Goal: Task Accomplishment & Management: Manage account settings

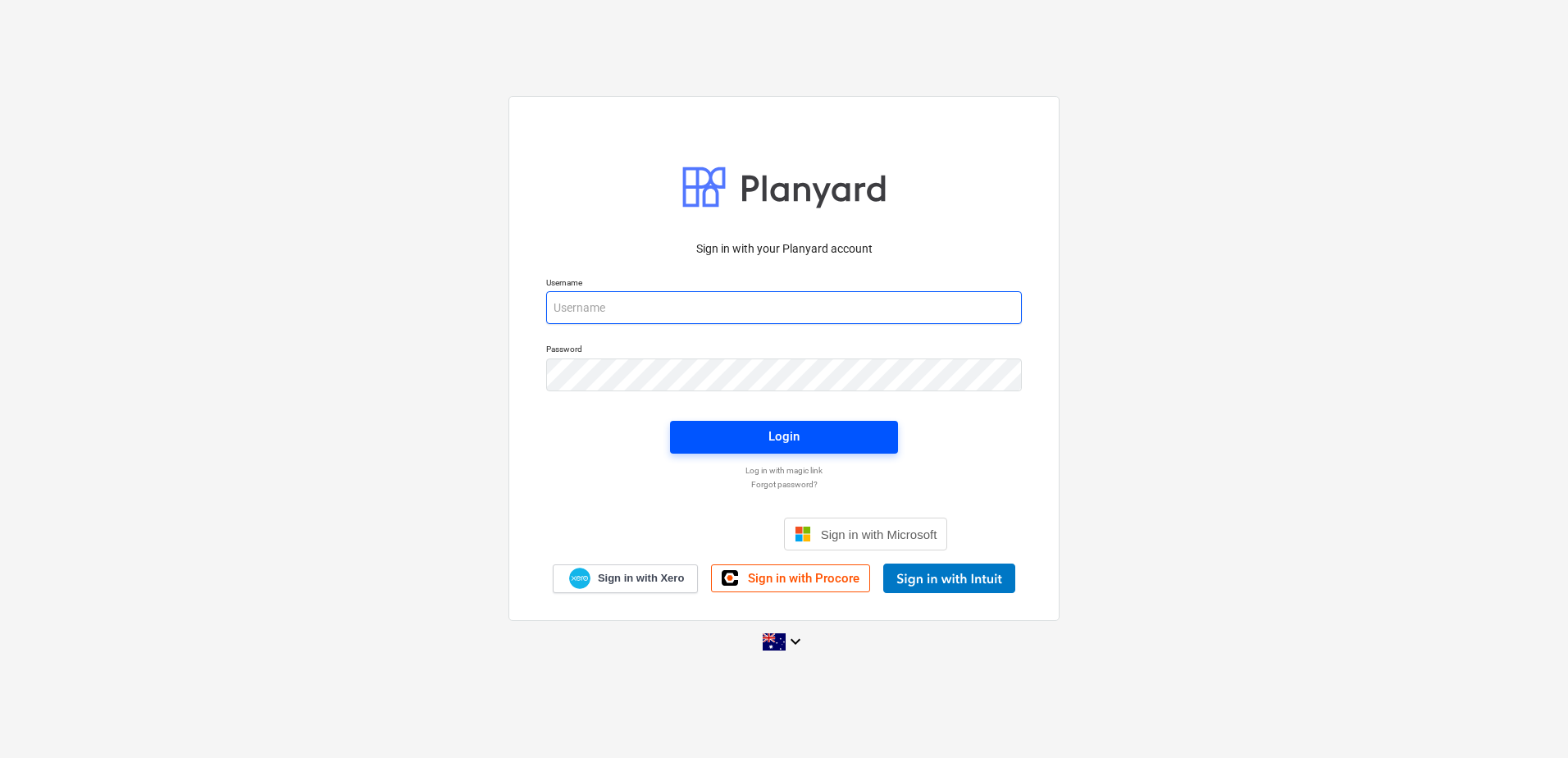
type input "[EMAIL_ADDRESS][DOMAIN_NAME]"
click at [764, 441] on span "Login" at bounding box center [784, 436] width 188 height 21
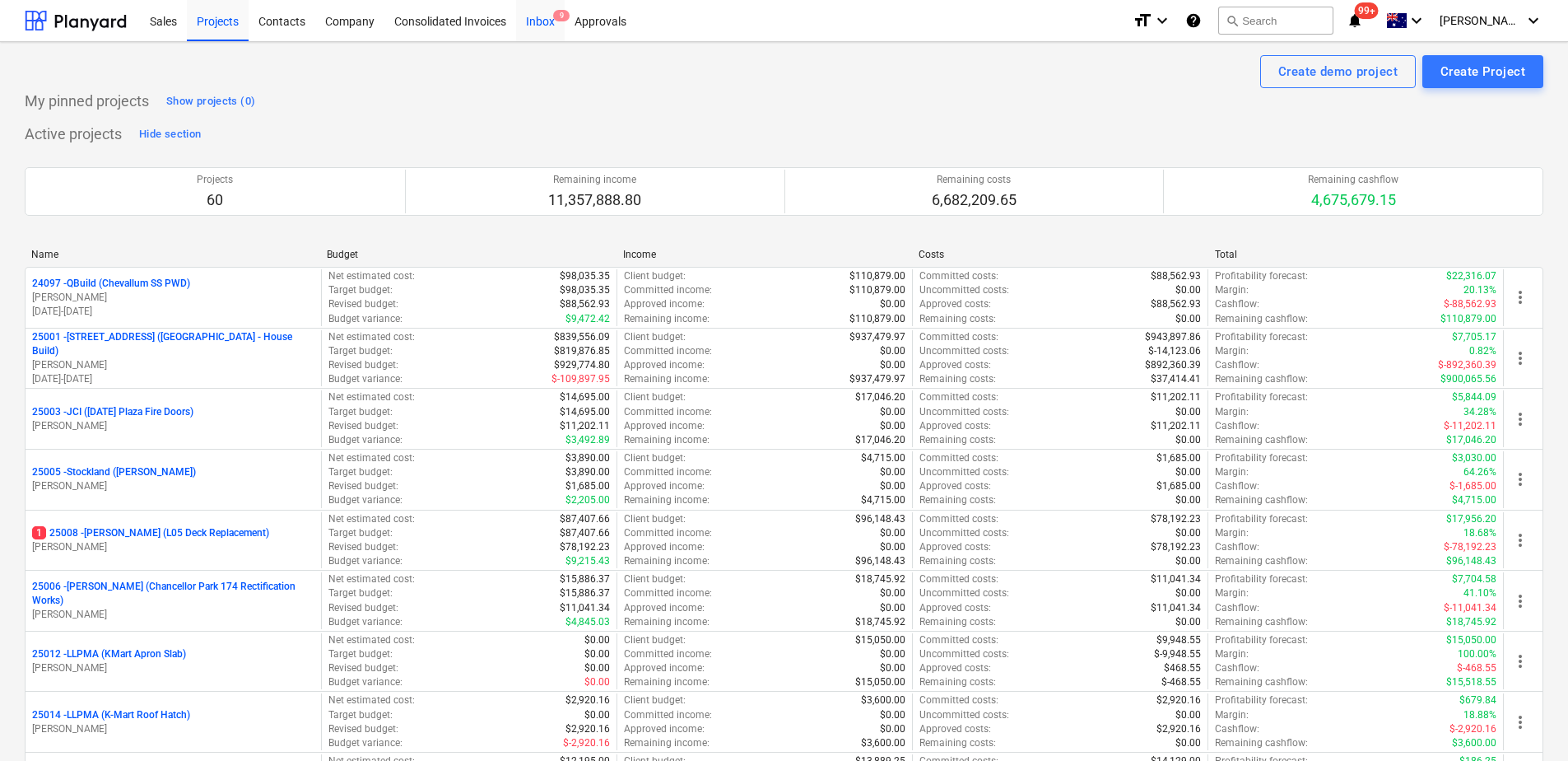
click at [535, 26] on div "Inbox 9" at bounding box center [540, 20] width 48 height 42
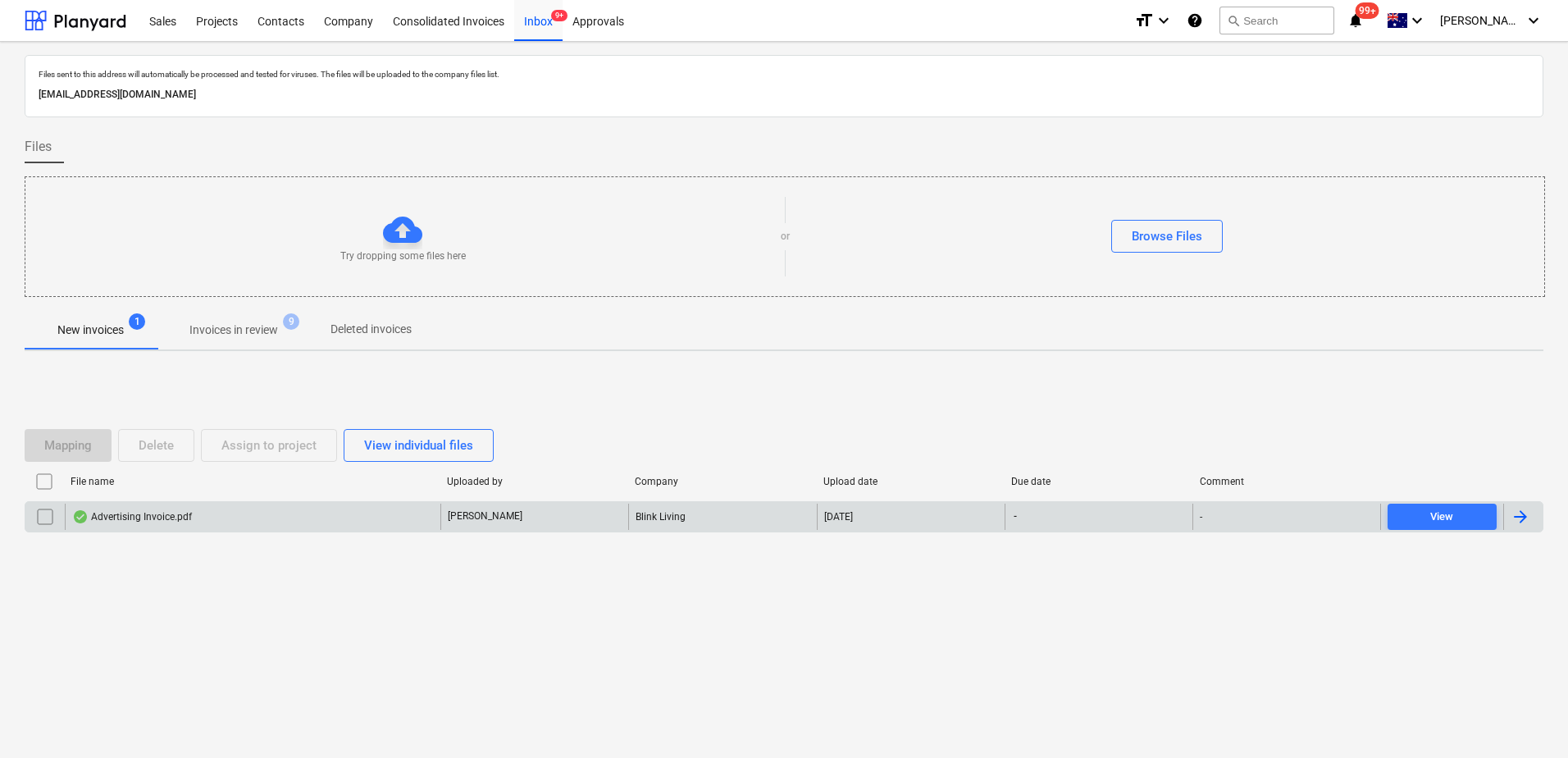
click at [409, 522] on div "Advertising Invoice.pdf" at bounding box center [252, 516] width 376 height 26
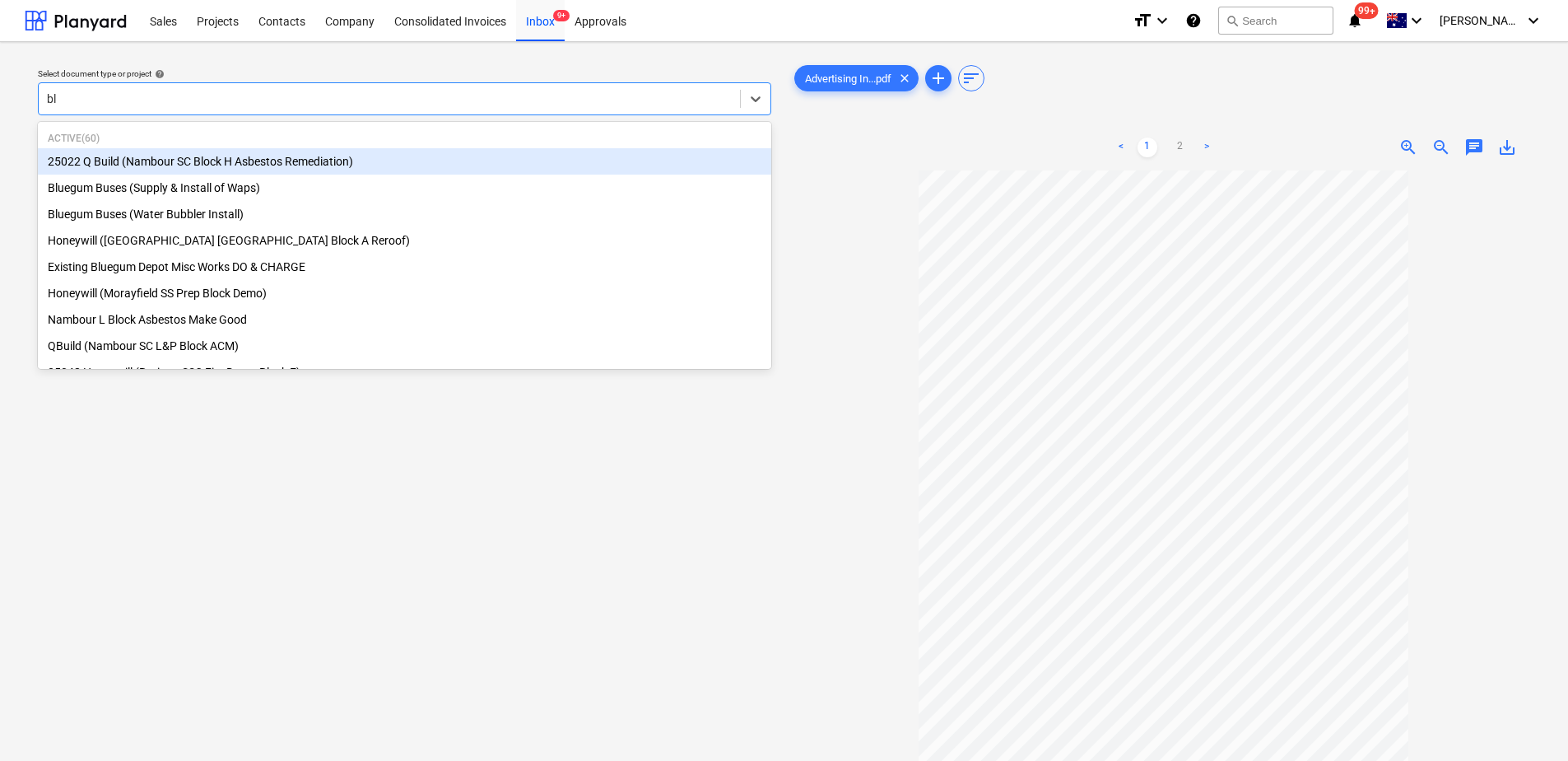
type input "b"
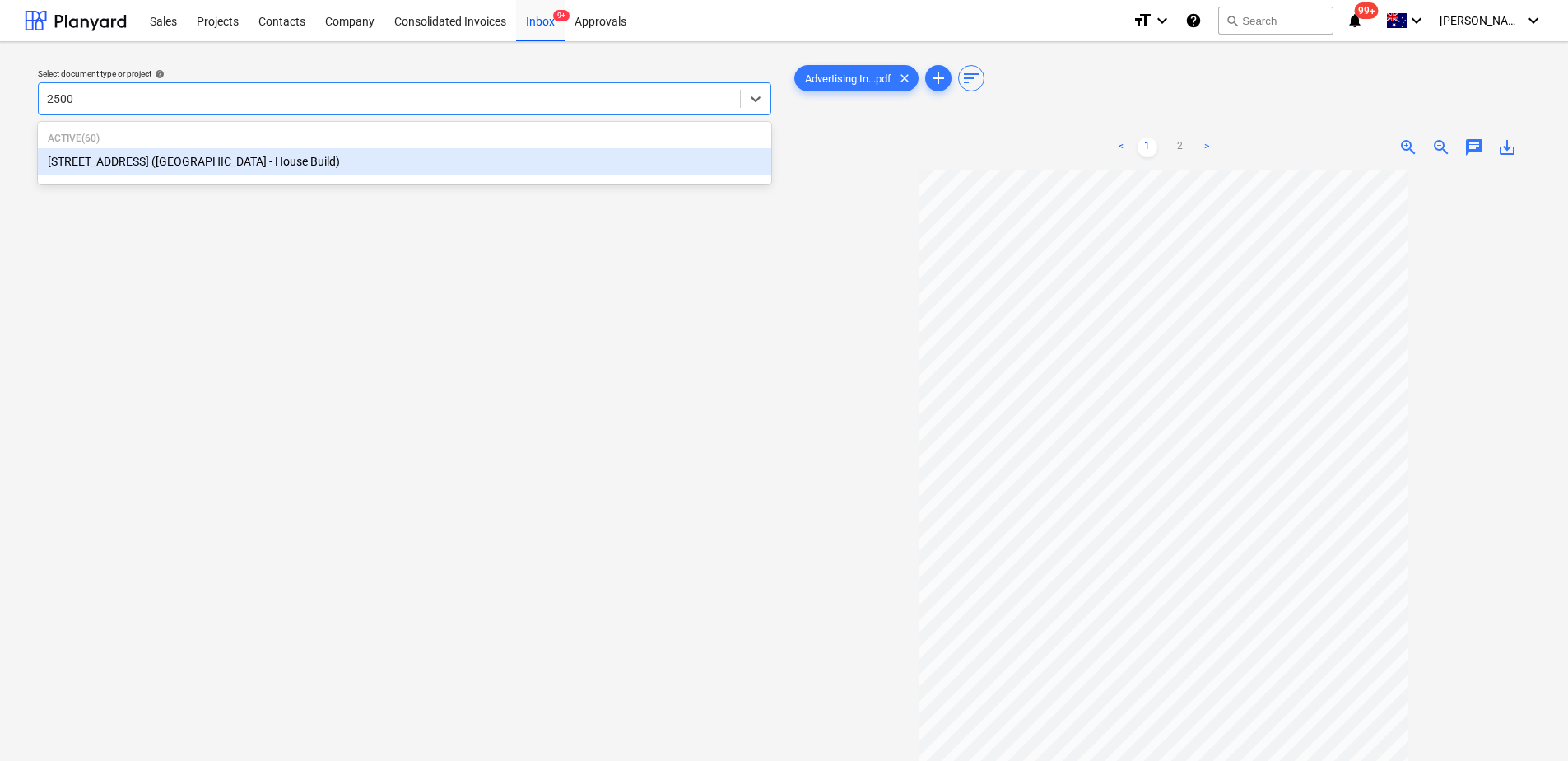
type input "25001"
click at [229, 155] on div "[STREET_ADDRESS] ([GEOGRAPHIC_DATA] - House Build)" at bounding box center [404, 161] width 733 height 26
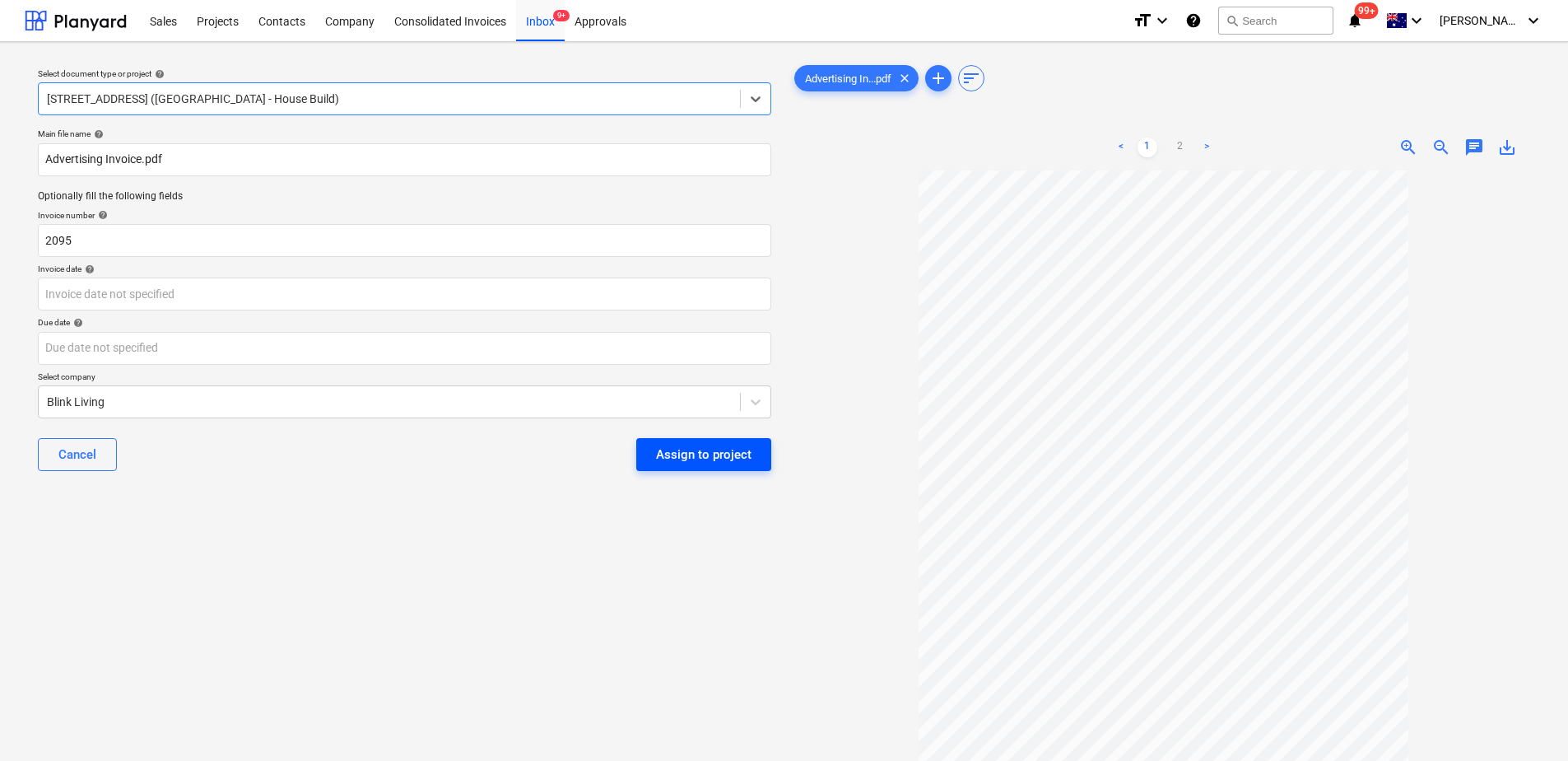
click at [696, 452] on div "Assign to project" at bounding box center [703, 454] width 96 height 21
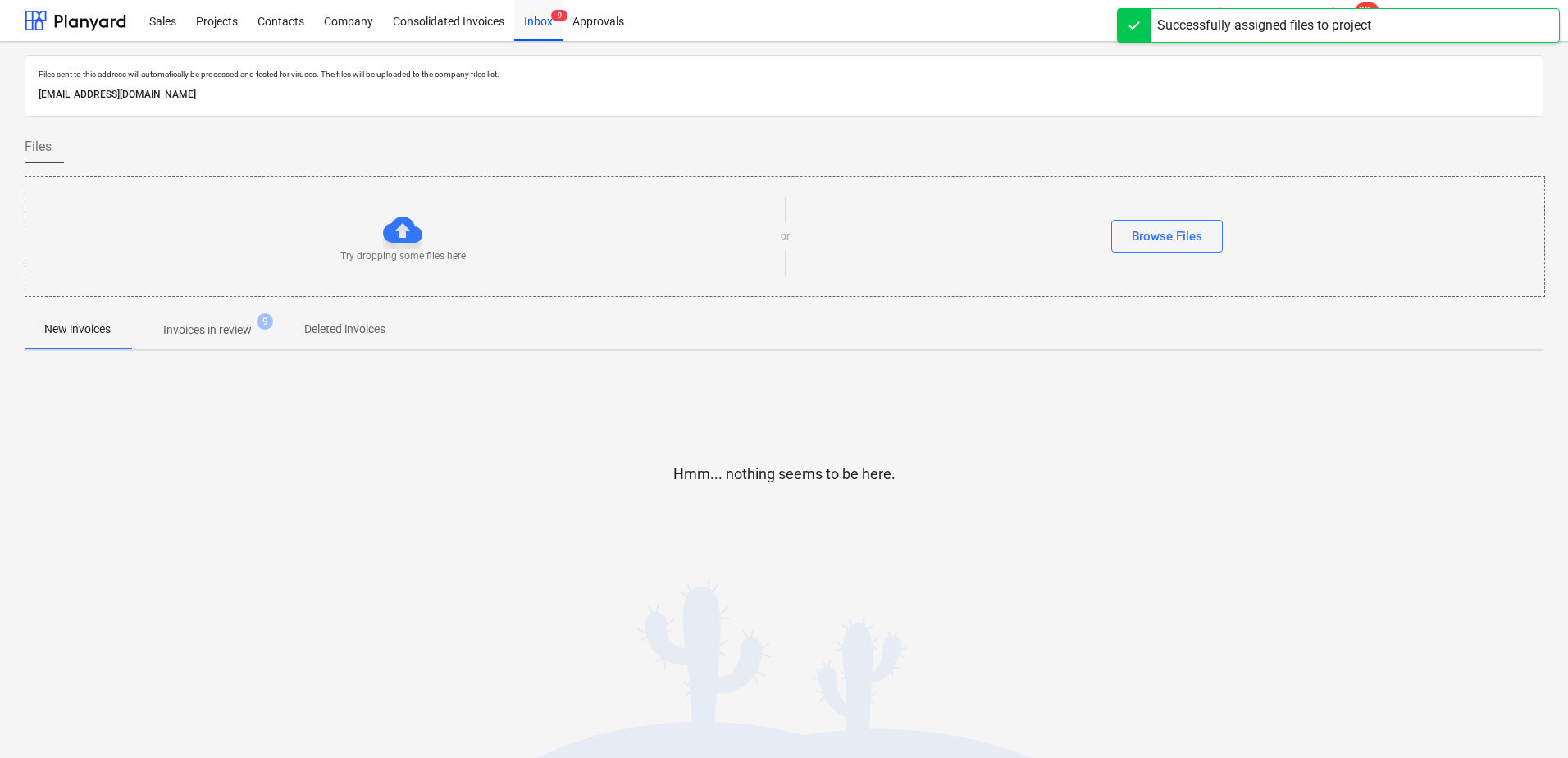
click at [242, 328] on p "Invoices in review" at bounding box center [207, 329] width 88 height 17
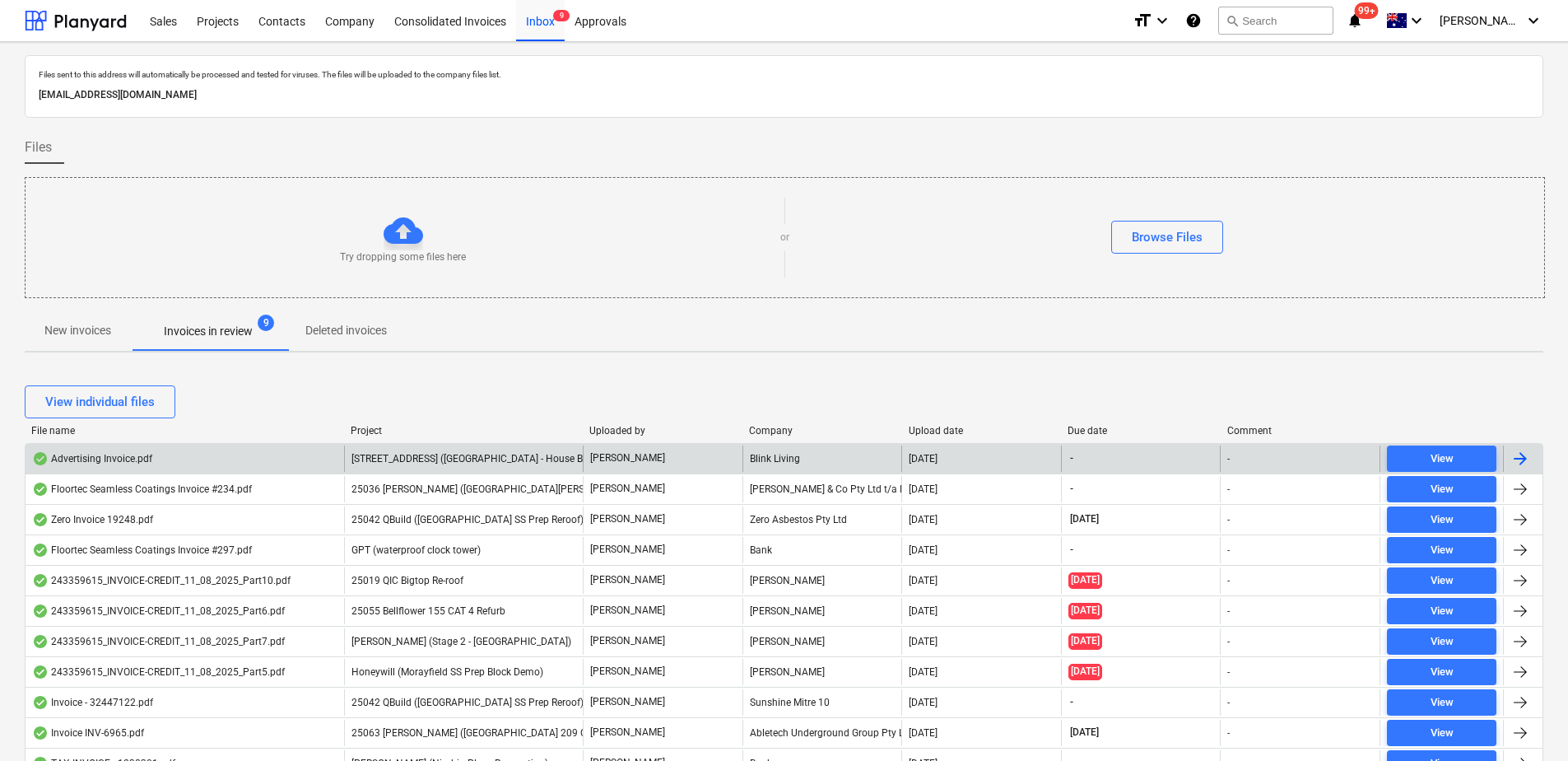
click at [377, 460] on span "[STREET_ADDRESS] ([GEOGRAPHIC_DATA] - House Build)" at bounding box center [477, 459] width 251 height 12
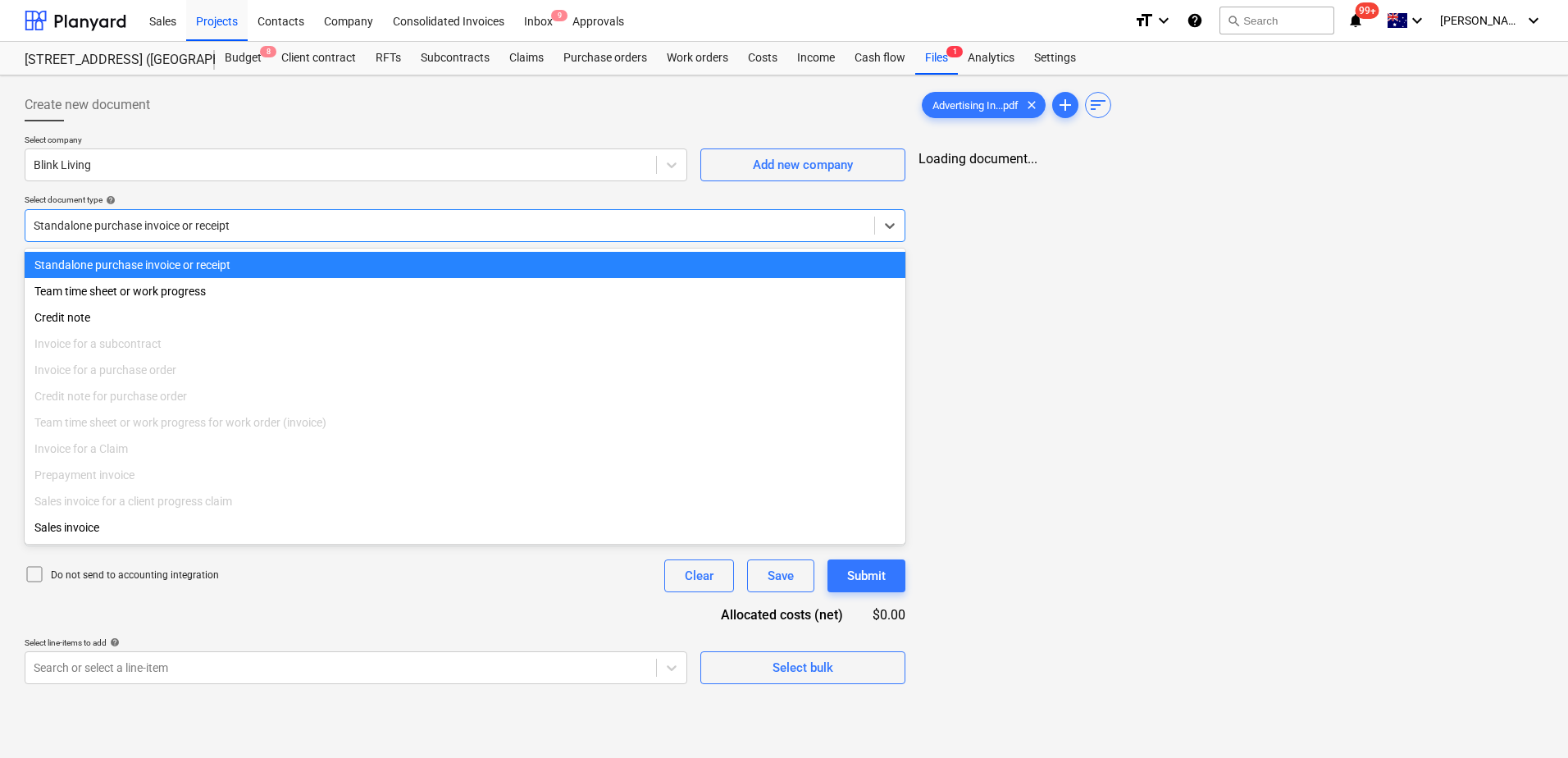
click at [289, 217] on div at bounding box center [450, 226] width 833 height 16
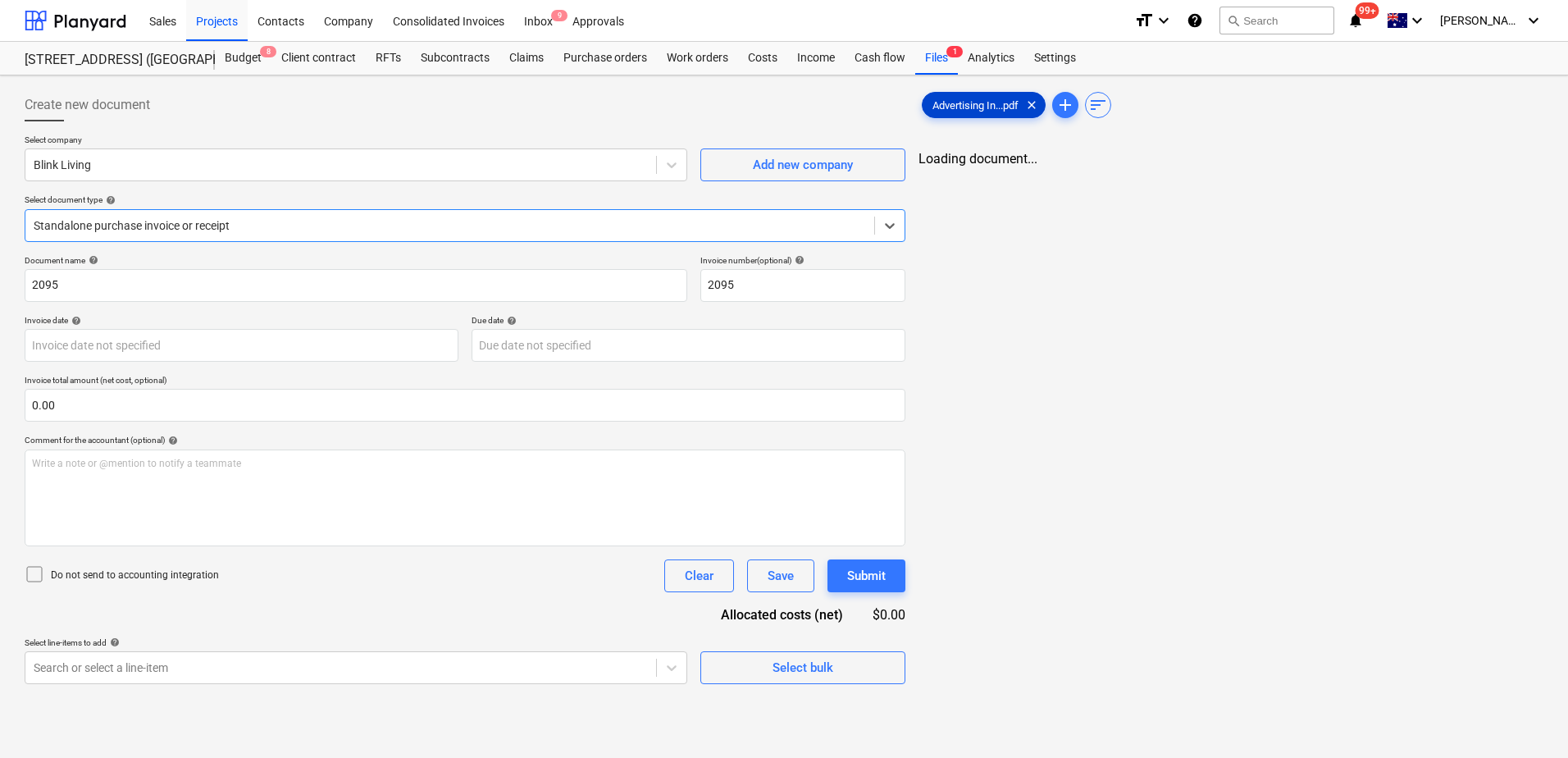
click at [985, 106] on span "Advertising In...pdf" at bounding box center [976, 106] width 106 height 13
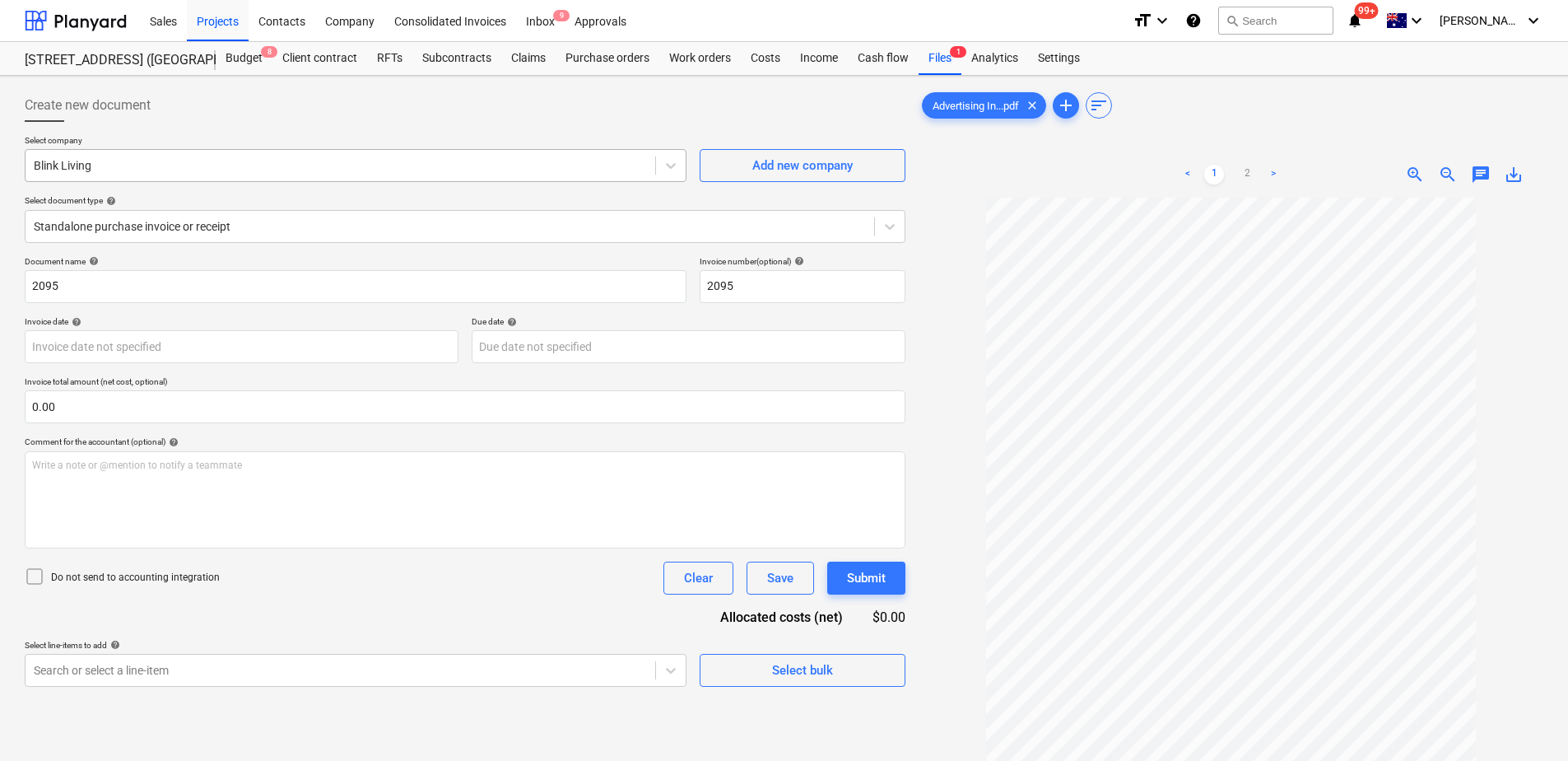
click at [118, 171] on div at bounding box center [340, 165] width 613 height 16
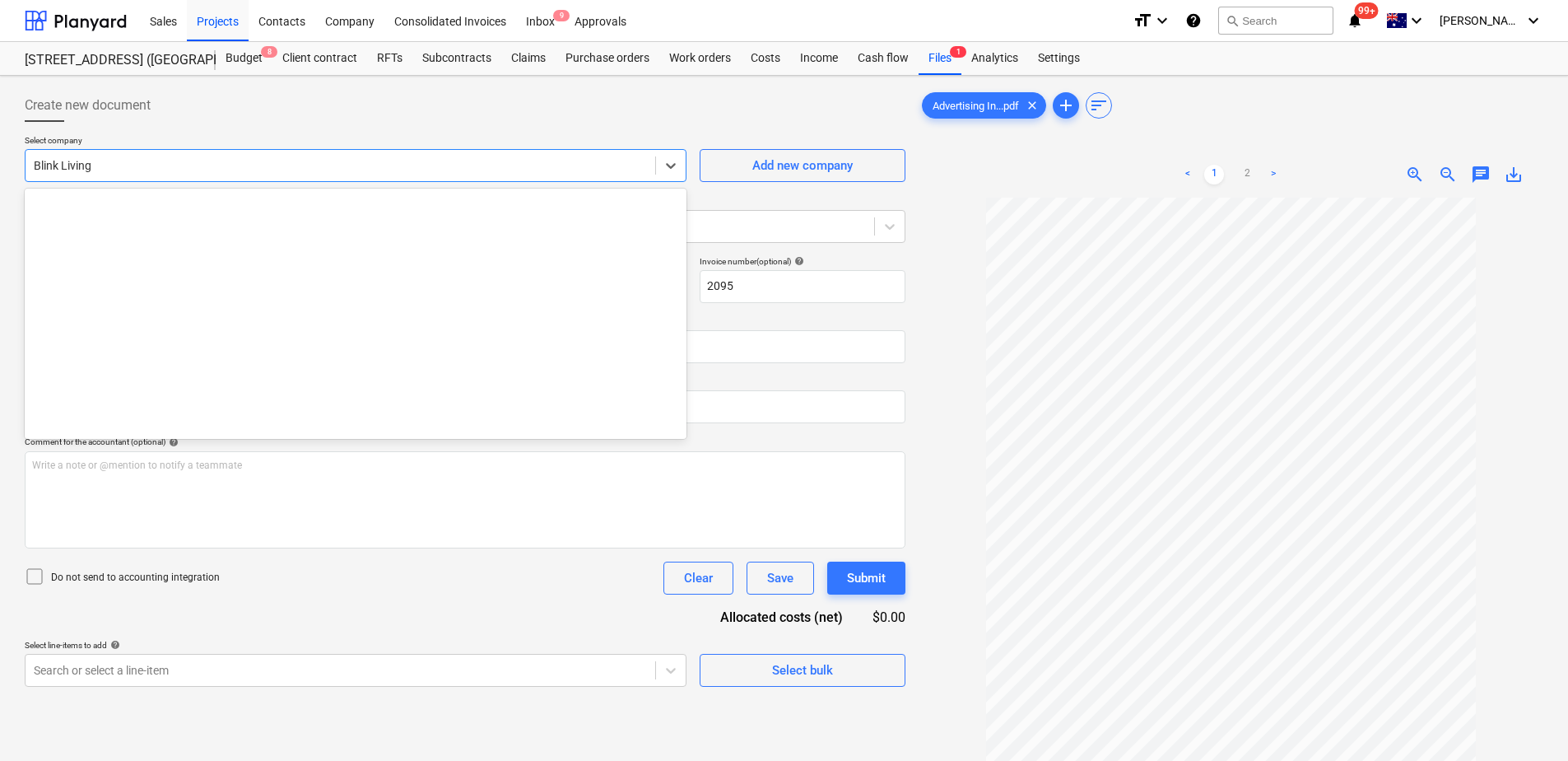
scroll to position [4178, 0]
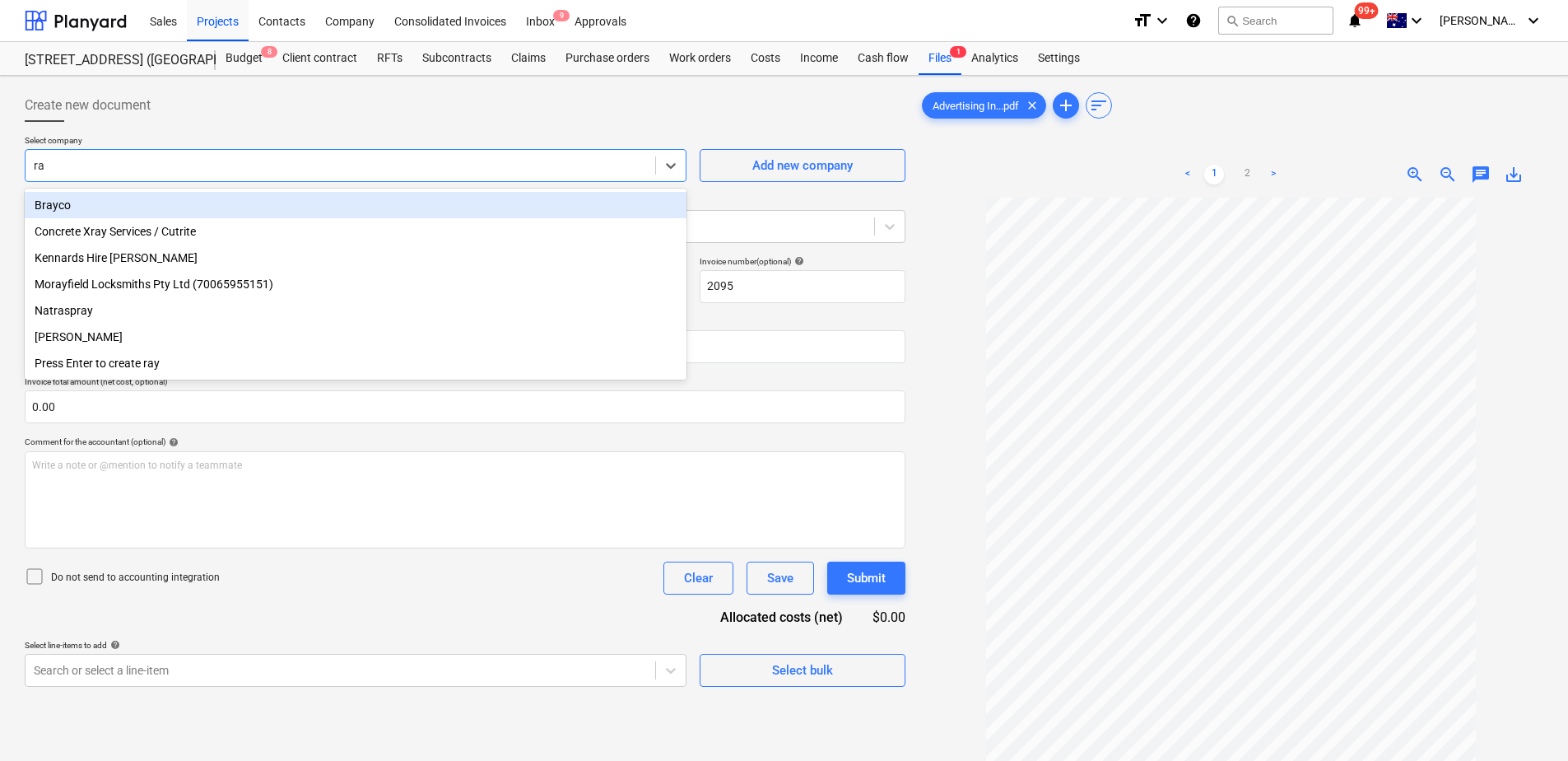
type input "r"
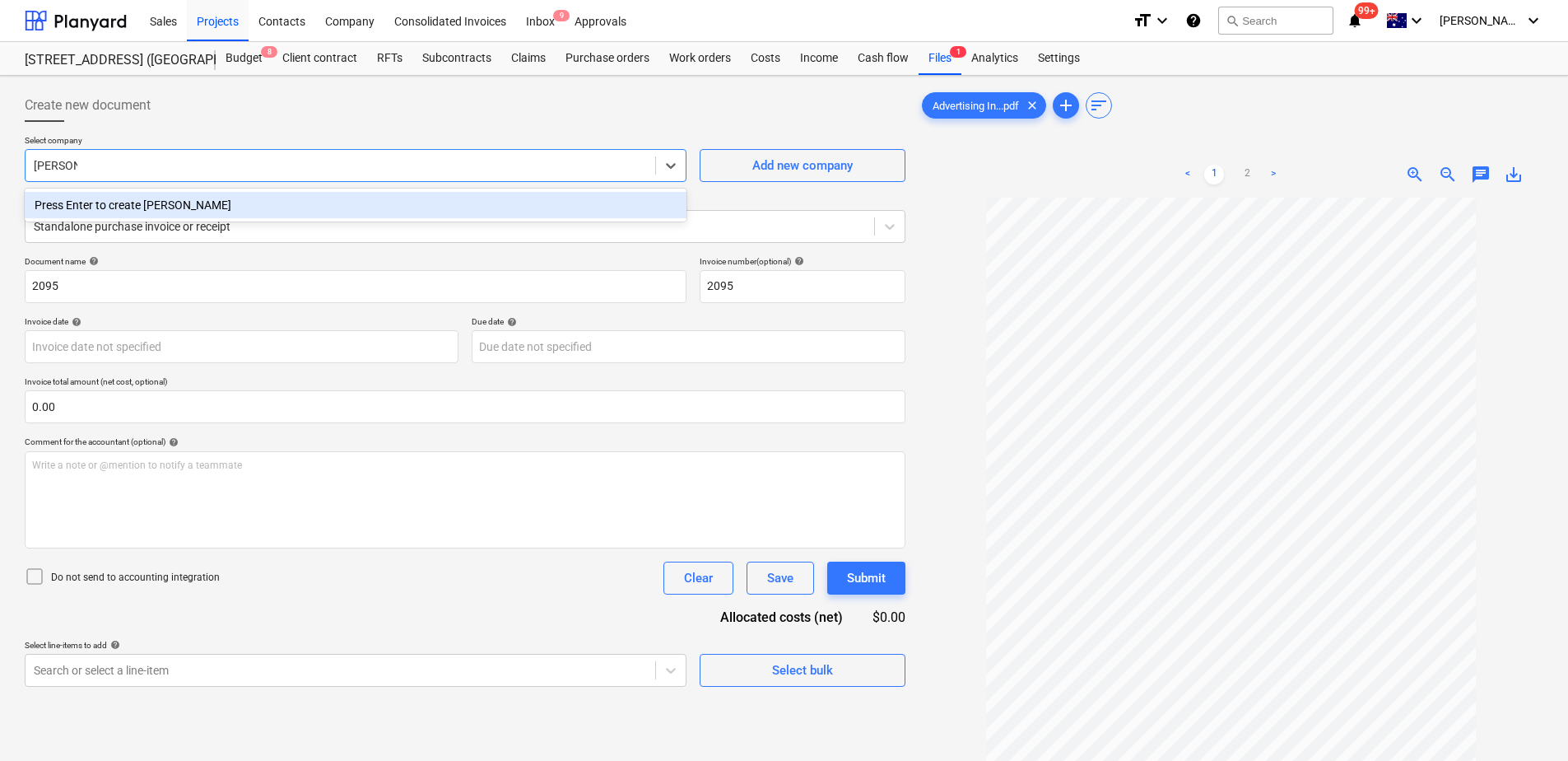
type input "[PERSON_NAME]"
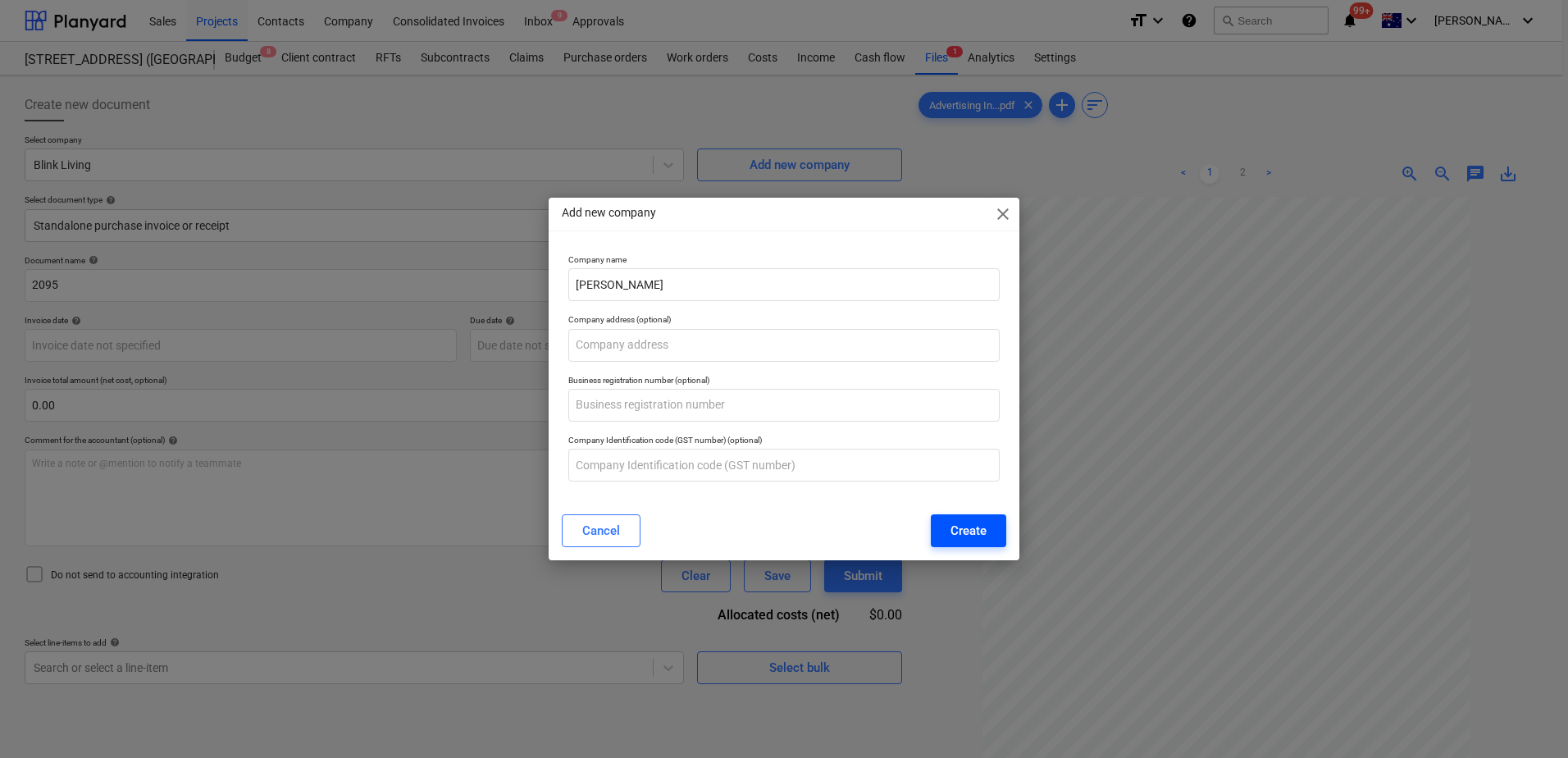
click at [954, 535] on div "Create" at bounding box center [968, 530] width 36 height 21
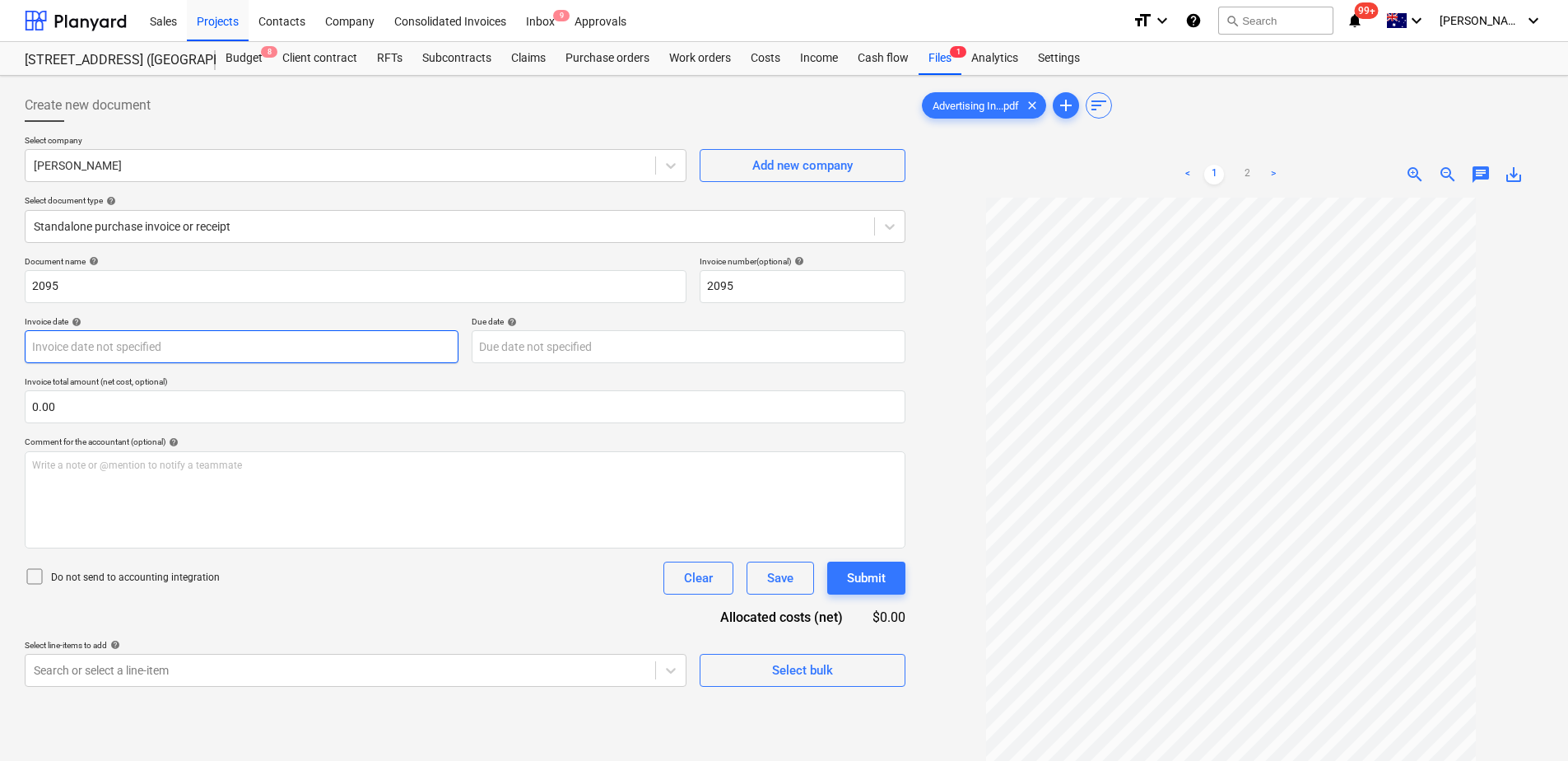
click at [135, 346] on body "Sales Projects Contacts Company Consolidated Invoices Inbox 9 Approvals format_…" at bounding box center [784, 380] width 1568 height 761
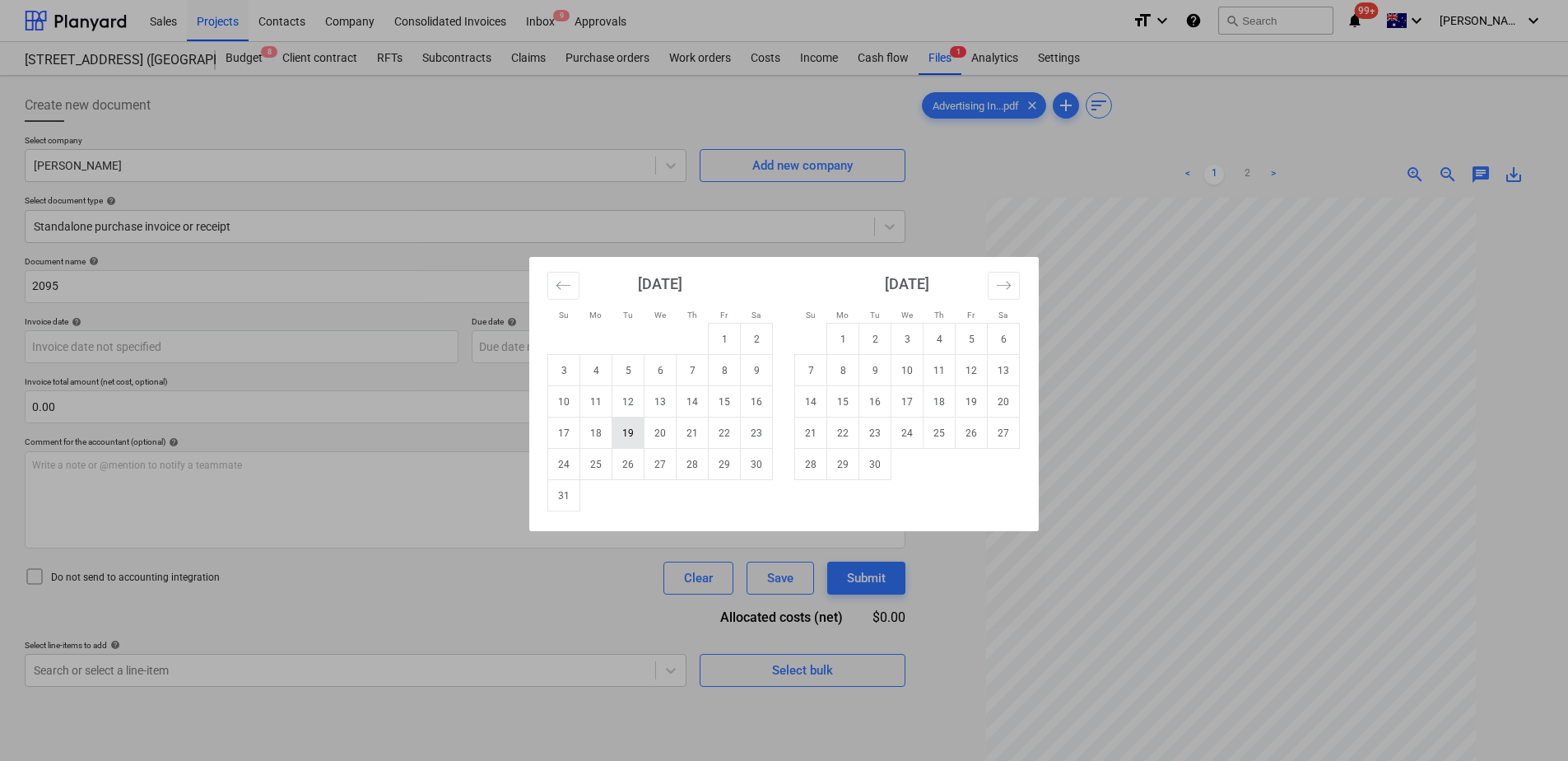
click at [618, 437] on td "19" at bounding box center [627, 433] width 32 height 31
type input "[DATE]"
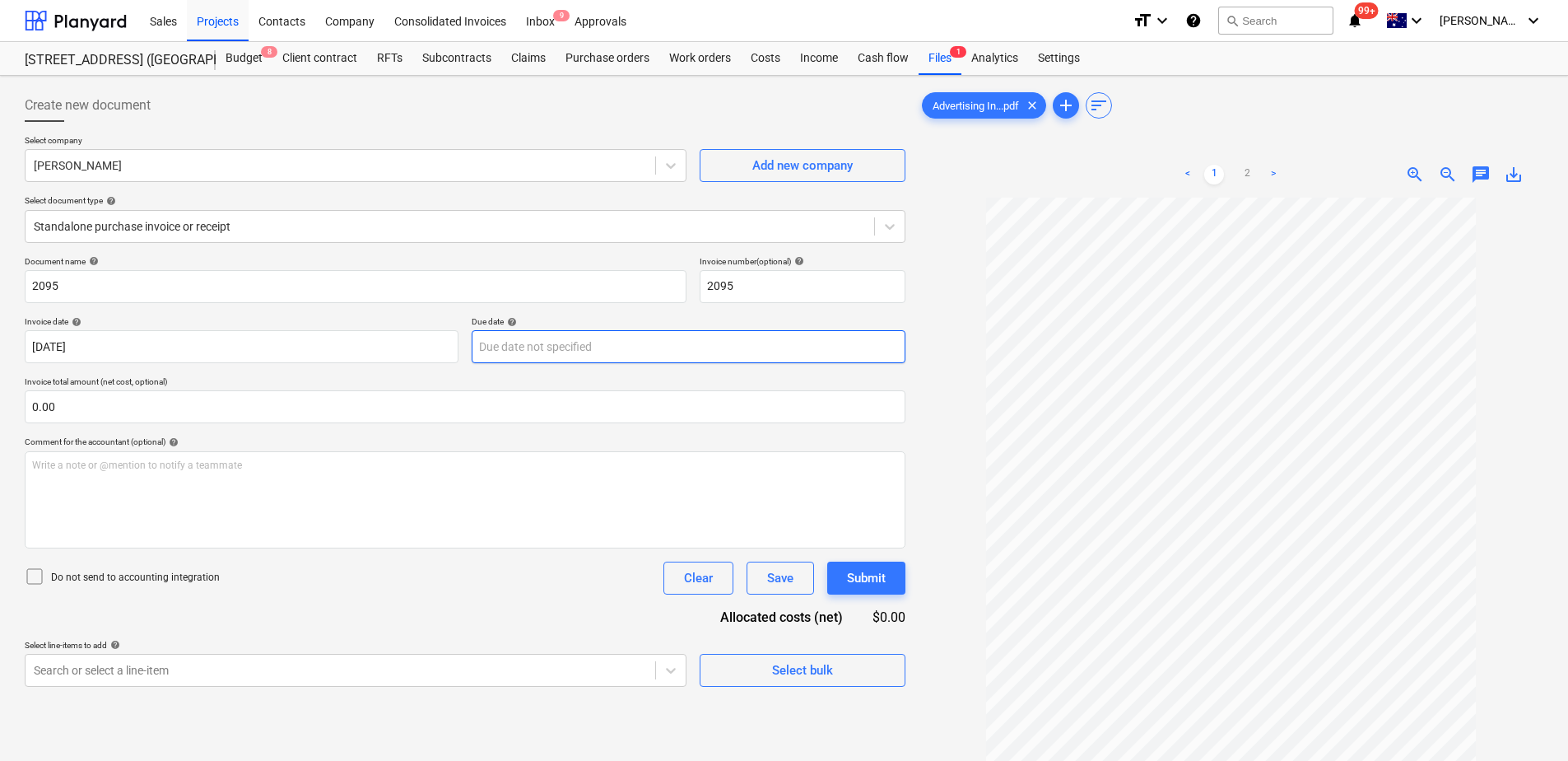
click at [531, 349] on body "Sales Projects Contacts Company Consolidated Invoices Inbox 9 Approvals format_…" at bounding box center [784, 380] width 1568 height 761
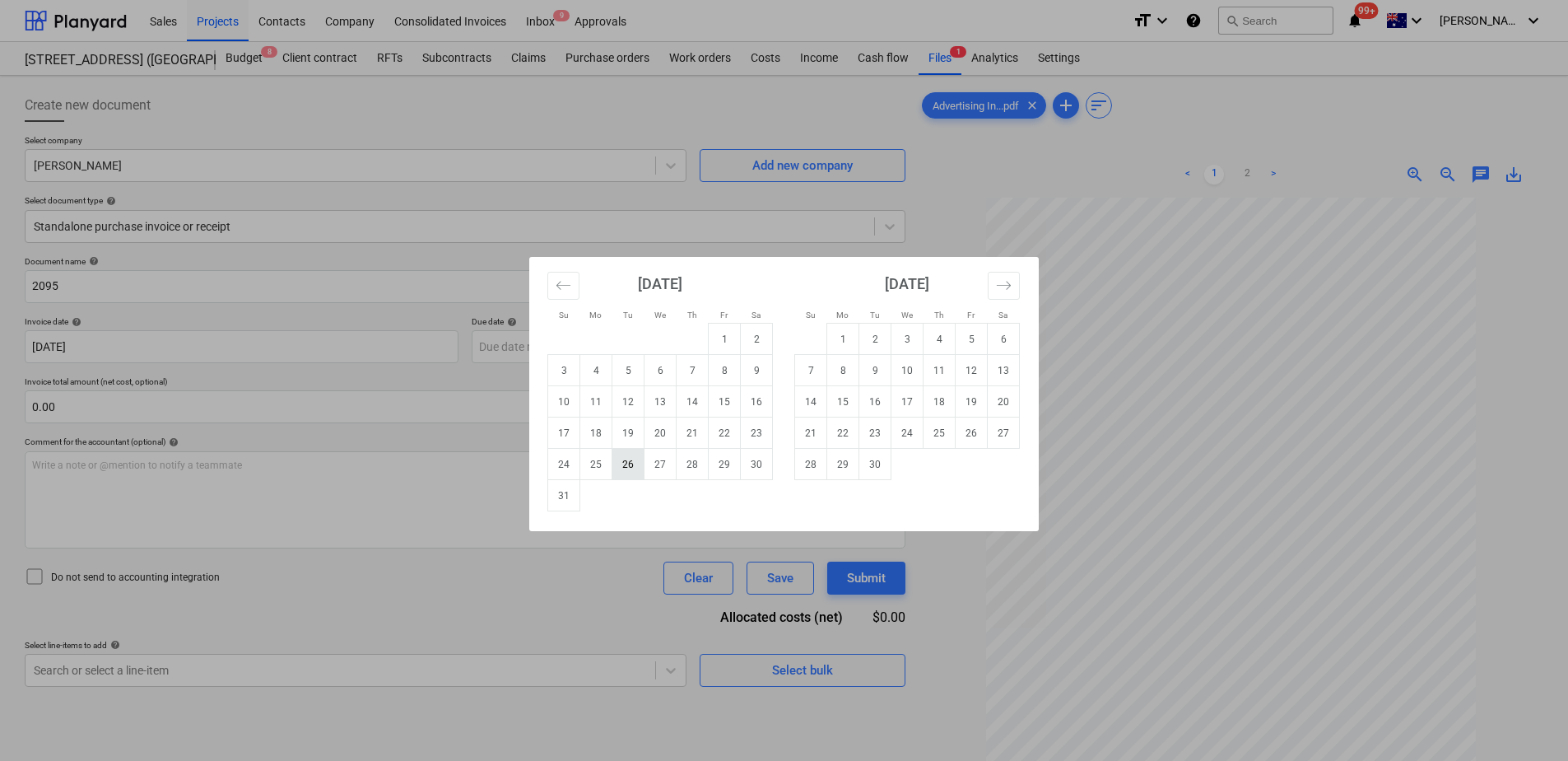
click at [630, 460] on td "26" at bounding box center [627, 464] width 32 height 31
type input "[DATE]"
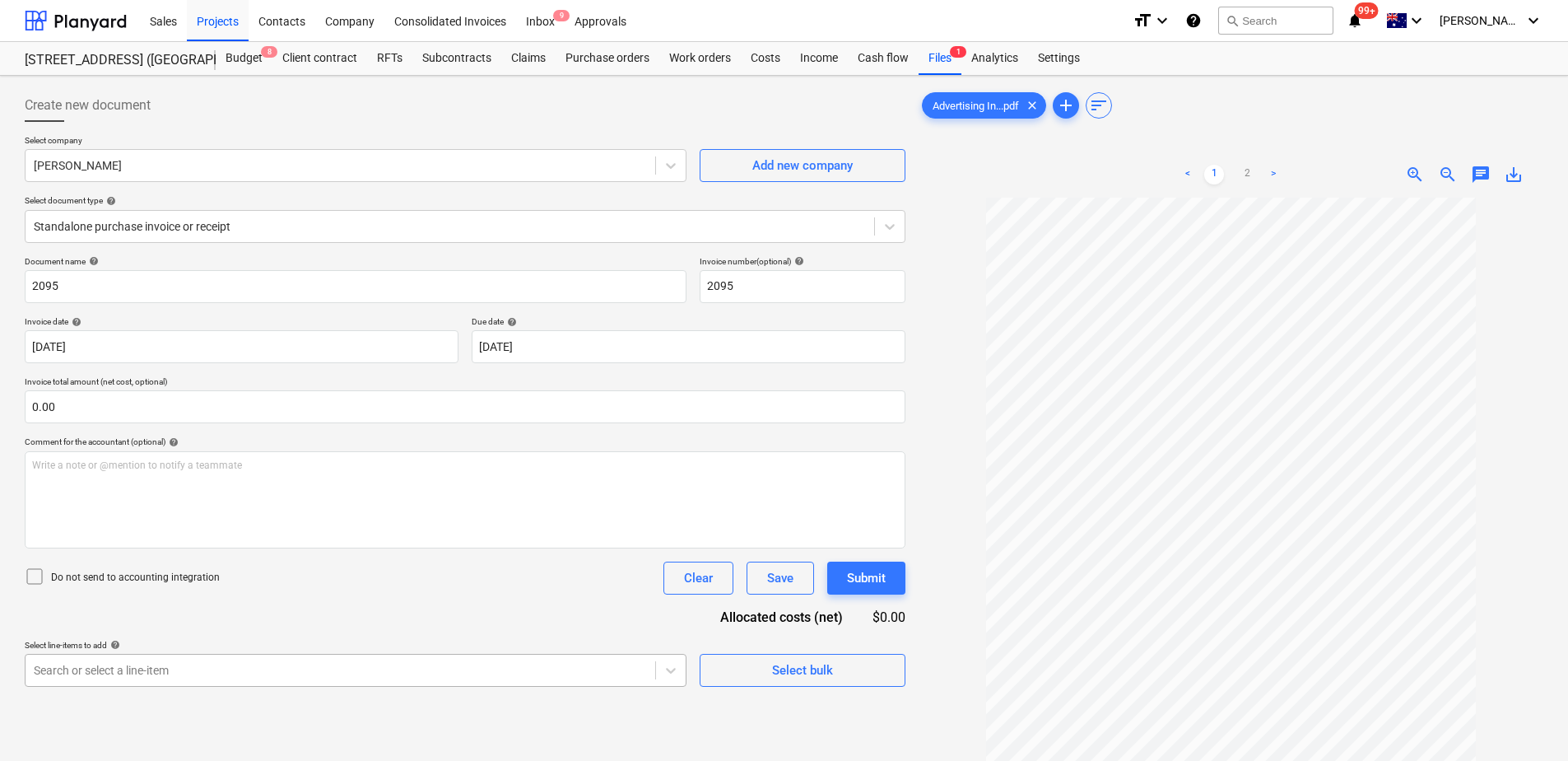
scroll to position [183, 0]
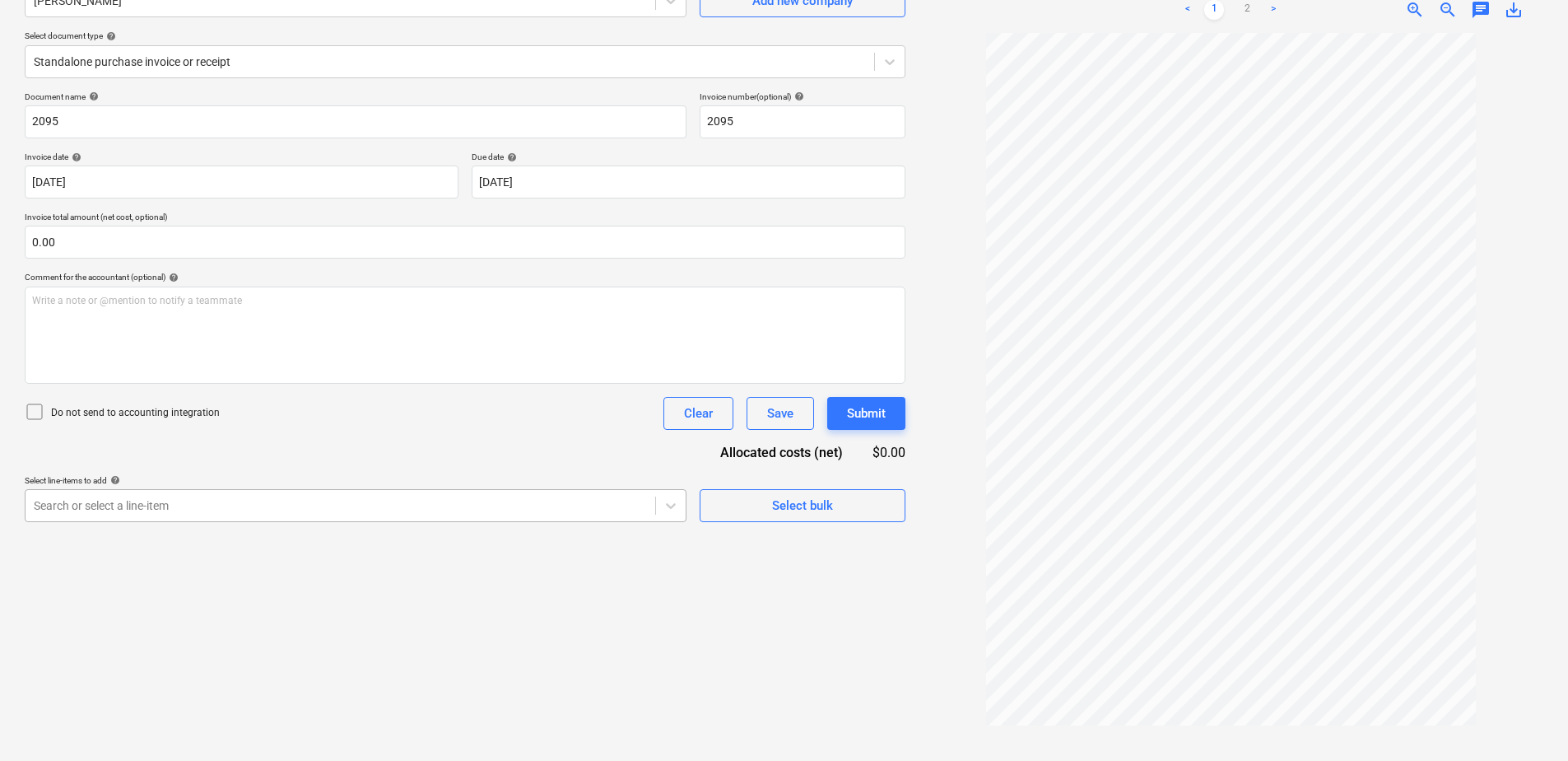
click at [362, 596] on body "Sales Projects Contacts Company Consolidated Invoices Inbox 9 Approvals format_…" at bounding box center [784, 216] width 1568 height 761
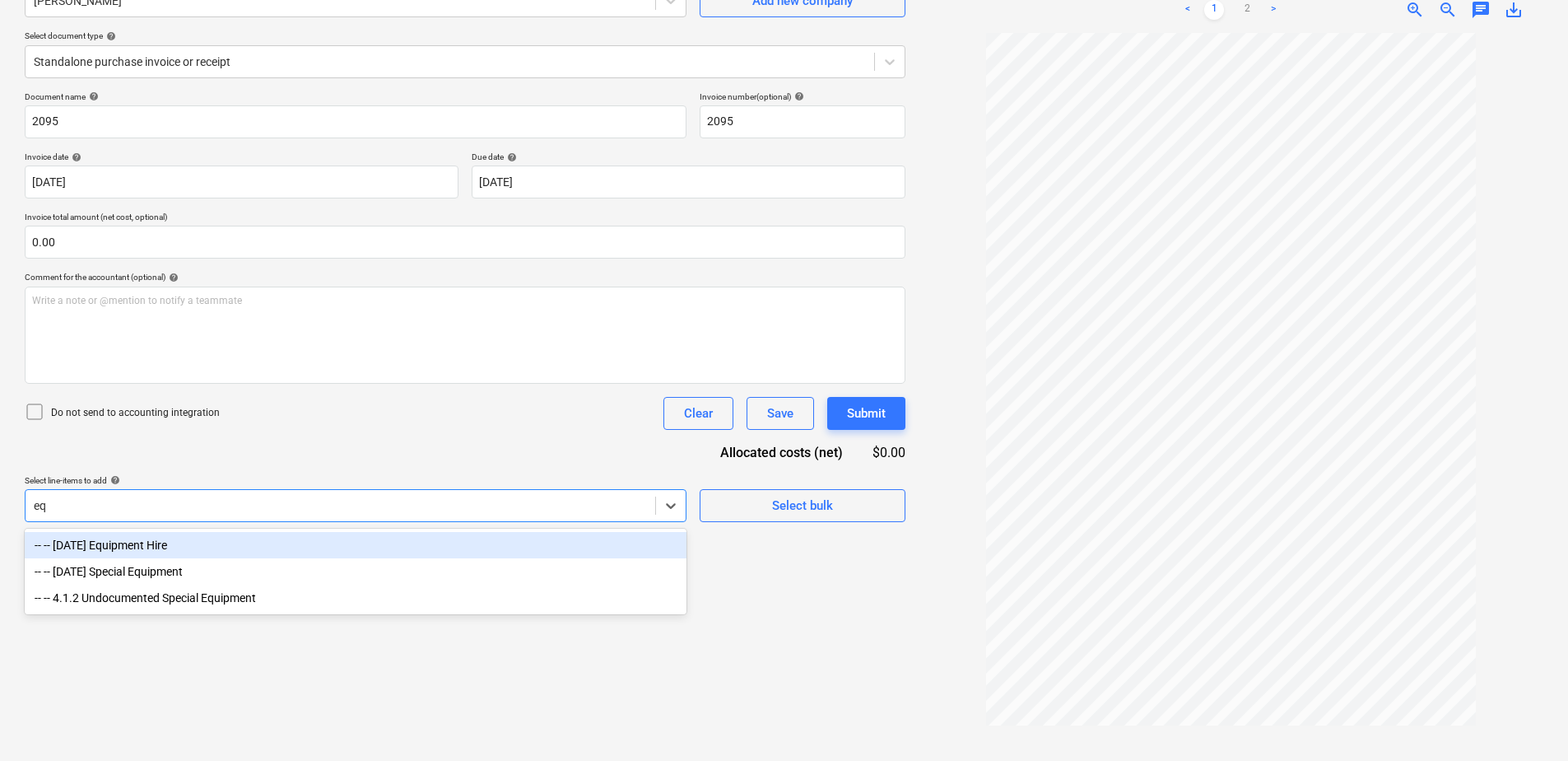
scroll to position [164, 0]
type input "equi"
click at [189, 548] on div "-- -- [DATE] Equipment Hire" at bounding box center [355, 544] width 661 height 26
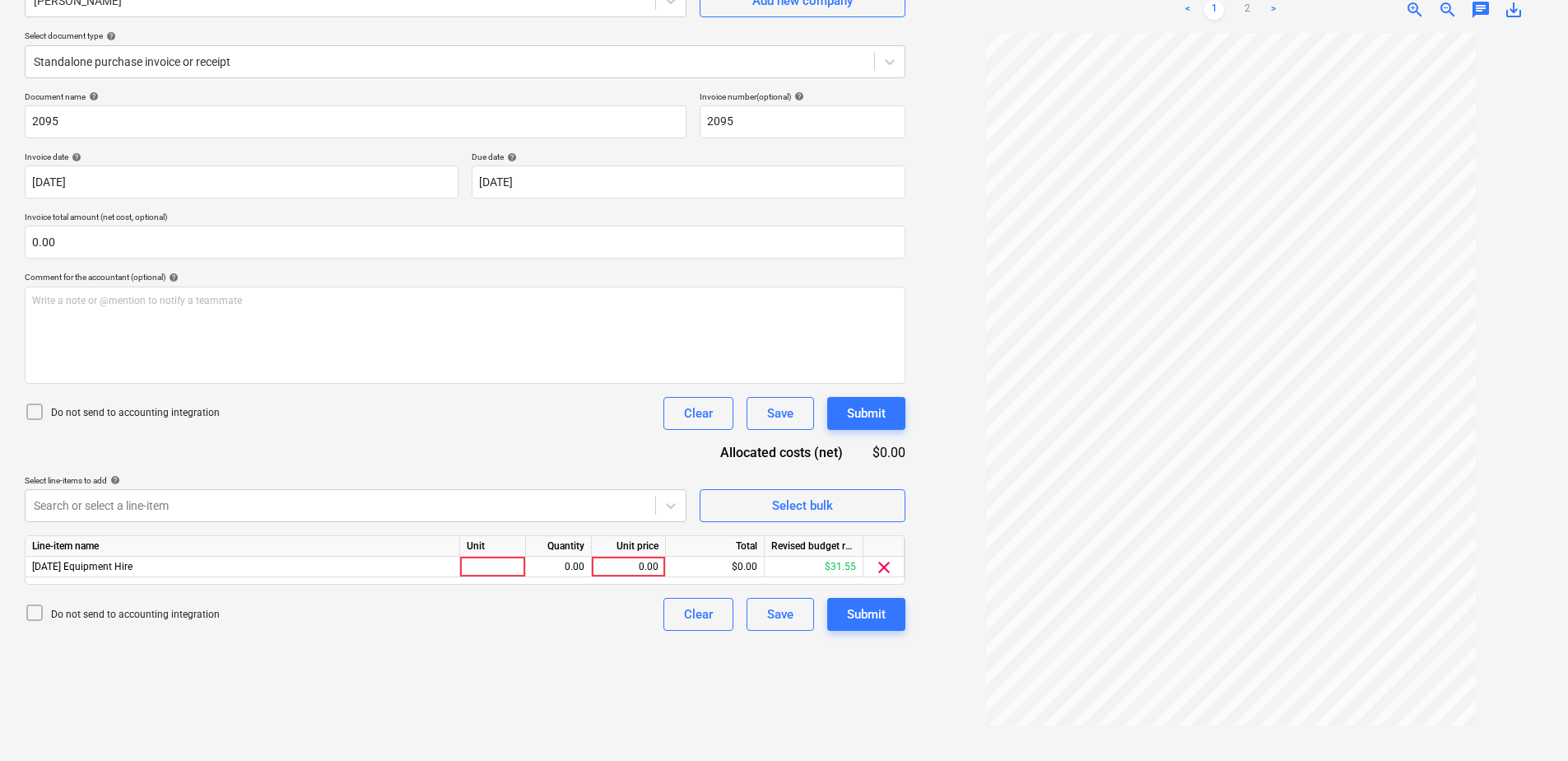
click at [397, 453] on div "Document name help 2095 Invoice number (optional) help 2095 Invoice date help […" at bounding box center [465, 361] width 880 height 539
click at [477, 572] on div at bounding box center [493, 566] width 66 height 21
type input "Item"
type input "4540"
click at [153, 507] on div "Document name help 2095 Invoice number (optional) help 2095 Invoice date help […" at bounding box center [465, 361] width 880 height 539
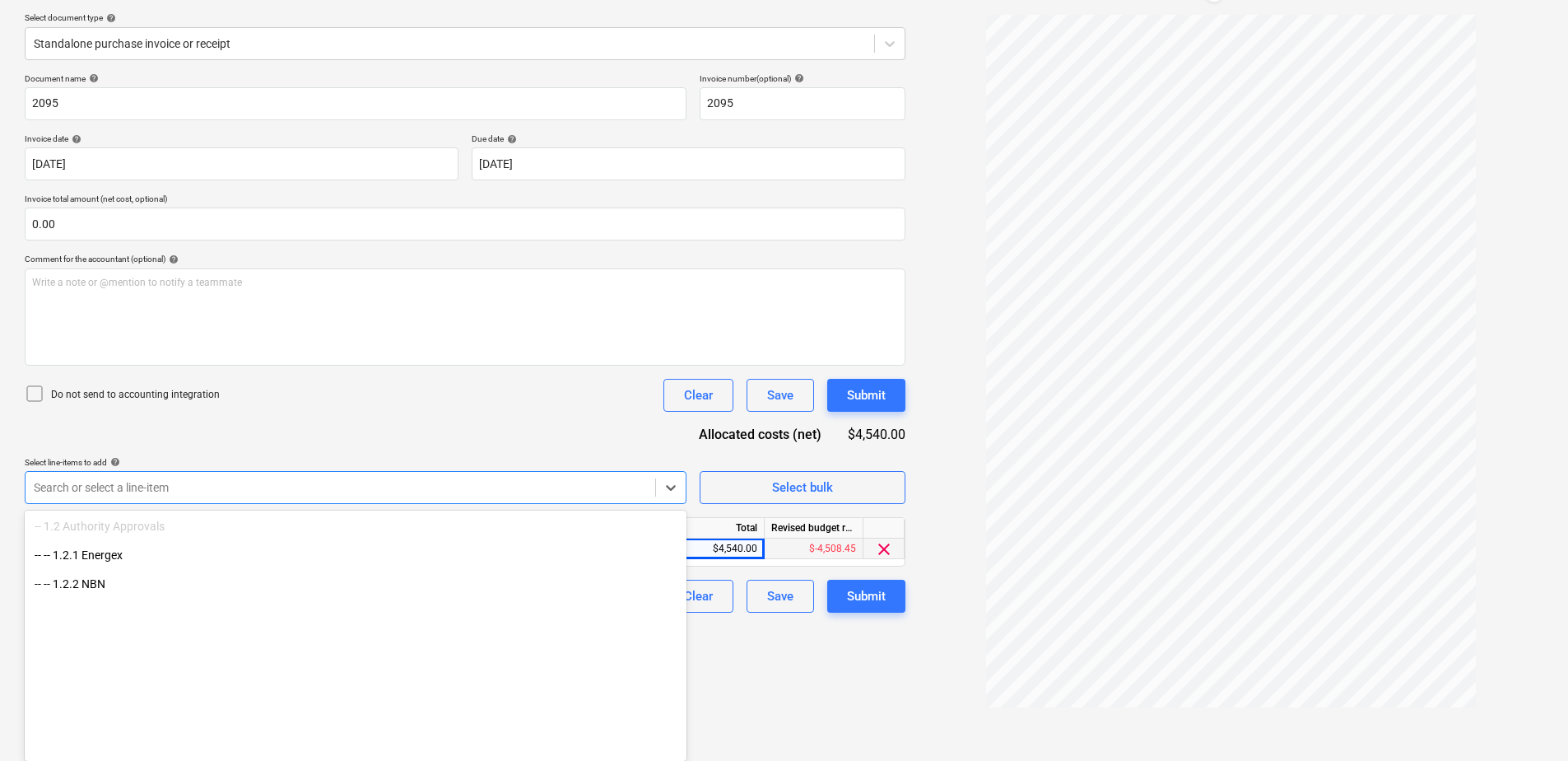
scroll to position [4306, 0]
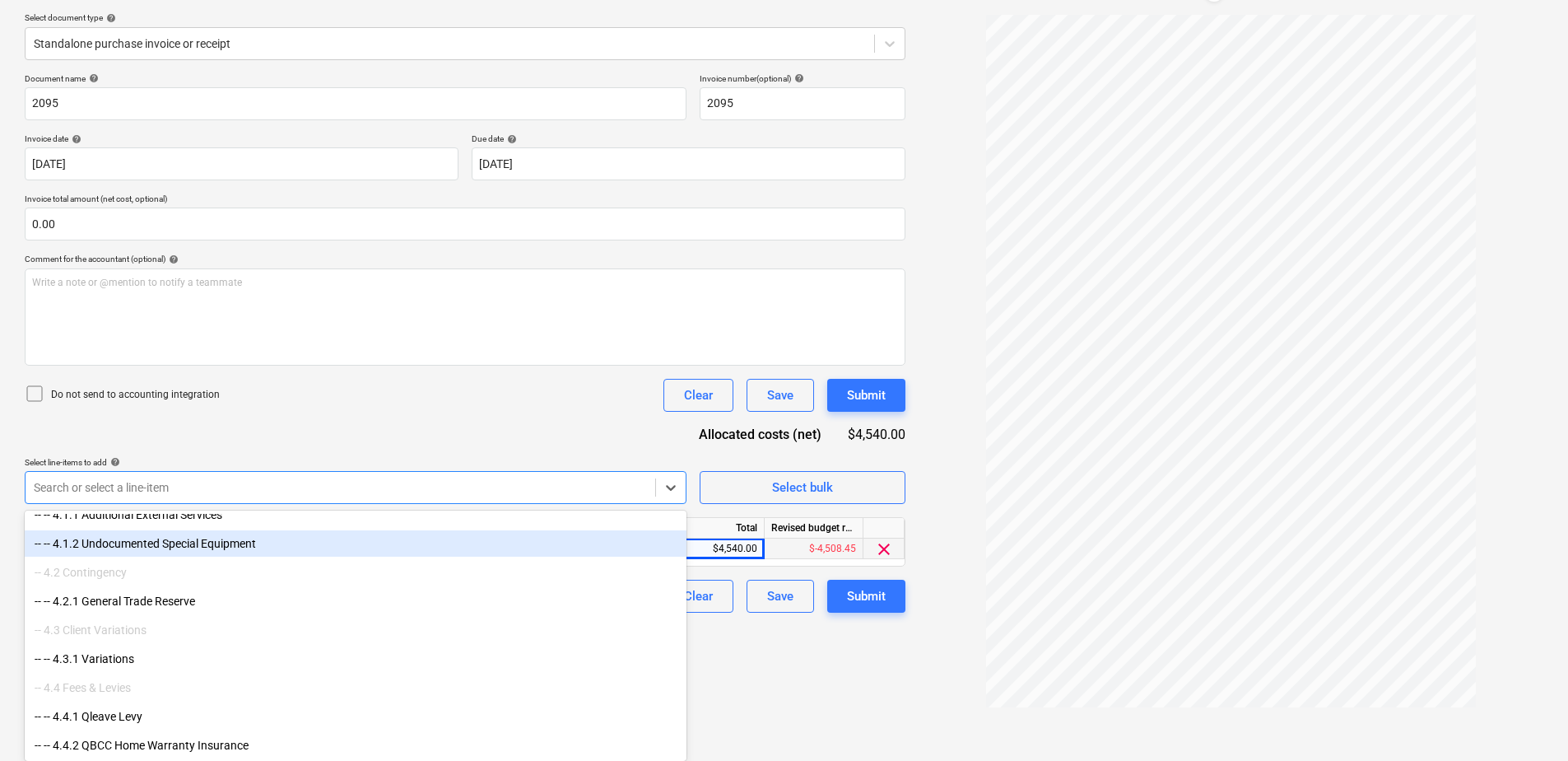
click at [268, 546] on div "-- -- 4.1.2 Undocumented Special Equipment" at bounding box center [355, 543] width 661 height 26
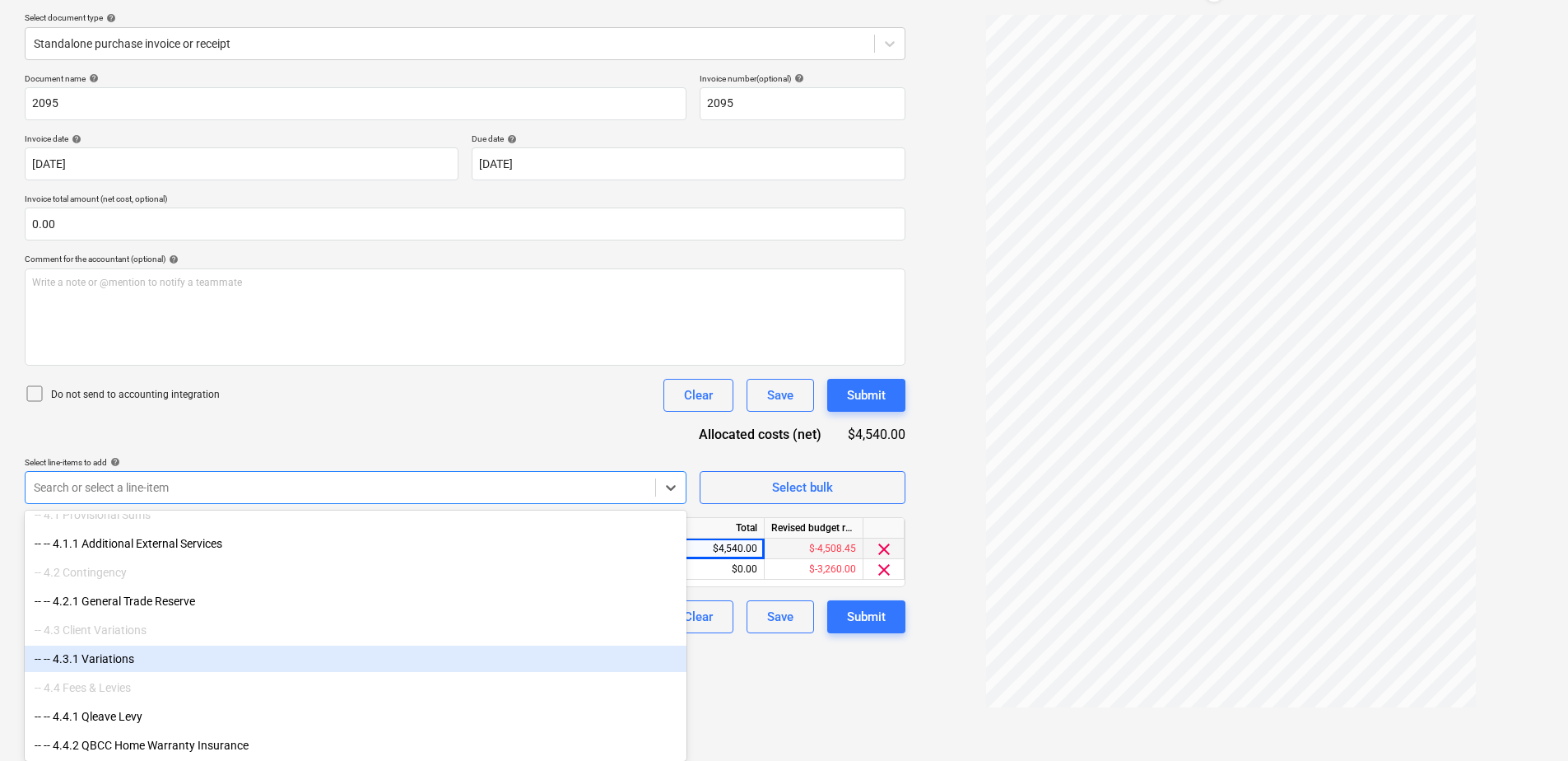
click at [812, 701] on div "Create new document Select company [PERSON_NAME] Add new company Select documen…" at bounding box center [465, 317] width 894 height 836
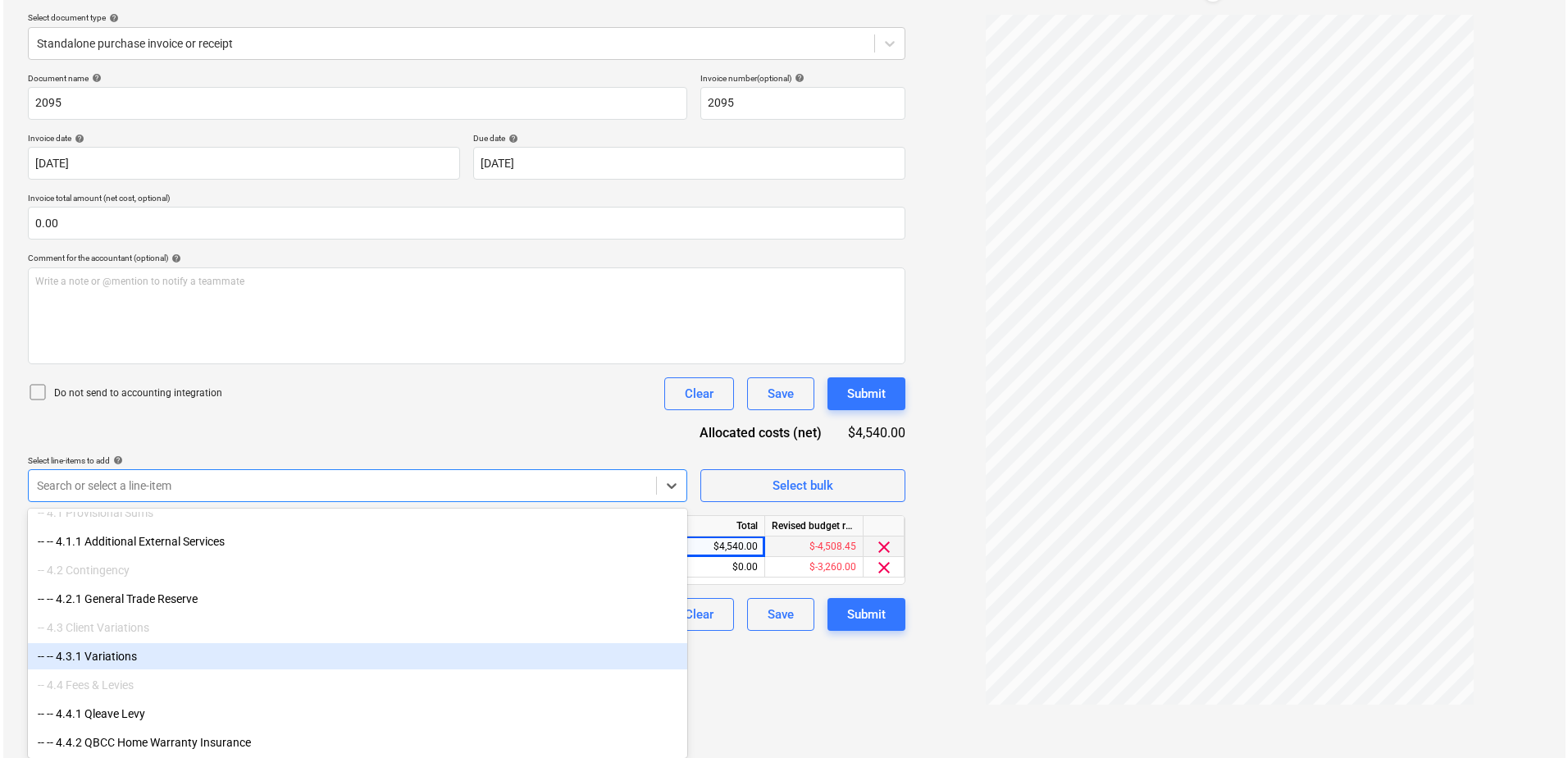
scroll to position [164, 0]
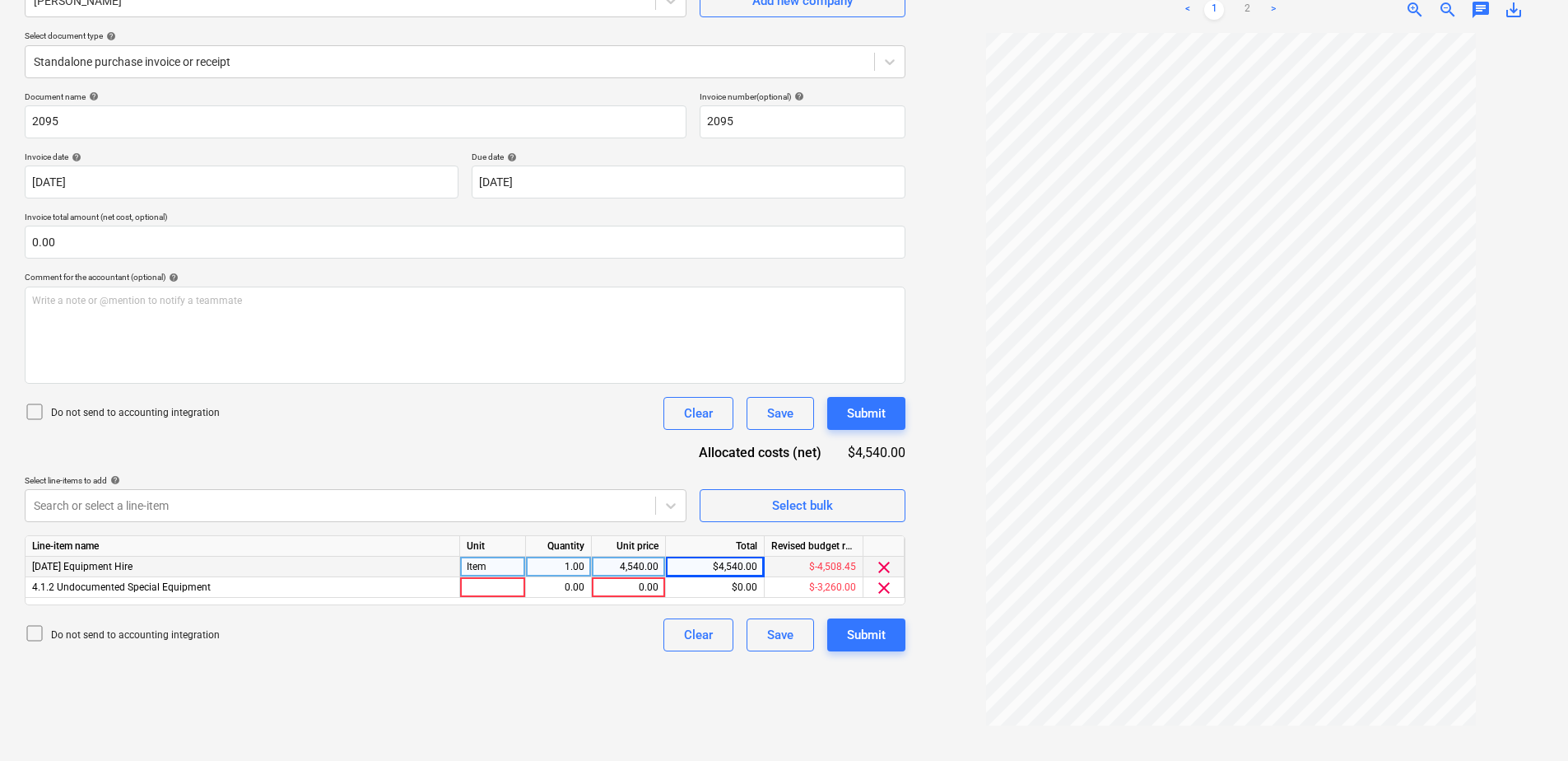
click at [883, 568] on span "clear" at bounding box center [884, 567] width 20 height 20
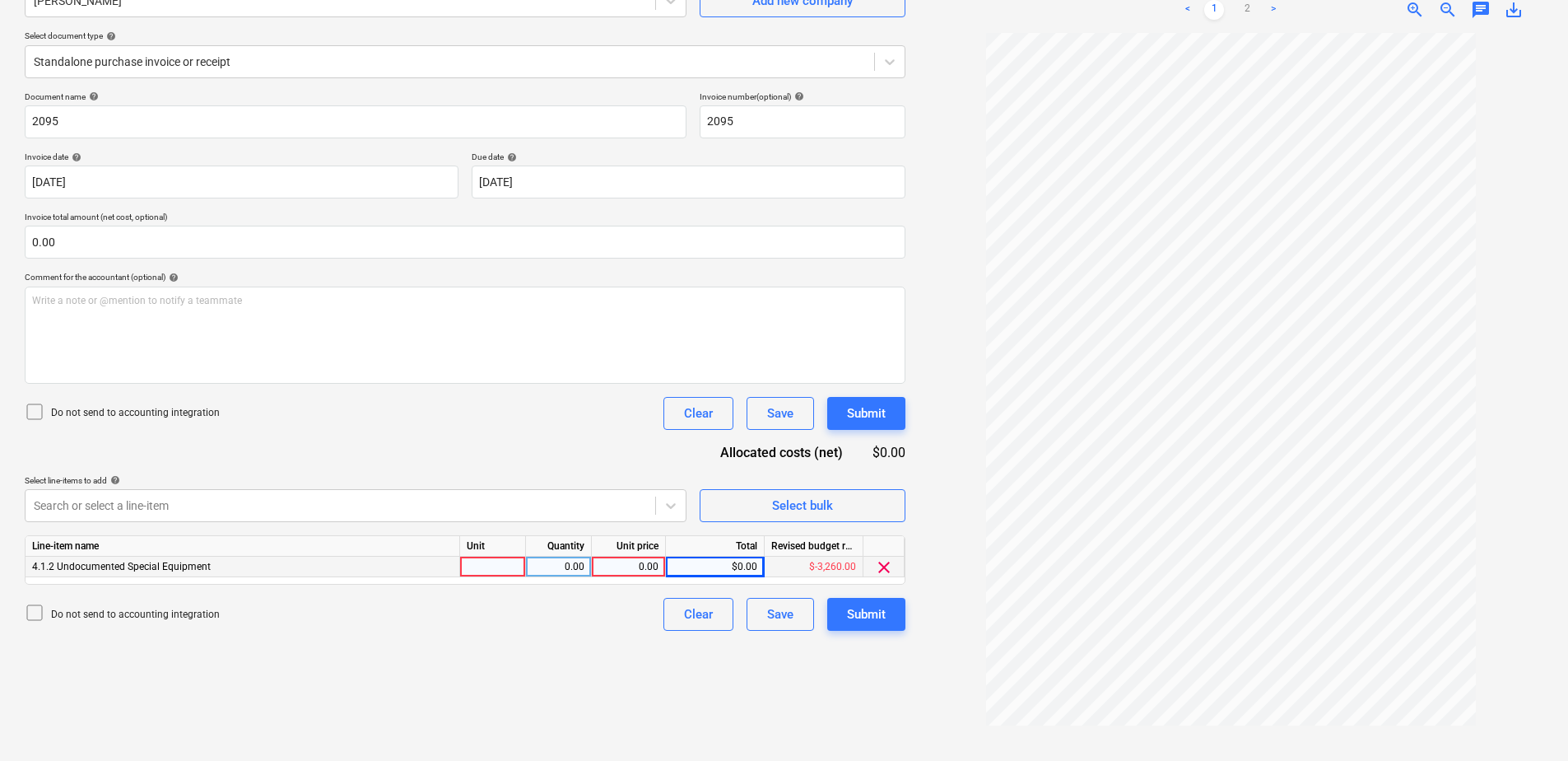
click at [495, 566] on div at bounding box center [493, 566] width 66 height 21
type input "Item"
type input "4540"
click at [872, 616] on div "Submit" at bounding box center [866, 613] width 38 height 21
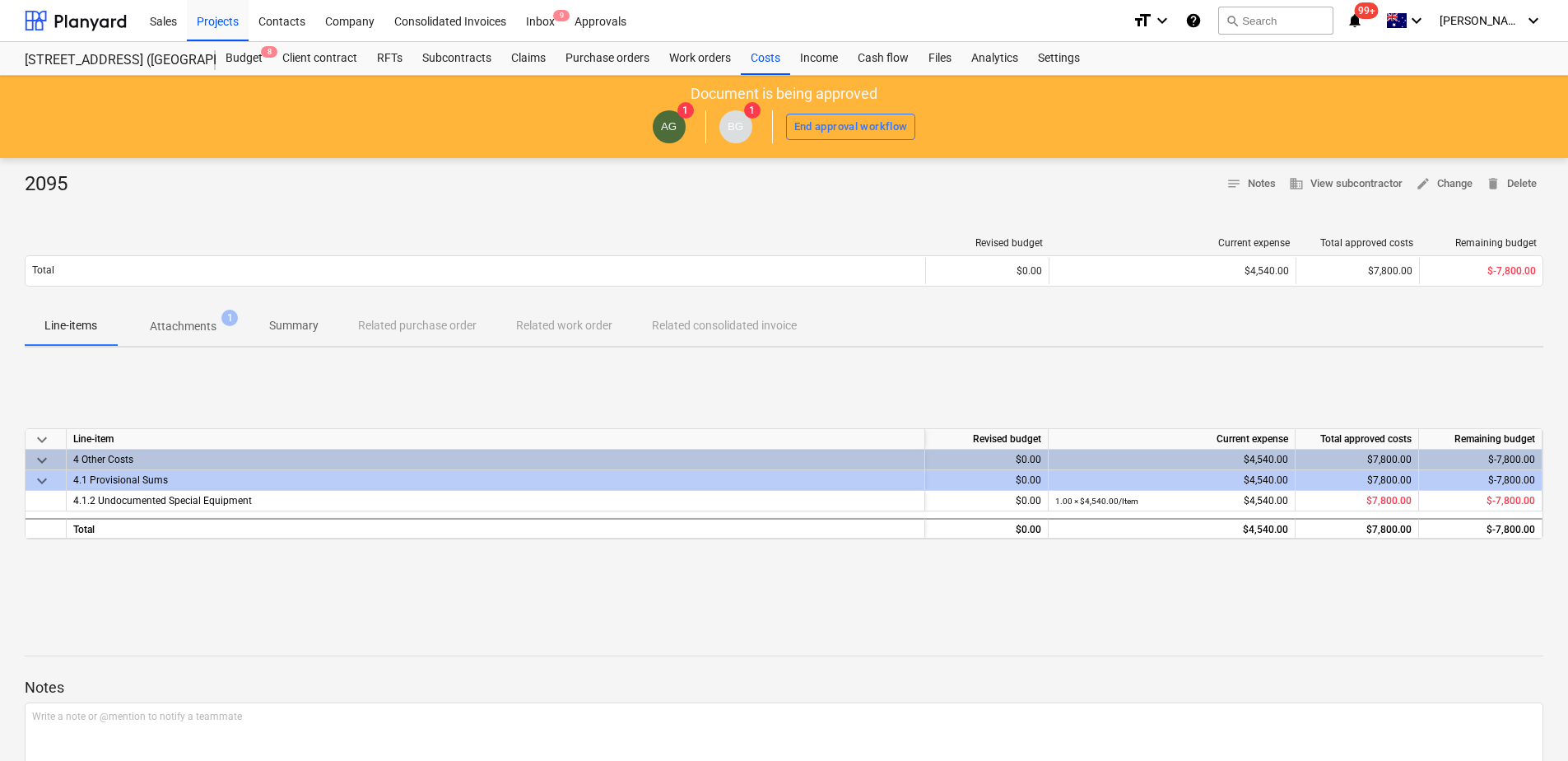
click at [213, 333] on p "Attachments" at bounding box center [183, 326] width 67 height 17
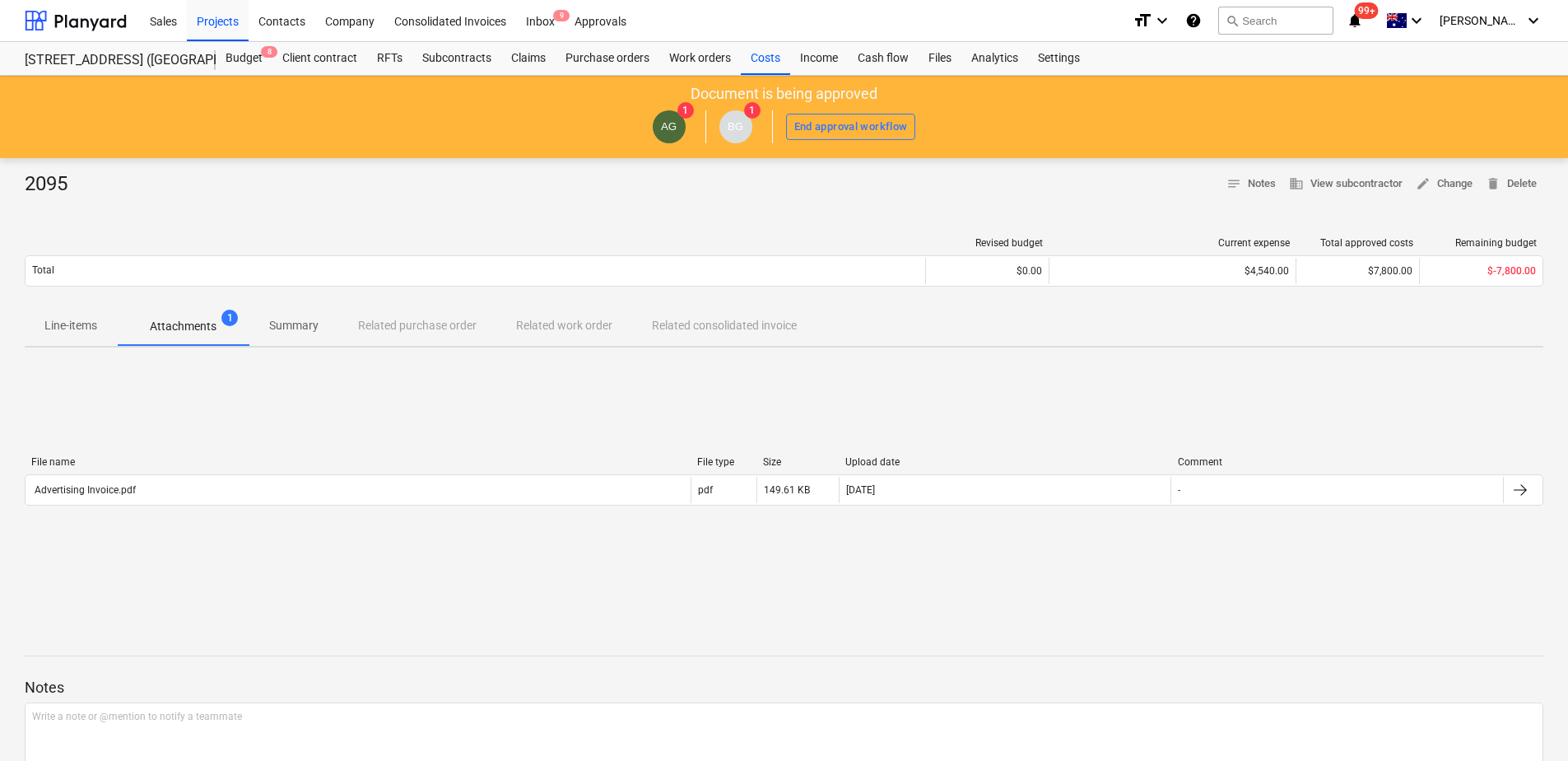
click at [337, 197] on div at bounding box center [784, 204] width 1518 height 13
click at [545, 24] on div "Inbox 9" at bounding box center [540, 20] width 48 height 42
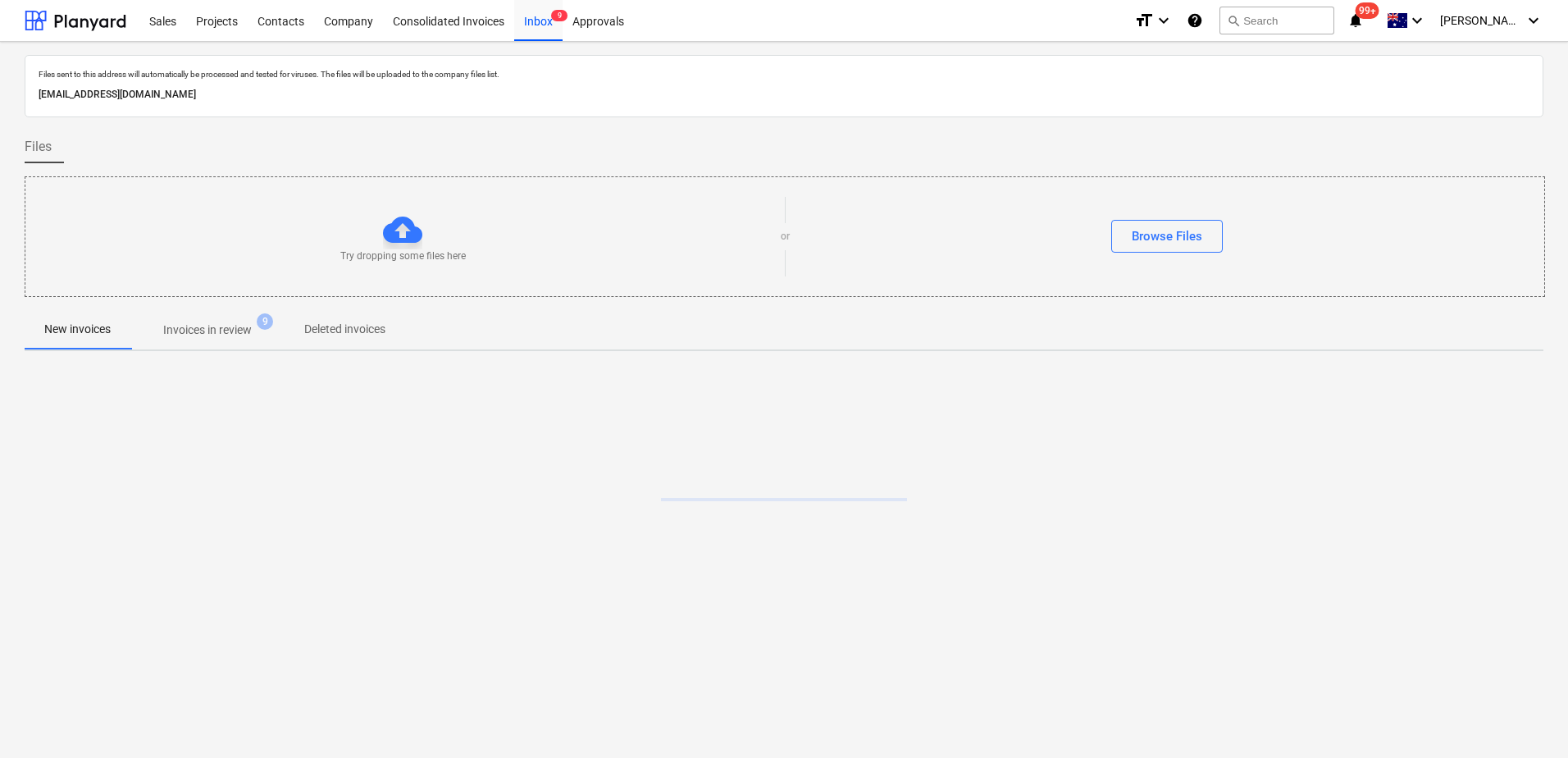
click at [239, 341] on span "Invoices in review 9" at bounding box center [207, 329] width 154 height 29
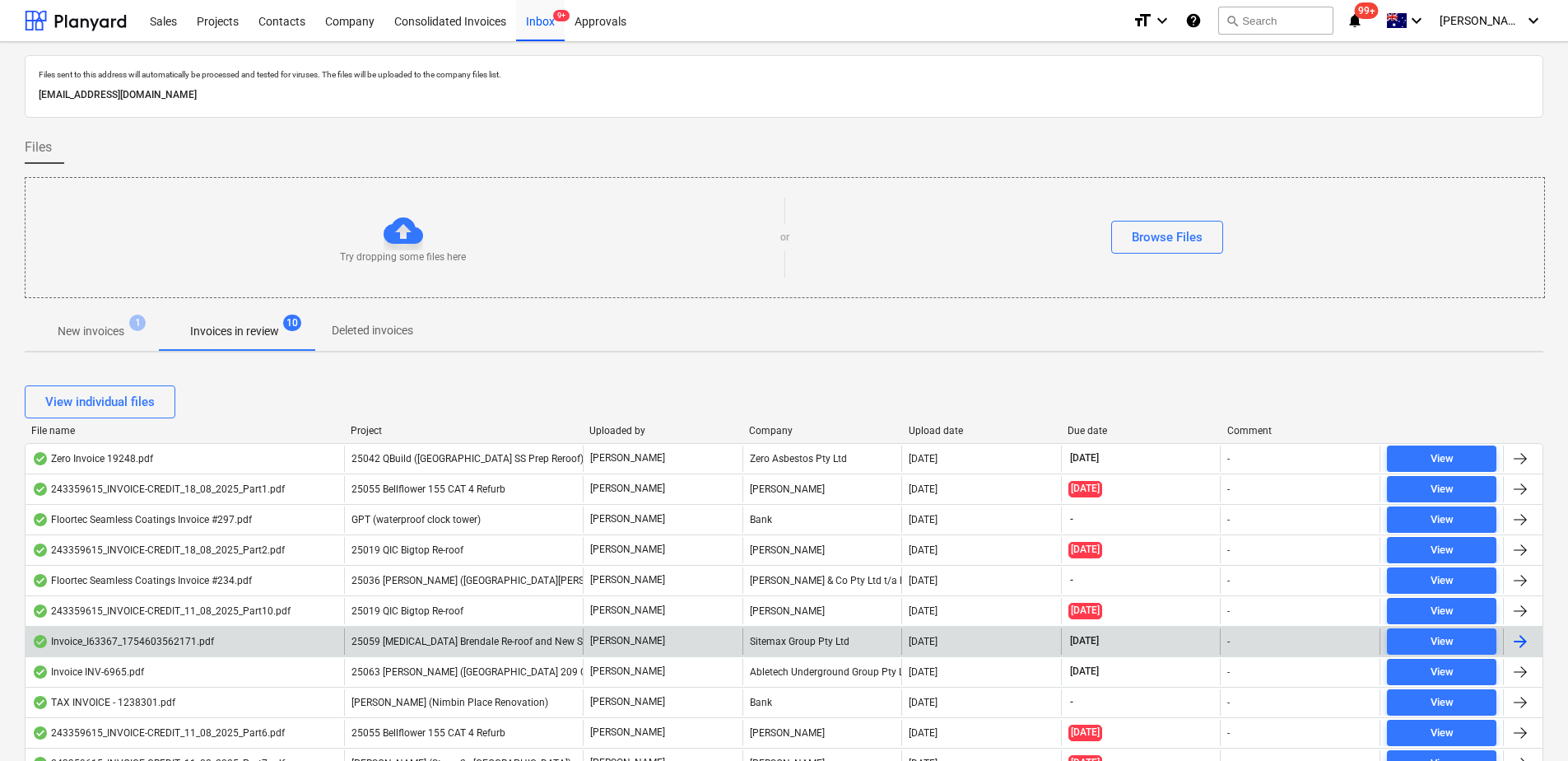
click at [482, 638] on span "25059 [MEDICAL_DATA] Brendale Re-roof and New Shed" at bounding box center [475, 641] width 247 height 12
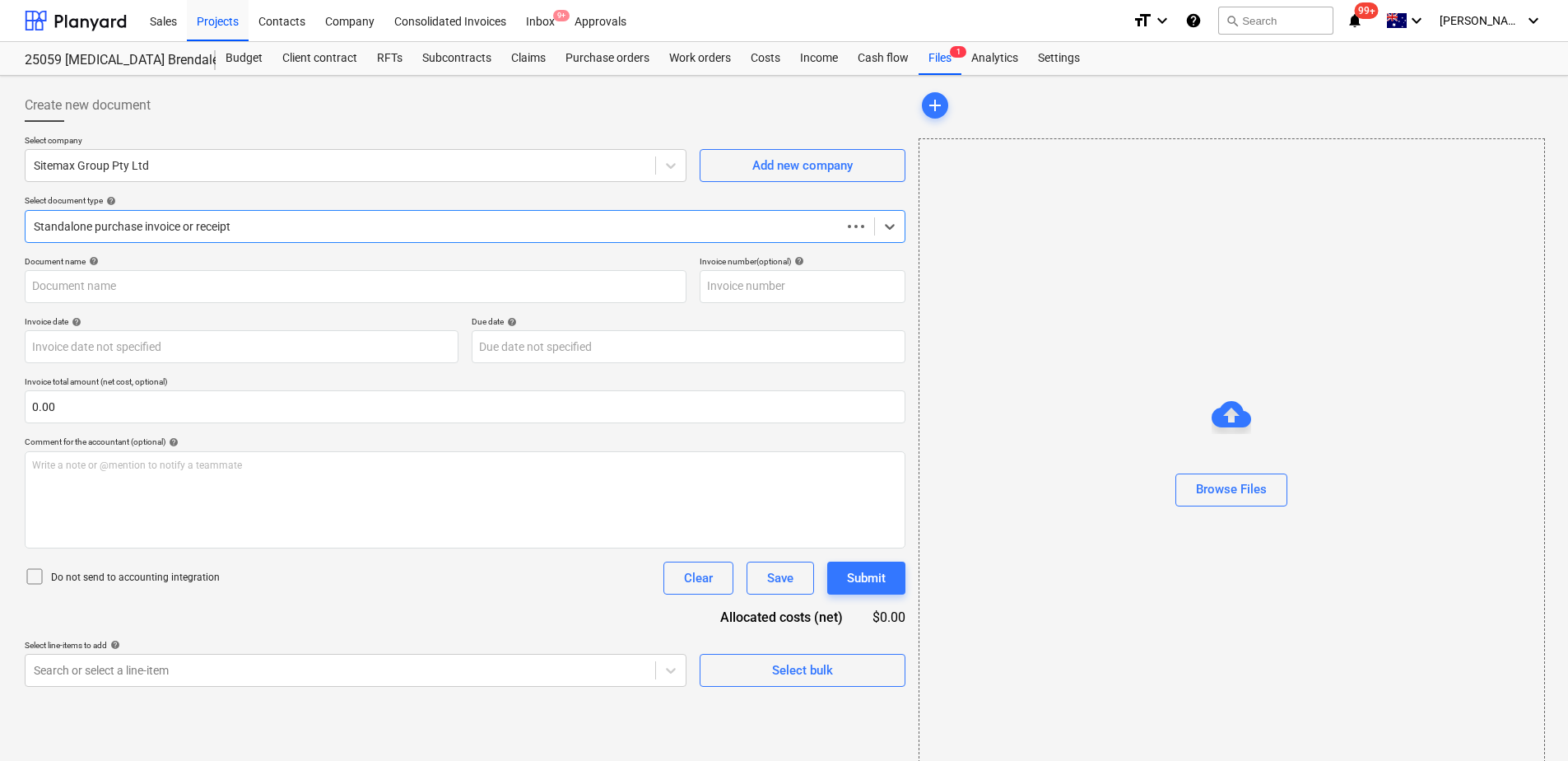
type input "163367"
type input "[DATE]"
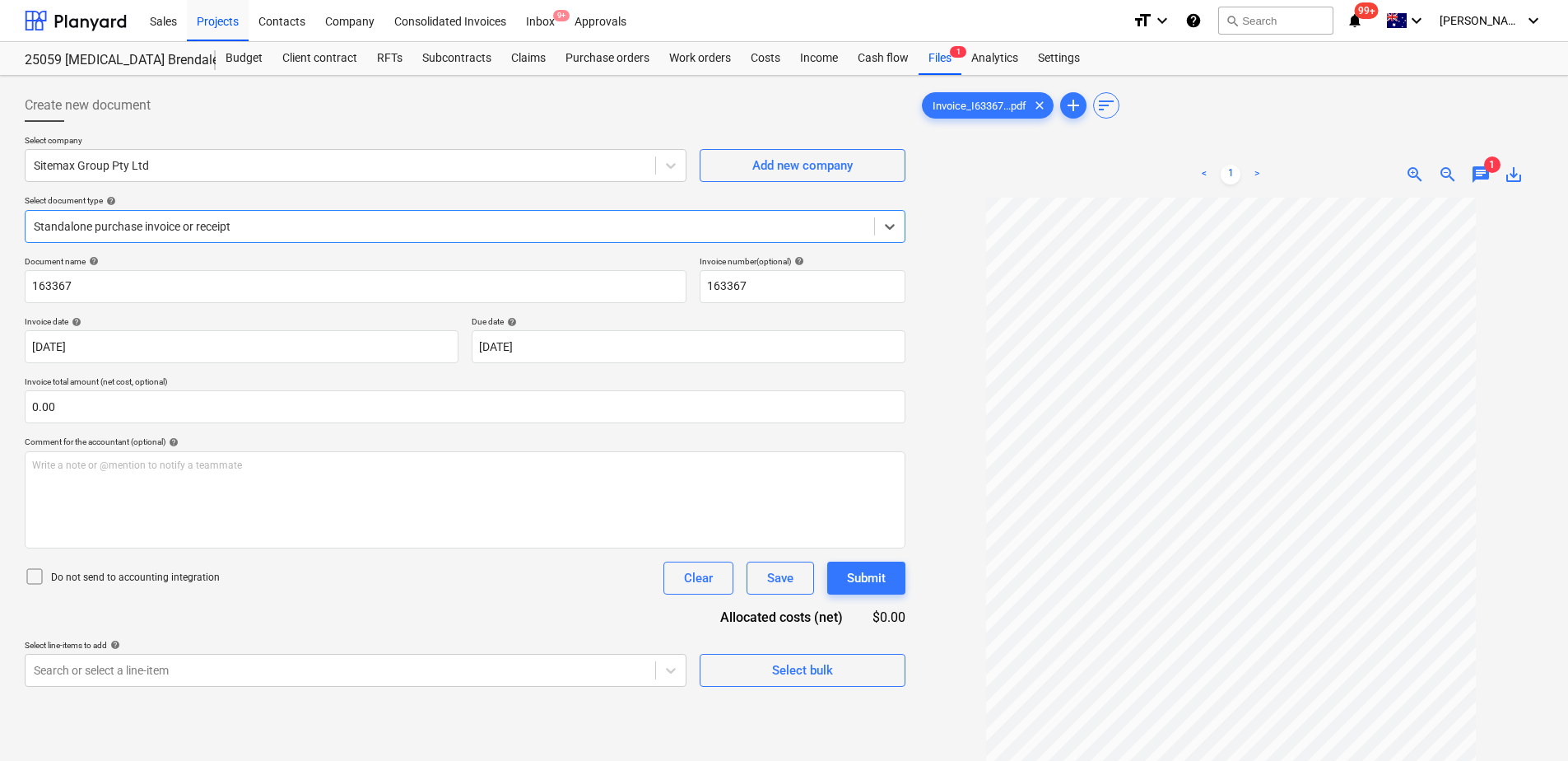
click at [1482, 175] on span "chat" at bounding box center [1480, 174] width 20 height 20
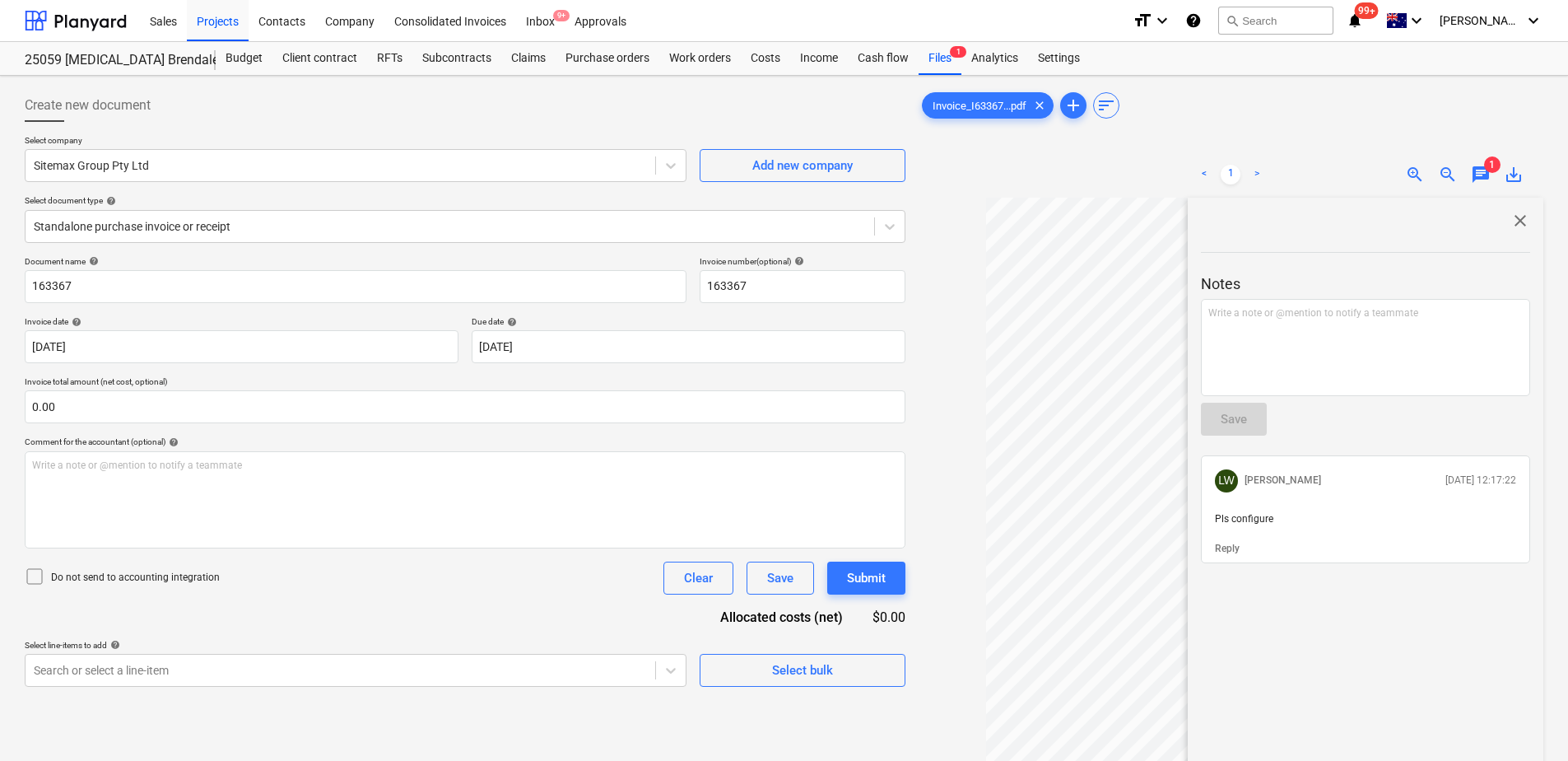
click at [1482, 175] on span "chat" at bounding box center [1480, 174] width 20 height 20
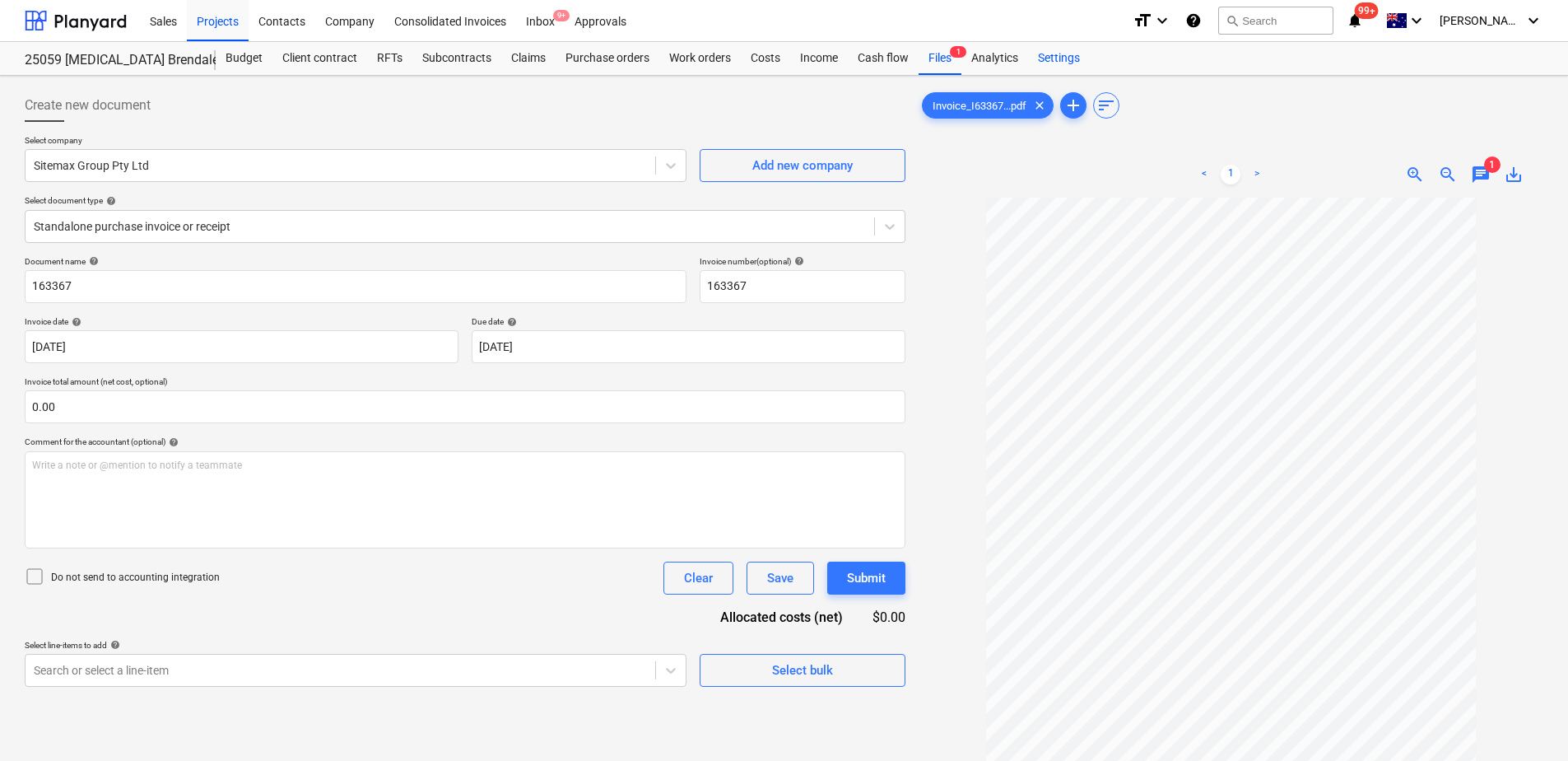
click at [1065, 54] on div "Settings" at bounding box center [1058, 58] width 62 height 33
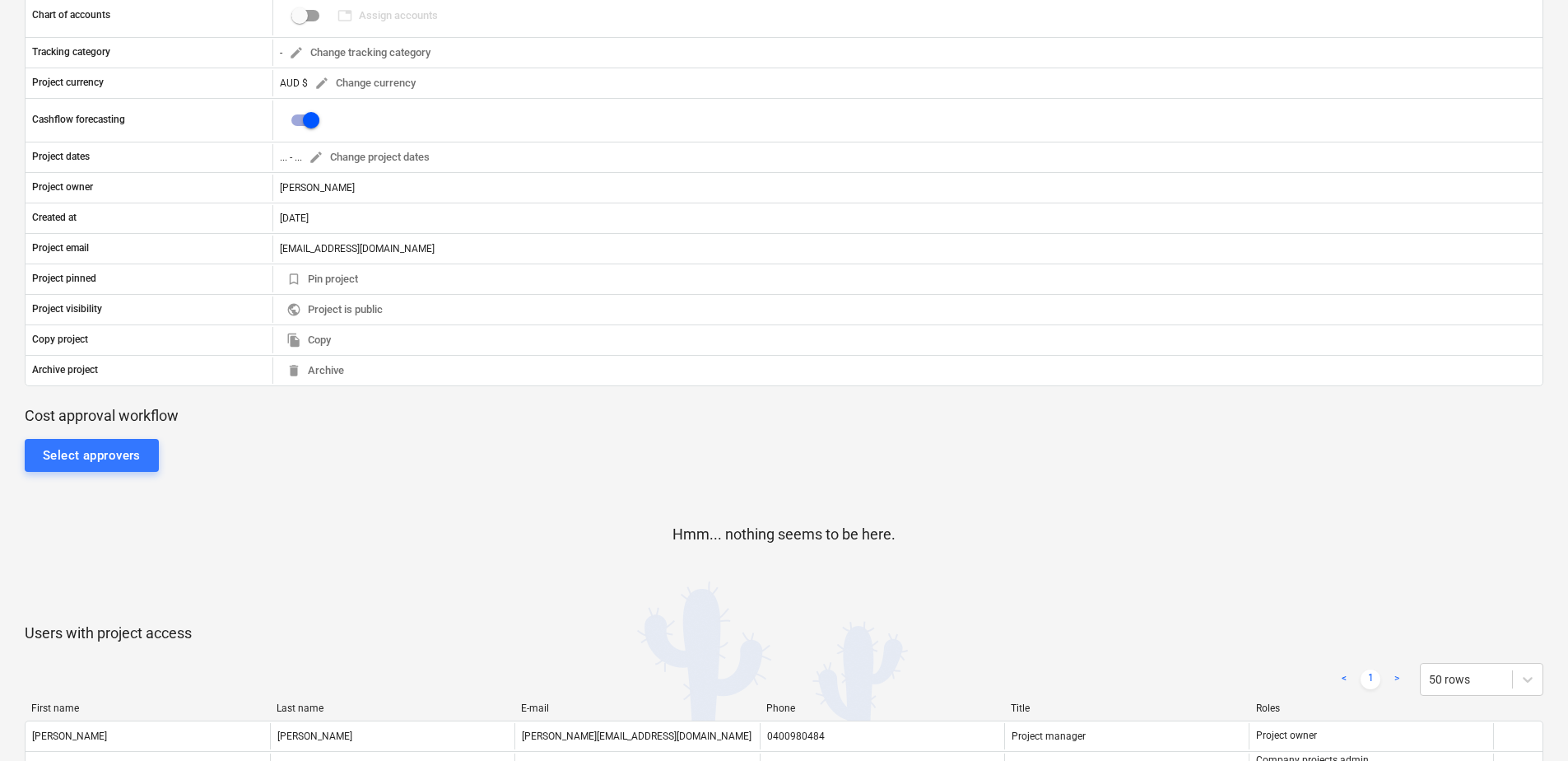
scroll to position [329, 0]
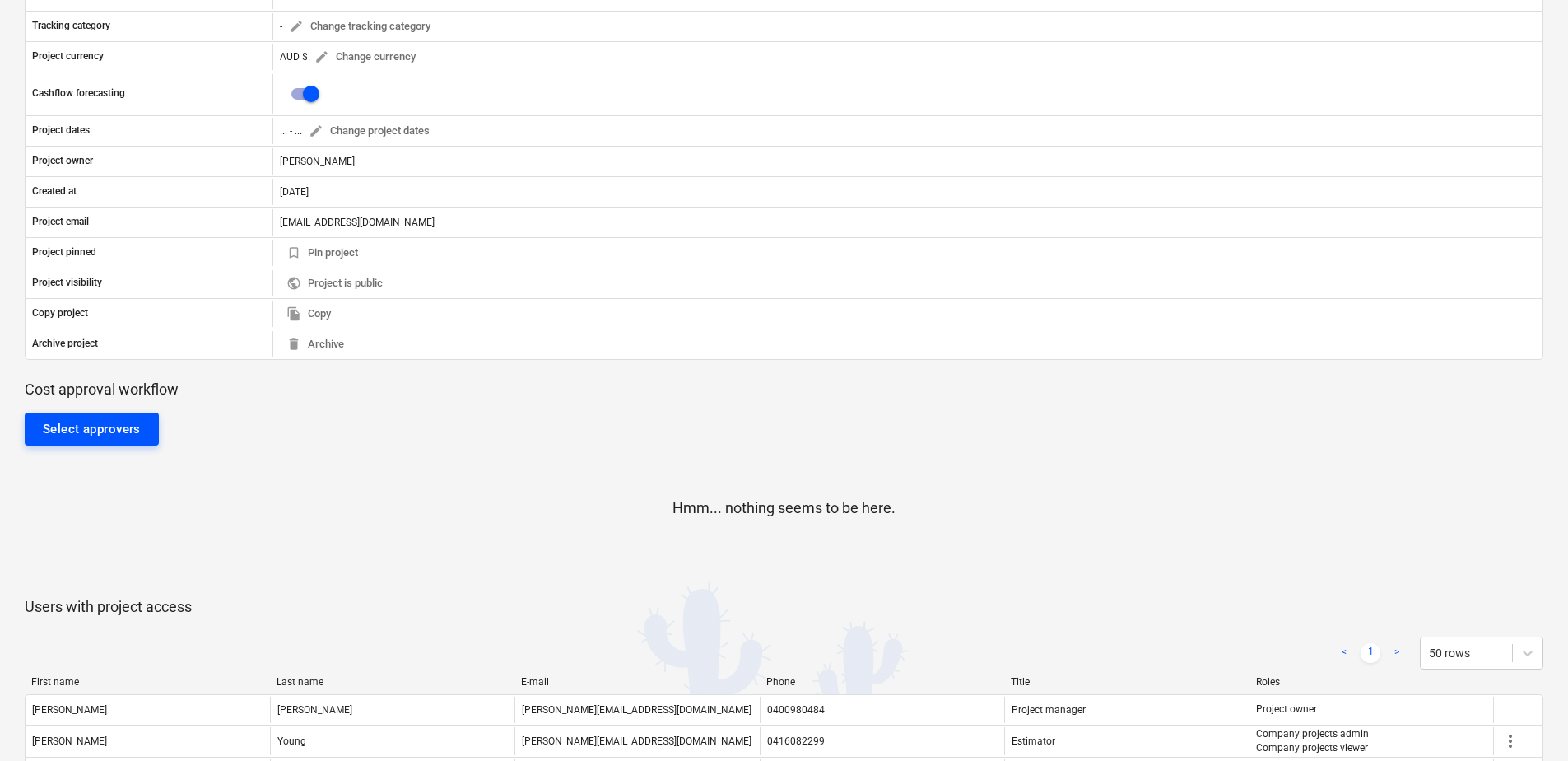
click at [110, 422] on div "Select approvers" at bounding box center [91, 428] width 98 height 21
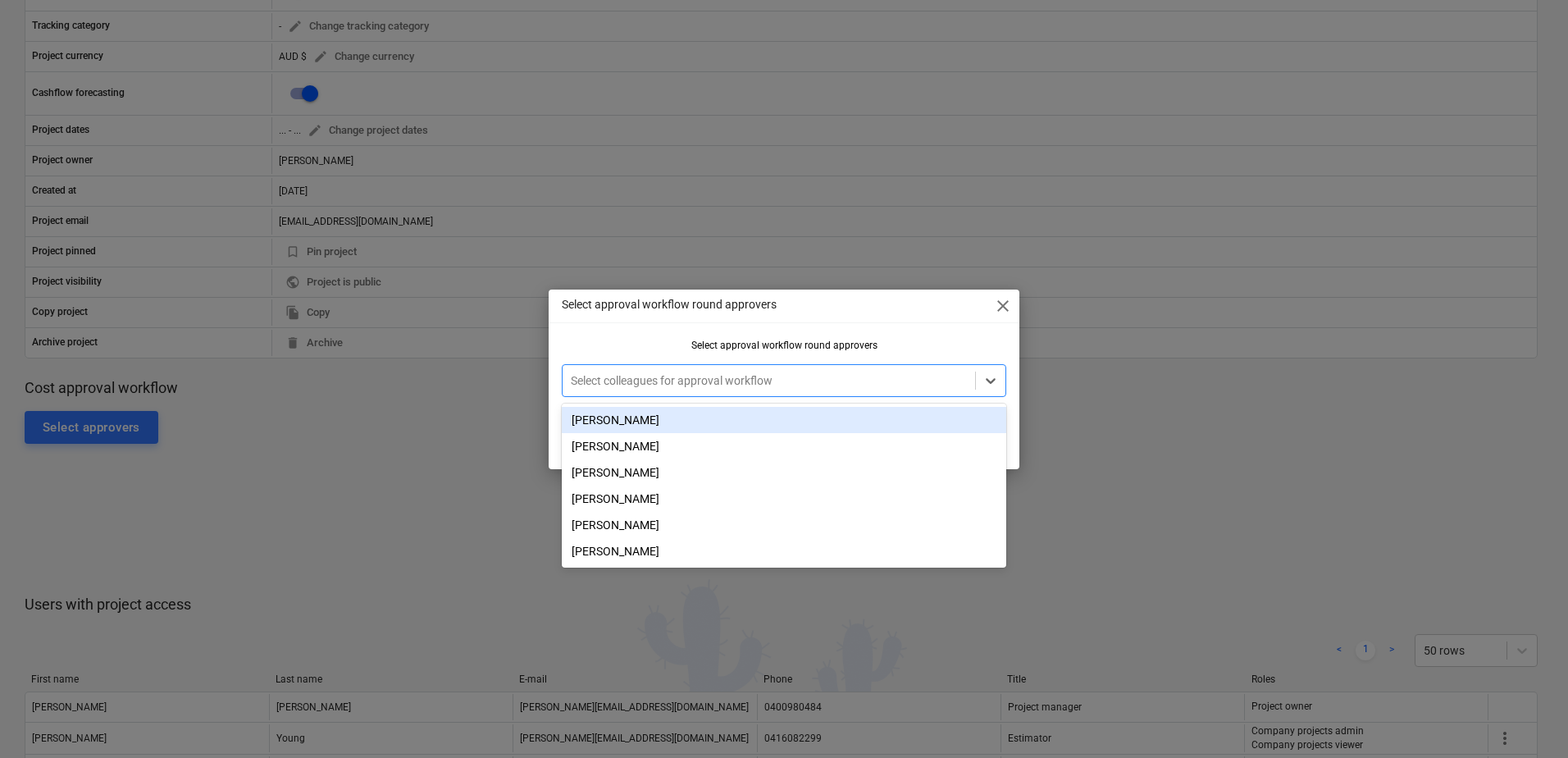
click at [648, 379] on div at bounding box center [768, 380] width 396 height 16
click at [629, 419] on div "[PERSON_NAME]" at bounding box center [784, 419] width 444 height 26
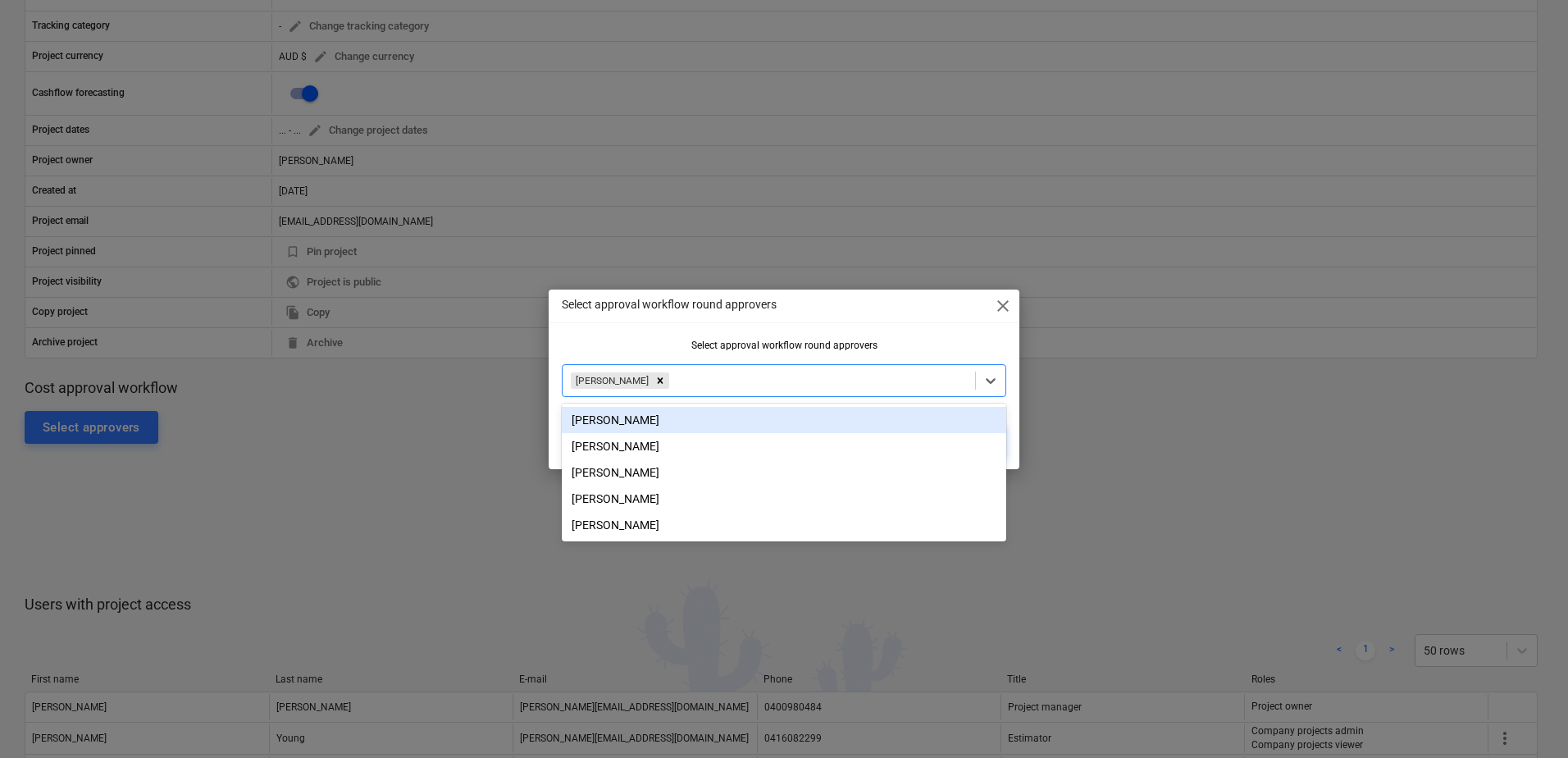
click at [634, 339] on div "Select approval workflow round approvers" at bounding box center [784, 345] width 444 height 12
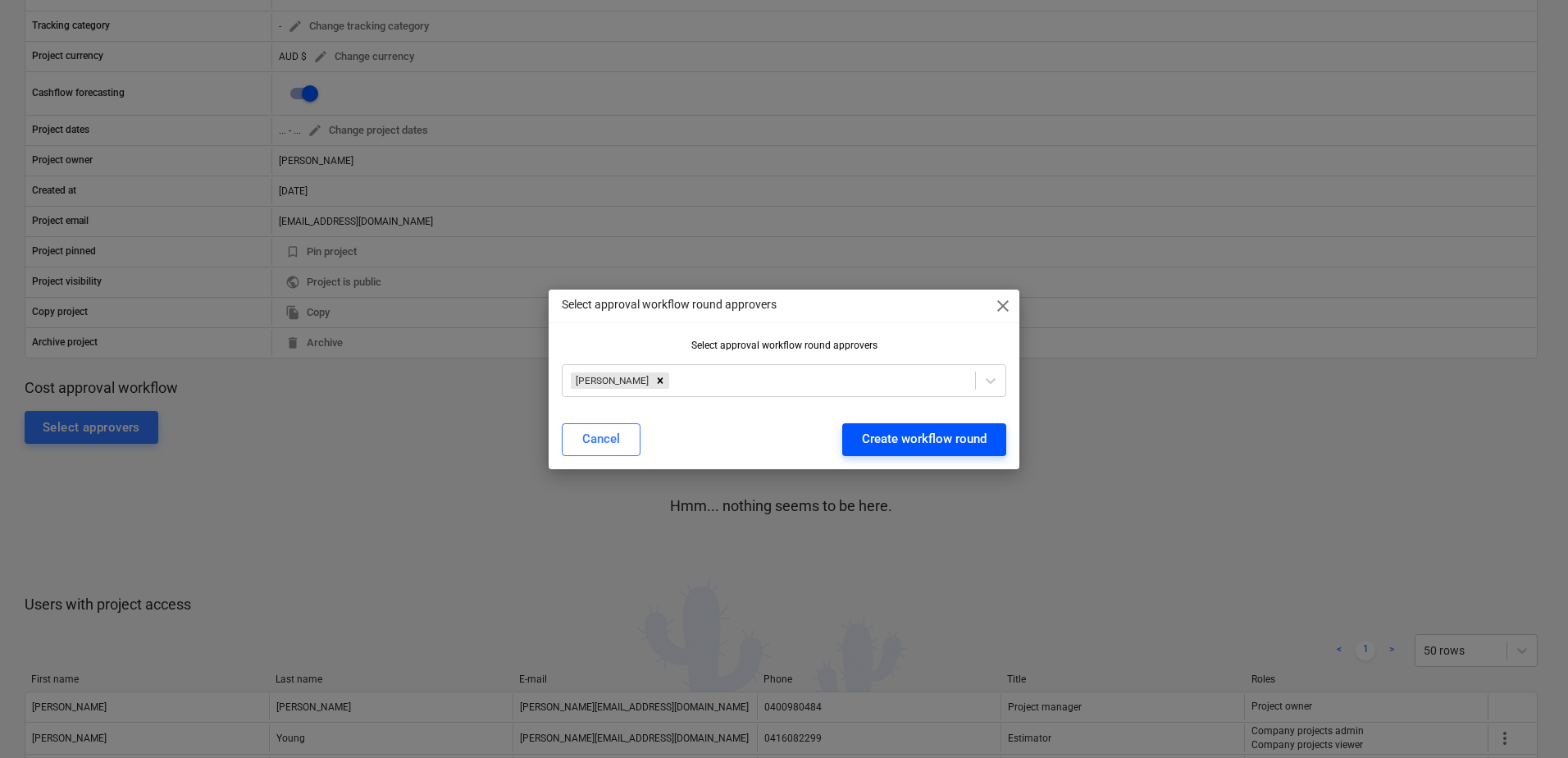
click at [886, 450] on div "Create workflow round" at bounding box center [924, 438] width 125 height 21
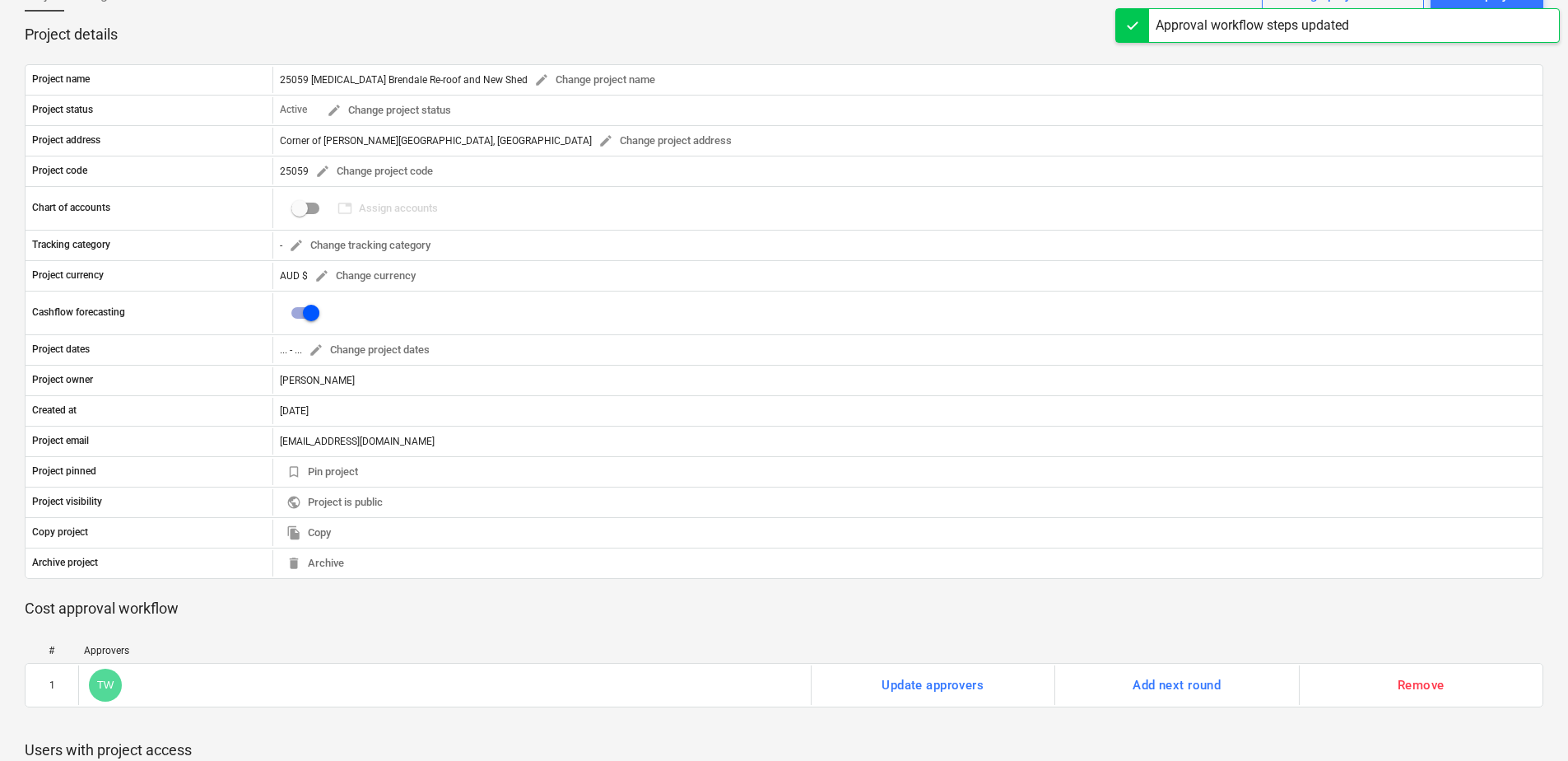
scroll to position [0, 0]
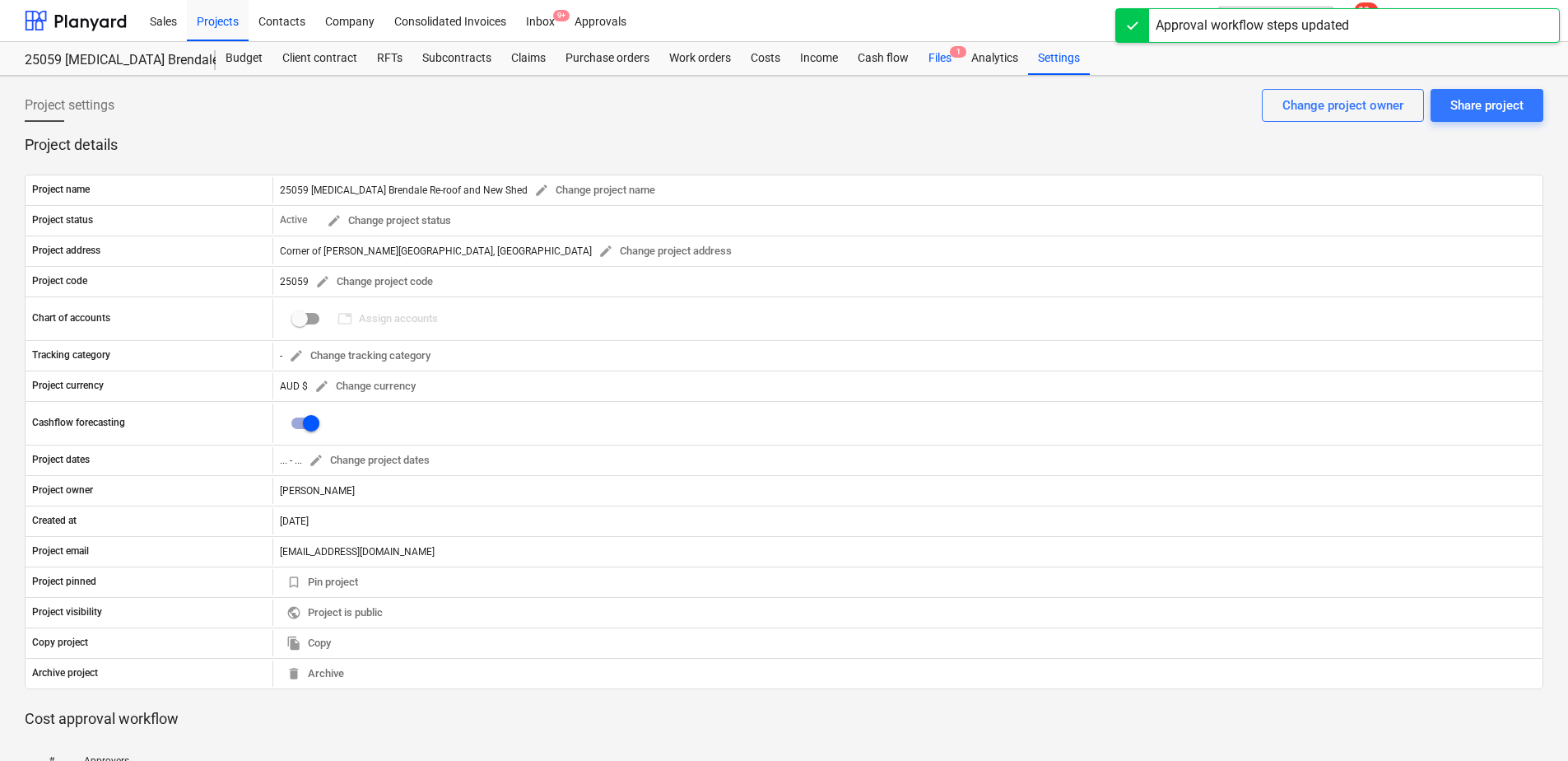
click at [942, 67] on div "Files 1" at bounding box center [940, 58] width 43 height 33
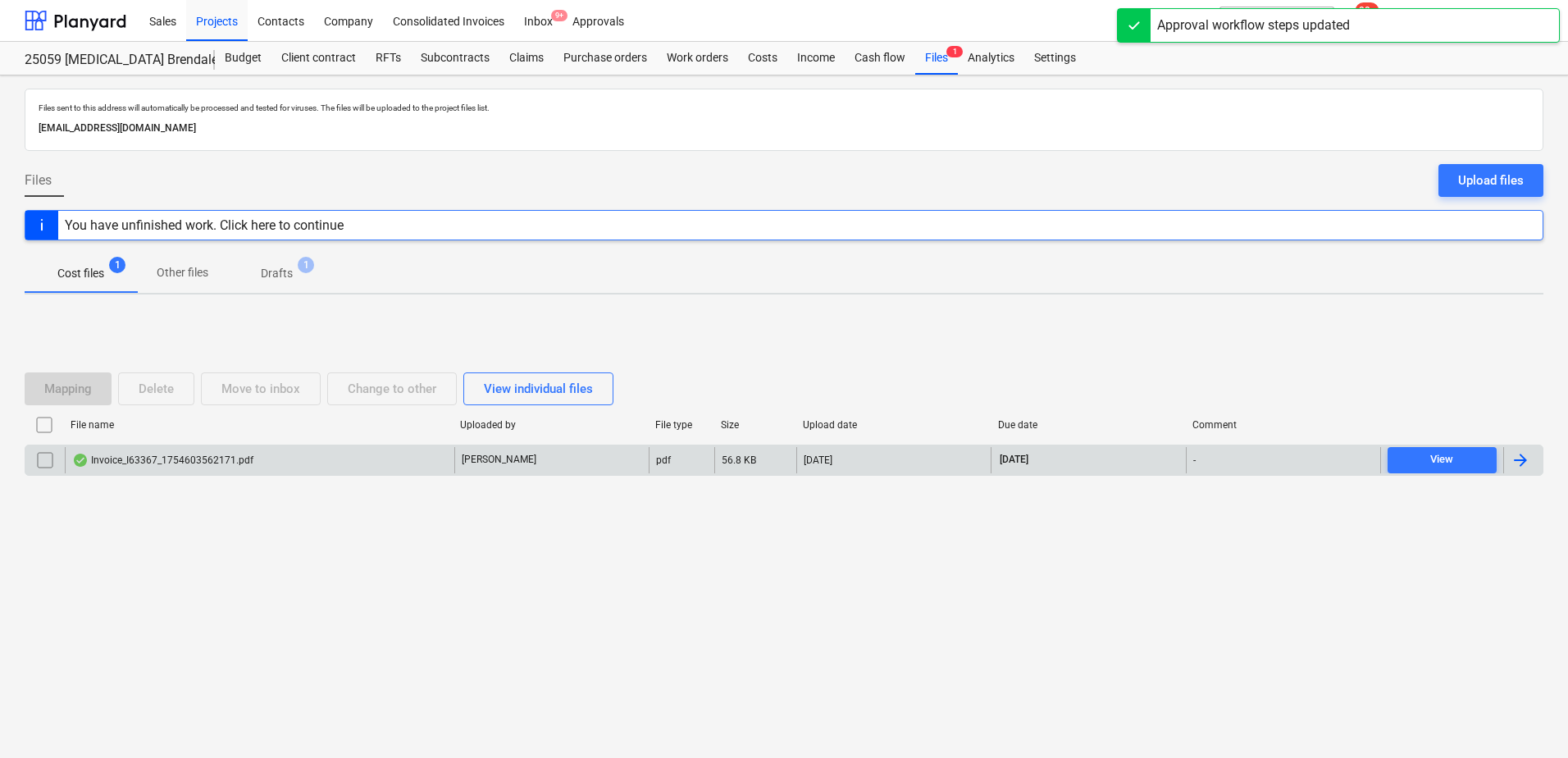
click at [309, 463] on div "Invoice_I63367_1754603562171.pdf" at bounding box center [259, 460] width 389 height 26
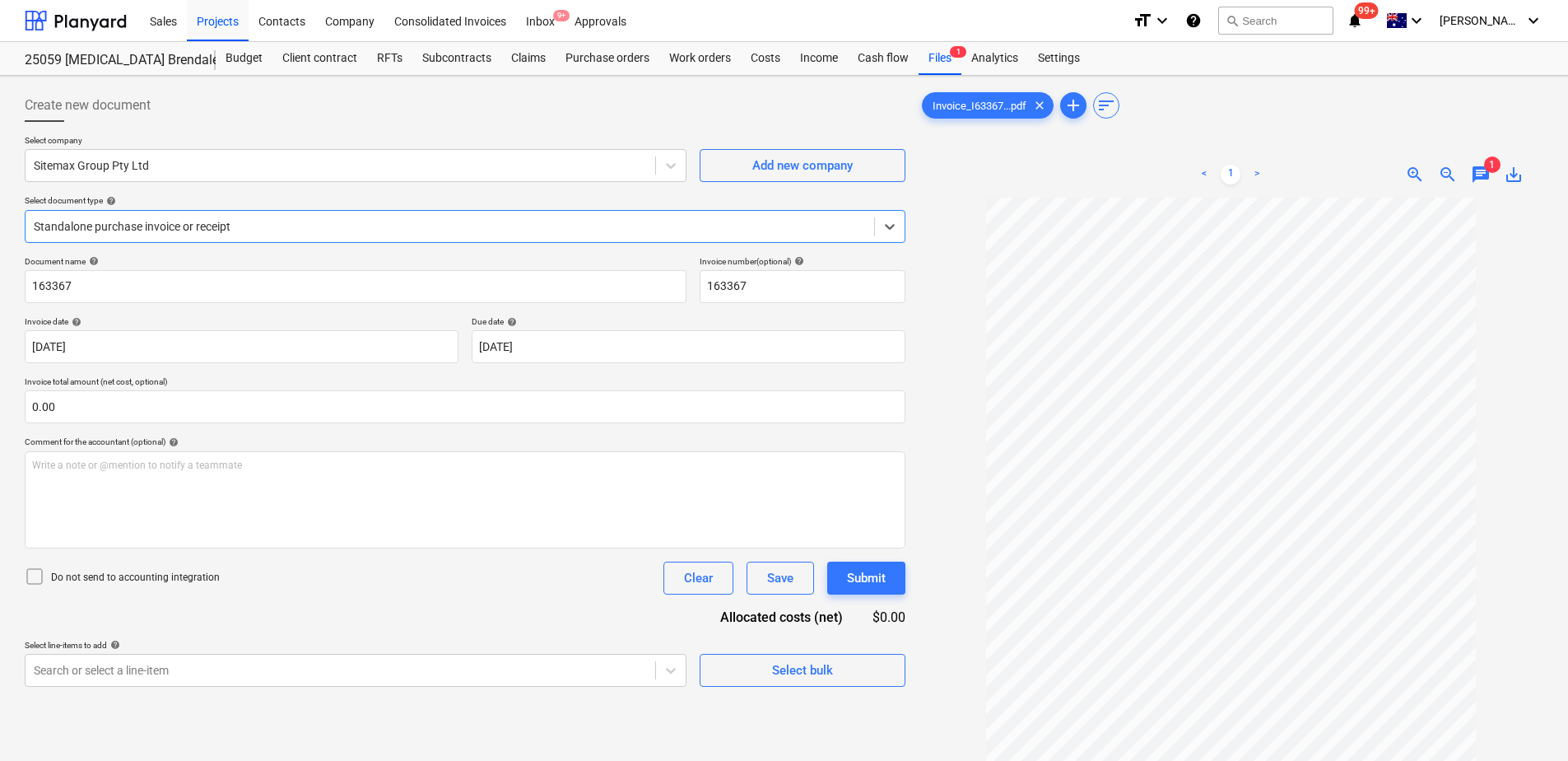
click at [243, 219] on div at bounding box center [449, 227] width 832 height 16
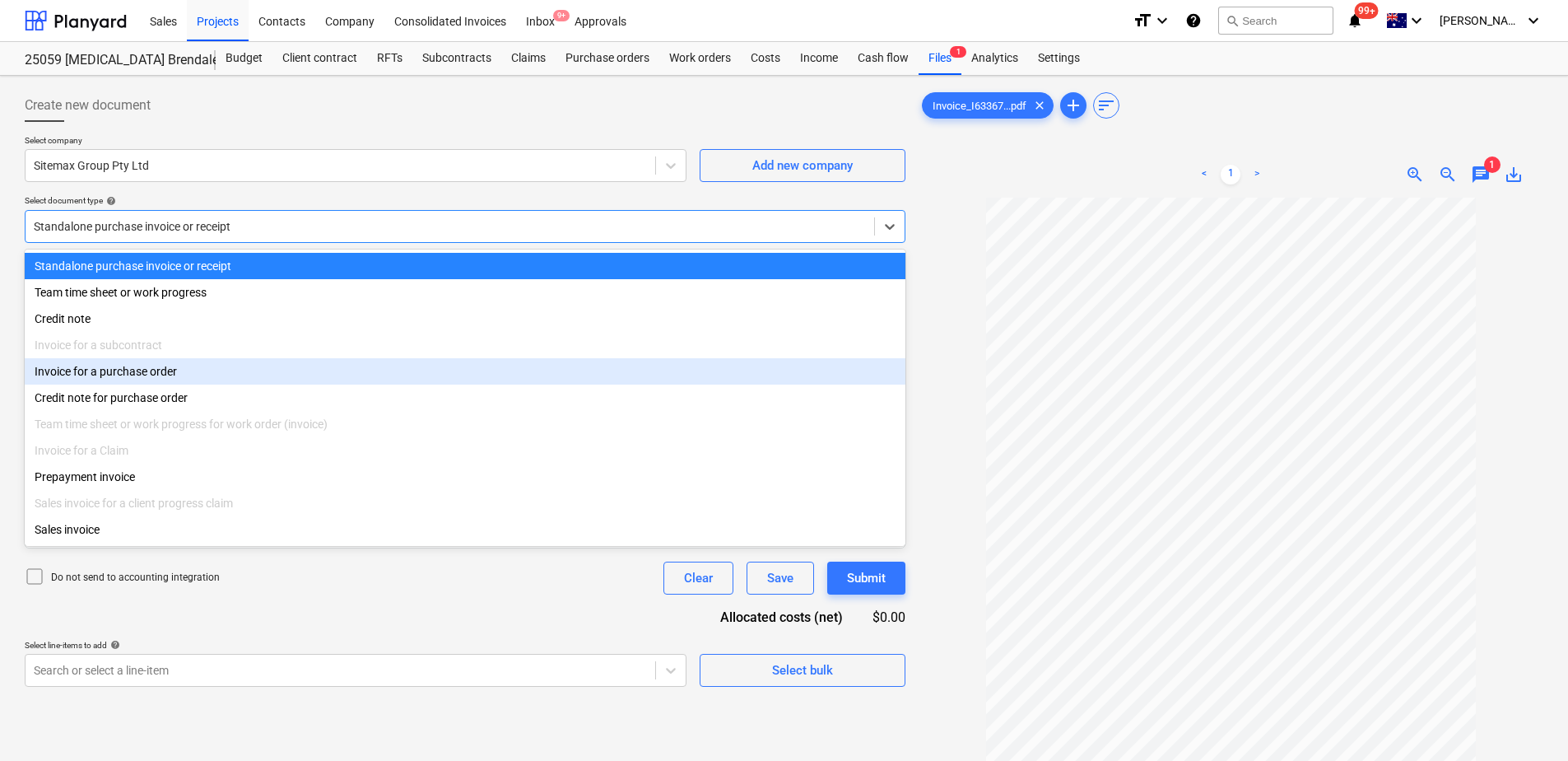
click at [167, 370] on div "Invoice for a purchase order" at bounding box center [465, 371] width 880 height 26
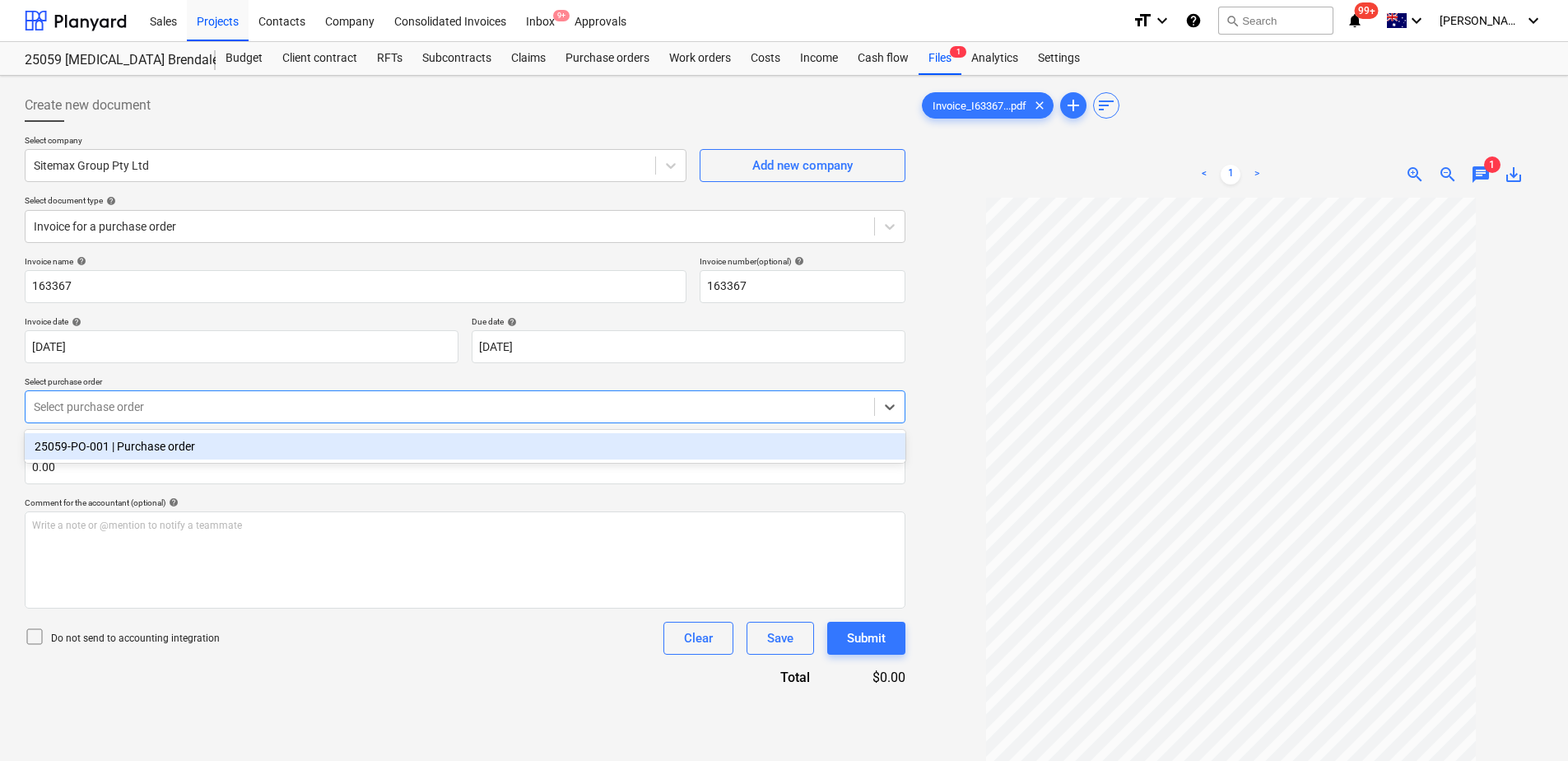
click at [295, 407] on div at bounding box center [449, 407] width 832 height 16
click at [254, 442] on div "25059-PO-001 | Purchase order" at bounding box center [465, 446] width 880 height 26
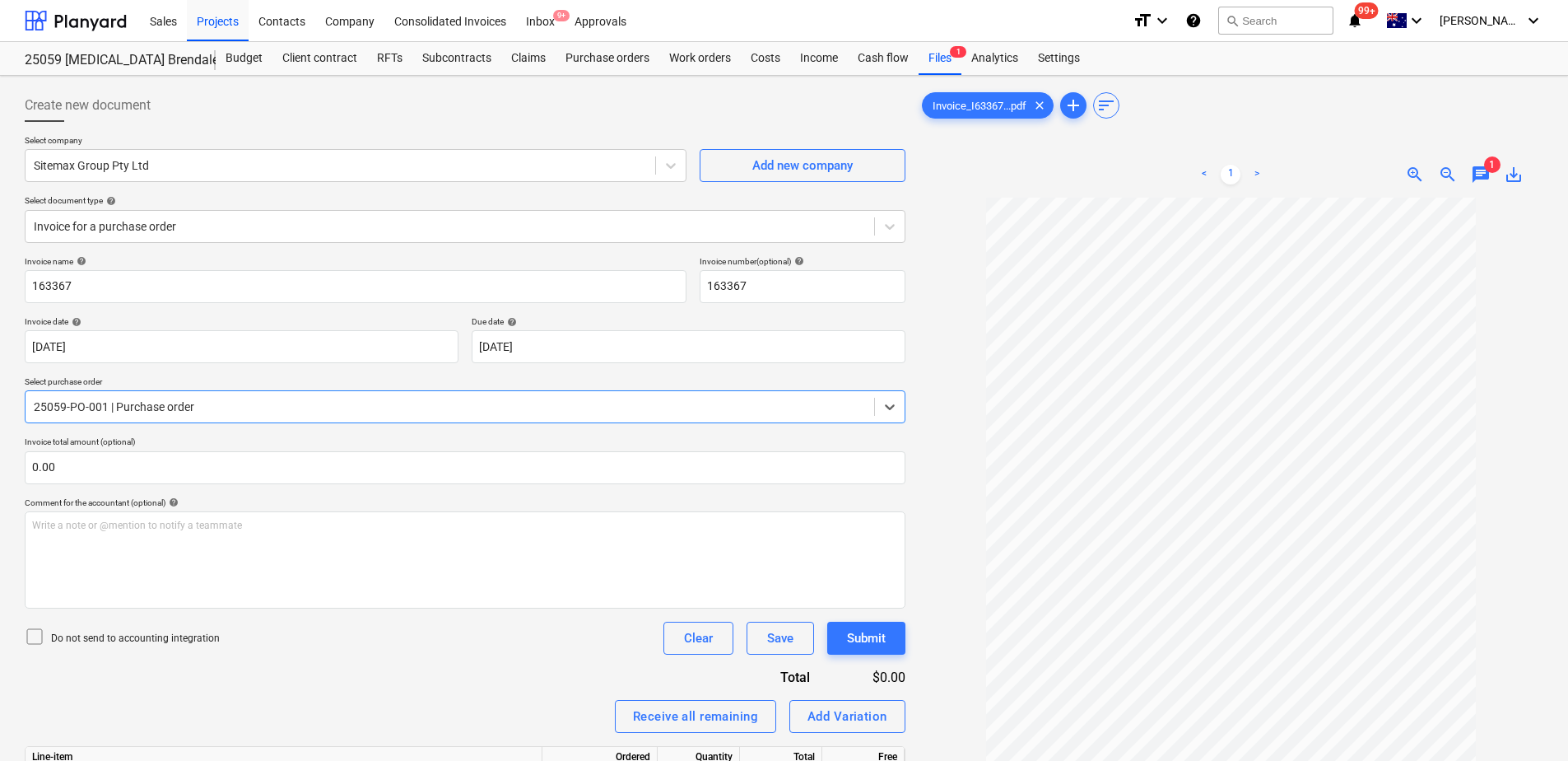
click at [282, 685] on div "Invoice name help 163367 Invoice number (optional) help 163367 Invoice date hel…" at bounding box center [465, 571] width 880 height 630
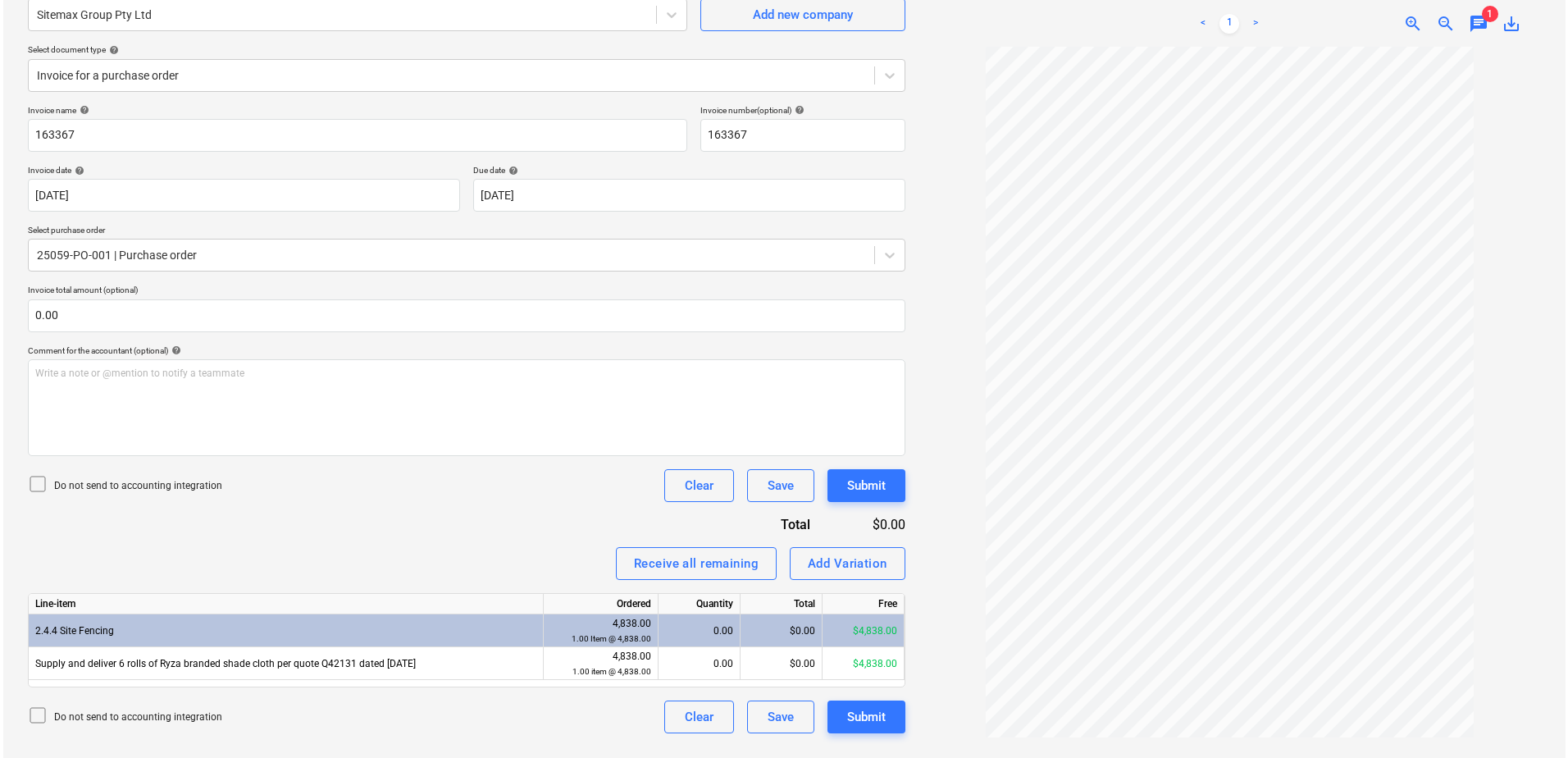
scroll to position [164, 0]
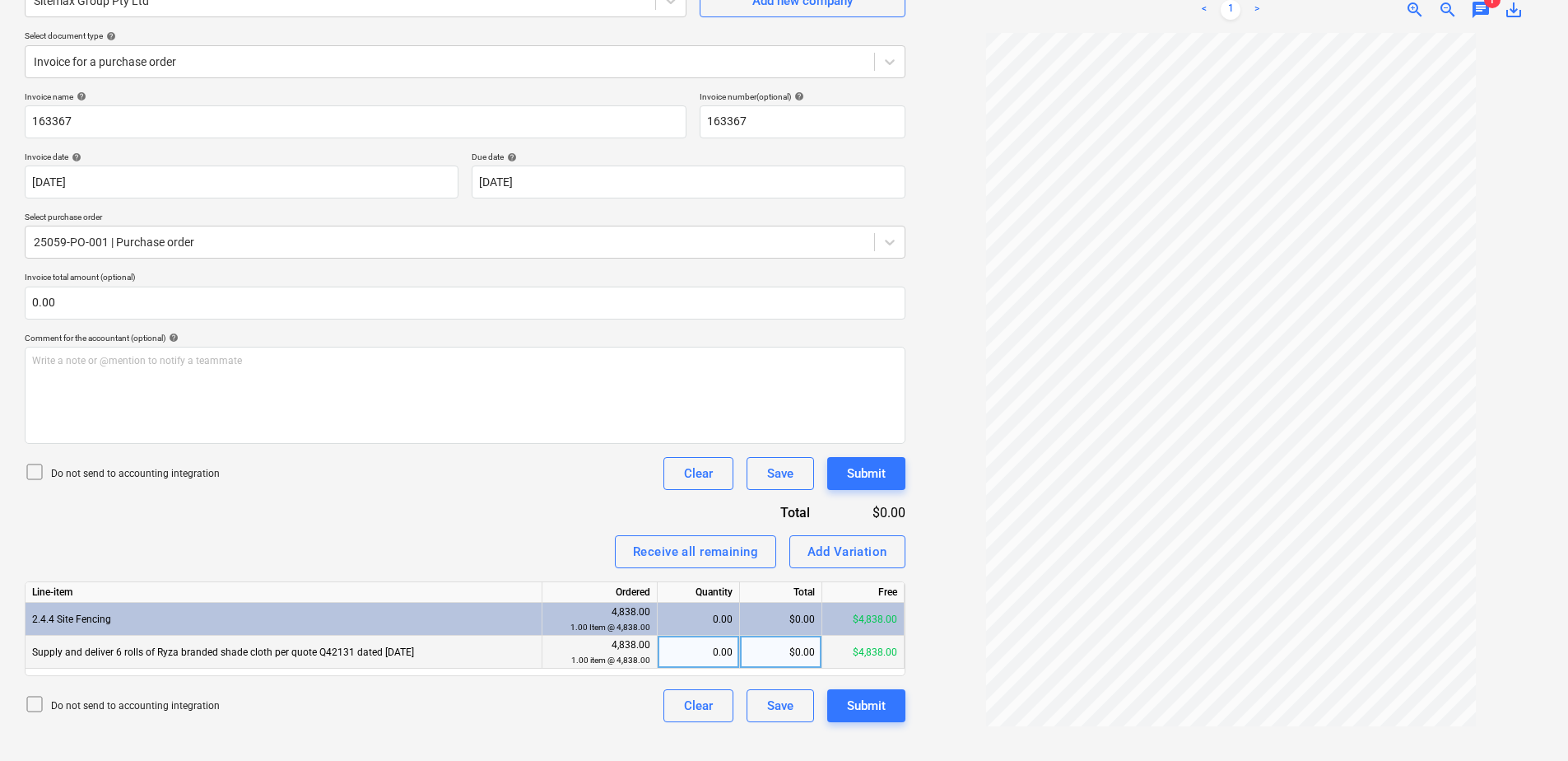
click at [693, 655] on div "0.00" at bounding box center [698, 652] width 68 height 33
type input "1"
click at [858, 711] on div "Submit" at bounding box center [866, 704] width 38 height 21
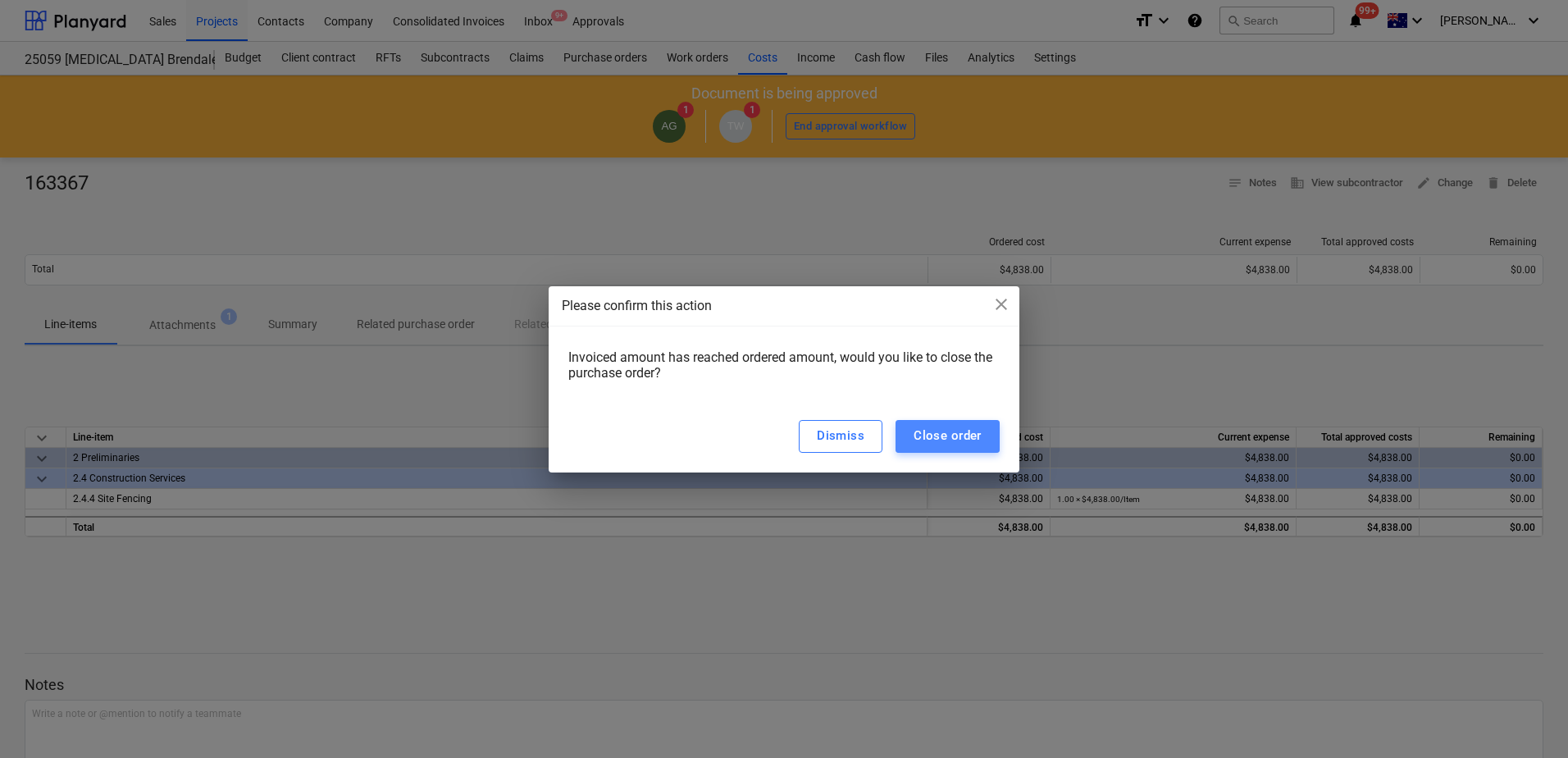
click at [949, 437] on div "Close order" at bounding box center [947, 435] width 68 height 21
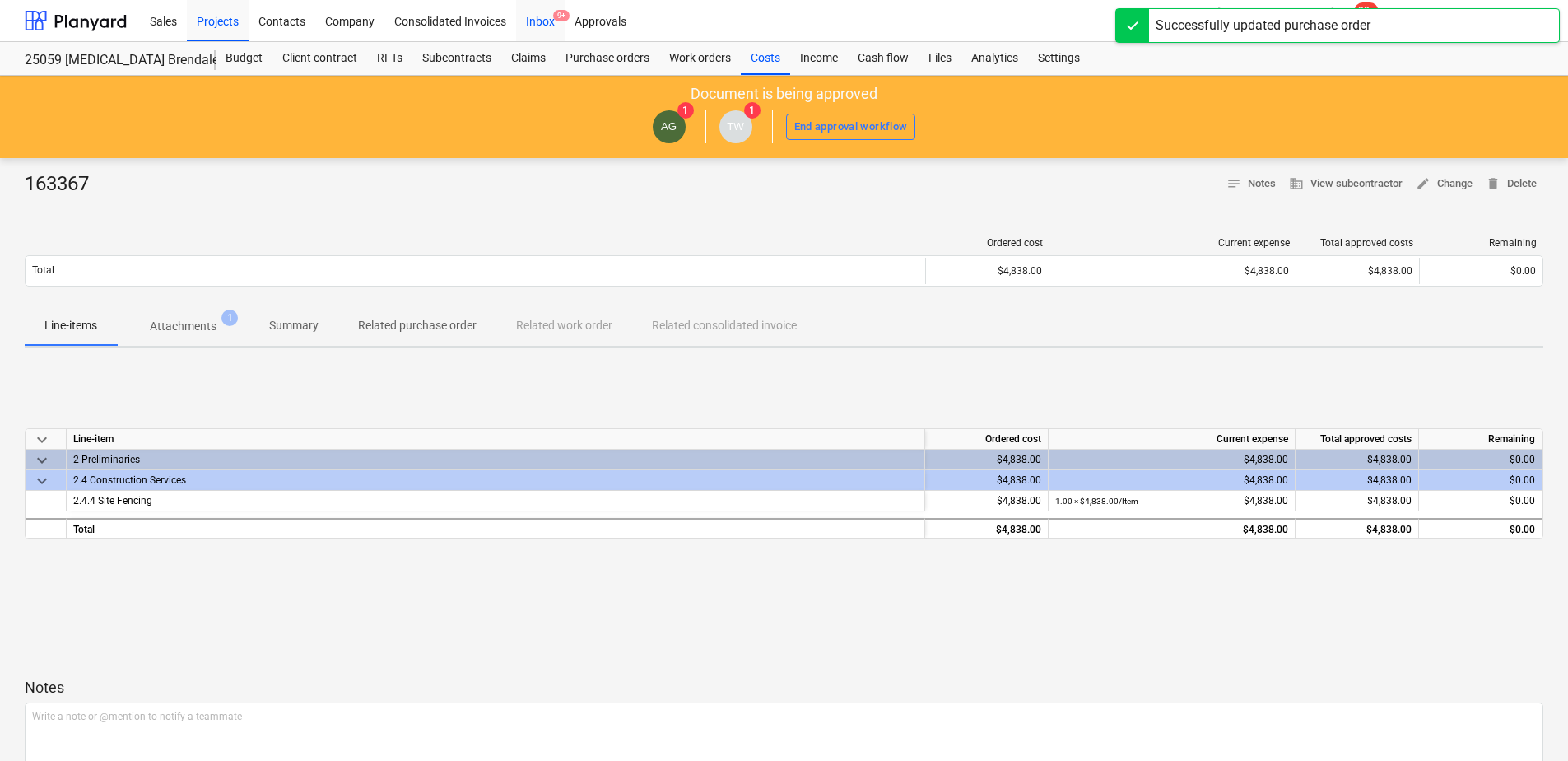
click at [547, 21] on div "Inbox 9+" at bounding box center [540, 20] width 48 height 42
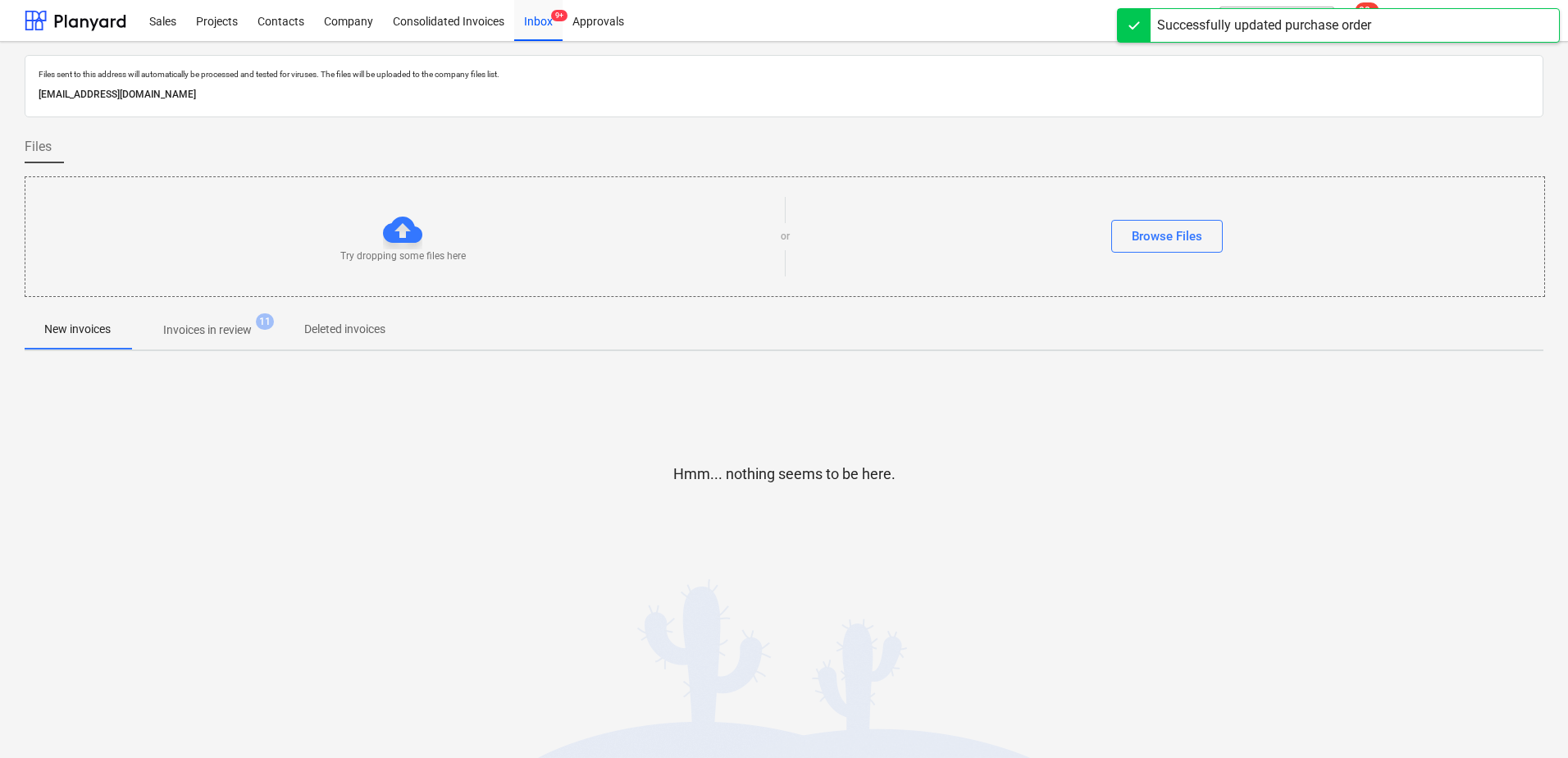
click at [204, 321] on p "Invoices in review" at bounding box center [207, 329] width 88 height 17
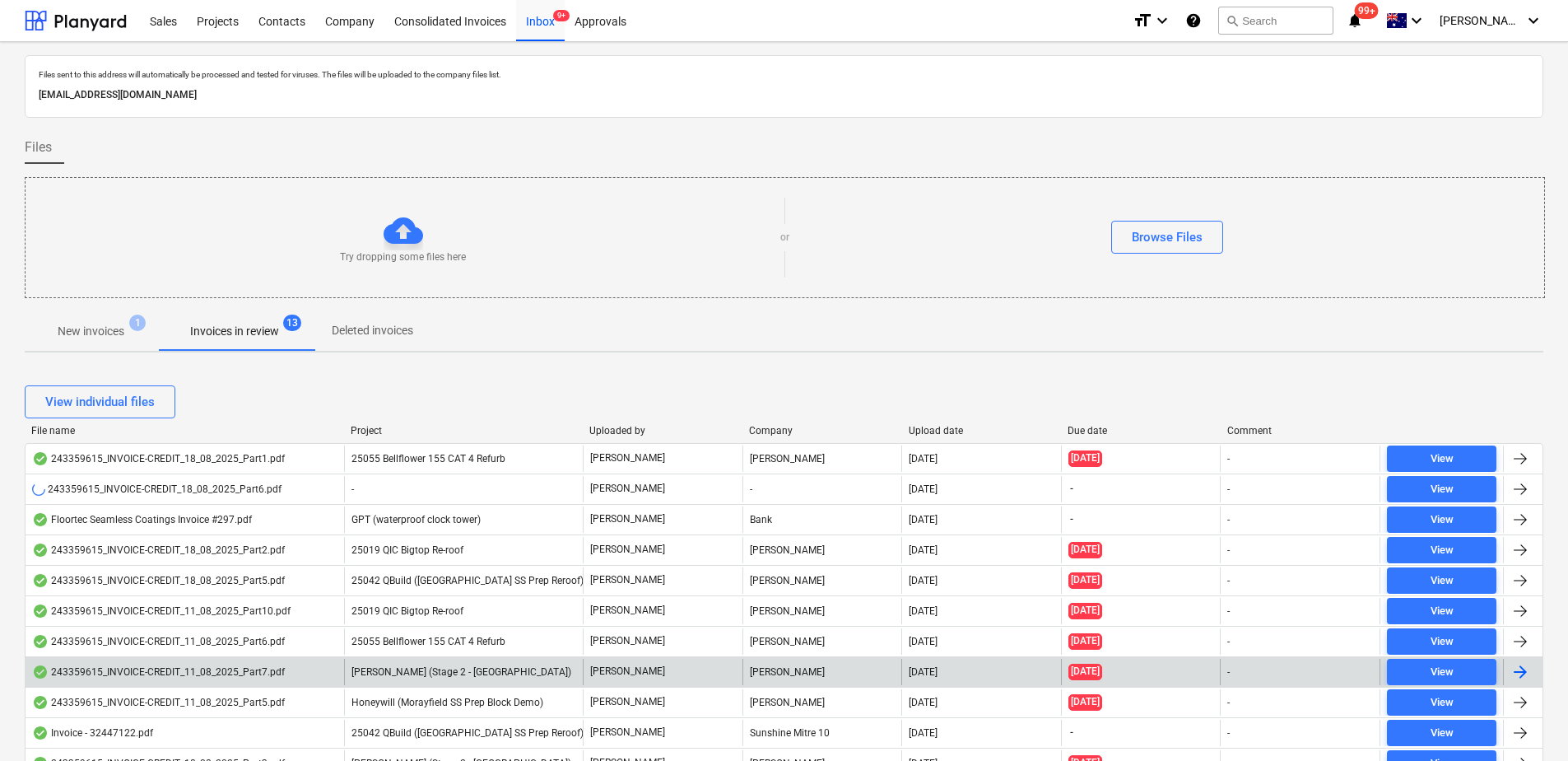
click at [464, 666] on span "[PERSON_NAME] (Stage 2 - [GEOGRAPHIC_DATA])" at bounding box center [461, 671] width 220 height 12
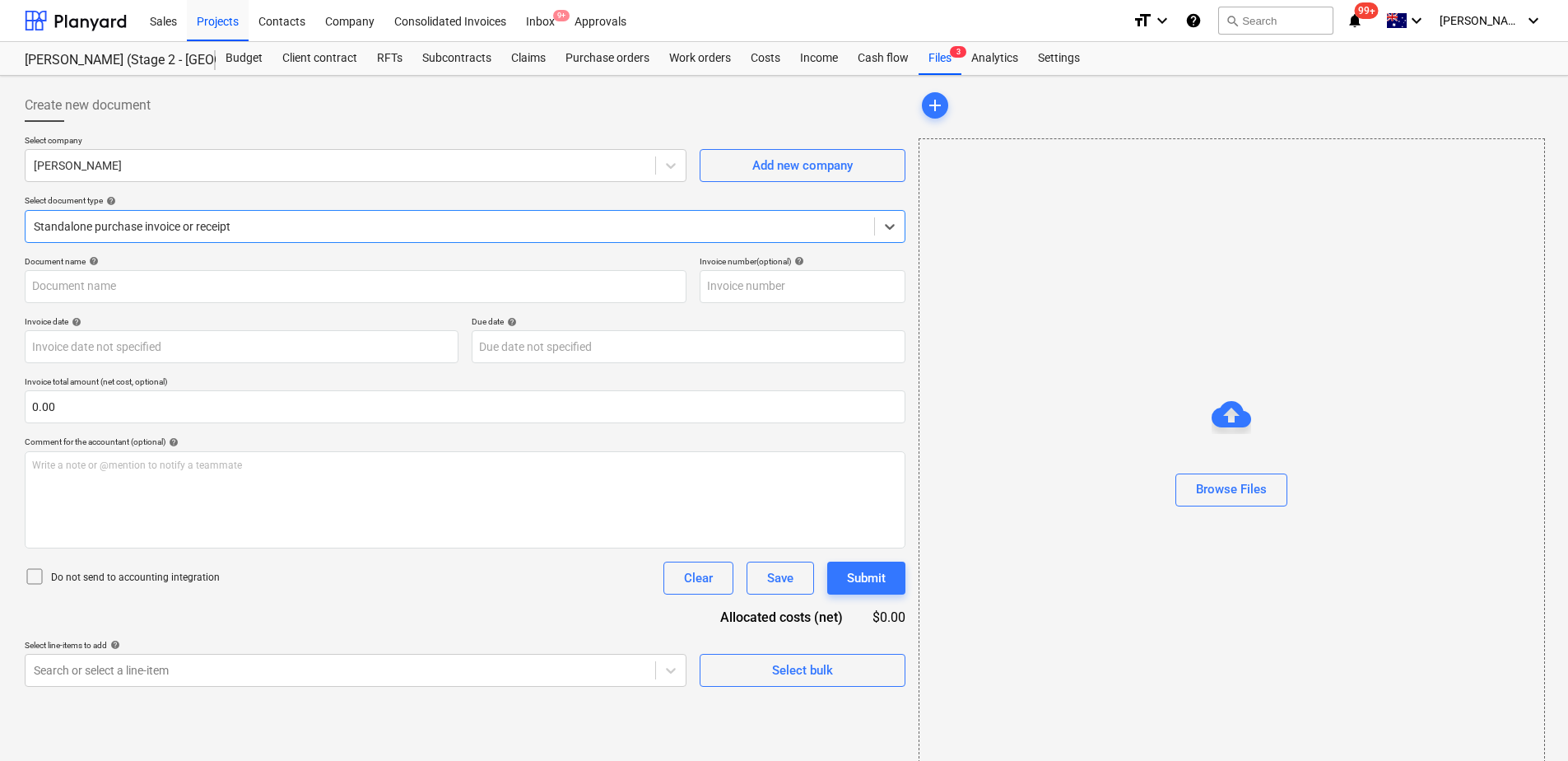
type input "243359615"
type input "[DATE]"
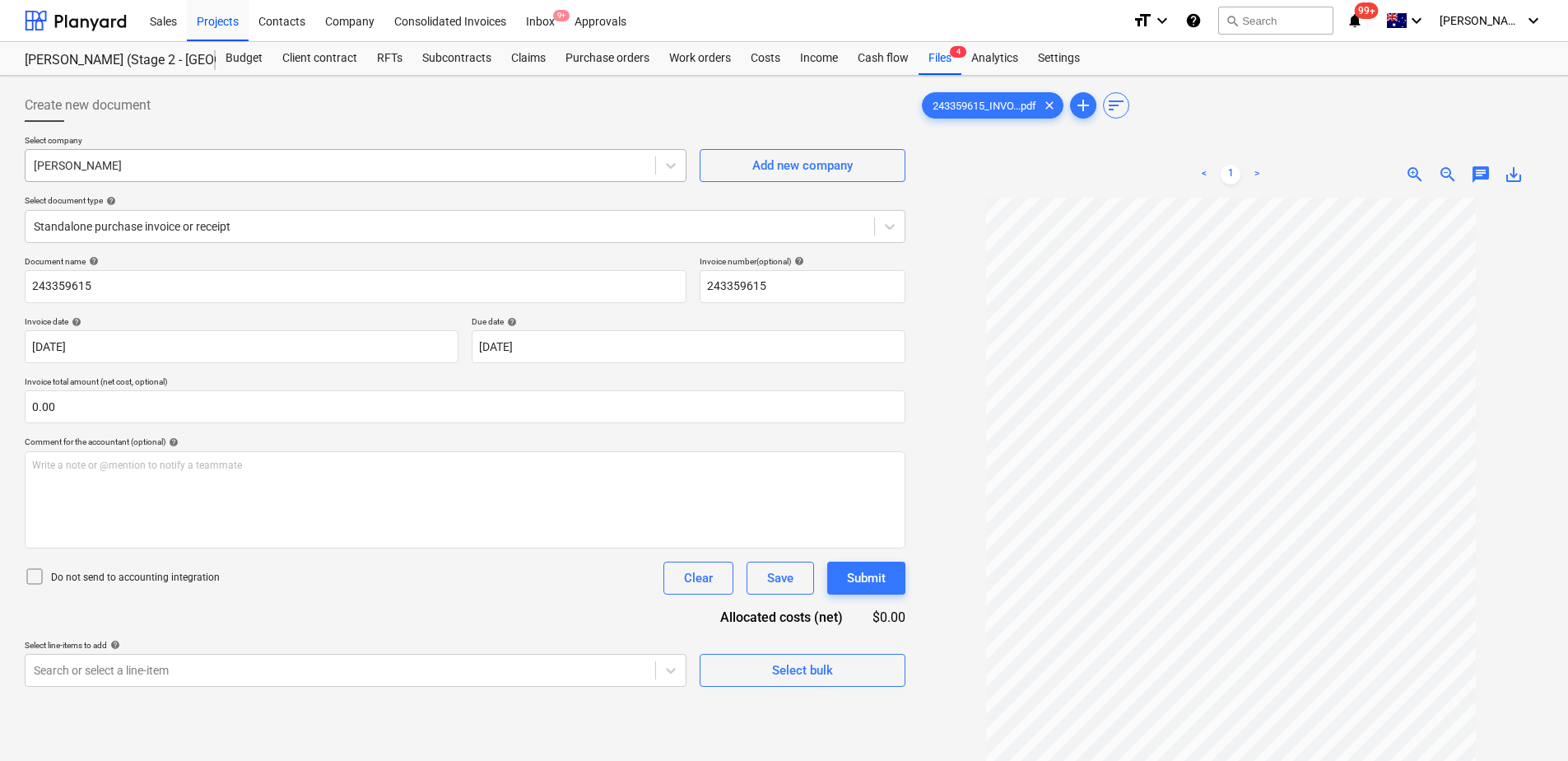
click at [275, 175] on div "[PERSON_NAME]" at bounding box center [340, 164] width 629 height 23
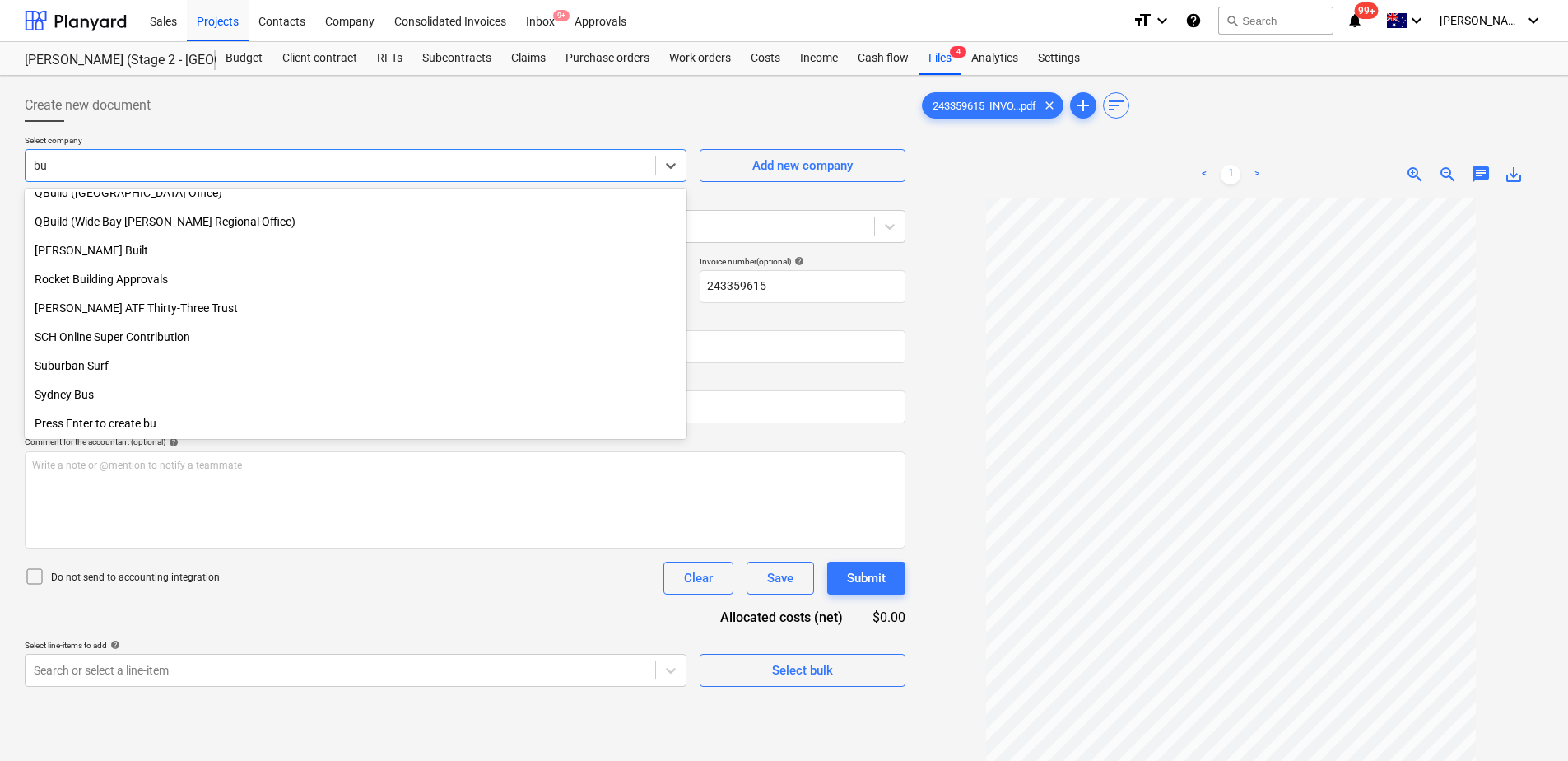
scroll to position [935, 0]
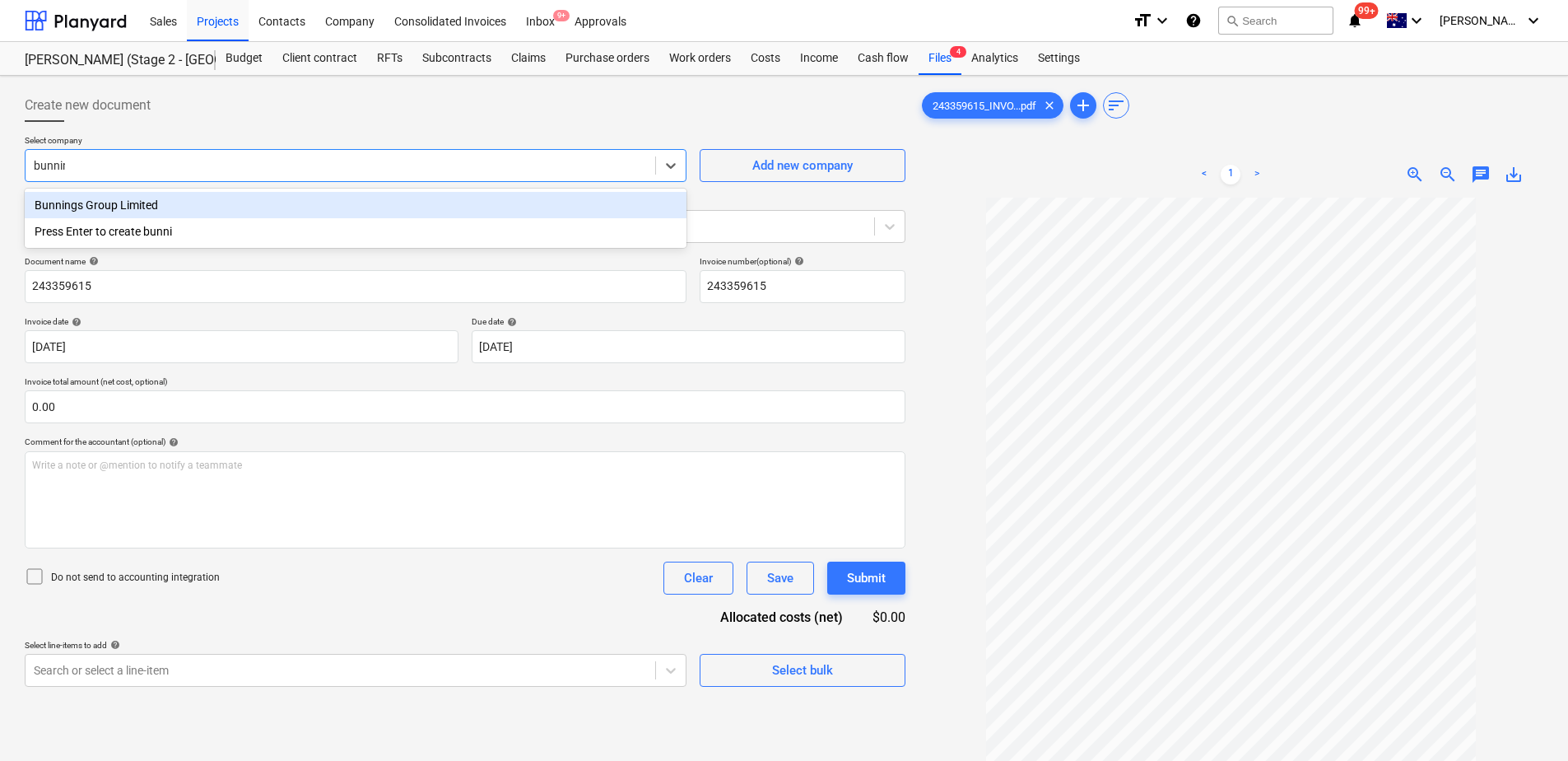
type input "[PERSON_NAME]"
click at [307, 205] on div "Bunnings Group Limited" at bounding box center [355, 205] width 661 height 26
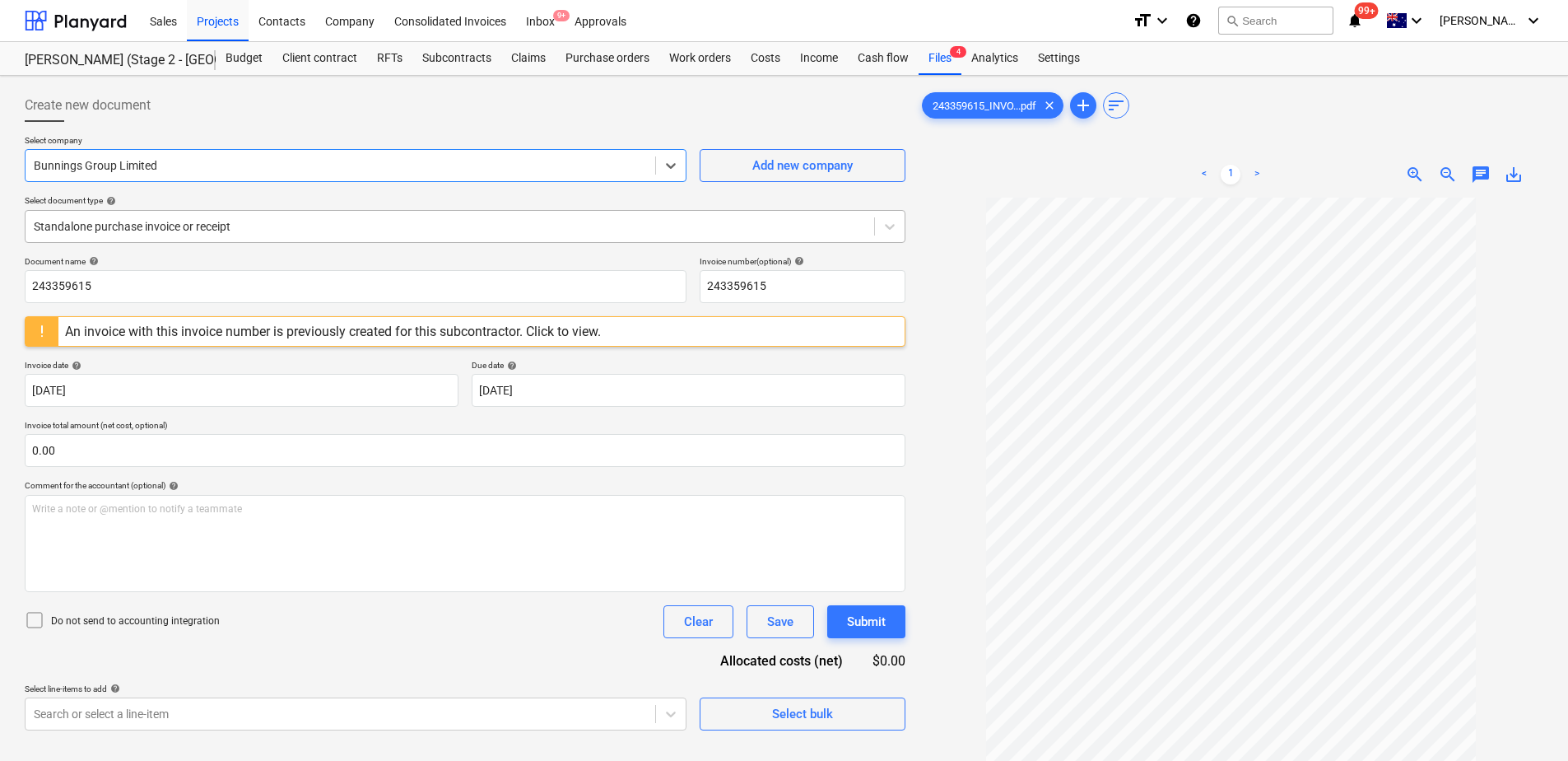
click at [307, 225] on div at bounding box center [449, 227] width 832 height 16
click at [800, 283] on input "243359615" at bounding box center [802, 287] width 205 height 33
drag, startPoint x: 780, startPoint y: 287, endPoint x: 698, endPoint y: 280, distance: 82.3
click at [698, 280] on div "Document name help 243359615 Invoice number (optional) help 243359615" at bounding box center [465, 279] width 880 height 47
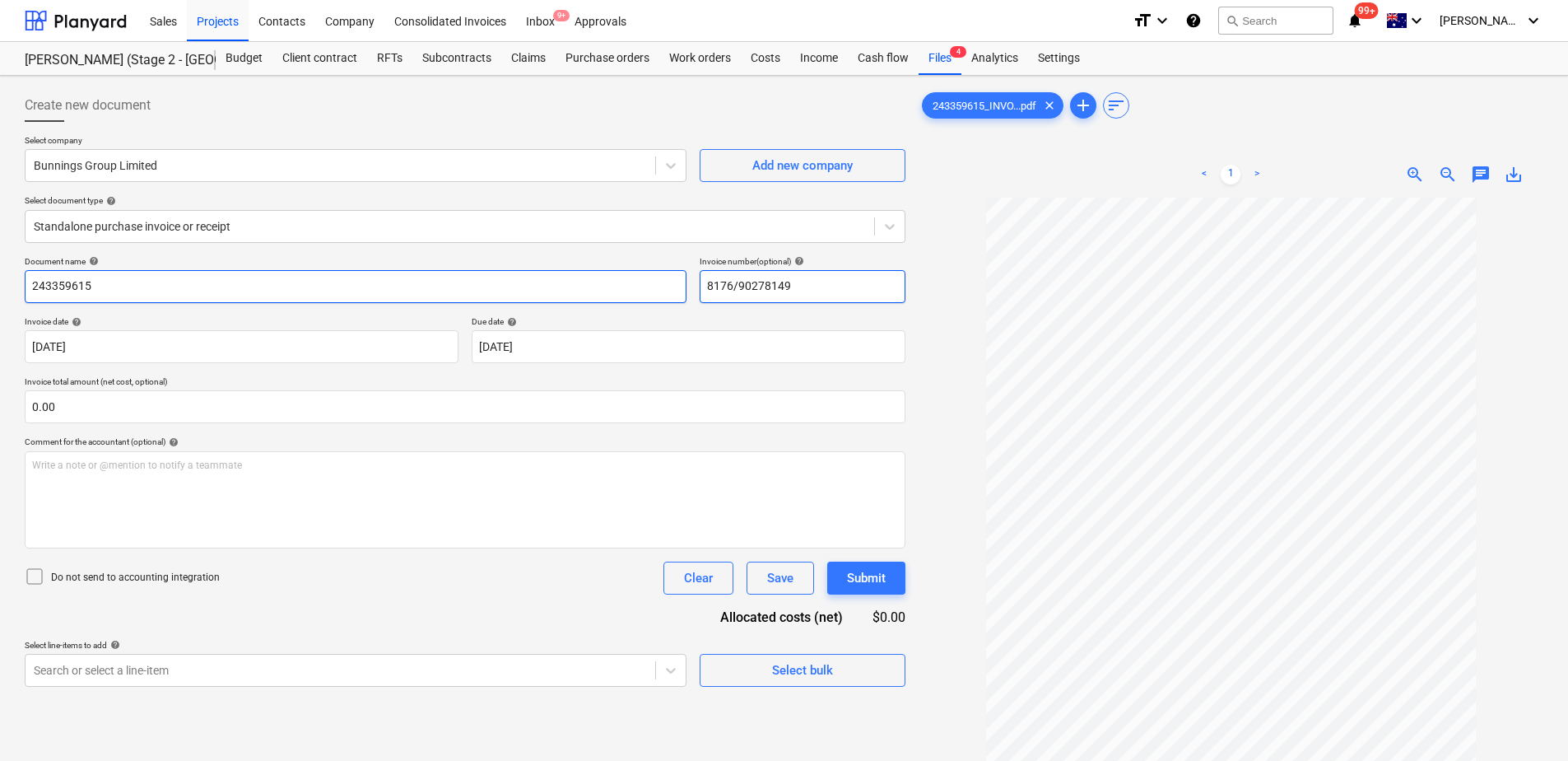
drag, startPoint x: 827, startPoint y: 295, endPoint x: 659, endPoint y: 295, distance: 168.0
click at [659, 295] on div "Document name help 243359615 Invoice number (optional) help 8176/90278149" at bounding box center [465, 279] width 880 height 47
type input "8176/90278149"
click at [136, 287] on input "243359615" at bounding box center [355, 287] width 661 height 33
drag, startPoint x: 113, startPoint y: 282, endPoint x: -22, endPoint y: 296, distance: 135.7
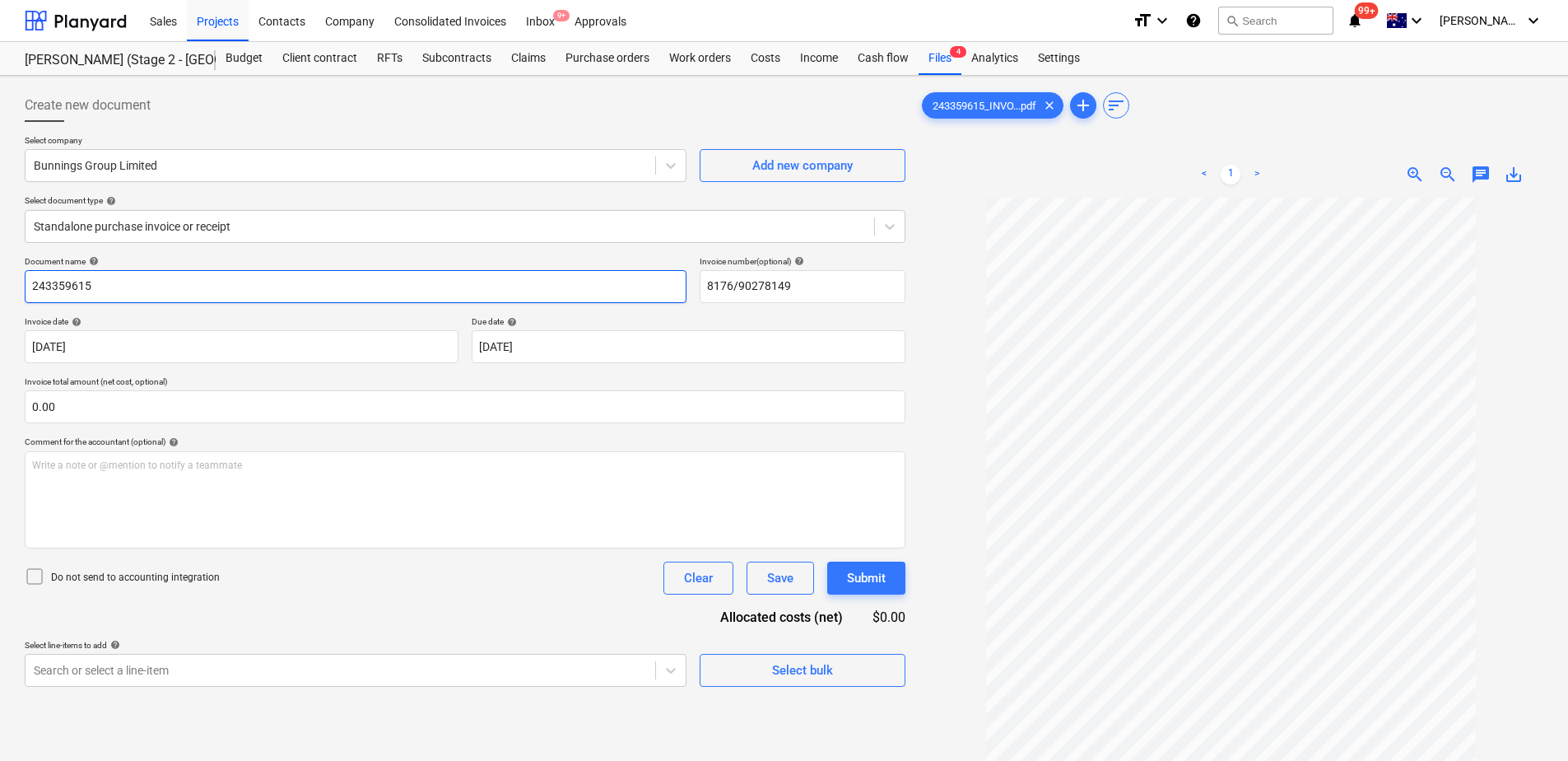
click at [0, 296] on html "Sales Projects Contacts Company Consolidated Invoices Inbox 9+ Approvals format…" at bounding box center [784, 380] width 1568 height 761
paste input "8176/90278149"
type input "8176/90278149"
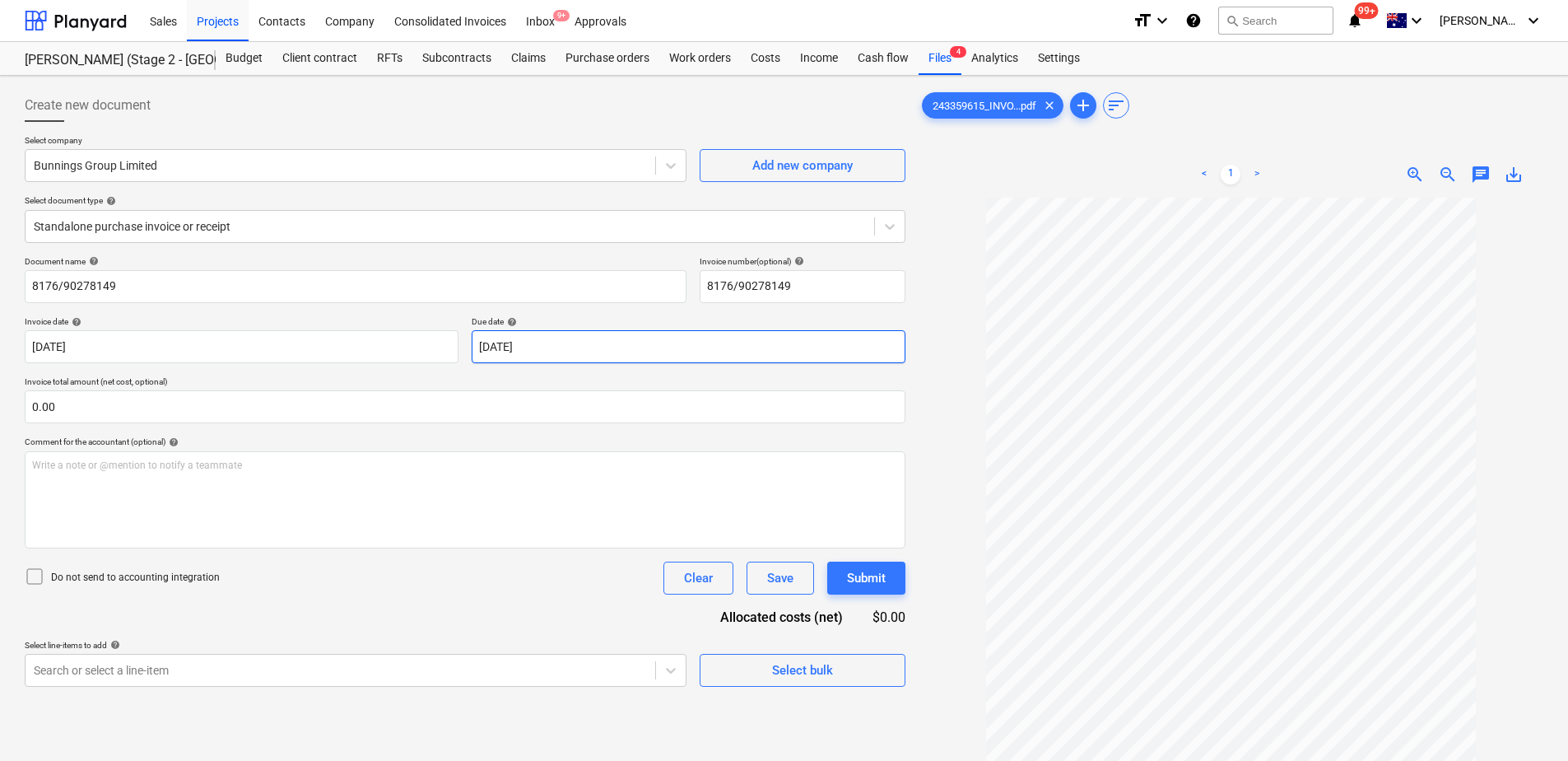
click at [593, 349] on body "Sales Projects Contacts Company Consolidated Invoices Inbox 9+ Approvals format…" at bounding box center [784, 380] width 1568 height 761
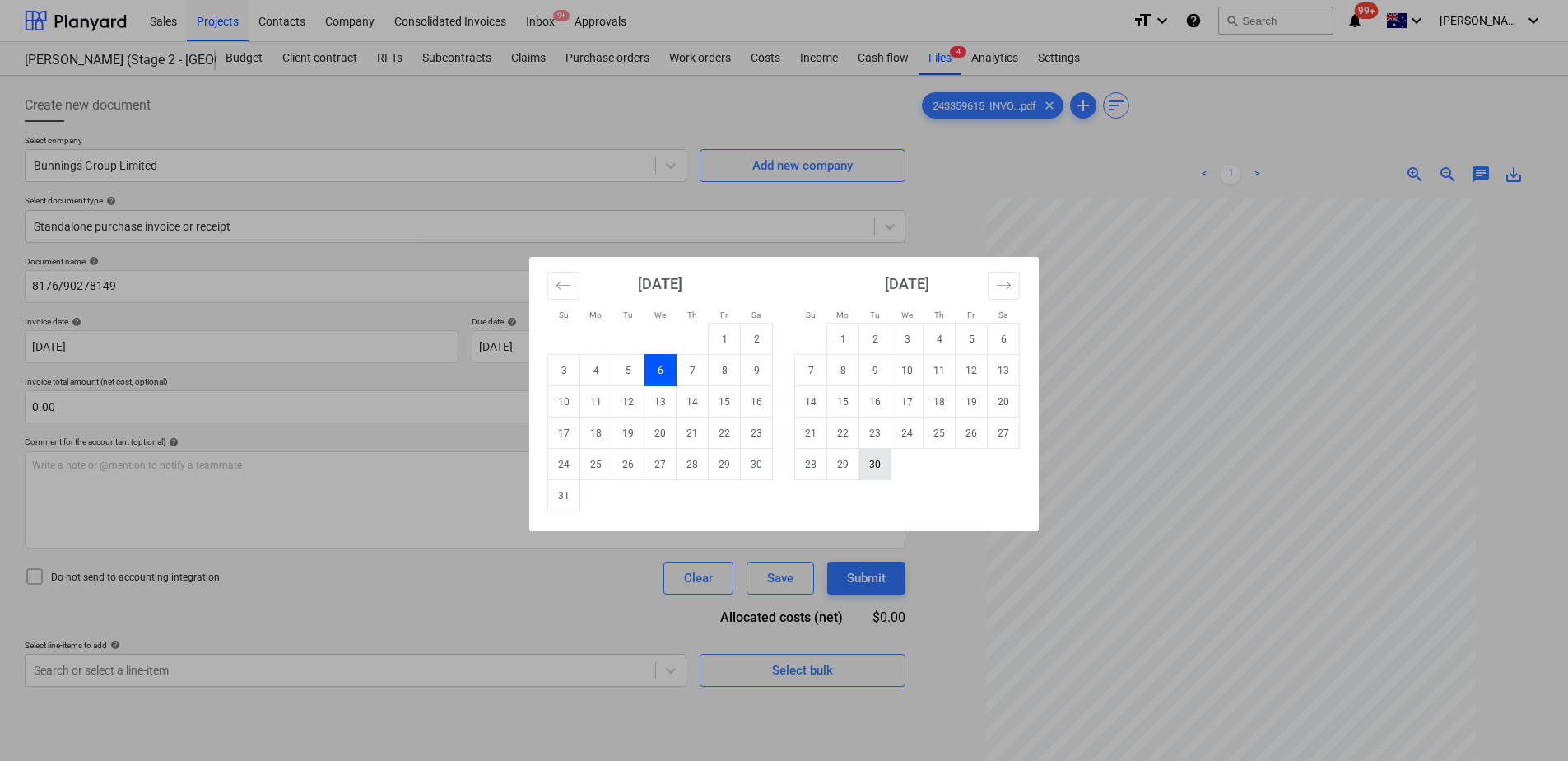
click at [868, 470] on td "30" at bounding box center [875, 464] width 32 height 31
type input "[DATE]"
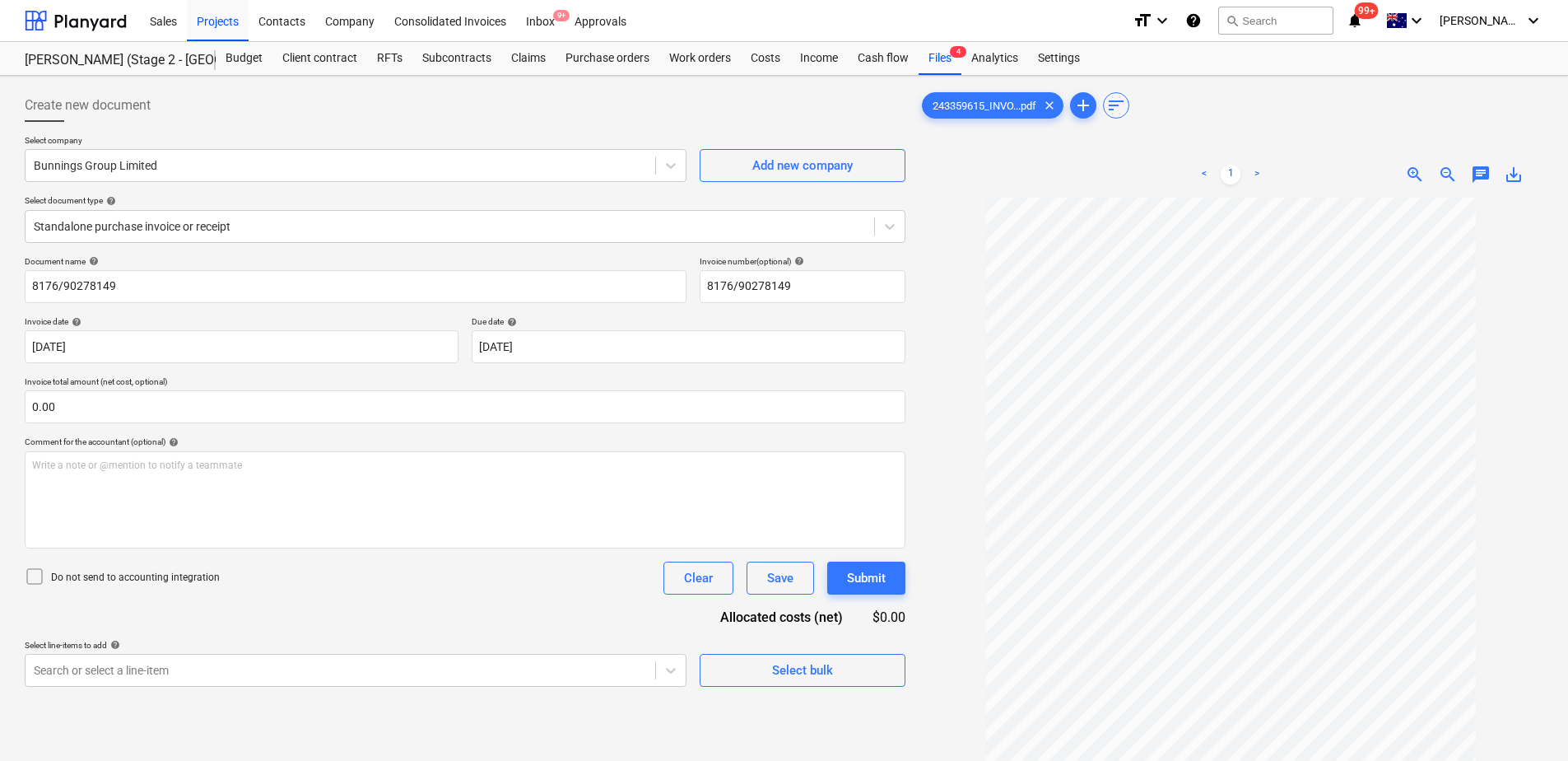
click at [554, 602] on div "Document name help 8176/90278149 Invoice number (optional) help 8176/90278149 I…" at bounding box center [465, 470] width 880 height 430
click at [542, 678] on body "Sales Projects Contacts Company Consolidated Invoices Inbox 9+ Approvals format…" at bounding box center [784, 380] width 1568 height 761
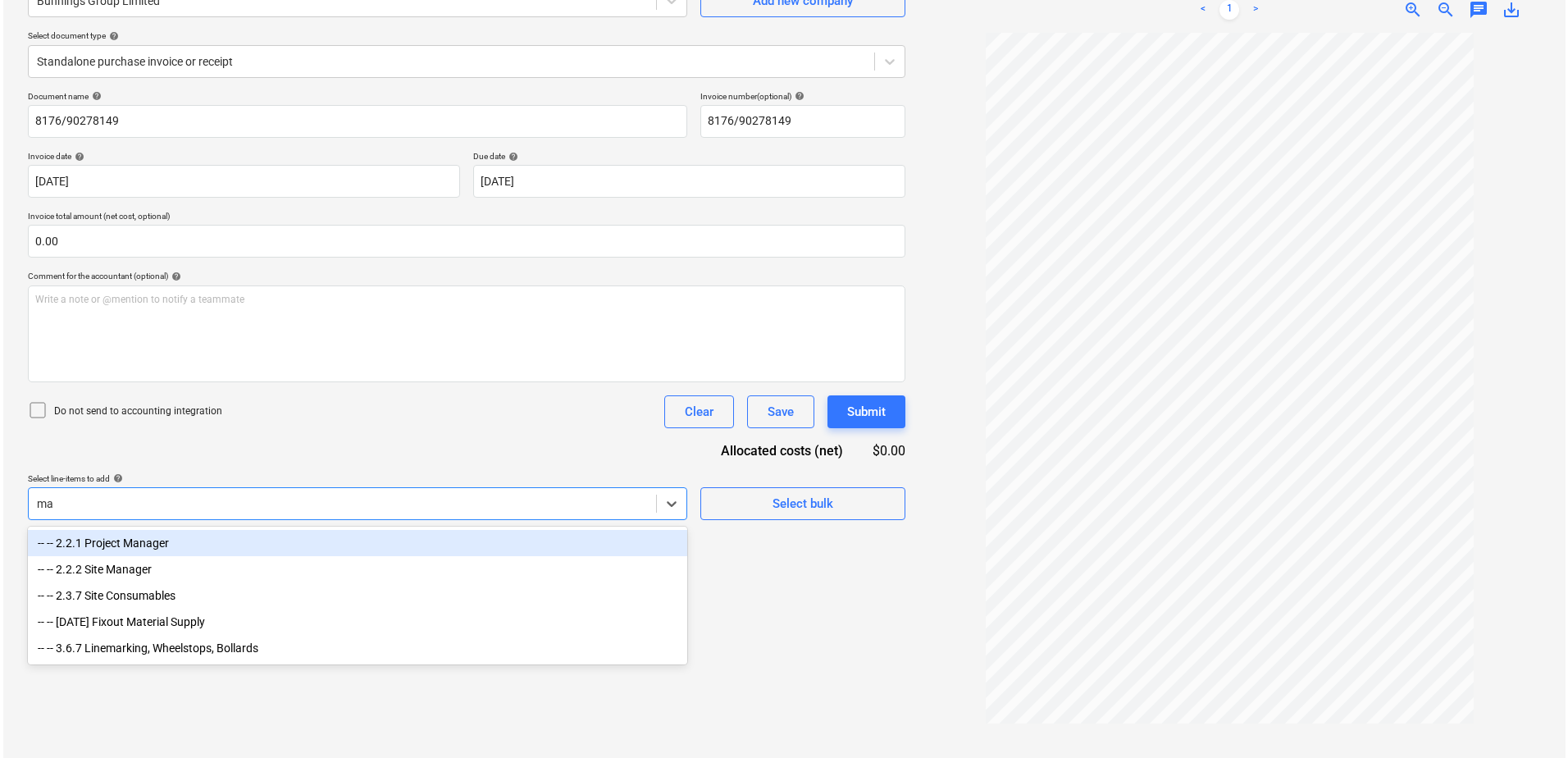
scroll to position [164, 0]
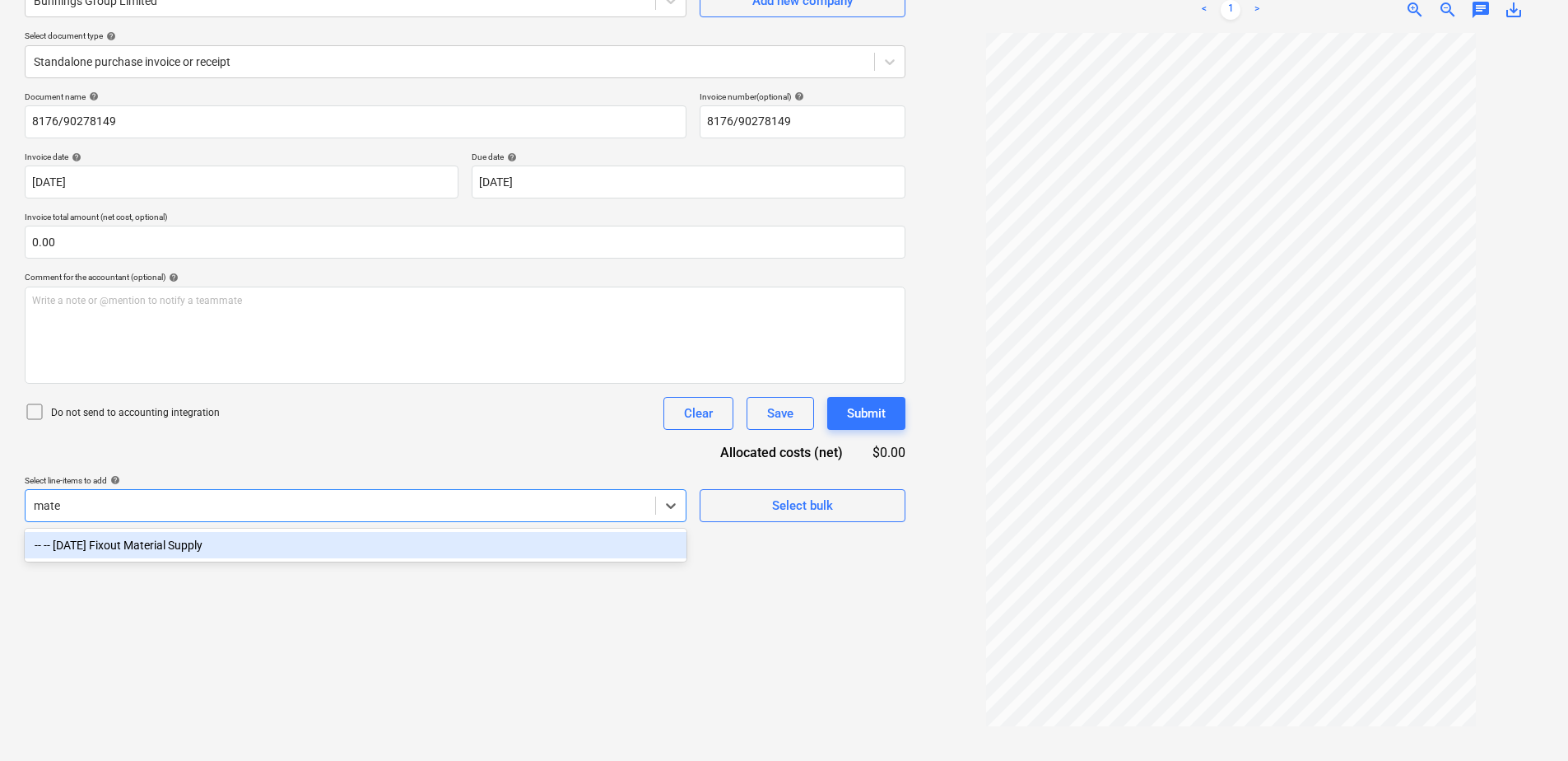
type input "mater"
click at [542, 542] on div "-- -- [DATE] Fixout Material Supply" at bounding box center [355, 544] width 661 height 26
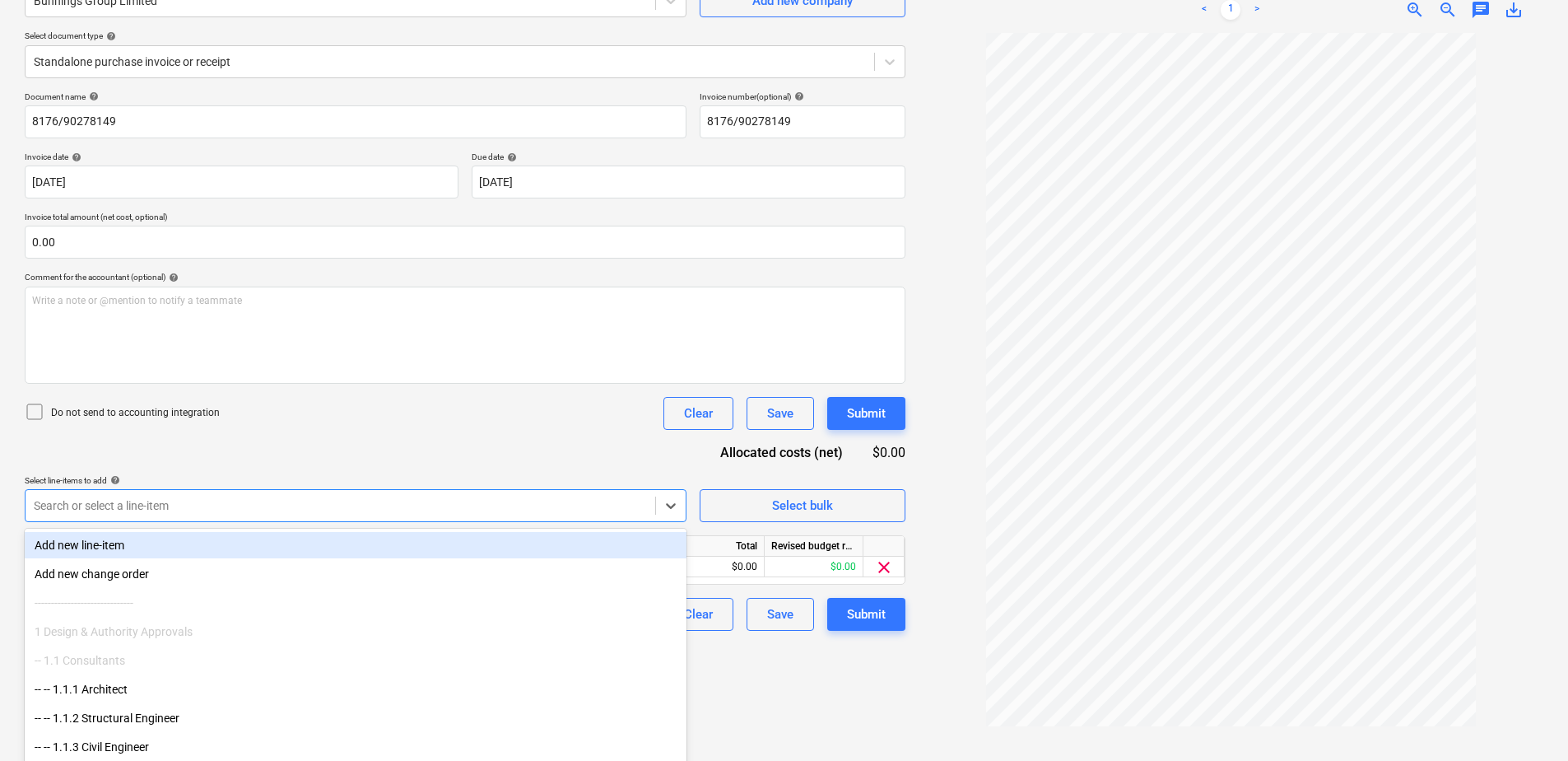
click at [591, 470] on div "Document name help 8176/90278149 Invoice number (optional) help 8176/90278149 I…" at bounding box center [465, 361] width 880 height 539
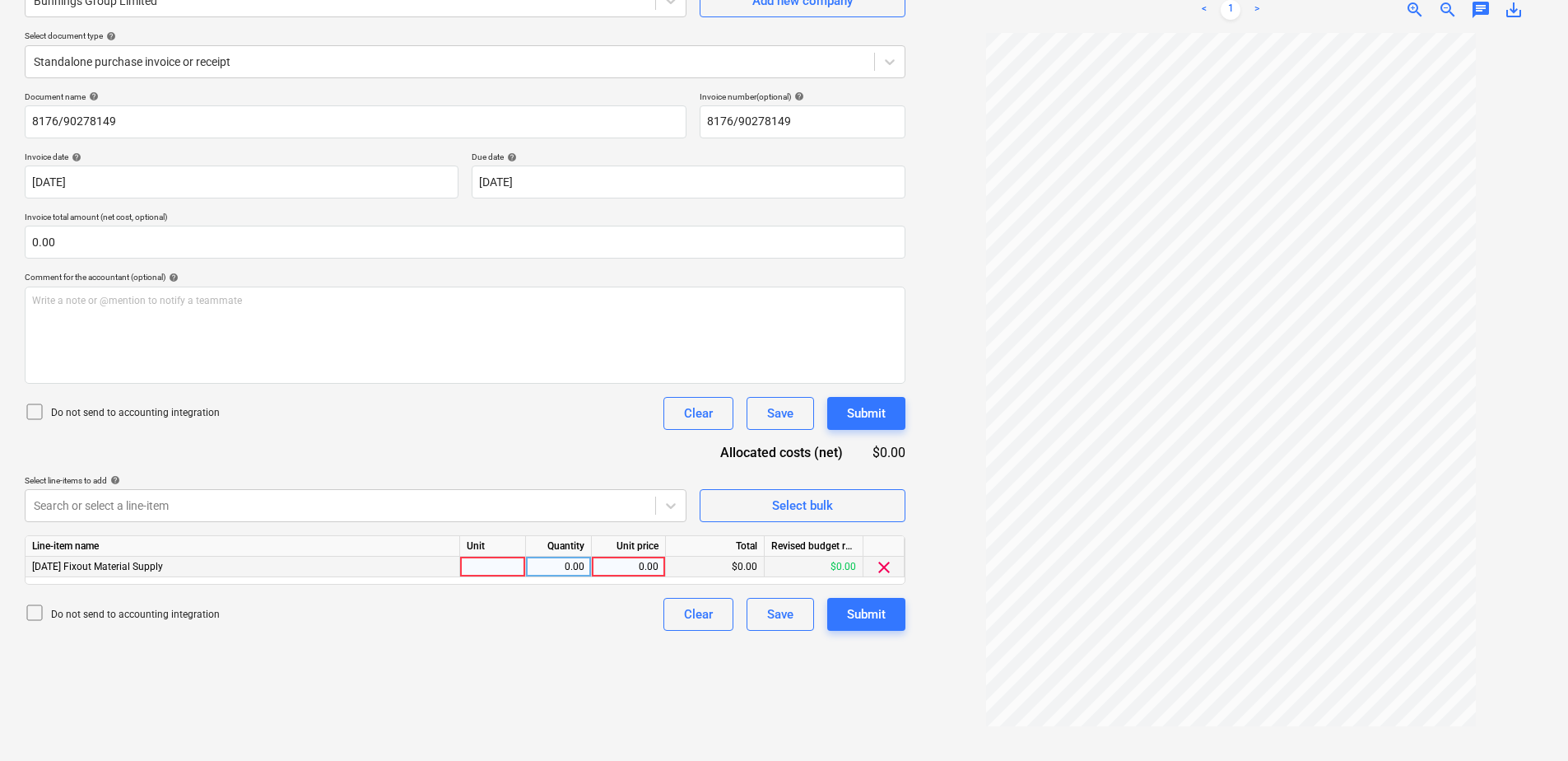
click at [515, 567] on div at bounding box center [493, 566] width 66 height 21
type input "Item"
type input "205.34"
click at [879, 619] on div "Submit" at bounding box center [866, 613] width 38 height 21
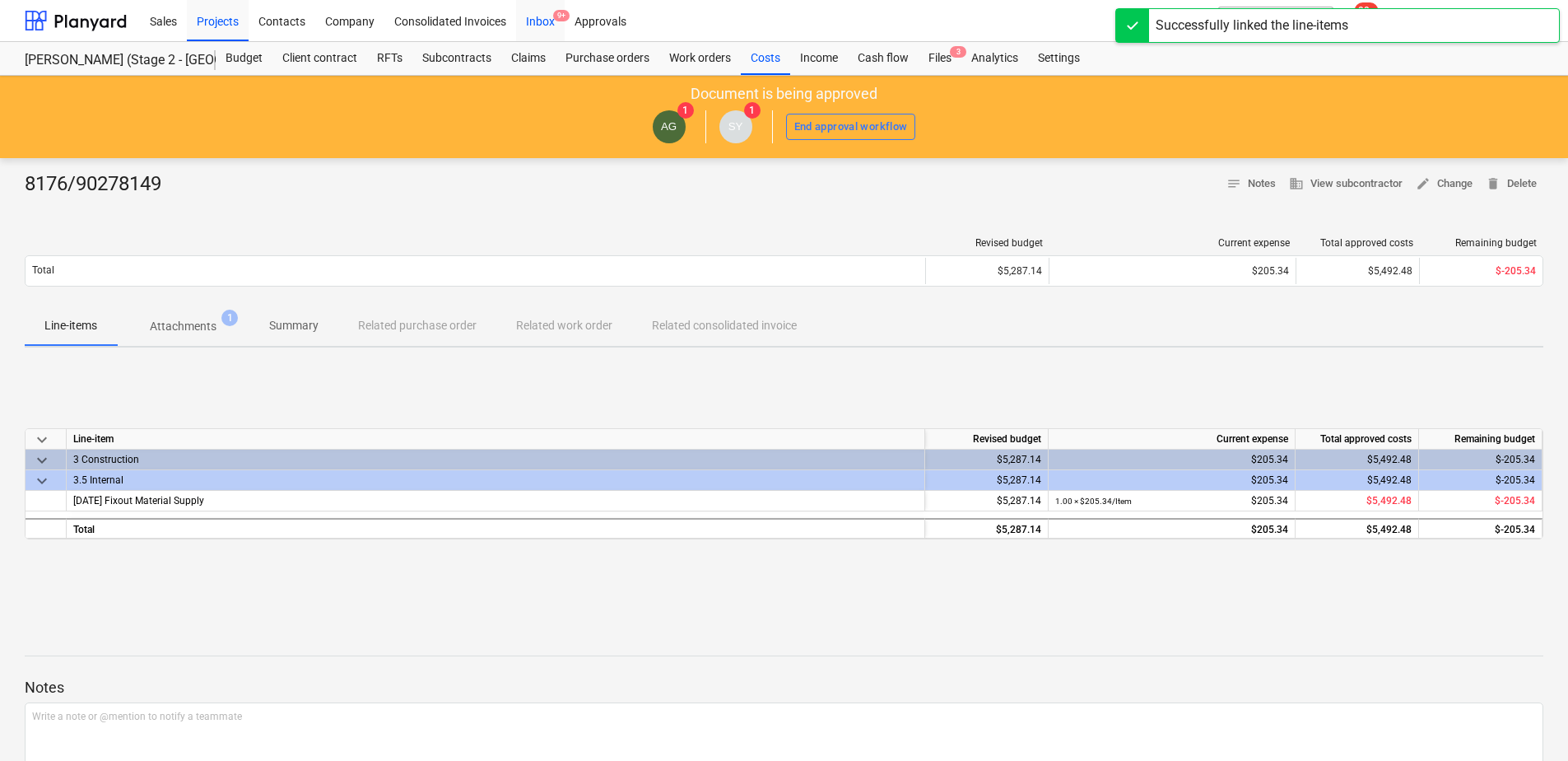
drag, startPoint x: 544, startPoint y: 25, endPoint x: 549, endPoint y: 34, distance: 10.3
click at [544, 25] on div "Inbox 9+" at bounding box center [540, 20] width 48 height 42
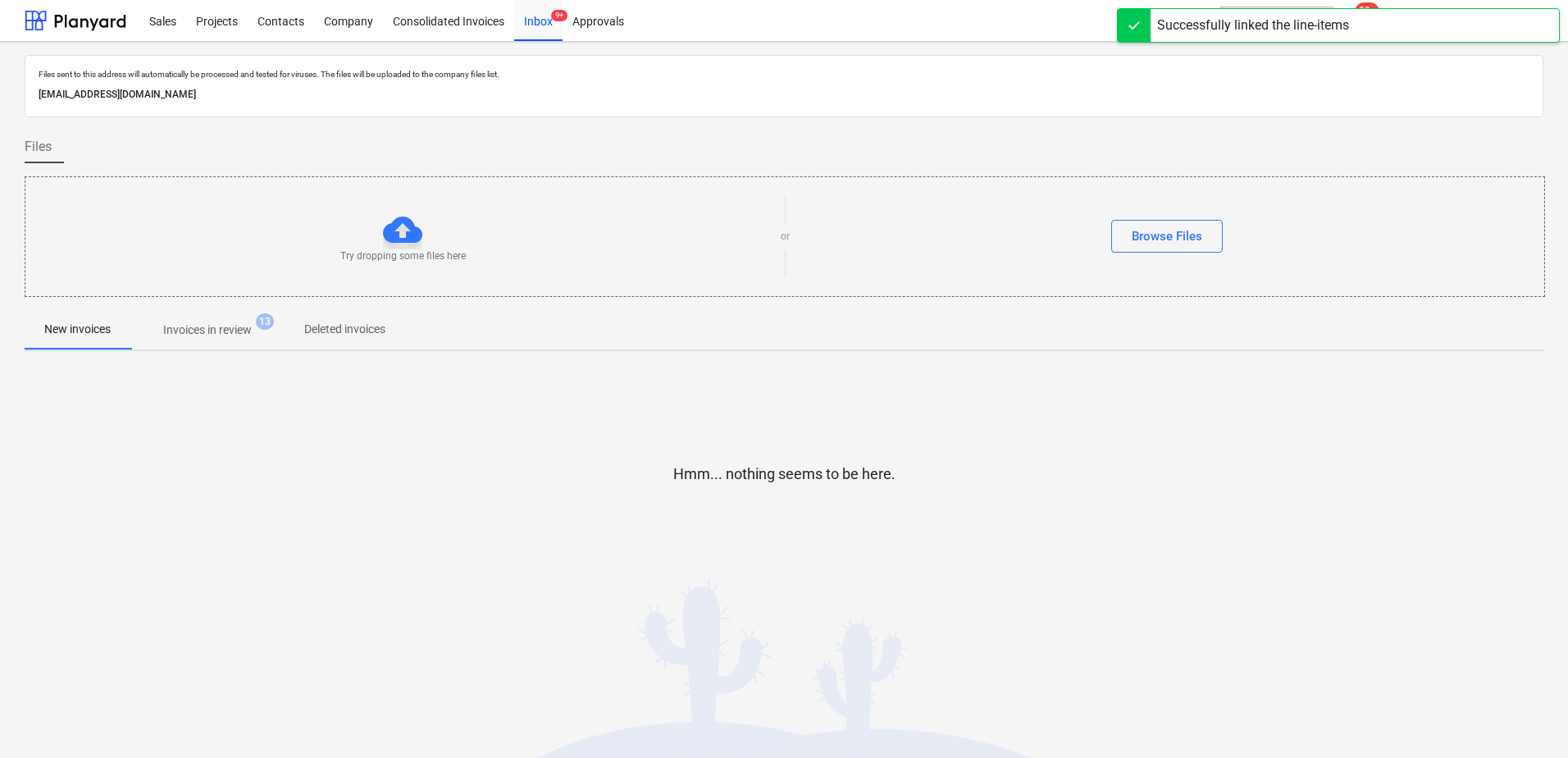
click at [228, 330] on p "Invoices in review" at bounding box center [207, 329] width 88 height 17
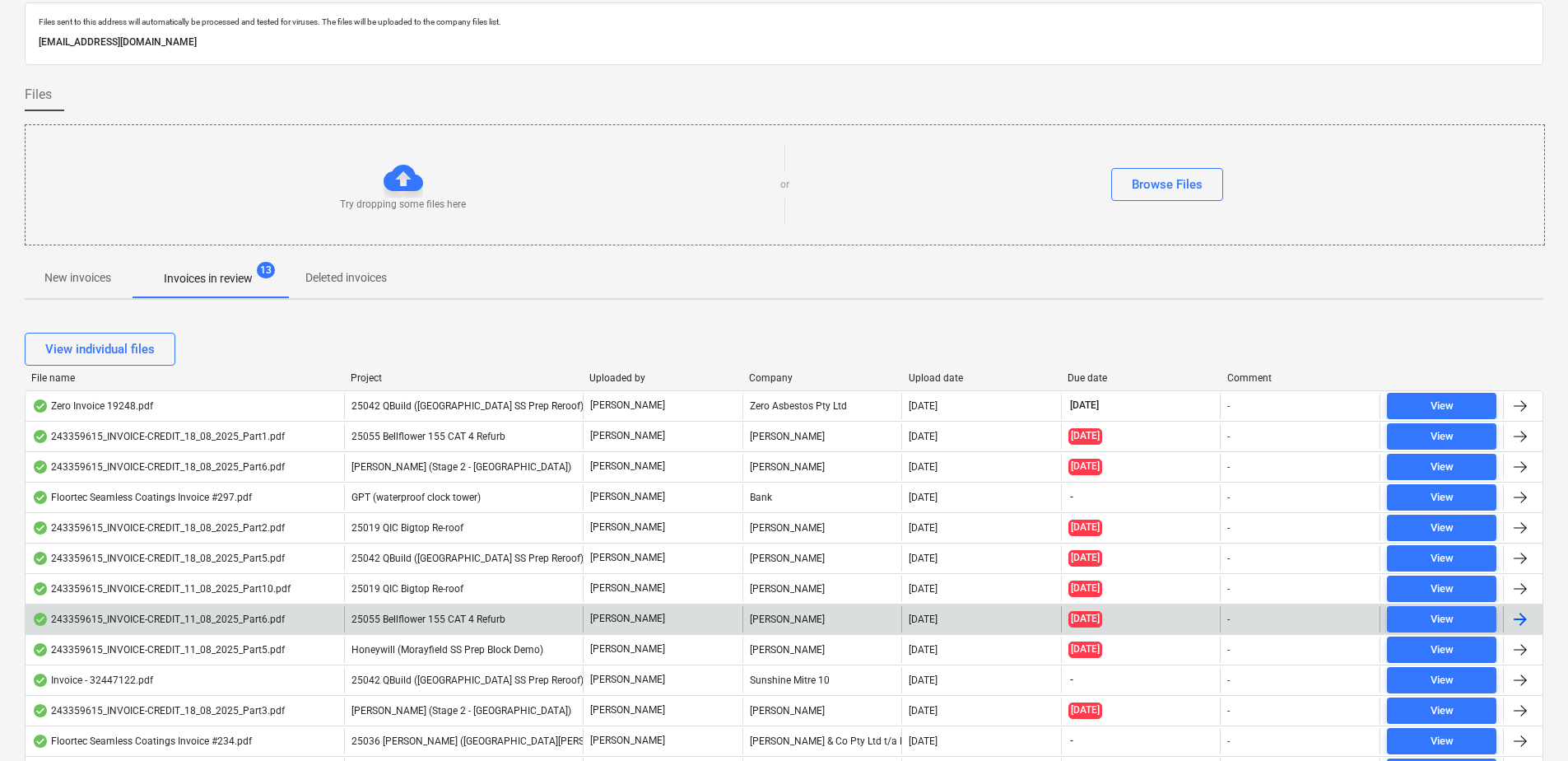
scroll to position [82, 0]
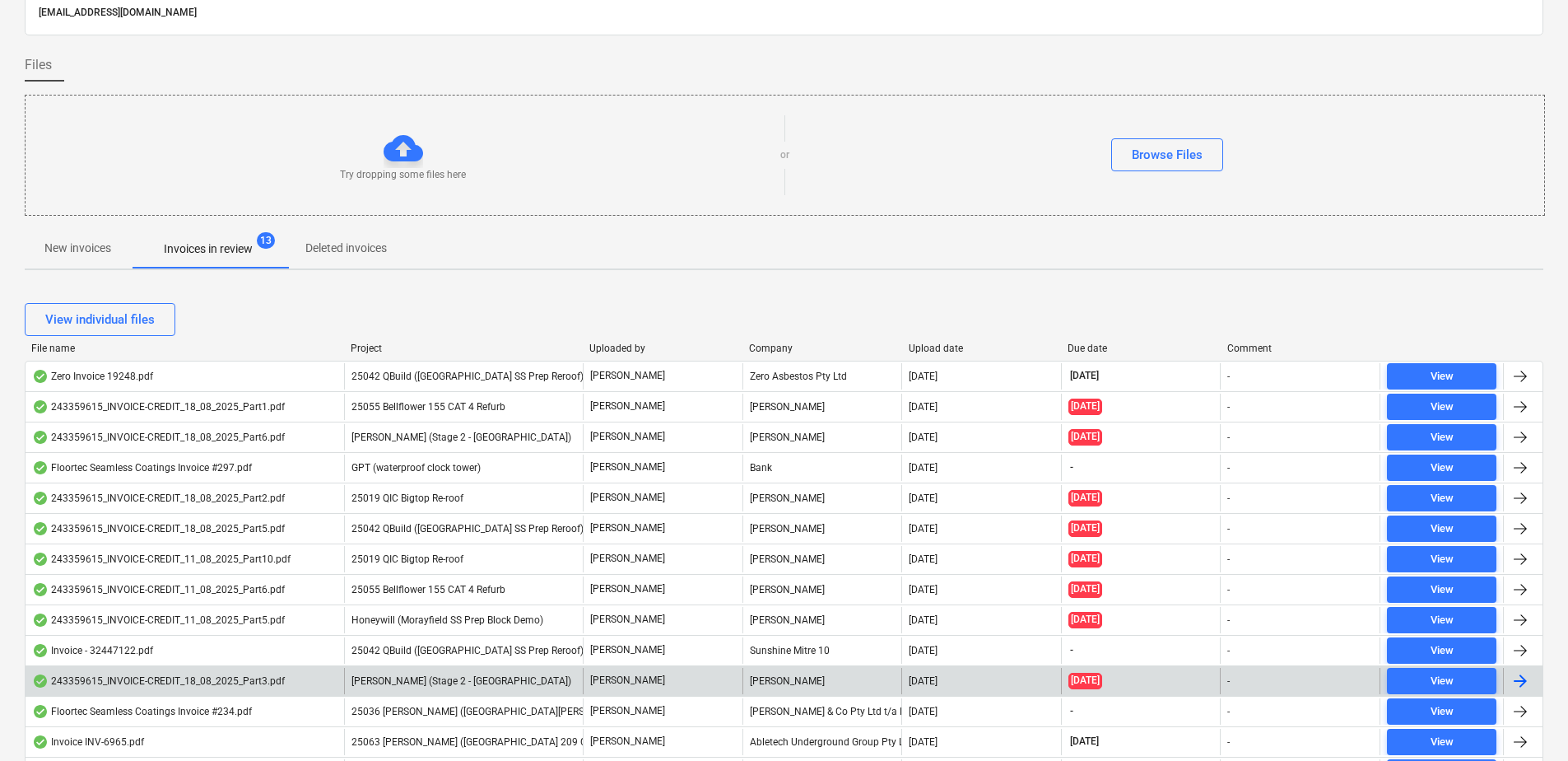
click at [446, 670] on div "[PERSON_NAME] (Stage 2 - [GEOGRAPHIC_DATA])" at bounding box center [463, 681] width 238 height 26
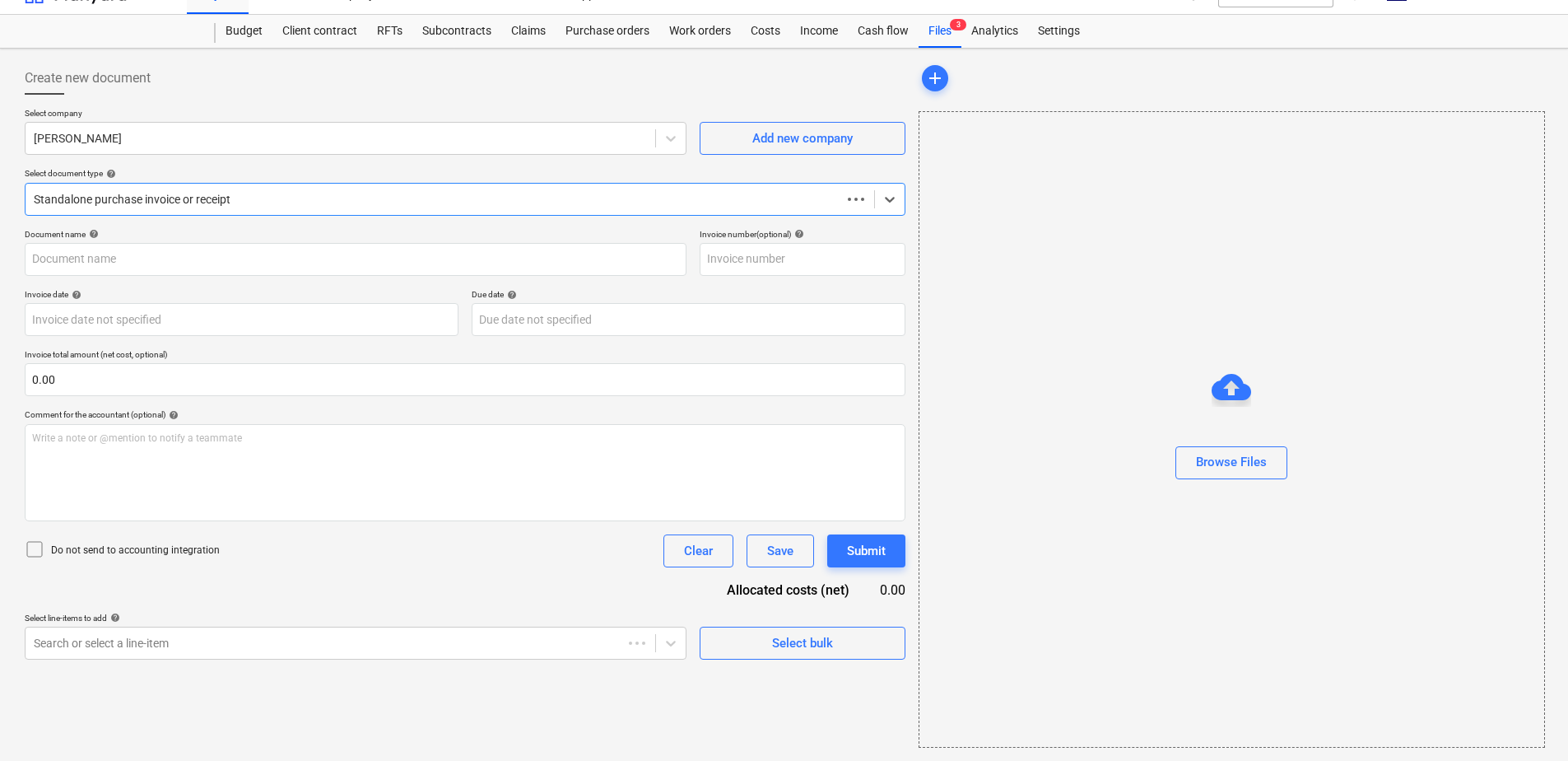
scroll to position [27, 0]
type input "243359615"
type input "[DATE]"
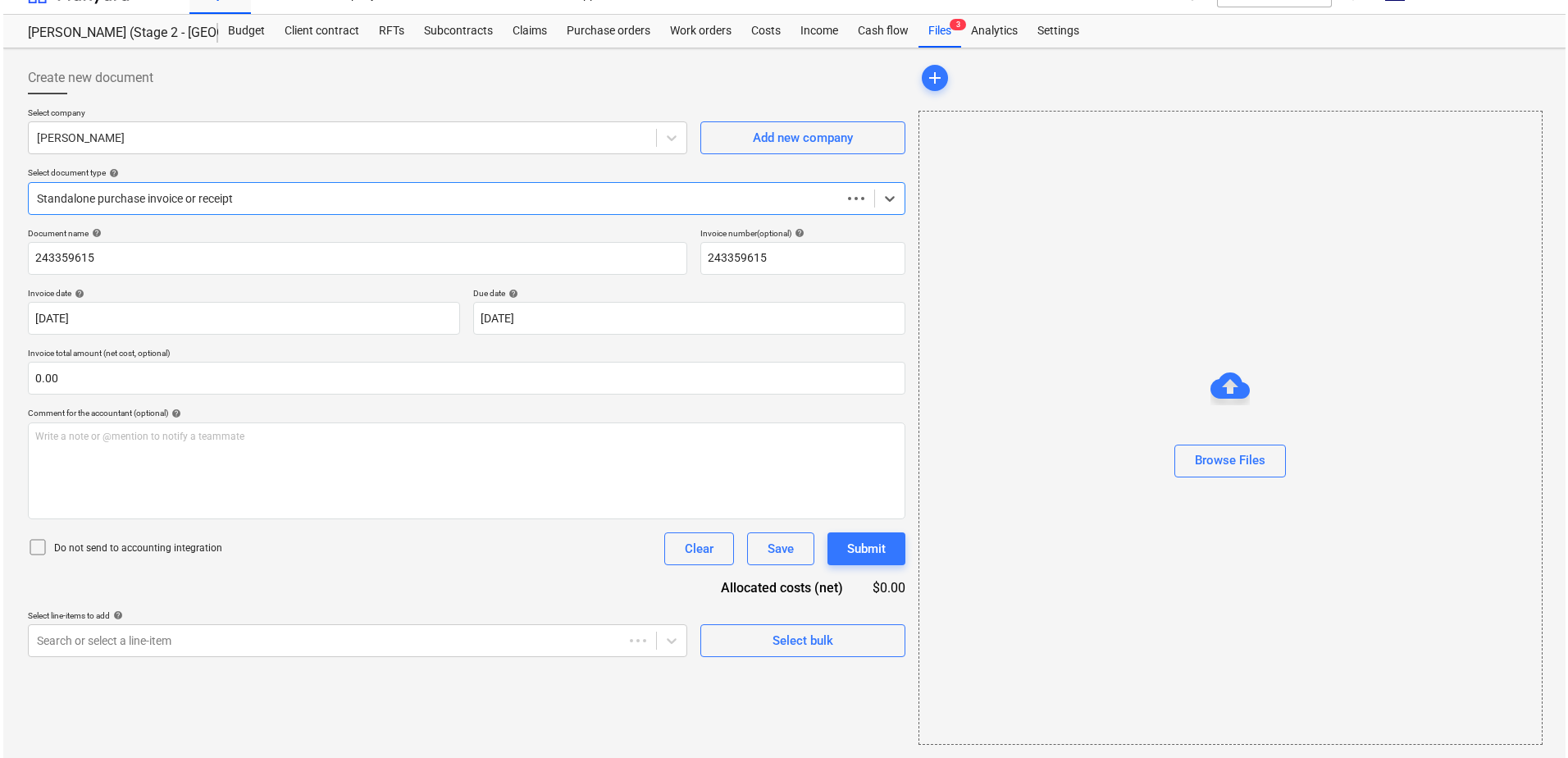
scroll to position [0, 0]
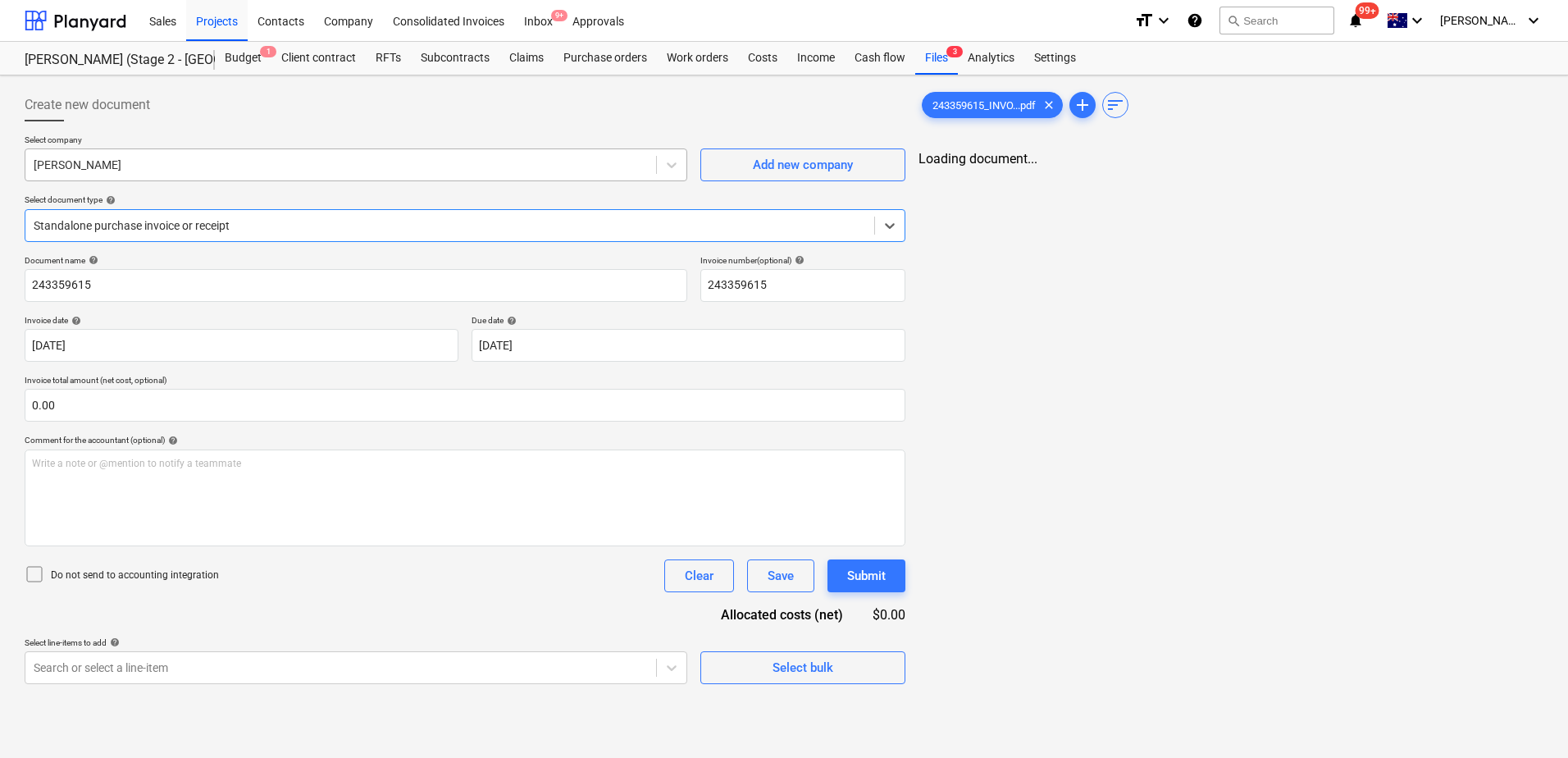
click at [196, 167] on div at bounding box center [340, 165] width 614 height 16
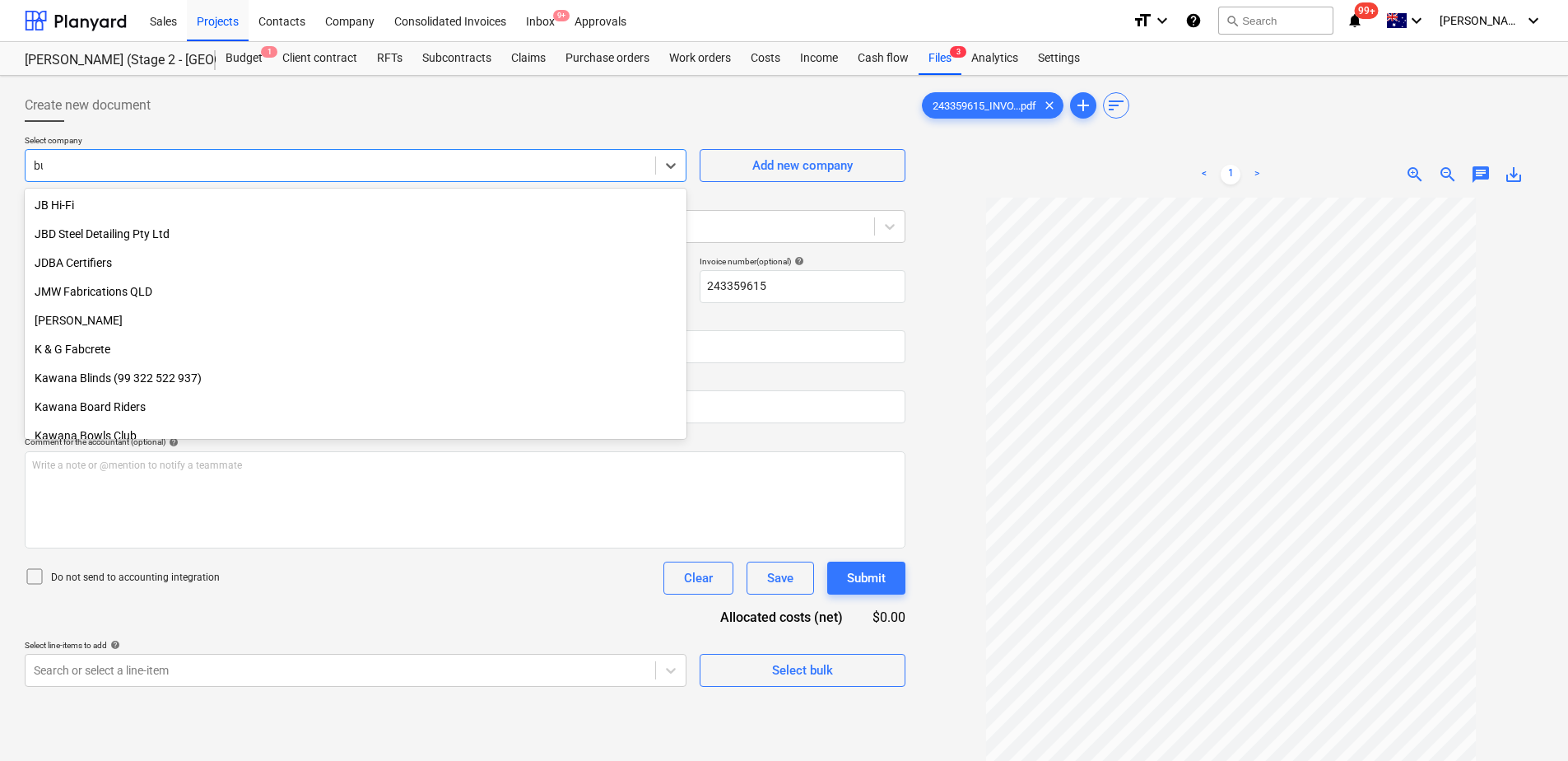
scroll to position [935, 0]
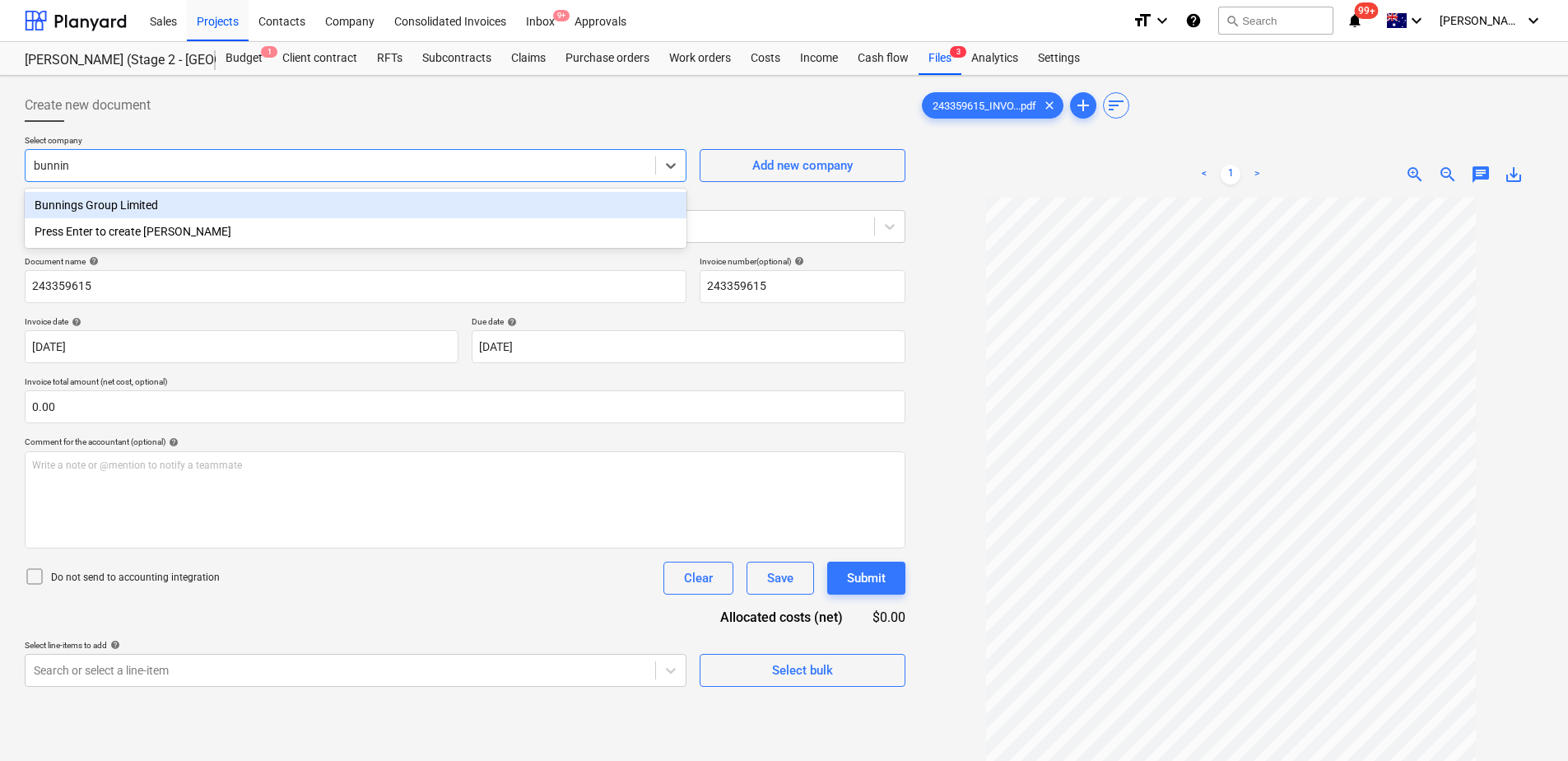
type input "[PERSON_NAME]"
click at [218, 205] on div "Bunnings Group Limited" at bounding box center [355, 205] width 661 height 26
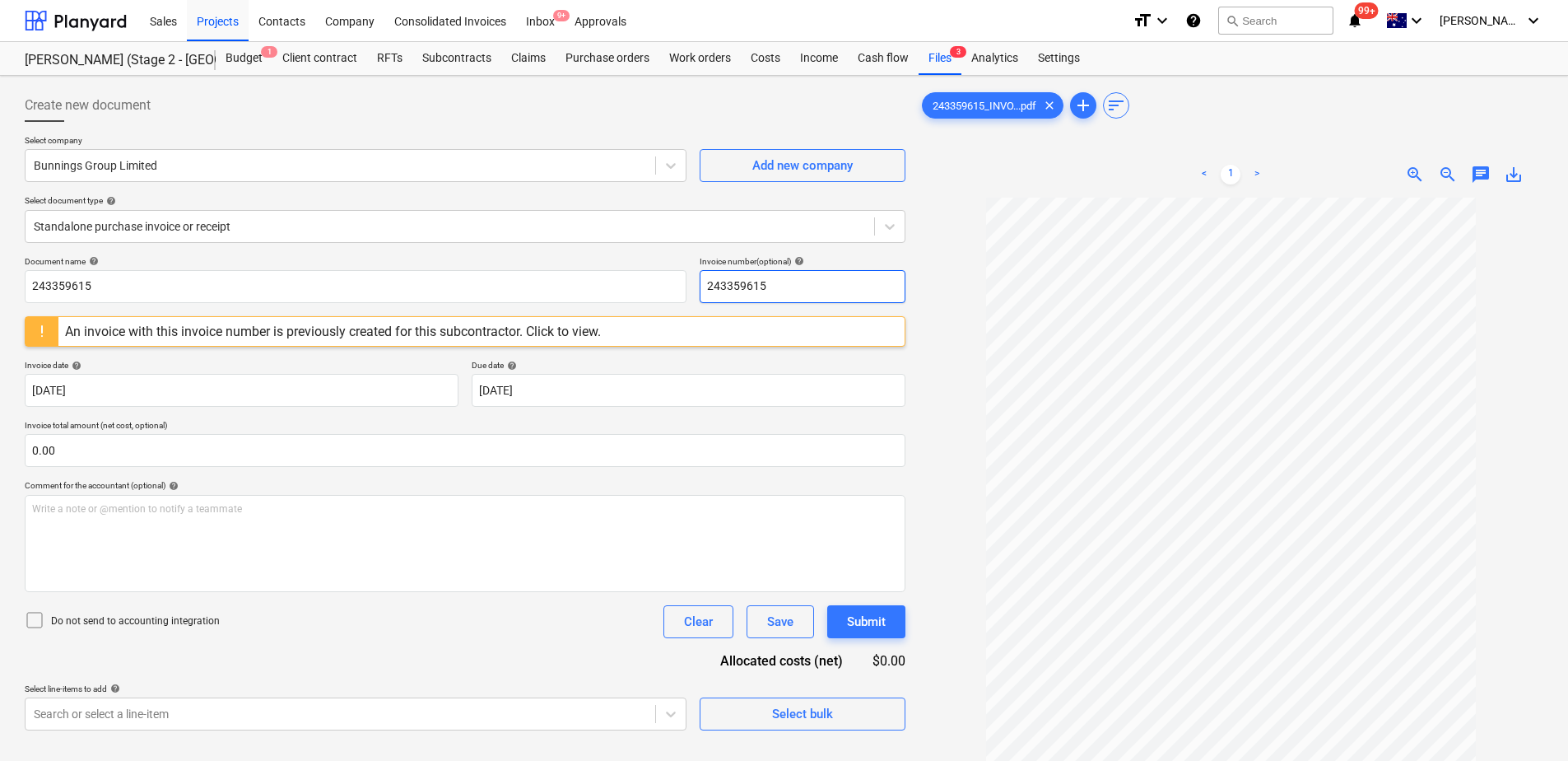
drag, startPoint x: 795, startPoint y: 285, endPoint x: 693, endPoint y: 291, distance: 102.2
click at [693, 291] on div "Document name help 243359615 Invoice number (optional) help 243359615" at bounding box center [465, 279] width 880 height 47
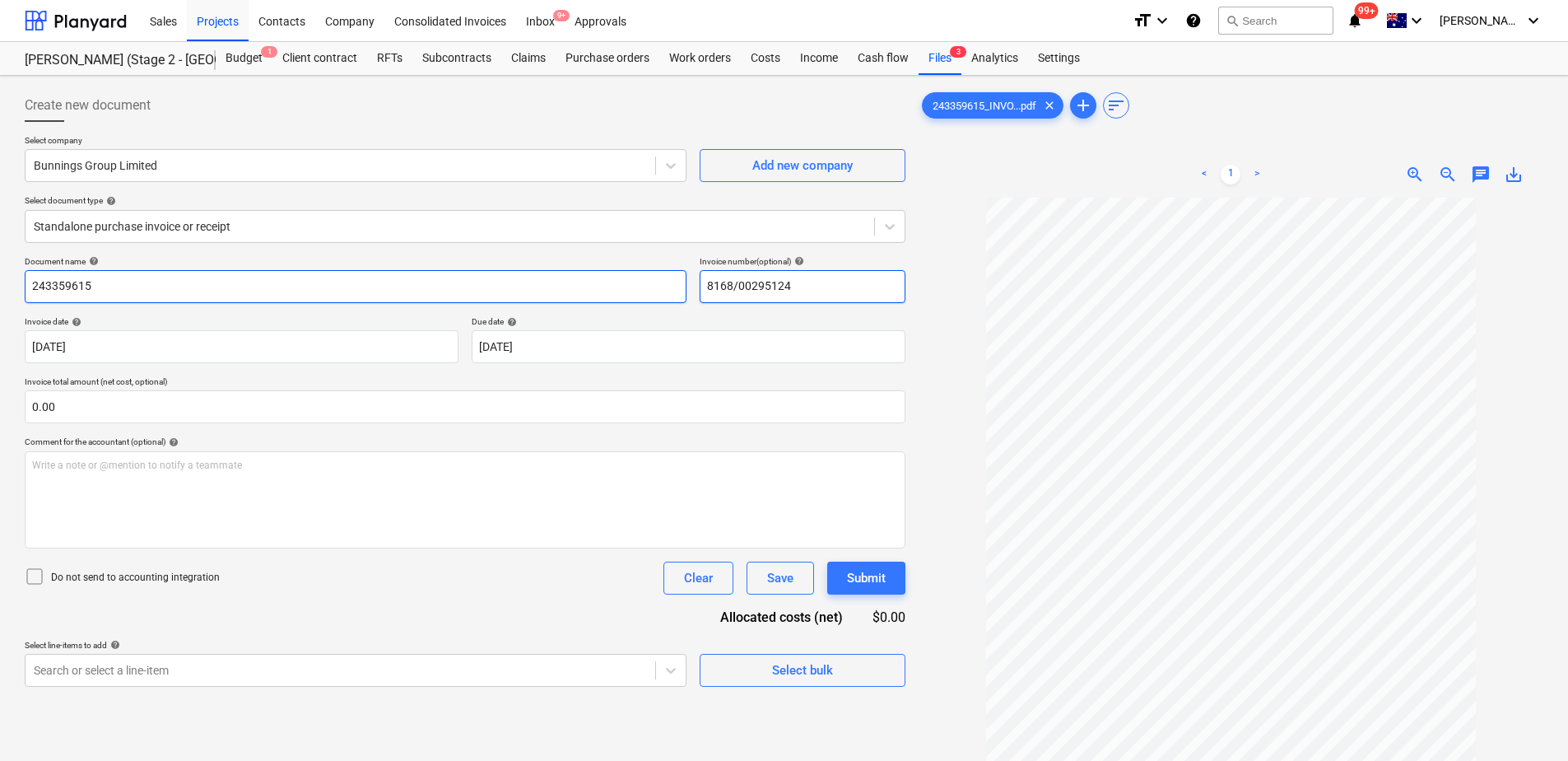
drag, startPoint x: 827, startPoint y: 289, endPoint x: 630, endPoint y: 288, distance: 197.0
click at [634, 288] on div "Document name help 243359615 Invoice number (optional) help 8168/00295124" at bounding box center [465, 279] width 880 height 47
type input "8168/00295124"
click at [150, 287] on input "243359615" at bounding box center [355, 287] width 661 height 33
drag, startPoint x: 119, startPoint y: 285, endPoint x: -5, endPoint y: 287, distance: 124.0
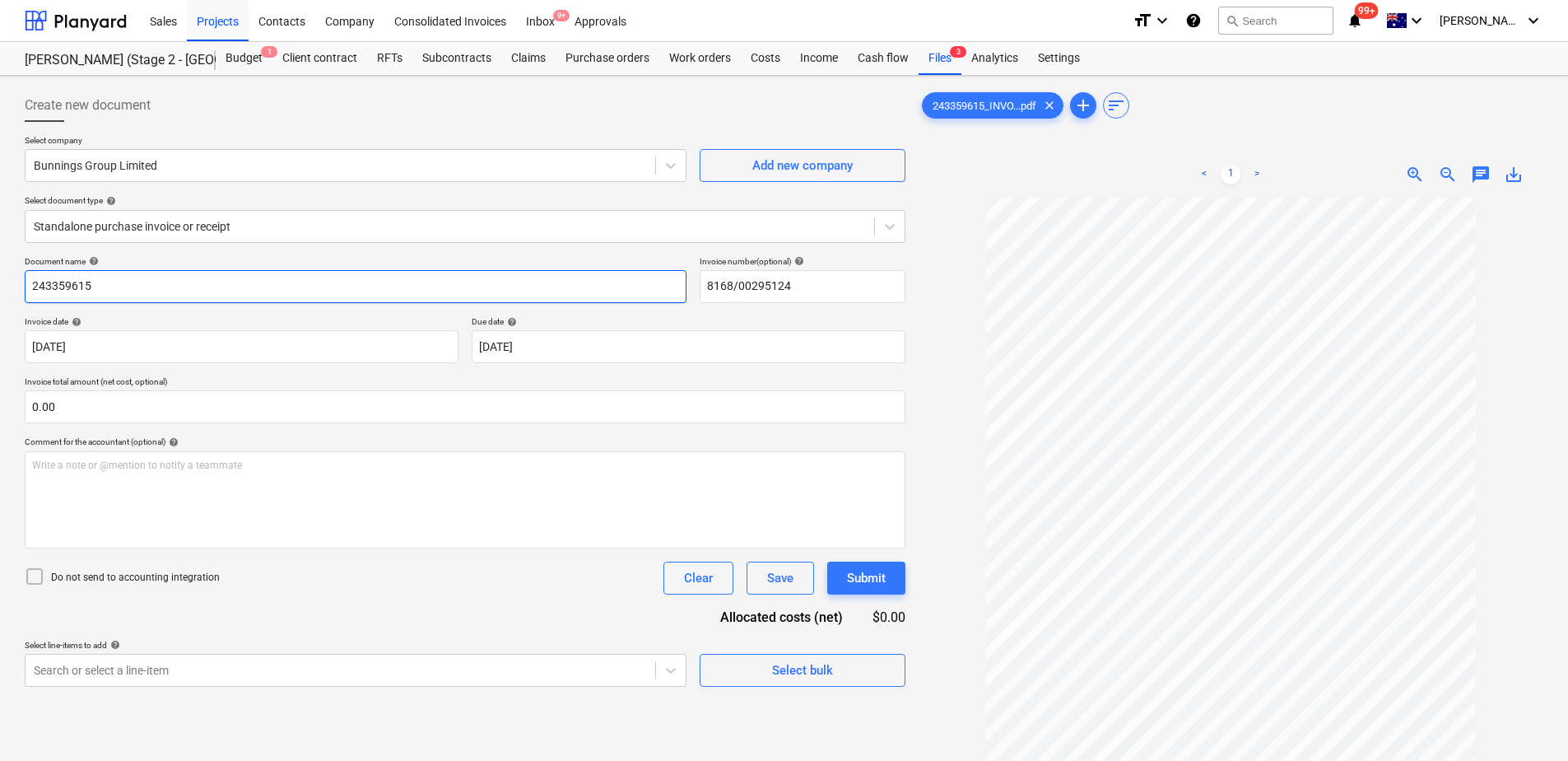
click at [0, 287] on html "Sales Projects Contacts Company Consolidated Invoices Inbox 9+ Approvals format…" at bounding box center [784, 380] width 1568 height 761
paste input "8168/00295124"
type input "8168/00295124"
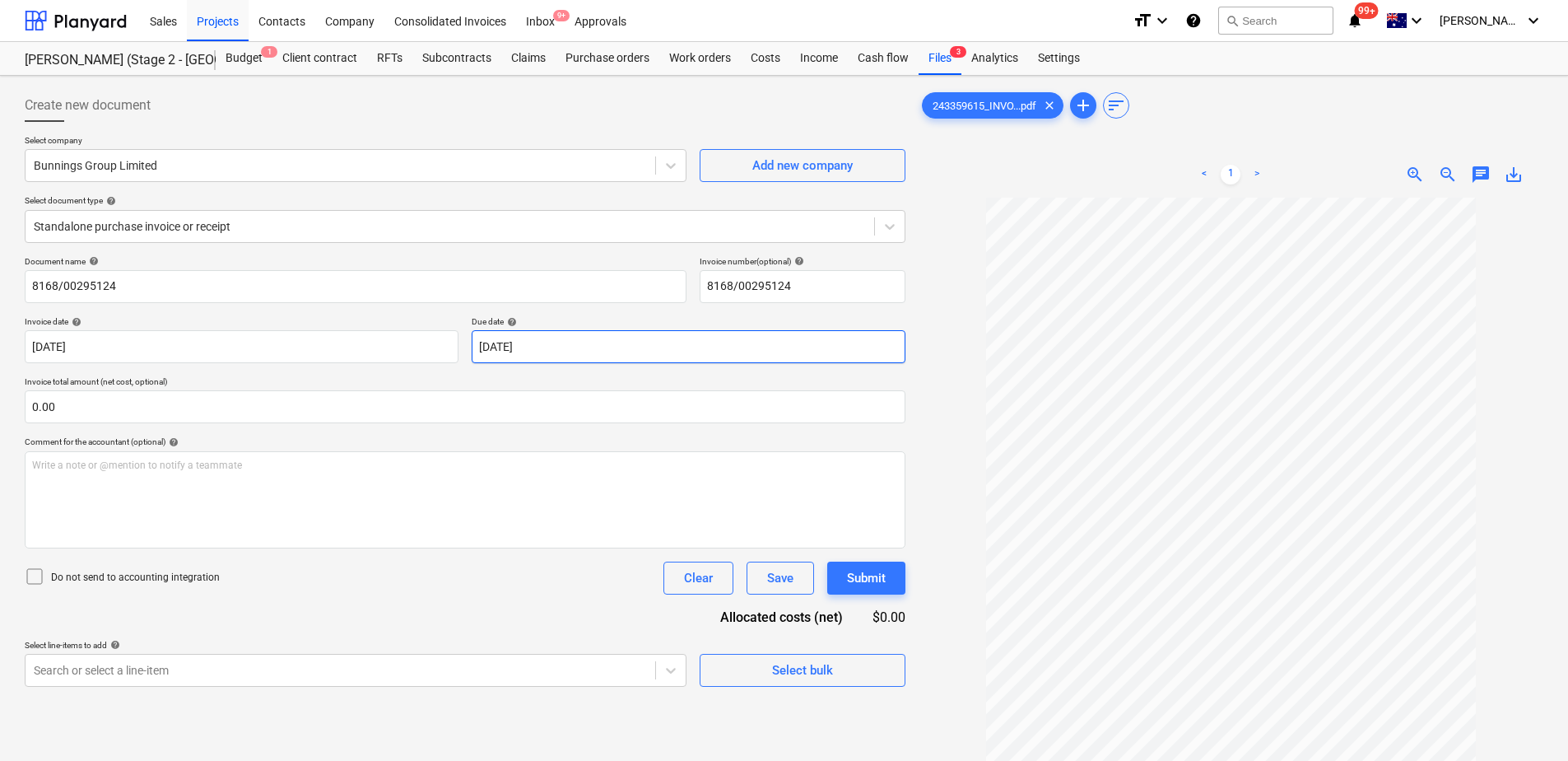
click at [602, 347] on body "Sales Projects Contacts Company Consolidated Invoices Inbox 9+ Approvals format…" at bounding box center [784, 380] width 1568 height 761
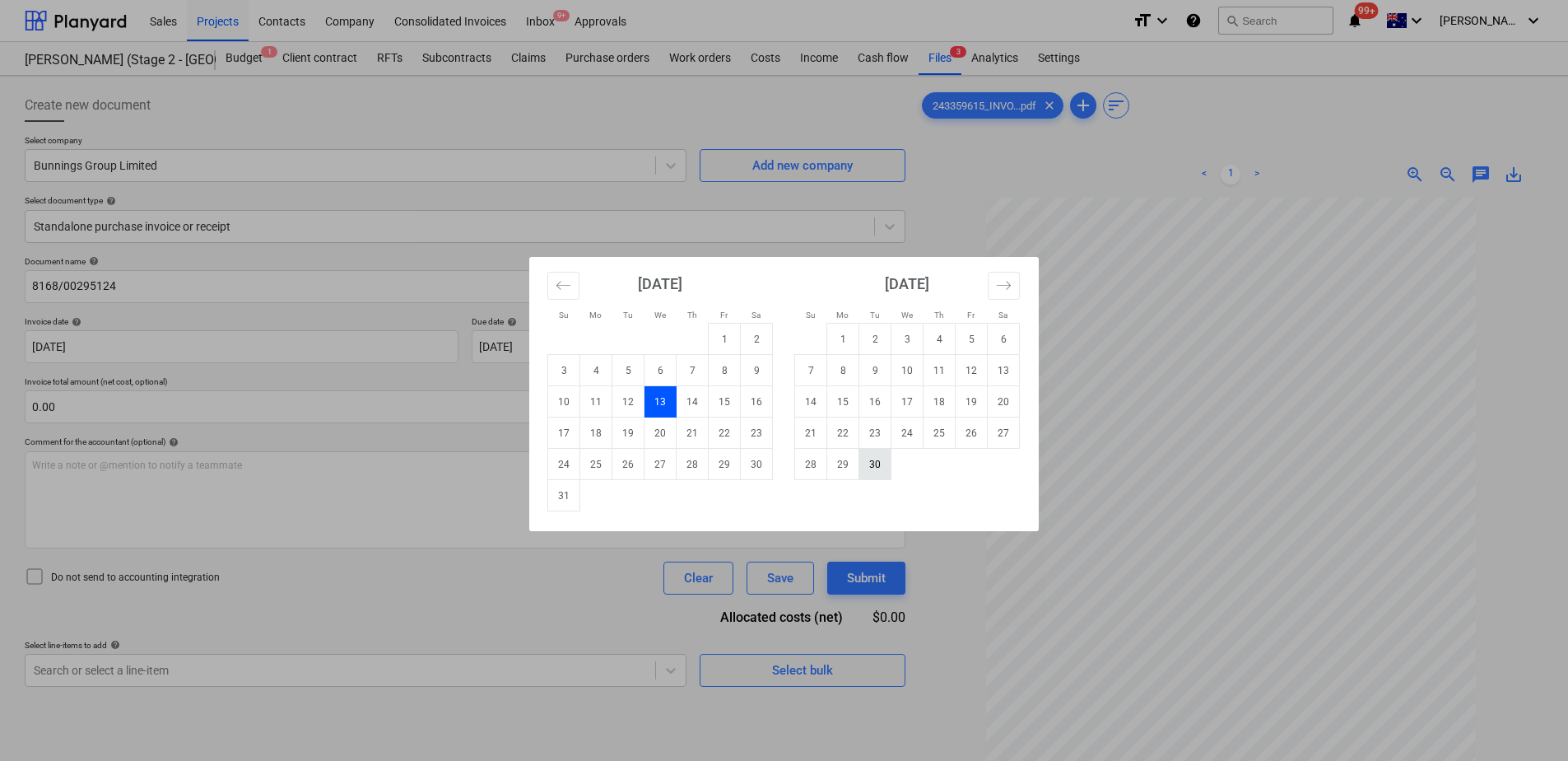
click at [886, 469] on td "30" at bounding box center [875, 464] width 32 height 31
type input "[DATE]"
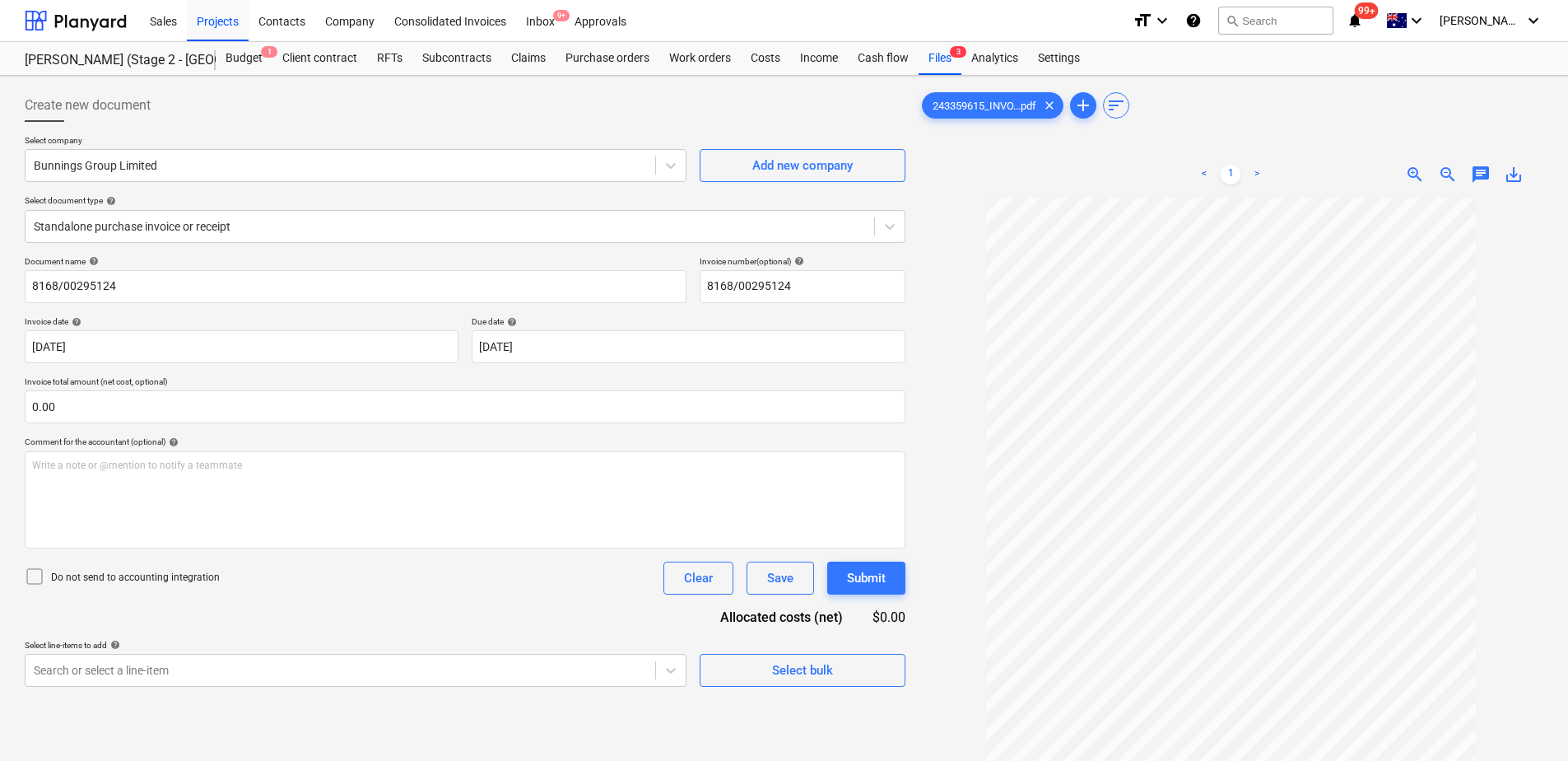
click at [403, 610] on div "Document name help 8168/00295124 Invoice number (optional) help 8168/00295124 I…" at bounding box center [465, 470] width 880 height 430
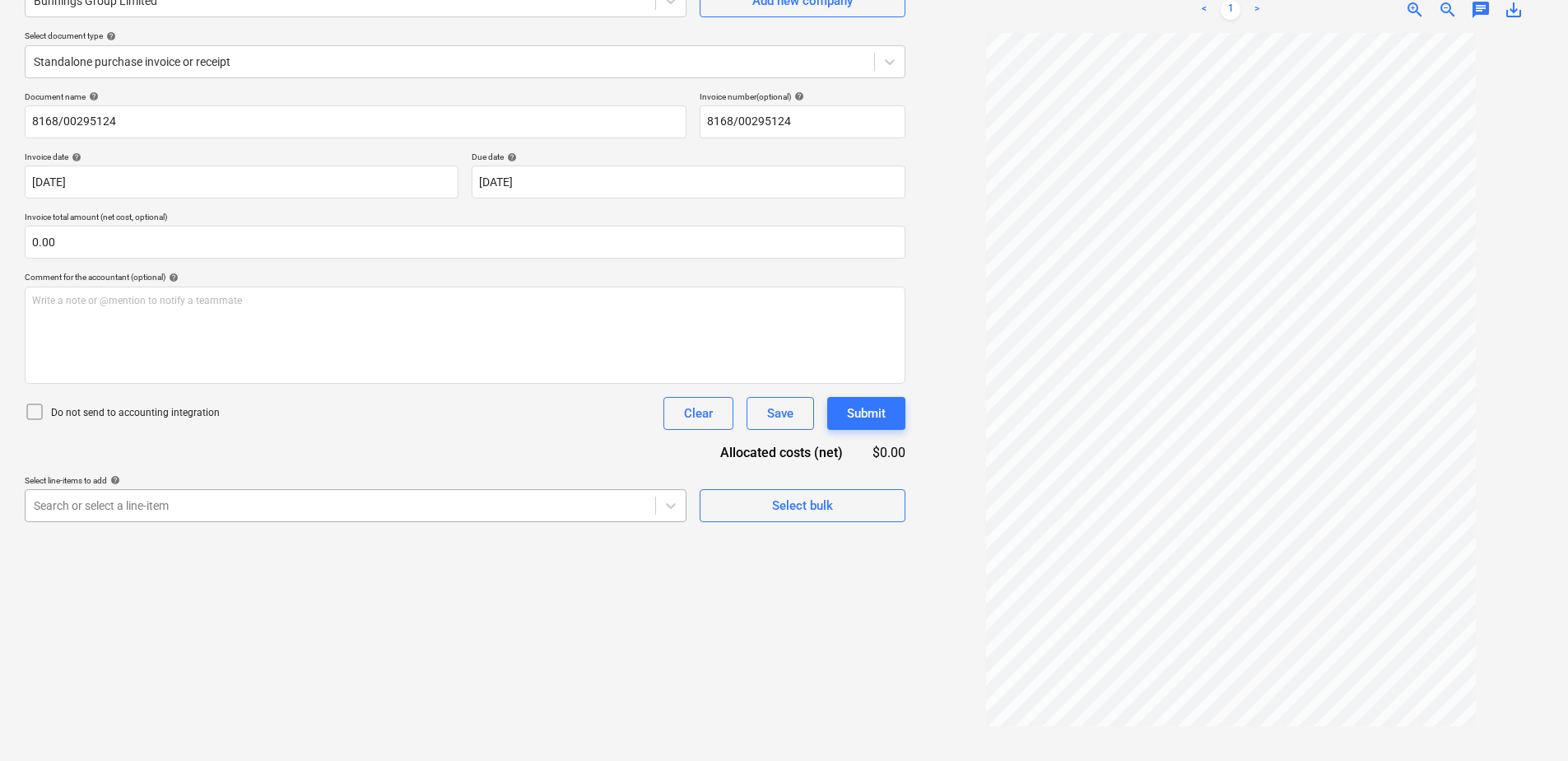
click at [447, 513] on body "Sales Projects Contacts Company Consolidated Invoices Inbox 9+ Approvals format…" at bounding box center [784, 216] width 1568 height 761
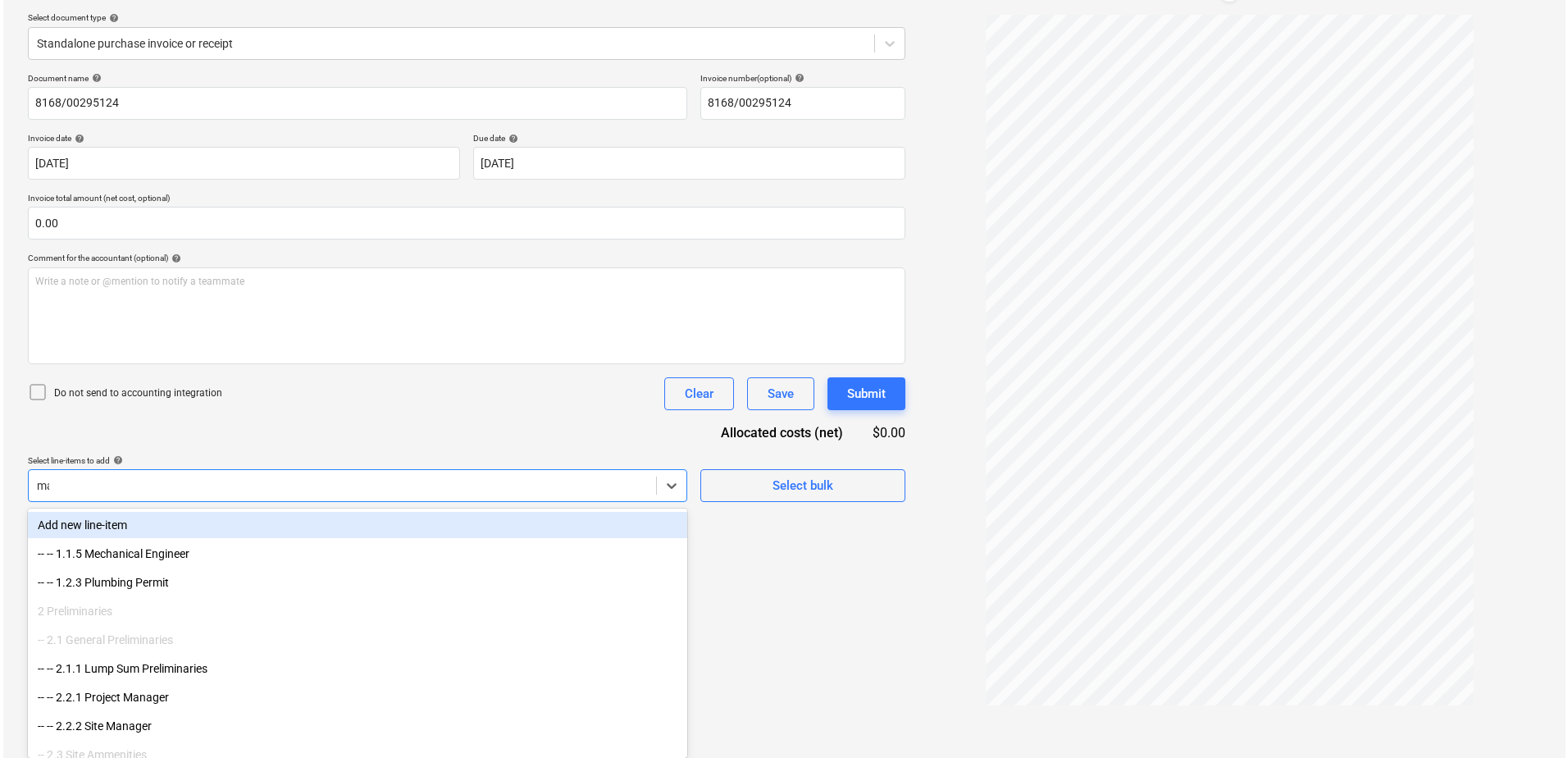
scroll to position [164, 0]
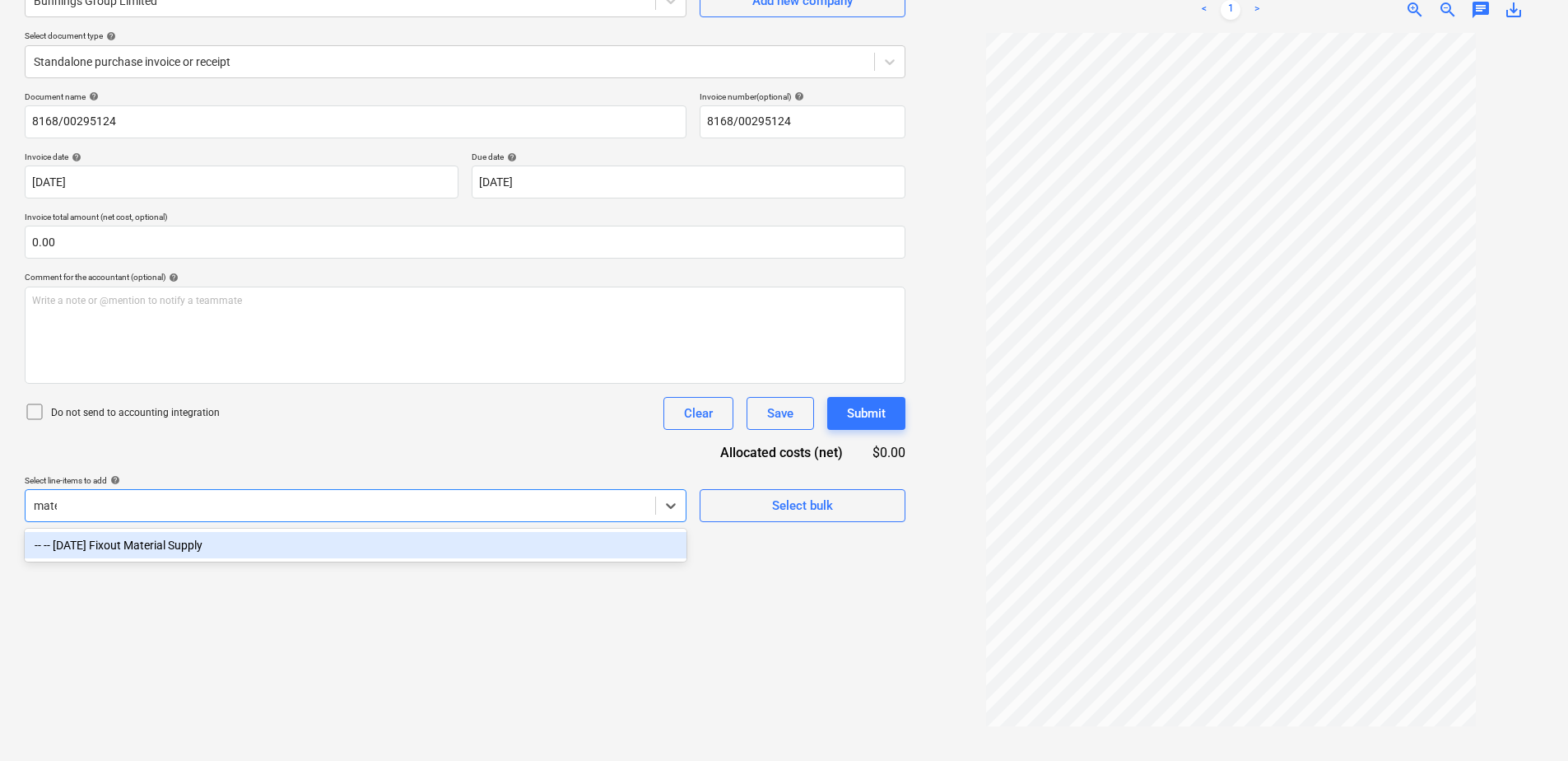
type input "mater"
click at [458, 540] on div "-- -- [DATE] Fixout Material Supply" at bounding box center [355, 544] width 661 height 26
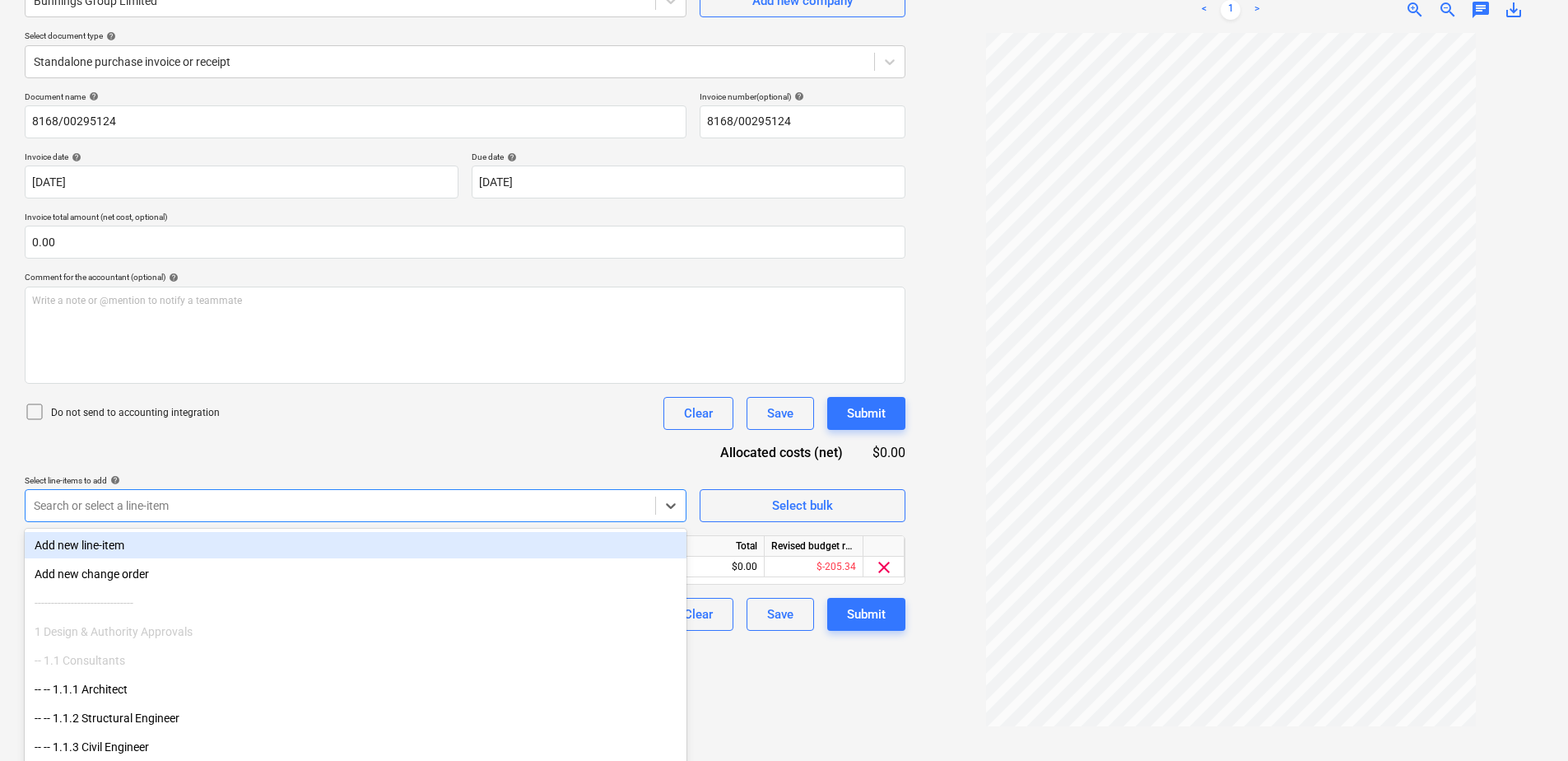
click at [505, 450] on div "Document name help 8168/00295124 Invoice number (optional) help 8168/00295124 I…" at bounding box center [465, 361] width 880 height 539
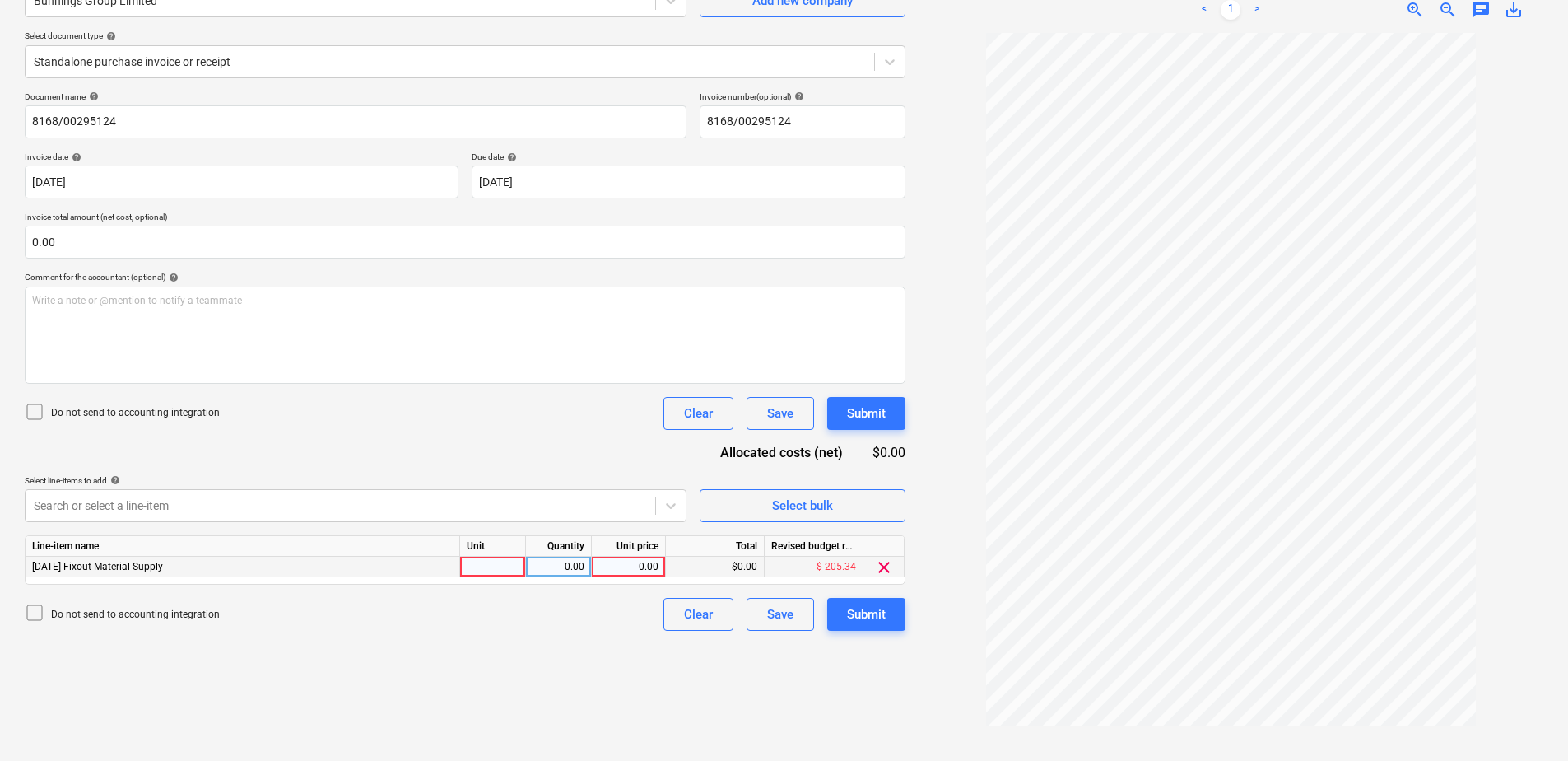
click at [523, 570] on div at bounding box center [493, 566] width 66 height 21
type input "Item"
type input "272.27"
click at [869, 618] on div "Submit" at bounding box center [866, 613] width 38 height 21
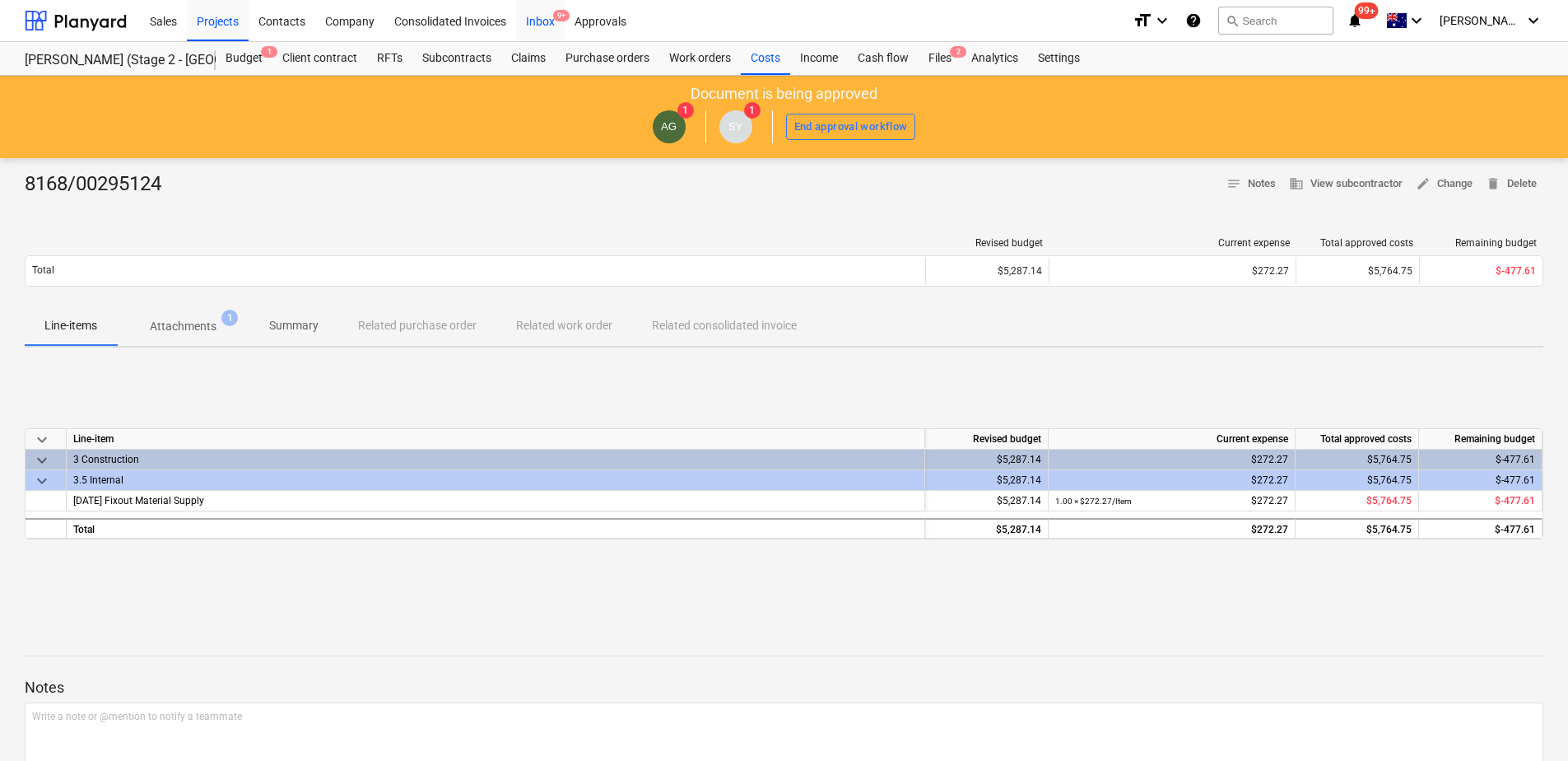
click at [541, 29] on div "Inbox 9+" at bounding box center [540, 20] width 48 height 42
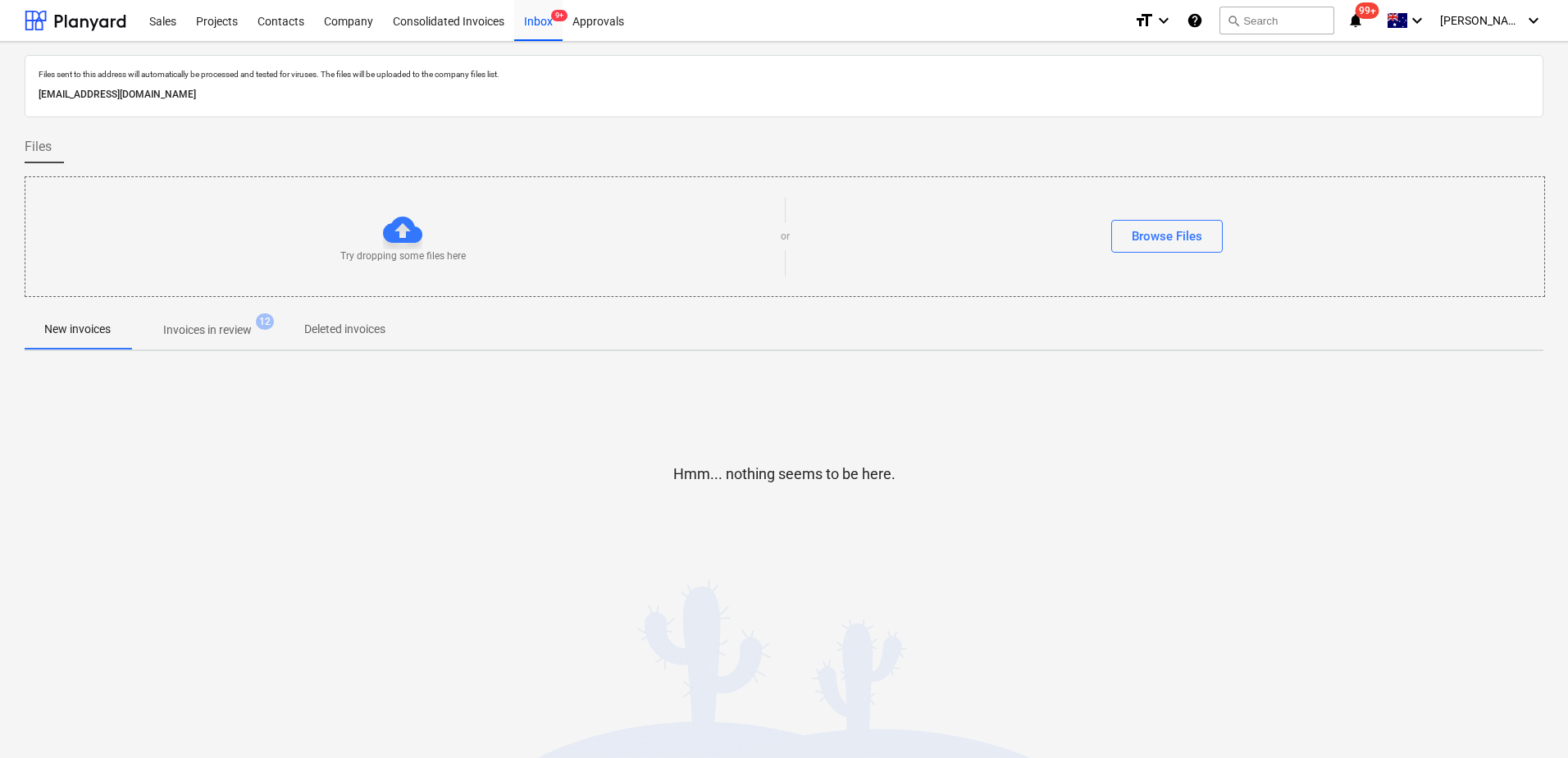
click at [245, 338] on p "Invoices in review" at bounding box center [207, 329] width 88 height 17
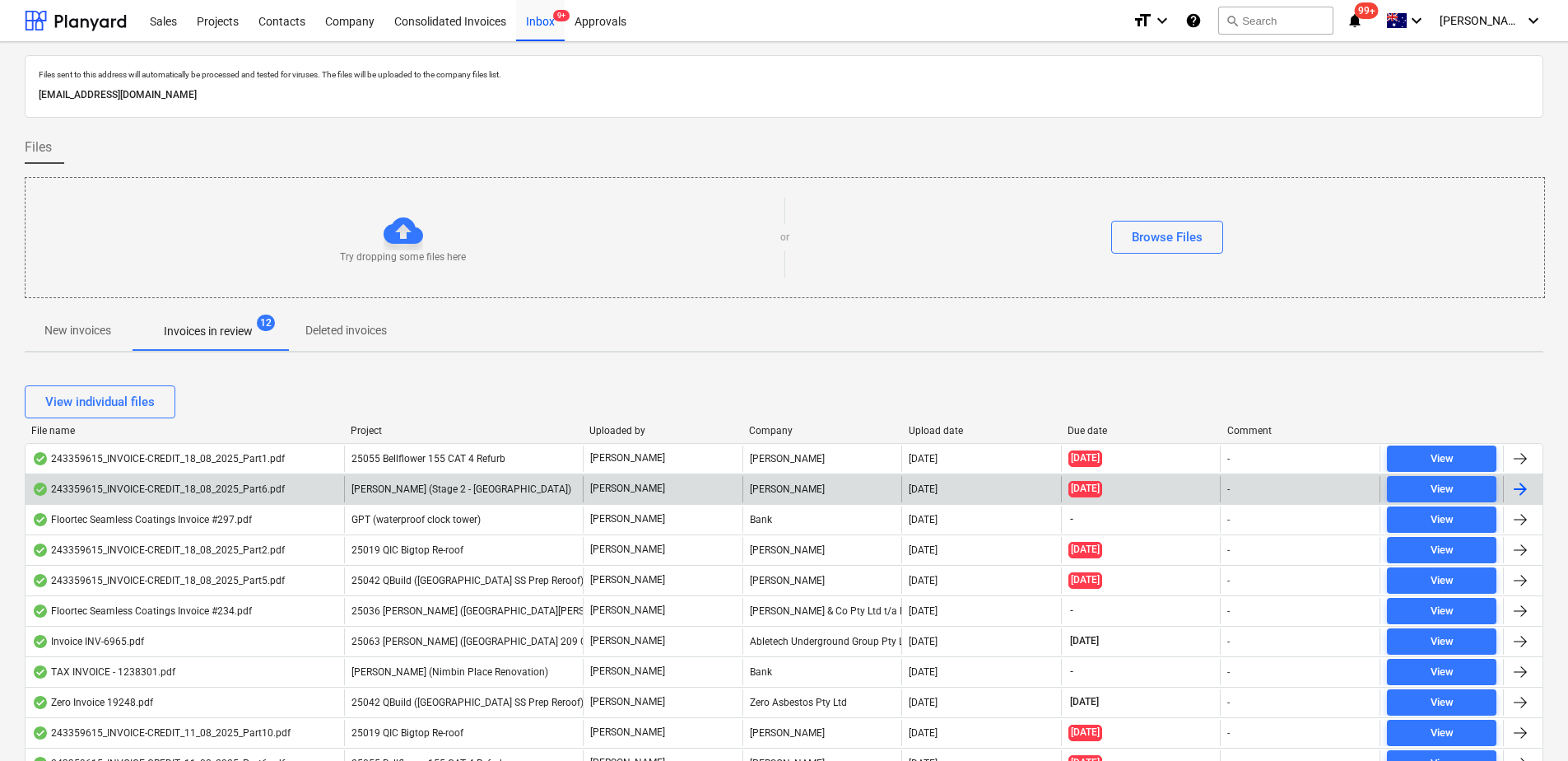
click at [502, 493] on span "[PERSON_NAME] (Stage 2 - [GEOGRAPHIC_DATA])" at bounding box center [461, 489] width 220 height 12
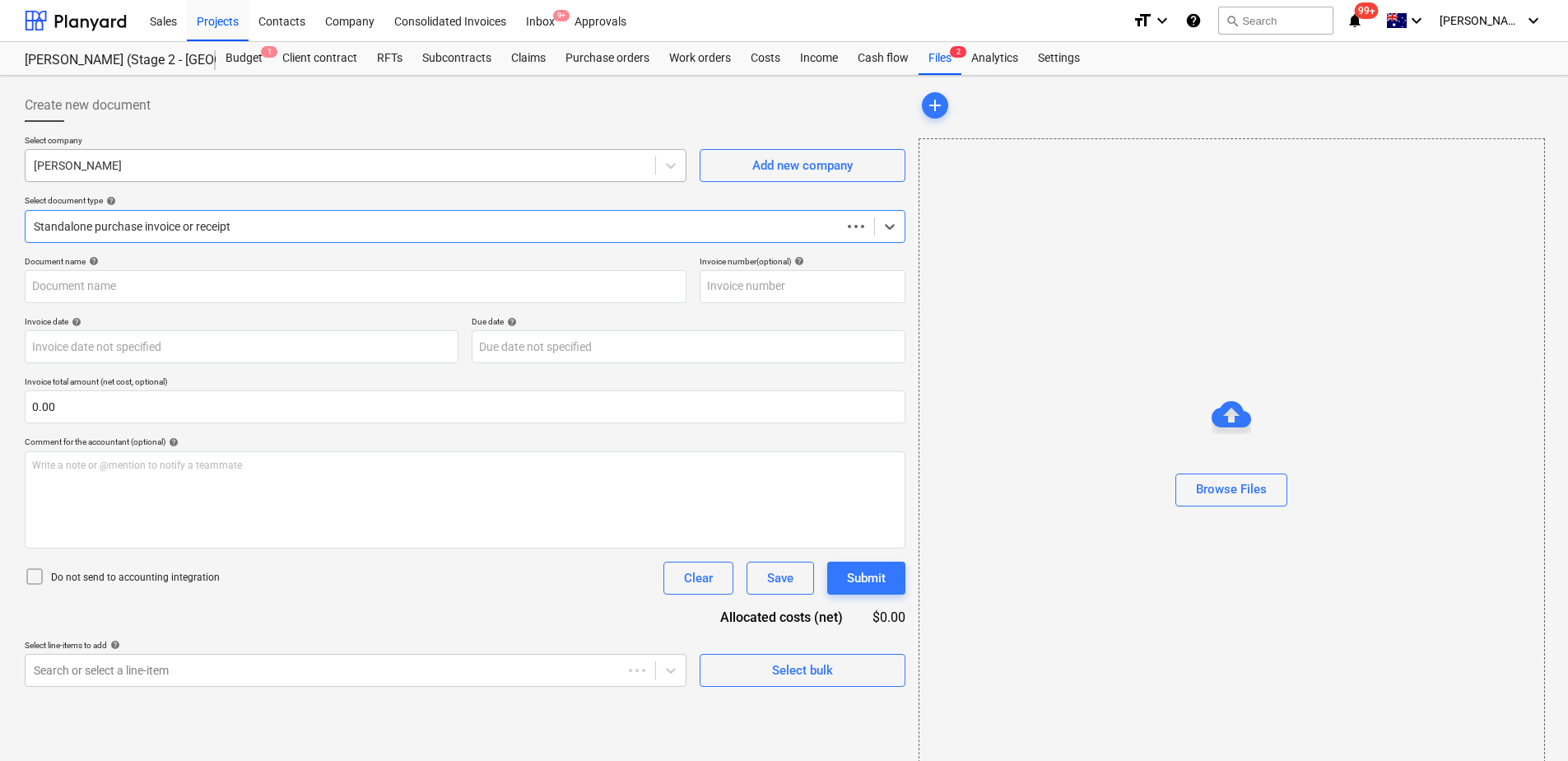
type input "243359615"
type input "[DATE]"
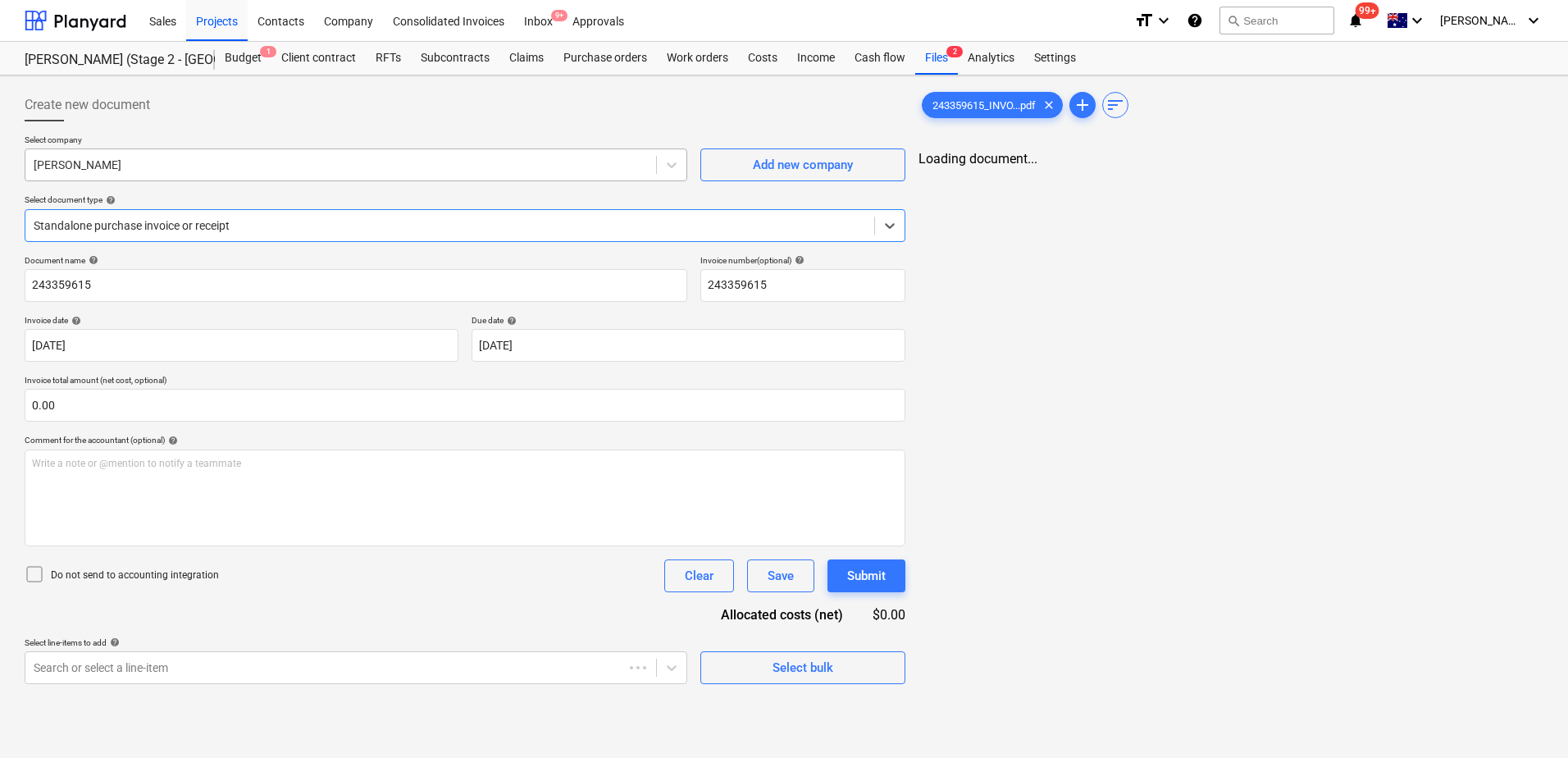
click at [149, 165] on div at bounding box center [340, 165] width 614 height 16
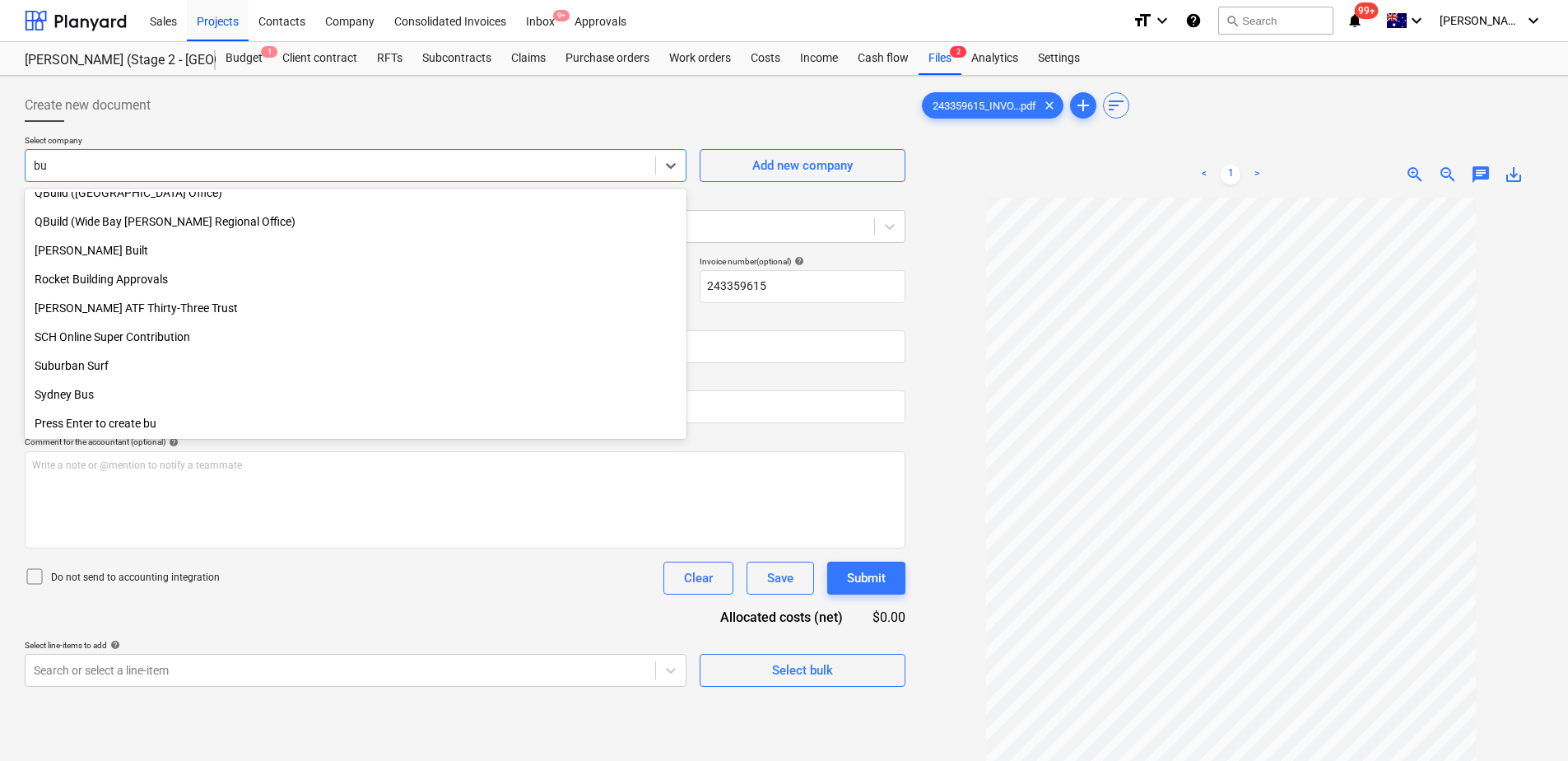
scroll to position [935, 0]
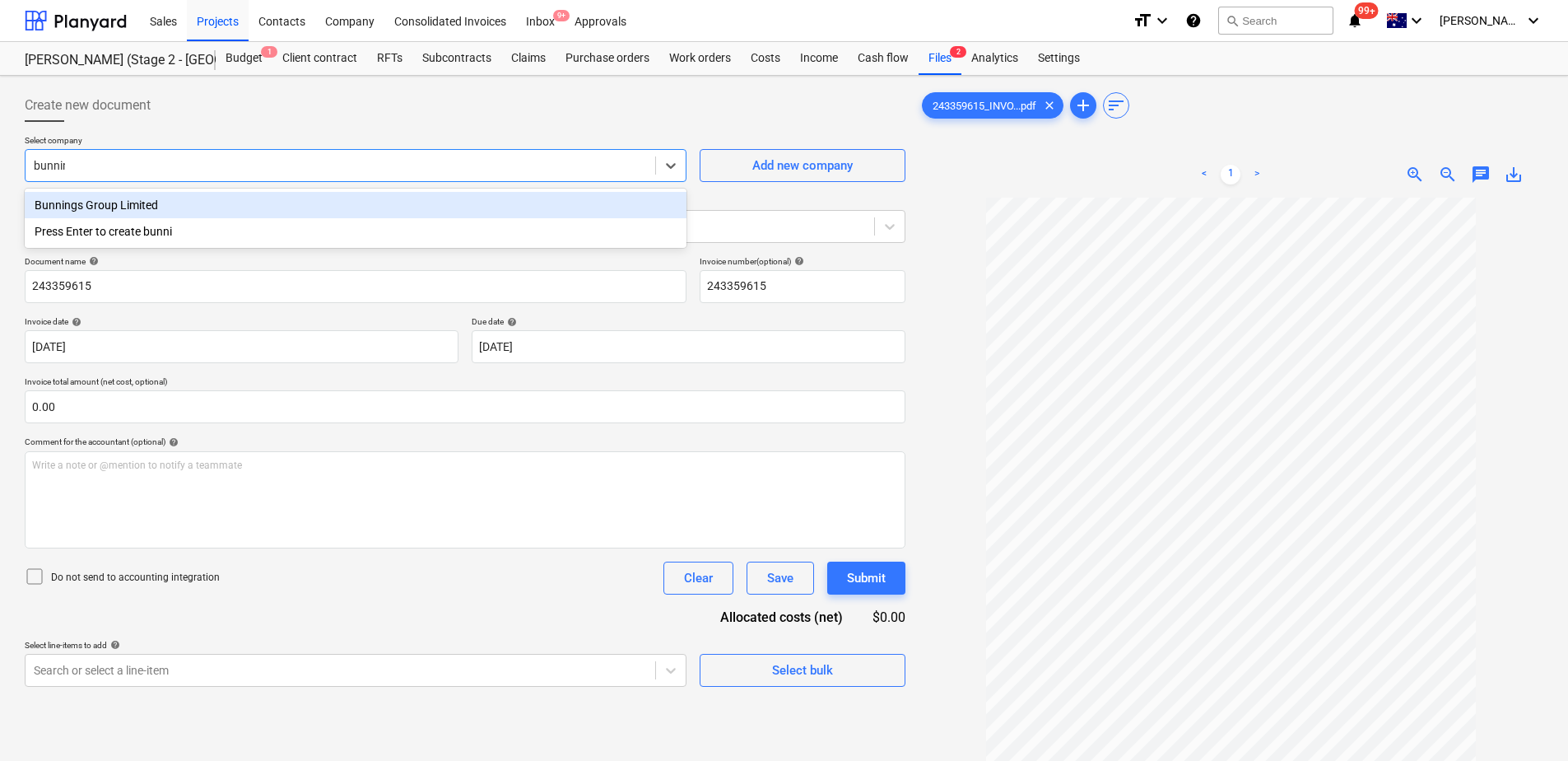
type input "[PERSON_NAME]"
click at [137, 208] on div "Bunnings Group Limited" at bounding box center [355, 205] width 661 height 26
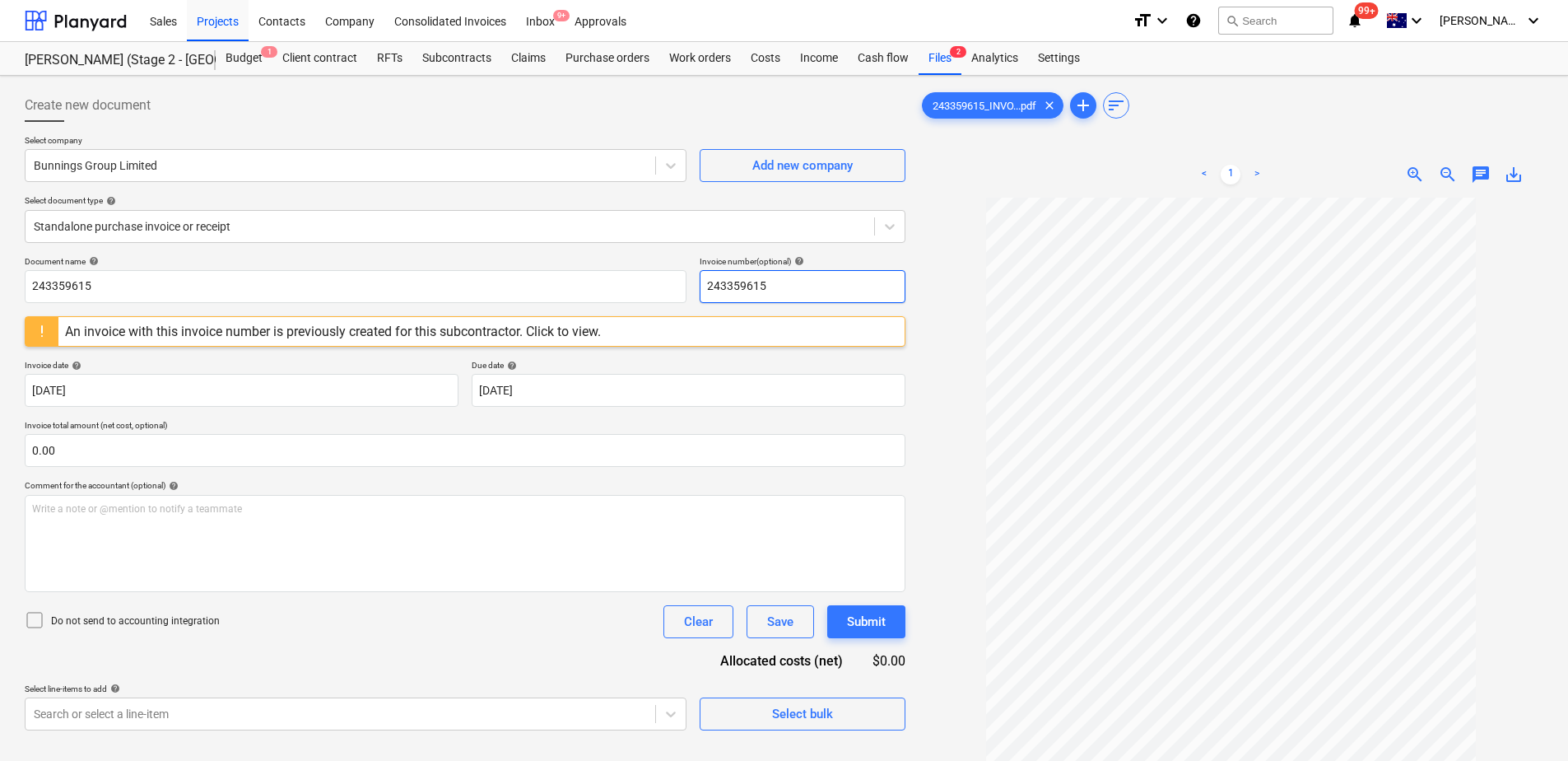
click at [805, 291] on input "243359615" at bounding box center [802, 287] width 205 height 33
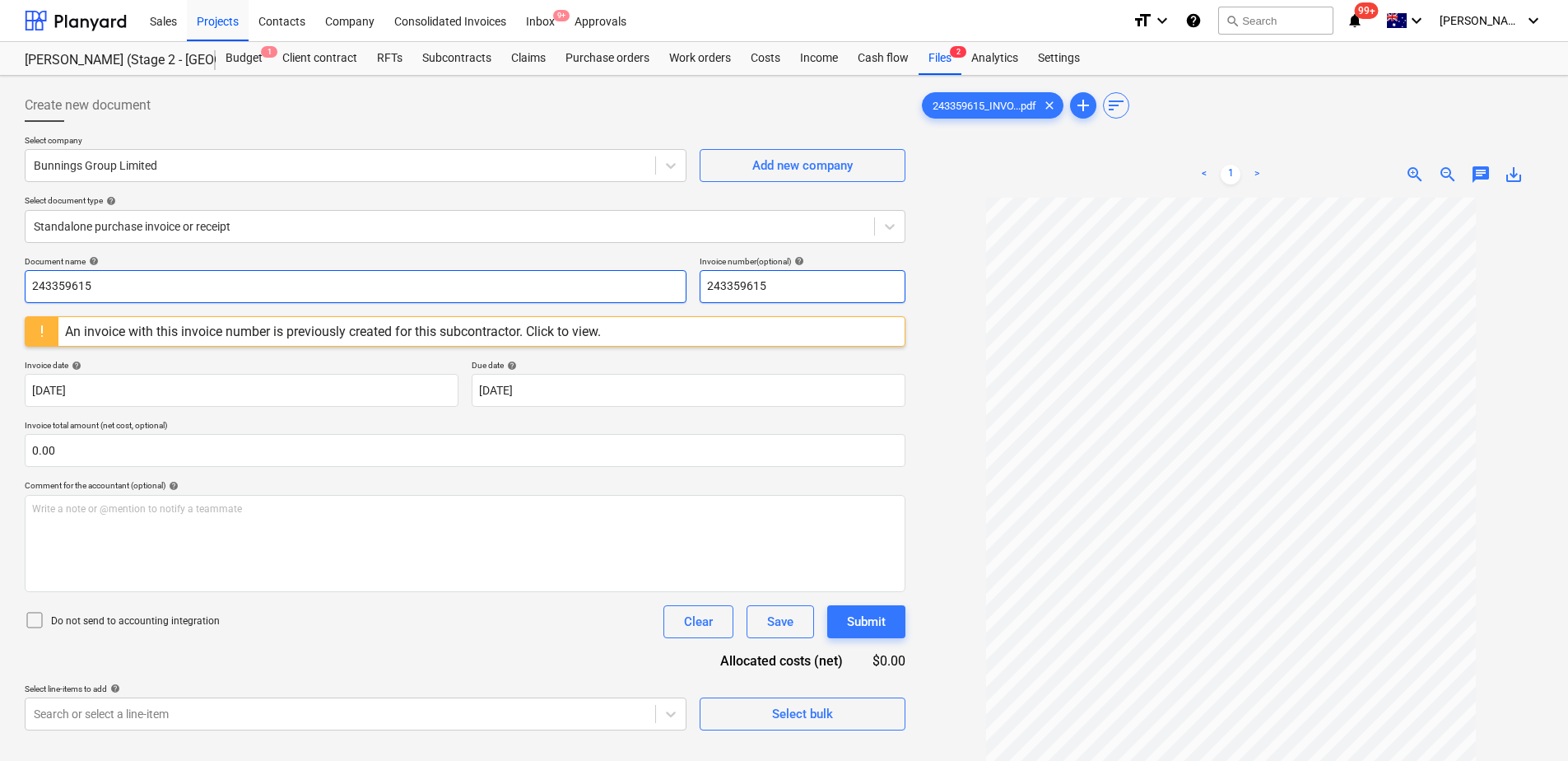
drag, startPoint x: 797, startPoint y: 286, endPoint x: 682, endPoint y: 302, distance: 116.1
click at [682, 302] on div "Document name help 243359615 Invoice number (optional) help 243359615" at bounding box center [465, 279] width 880 height 47
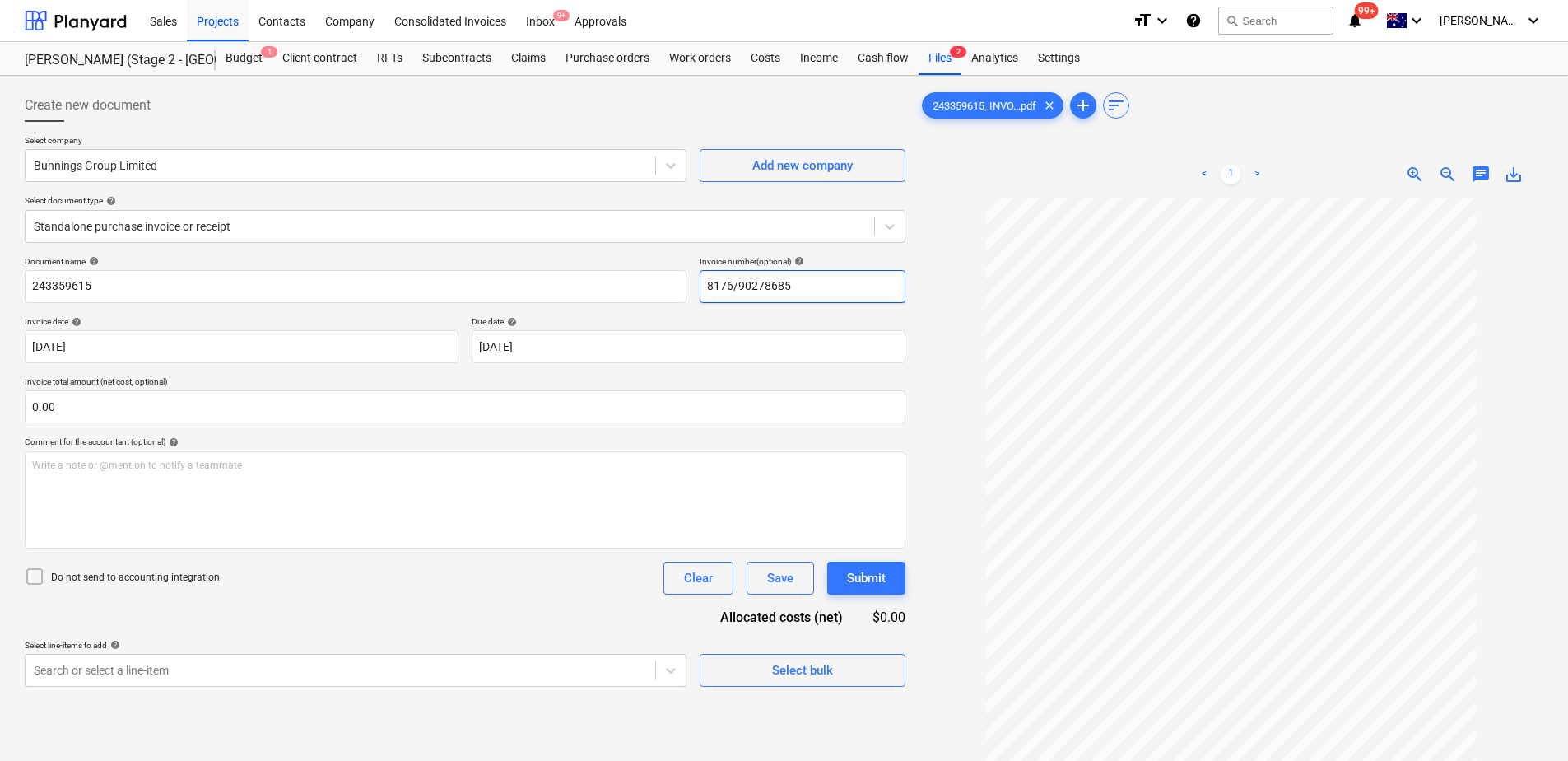
drag, startPoint x: 844, startPoint y: 291, endPoint x: 694, endPoint y: 278, distance: 150.6
click at [694, 278] on div "Document name help 243359615 Invoice number (optional) help 8176/90278685" at bounding box center [465, 279] width 880 height 47
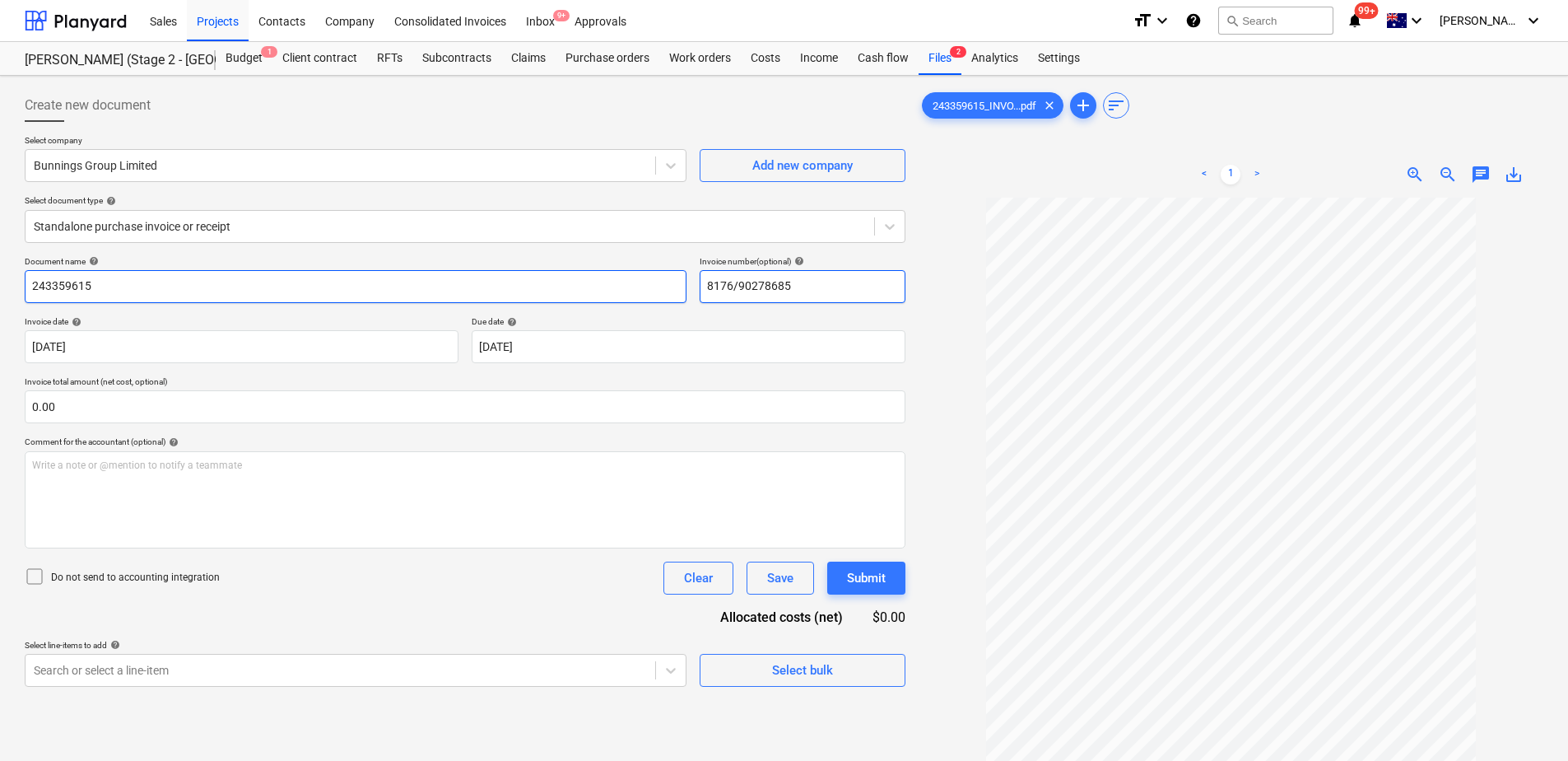
type input "8176/90278685"
click at [222, 280] on input "243359615" at bounding box center [355, 287] width 661 height 33
drag, startPoint x: 66, startPoint y: 287, endPoint x: -8, endPoint y: 295, distance: 74.4
click at [0, 295] on html "Sales Projects Contacts Company Consolidated Invoices Inbox 9+ Approvals format…" at bounding box center [784, 380] width 1568 height 761
paste input "8176/9027868"
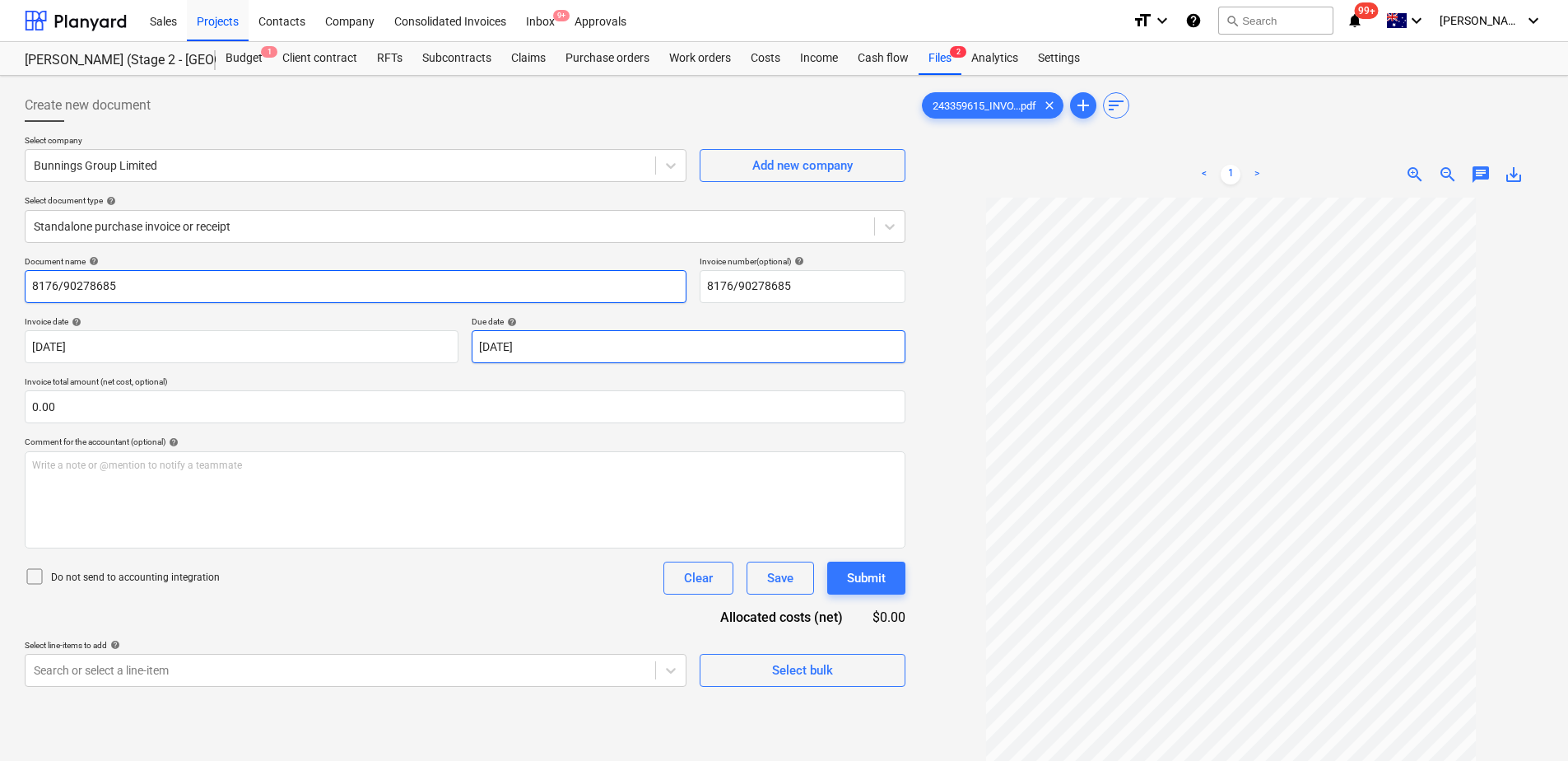
type input "8176/90278685"
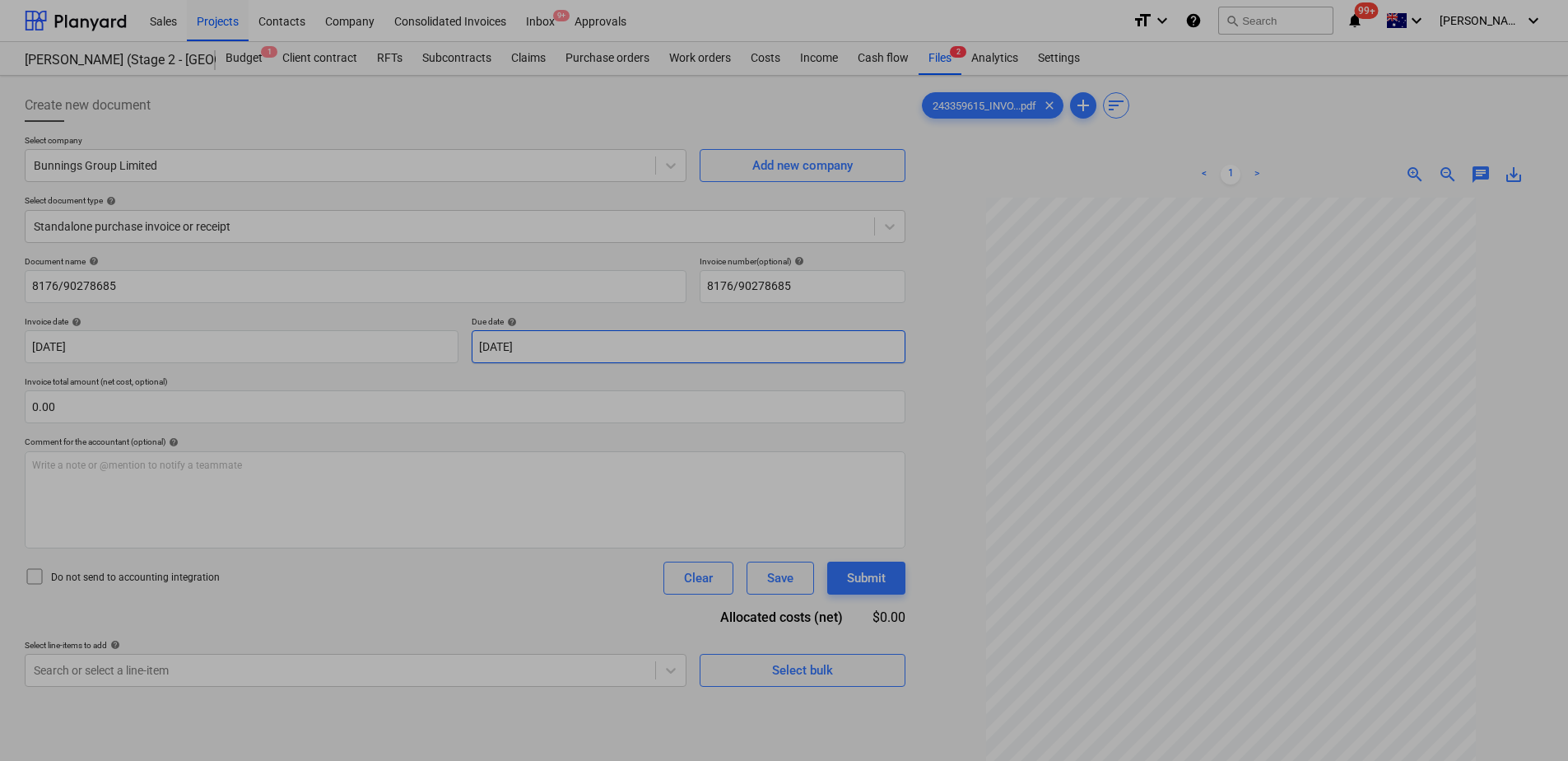
click at [572, 345] on body "Sales Projects Contacts Company Consolidated Invoices Inbox 9+ Approvals format…" at bounding box center [784, 380] width 1568 height 761
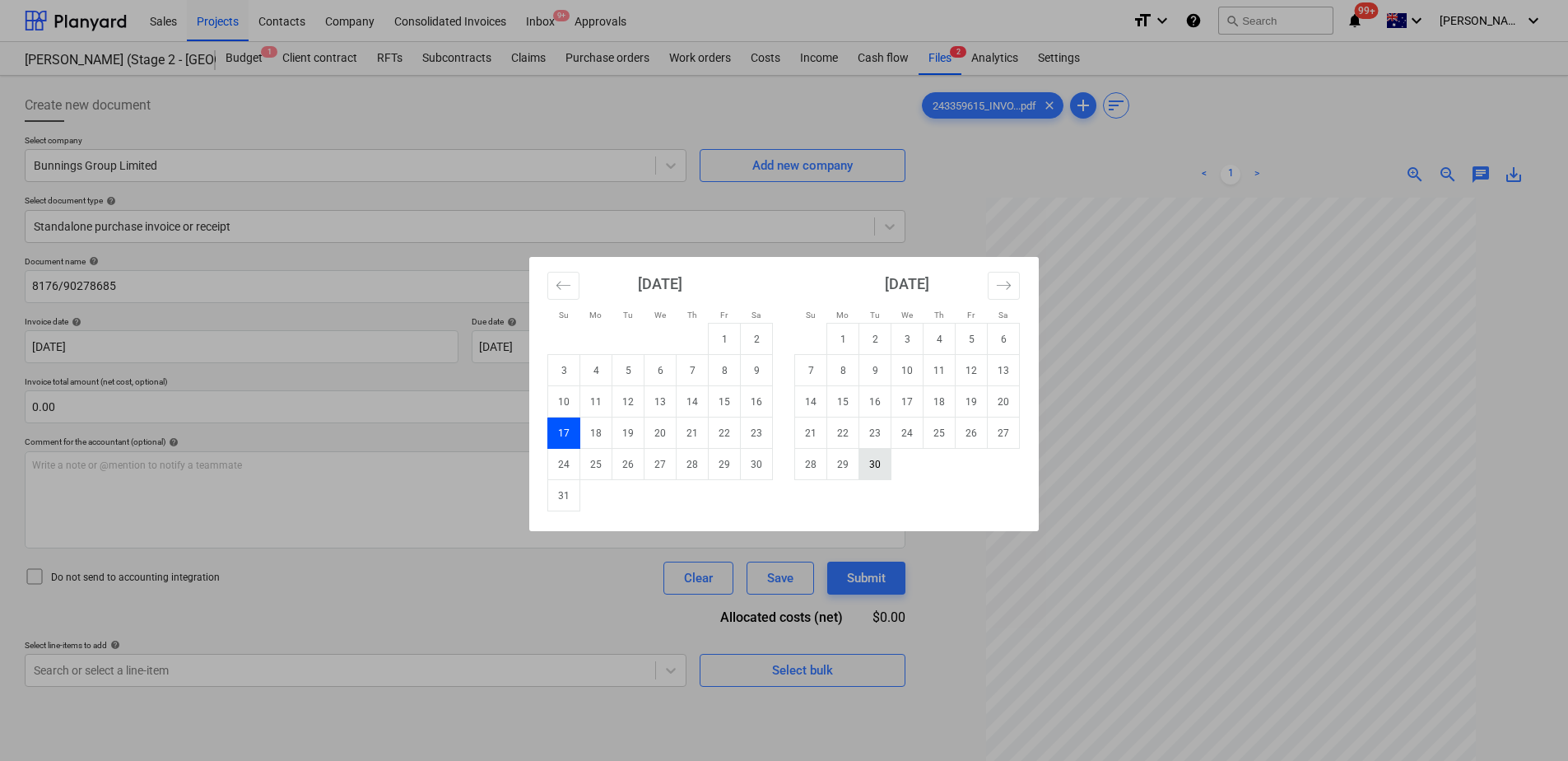
click at [874, 470] on td "30" at bounding box center [875, 464] width 32 height 31
type input "[DATE]"
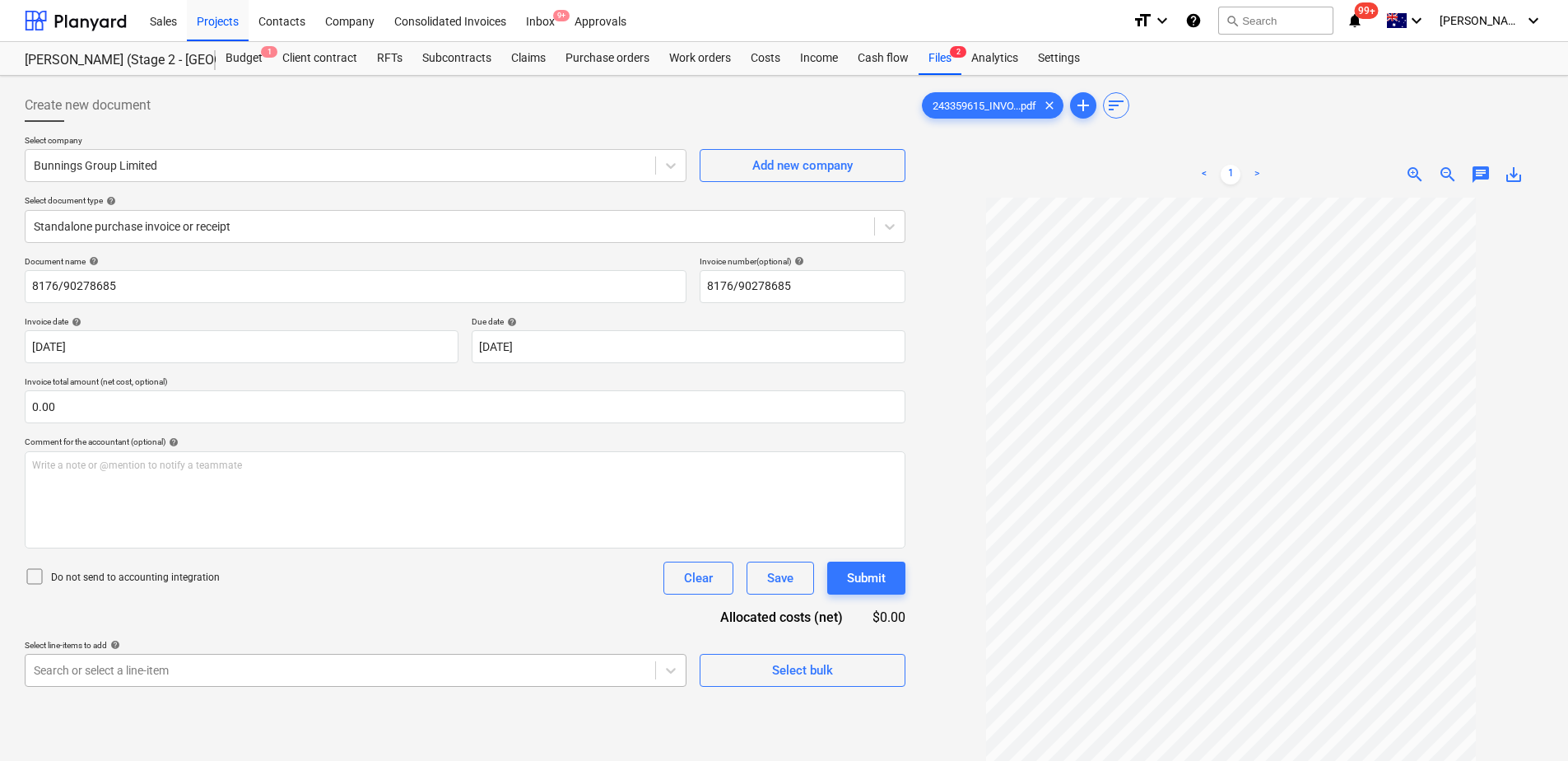
click at [367, 670] on body "Sales Projects Contacts Company Consolidated Invoices Inbox 9+ Approvals format…" at bounding box center [784, 380] width 1568 height 761
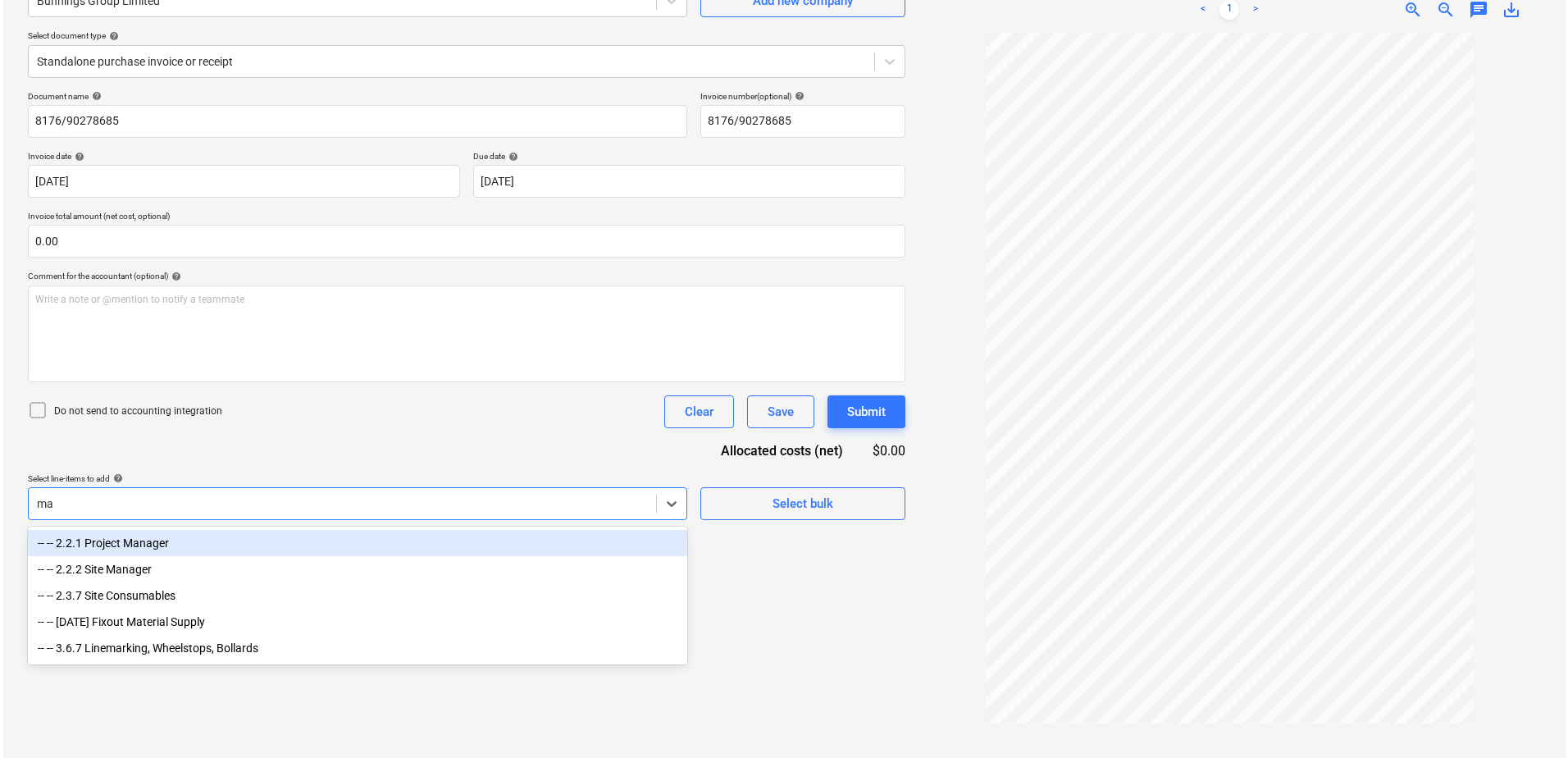
scroll to position [164, 0]
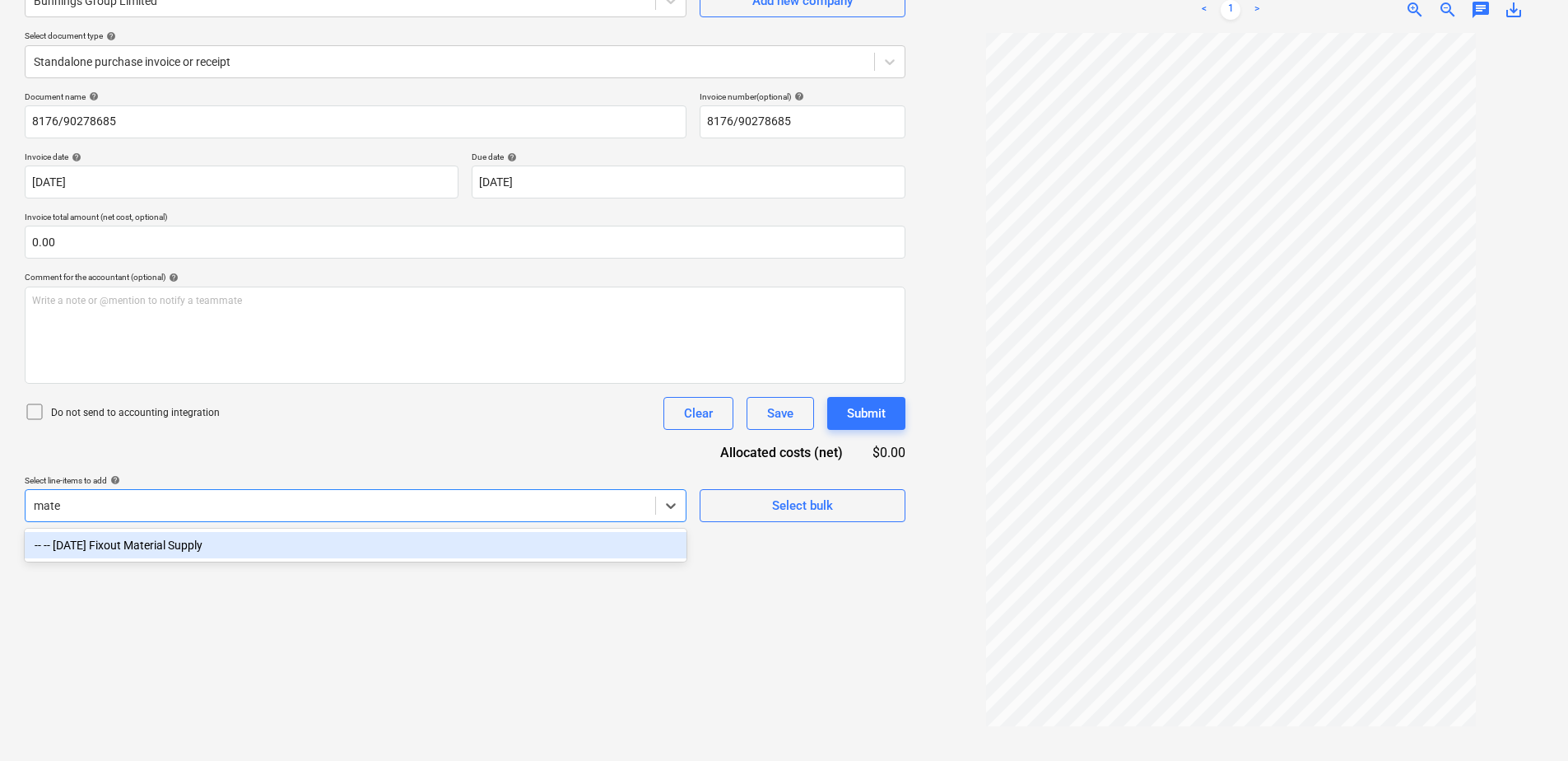
type input "mater"
click at [414, 552] on div "-- -- [DATE] Fixout Material Supply" at bounding box center [355, 544] width 661 height 26
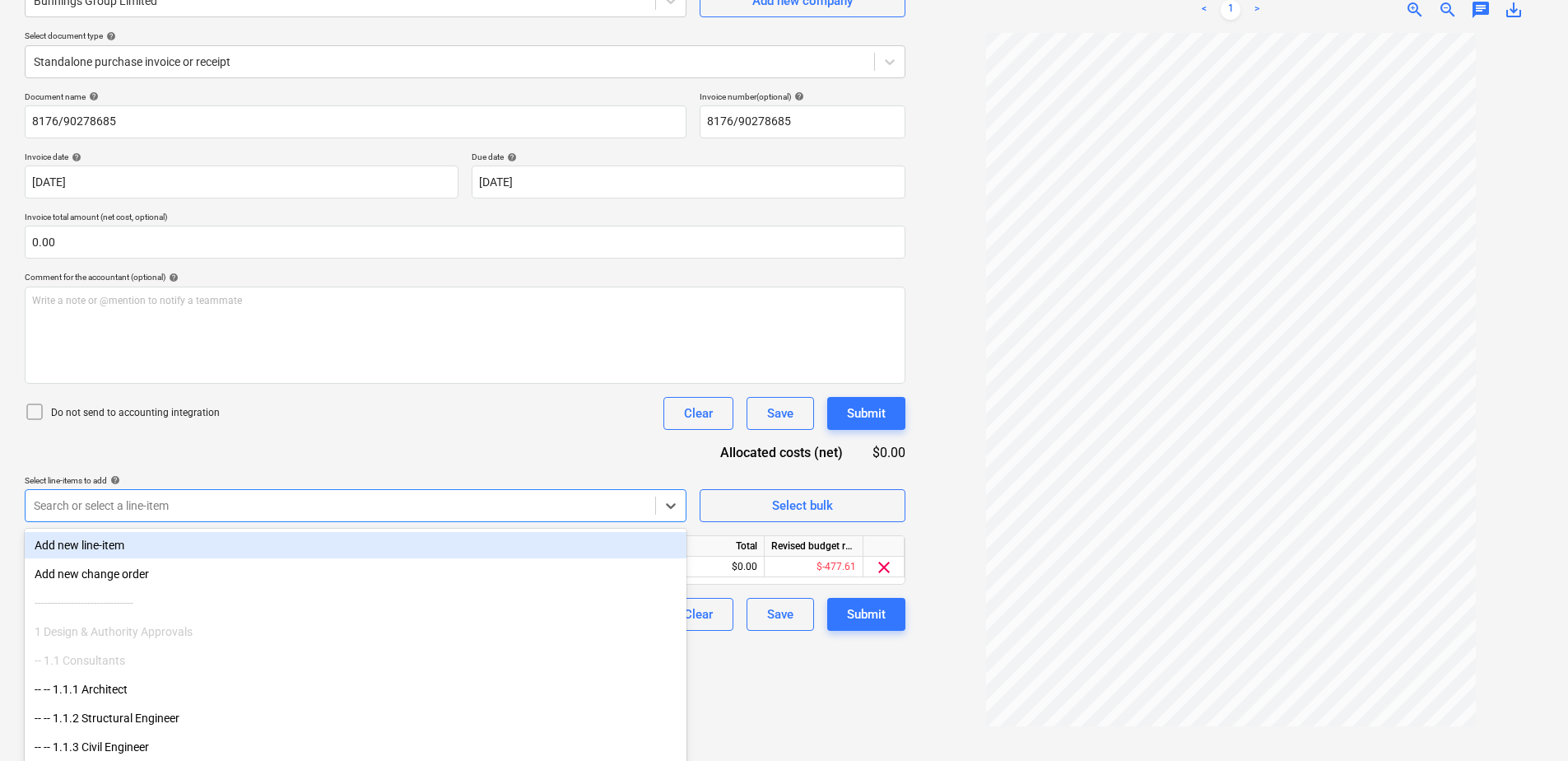
click at [533, 434] on div "Document name help 8176/90278685 Invoice number (optional) help 8176/90278685 I…" at bounding box center [465, 361] width 880 height 539
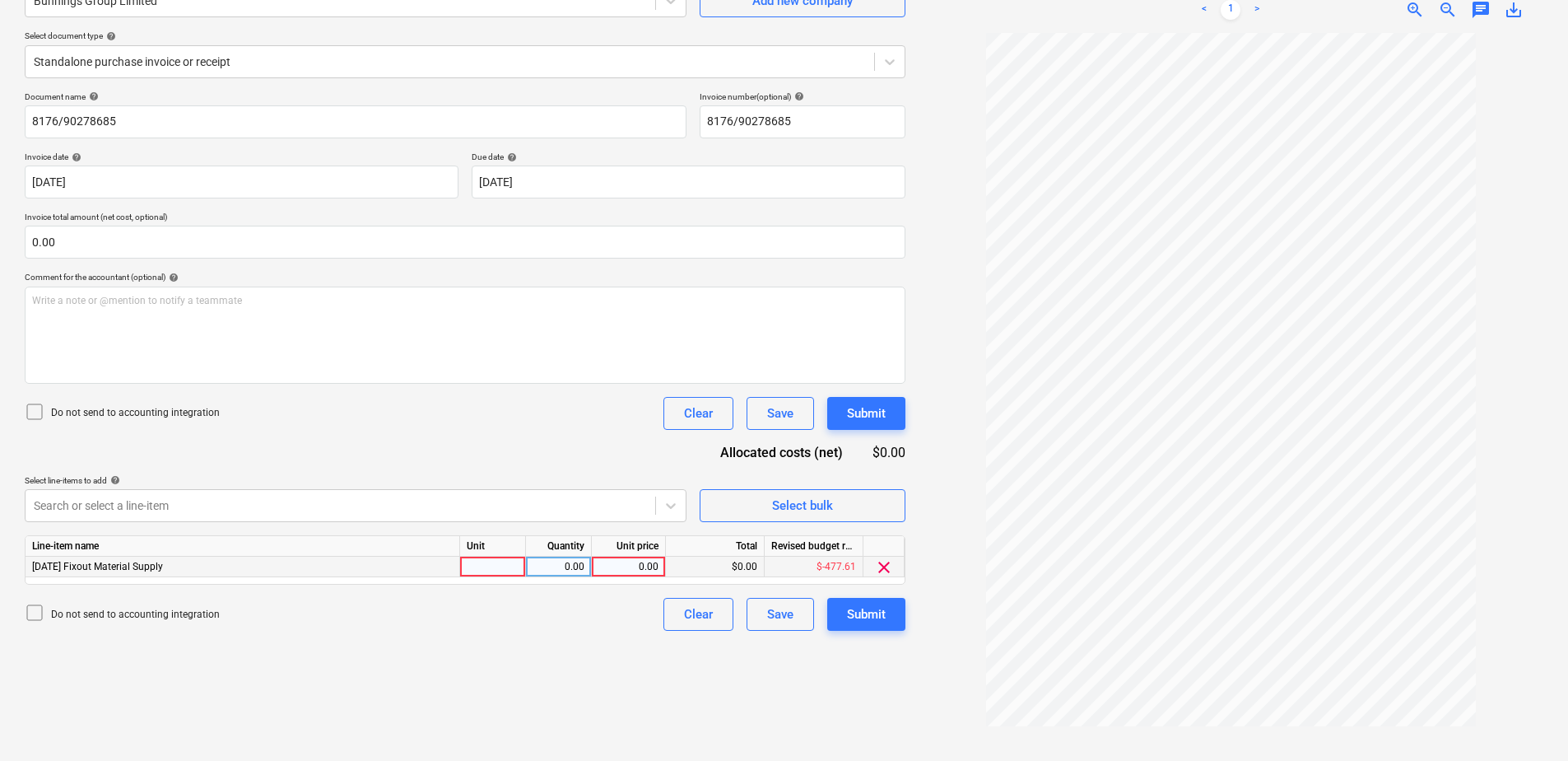
click at [504, 567] on div at bounding box center [493, 566] width 66 height 21
type input "Item"
type input "334.40"
click at [893, 618] on button "Submit" at bounding box center [867, 614] width 79 height 33
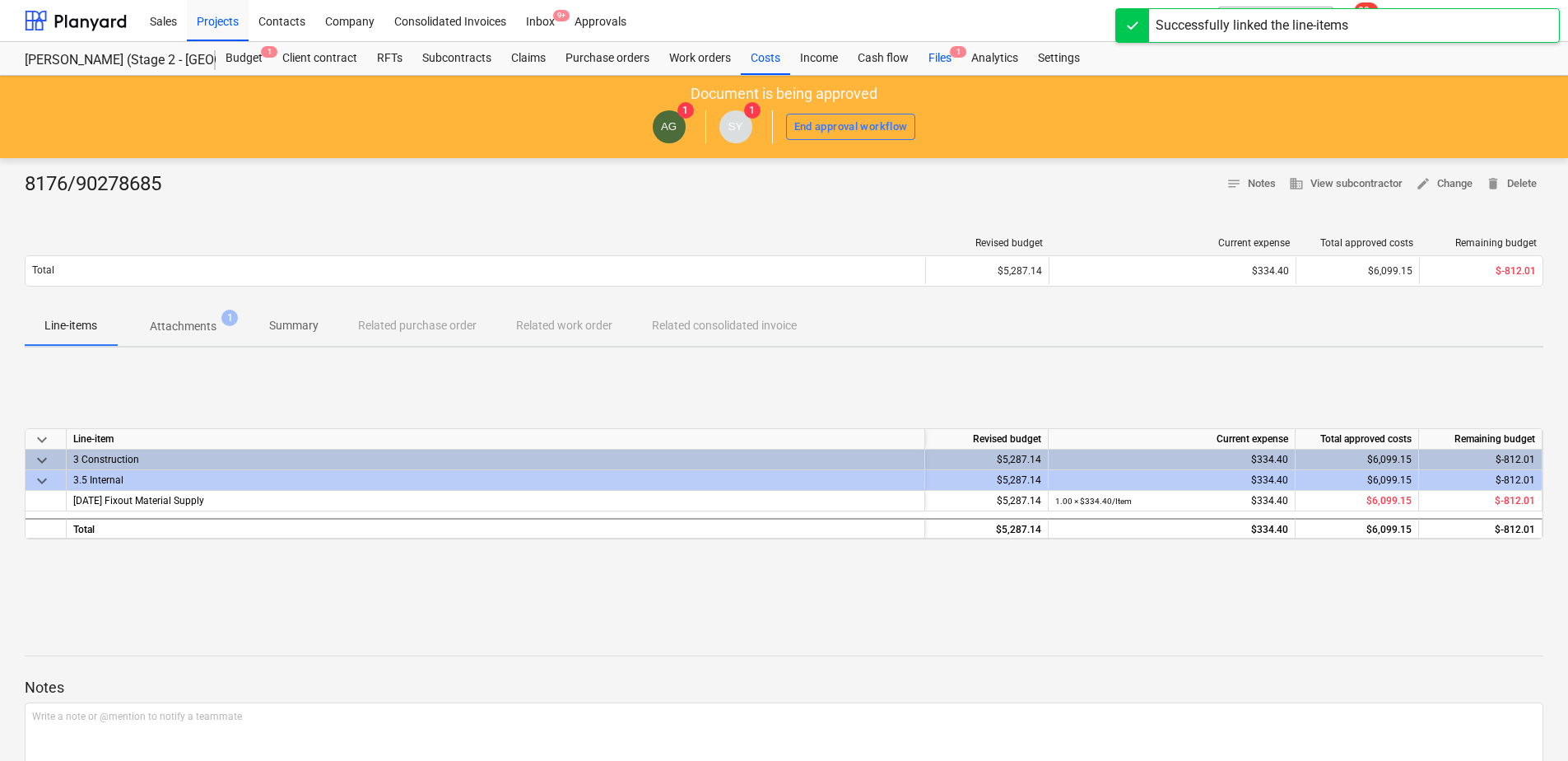
click at [949, 62] on div "Files 1" at bounding box center [940, 58] width 43 height 33
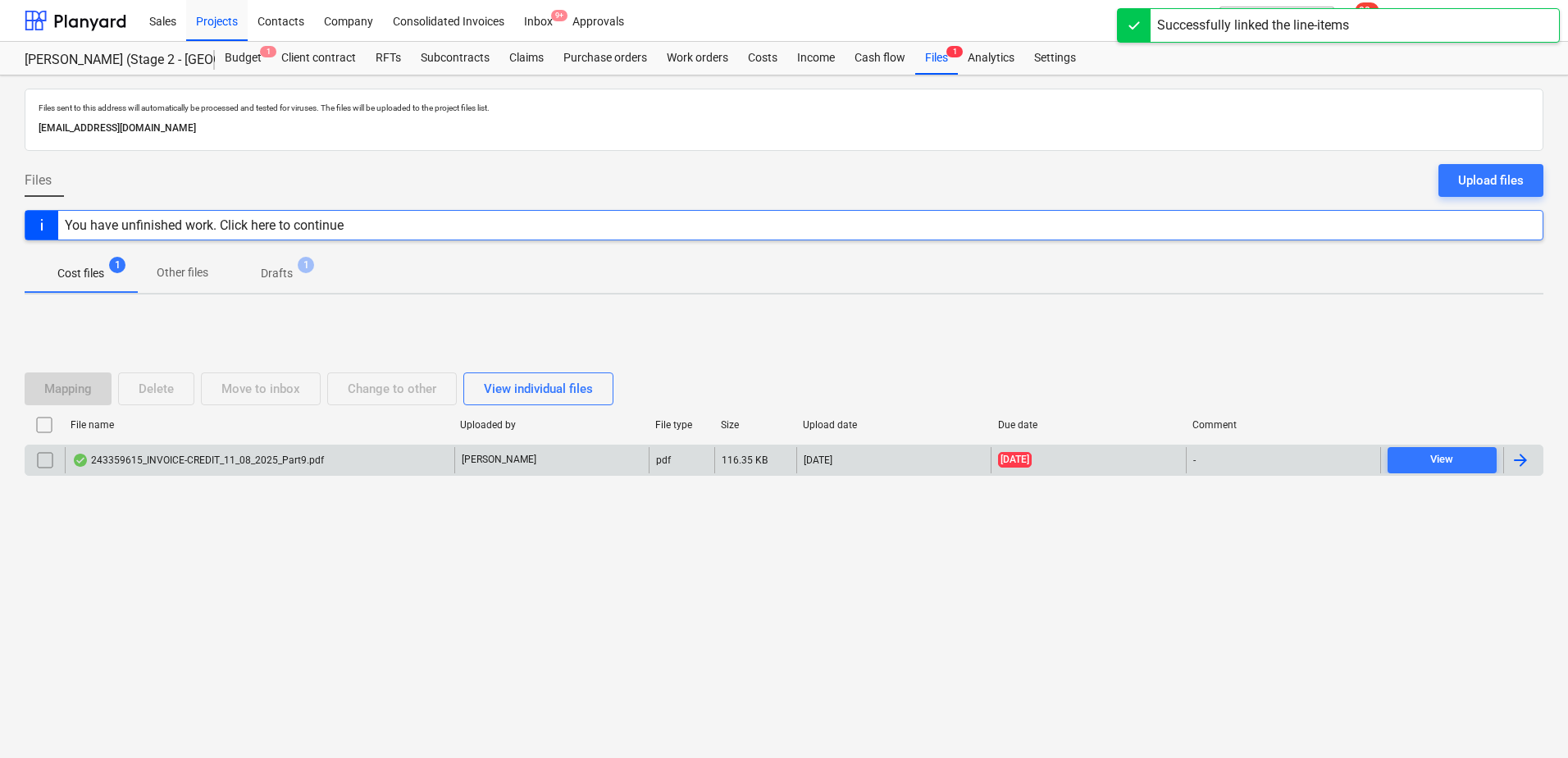
click at [321, 463] on div "243359615_INVOICE-CREDIT_11_08_2025_Part9.pdf" at bounding box center [259, 460] width 389 height 26
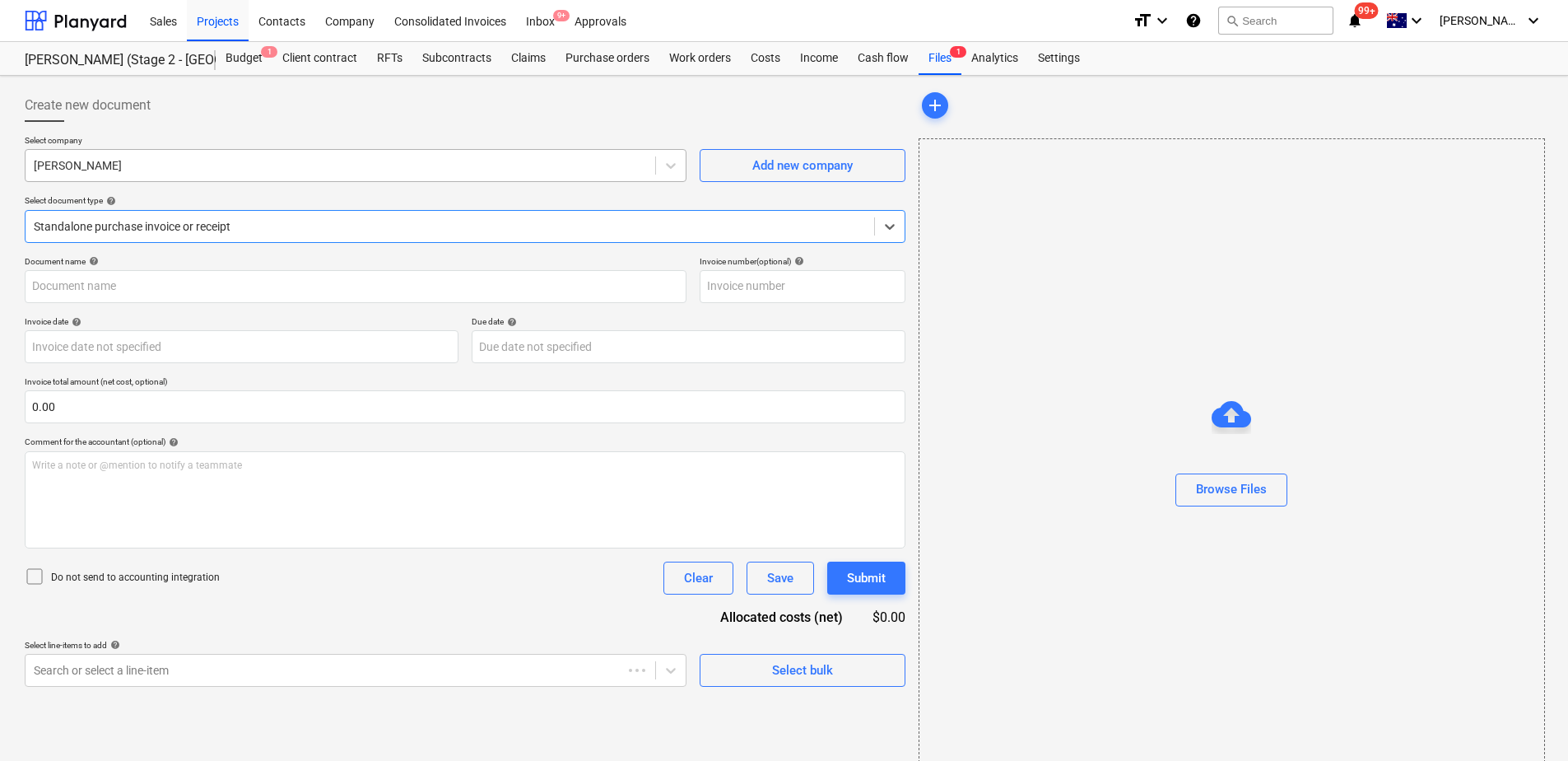
type input "243359615"
type input "[DATE]"
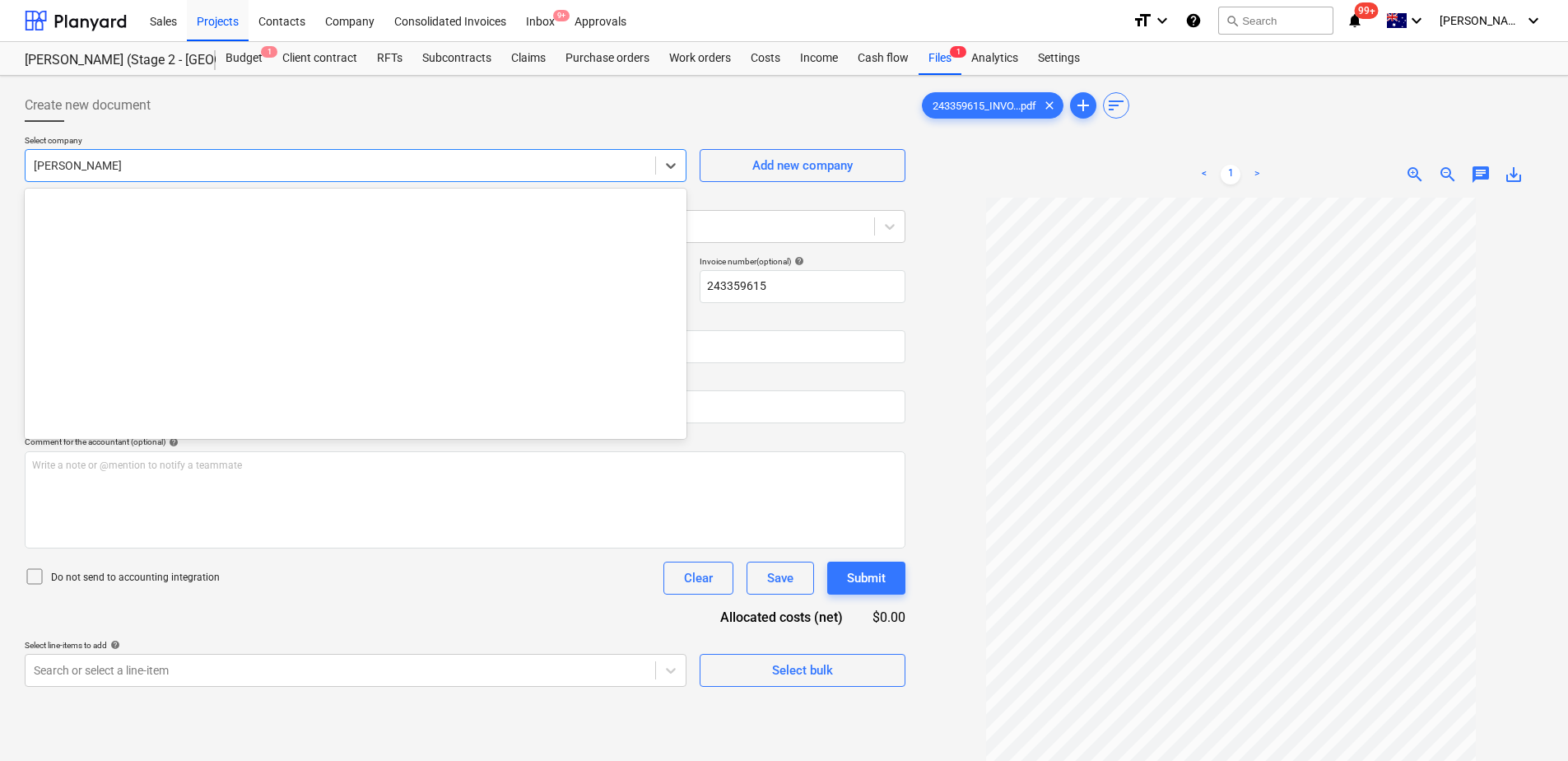
click at [120, 166] on div at bounding box center [340, 165] width 613 height 16
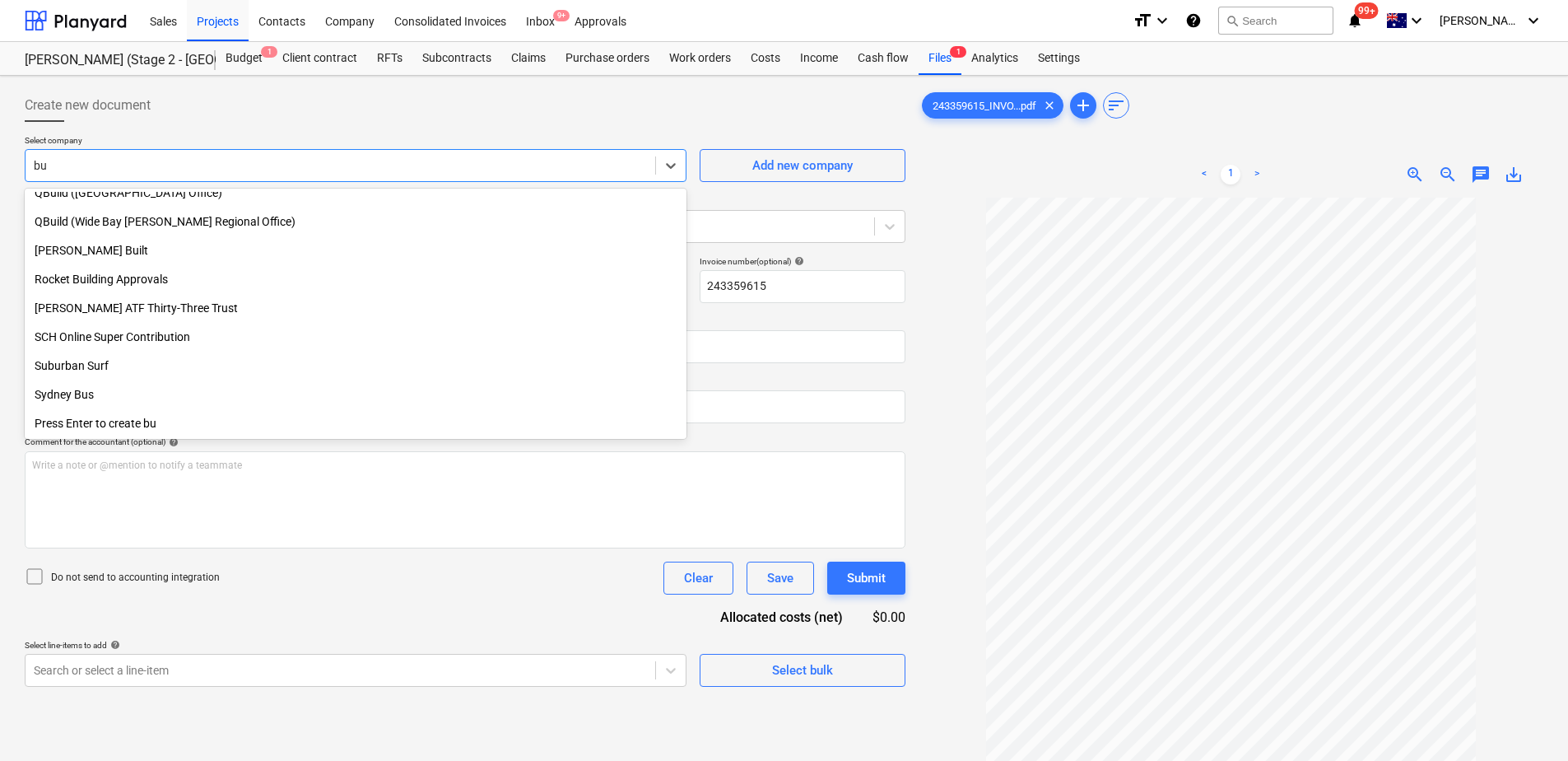
scroll to position [935, 0]
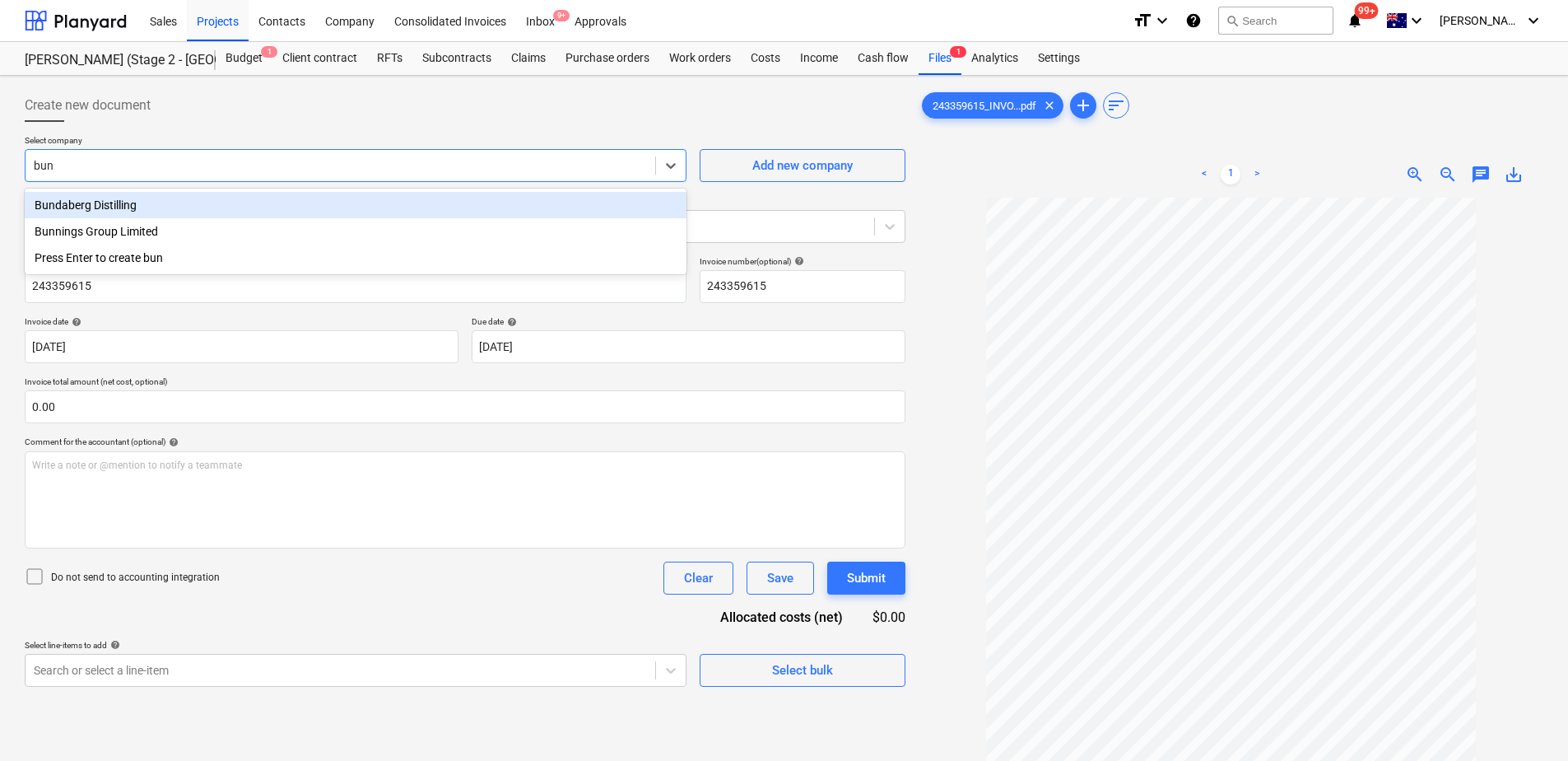
type input "[PERSON_NAME]"
click at [142, 204] on div "Bunnings Group Limited" at bounding box center [355, 205] width 661 height 26
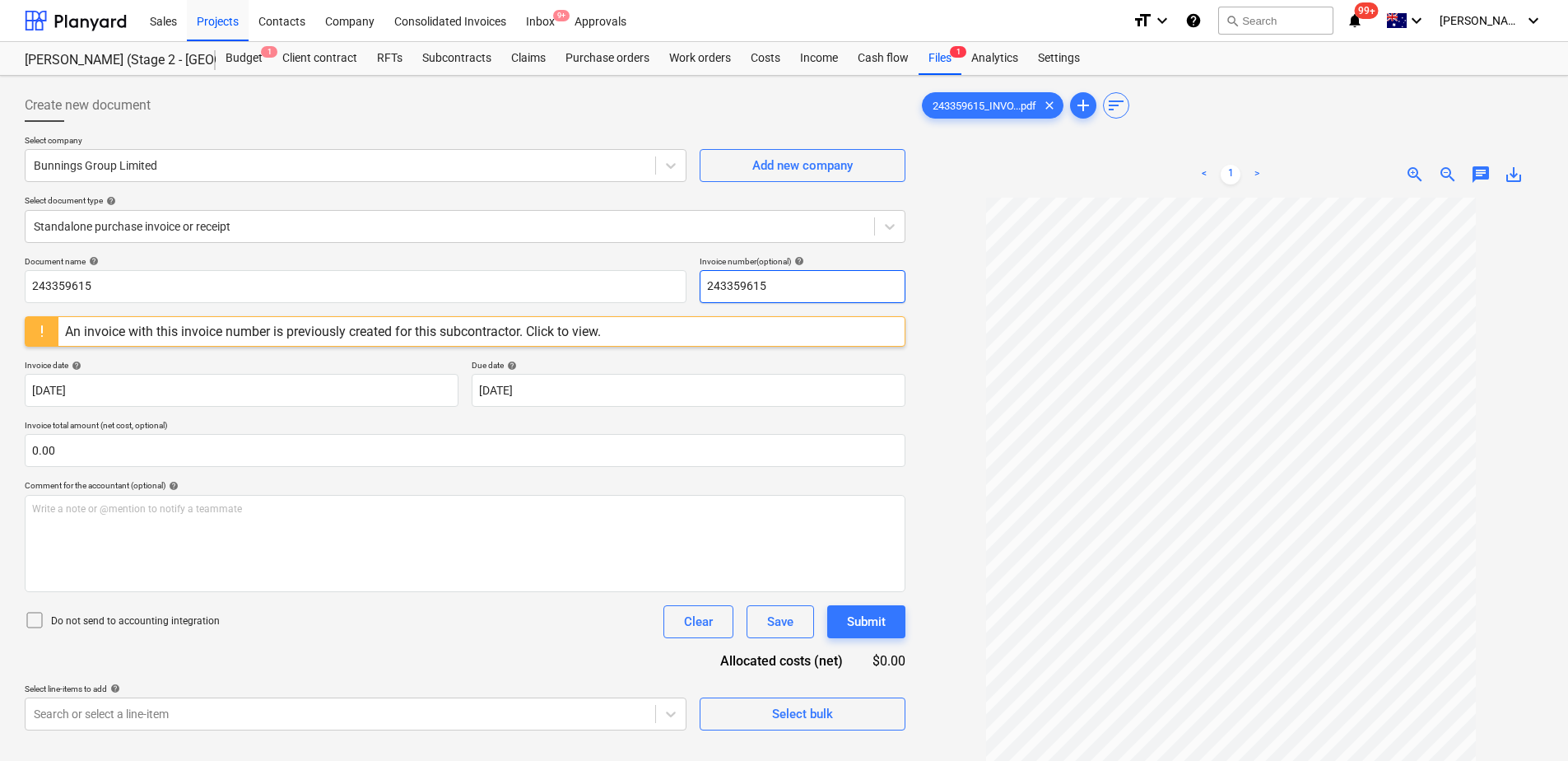
click at [810, 291] on input "243359615" at bounding box center [802, 287] width 205 height 33
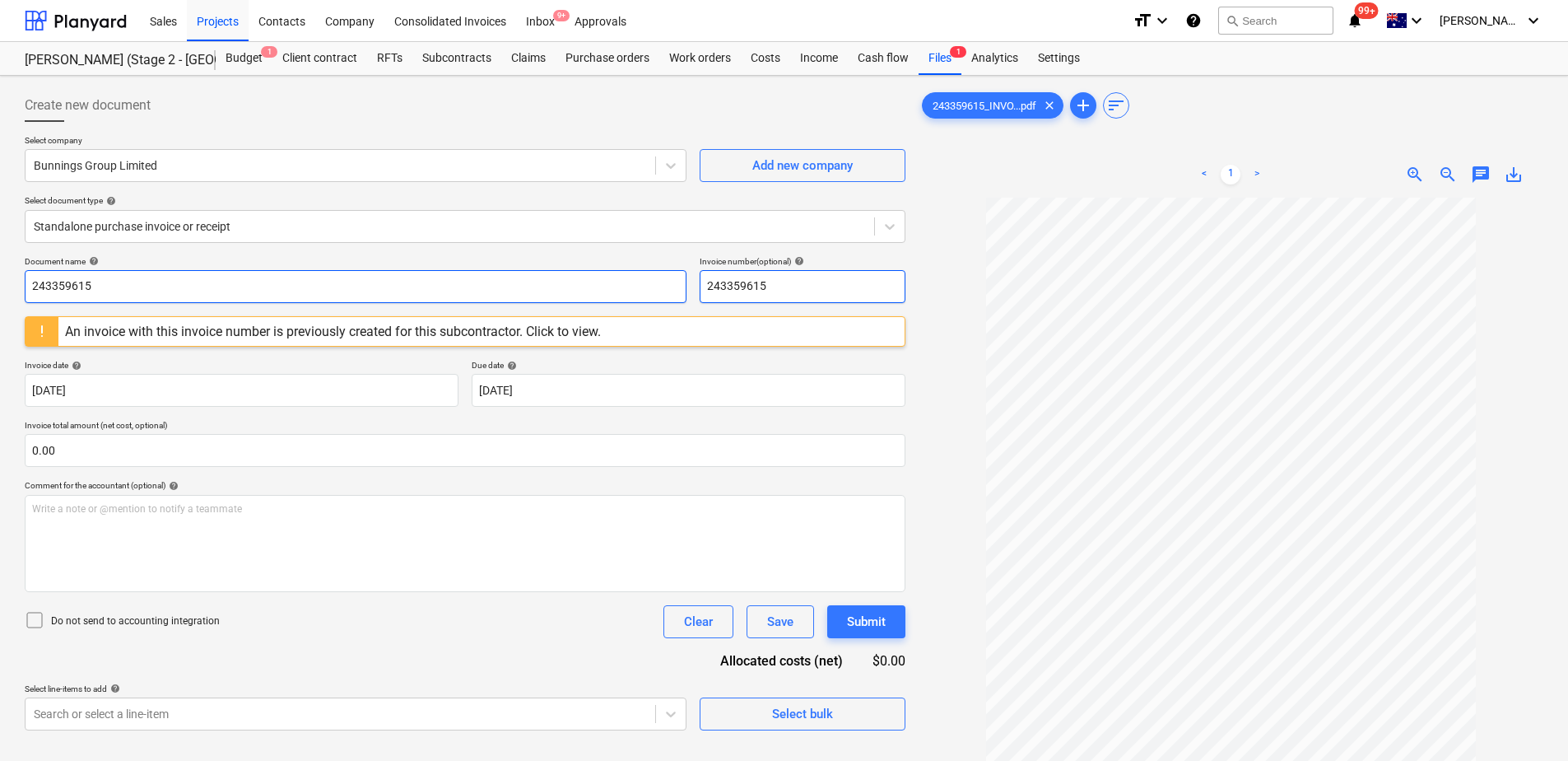
drag, startPoint x: 819, startPoint y: 287, endPoint x: 676, endPoint y: 292, distance: 143.1
click at [676, 292] on div "Document name help 243359615 Invoice number (optional) help 243359615" at bounding box center [465, 279] width 880 height 47
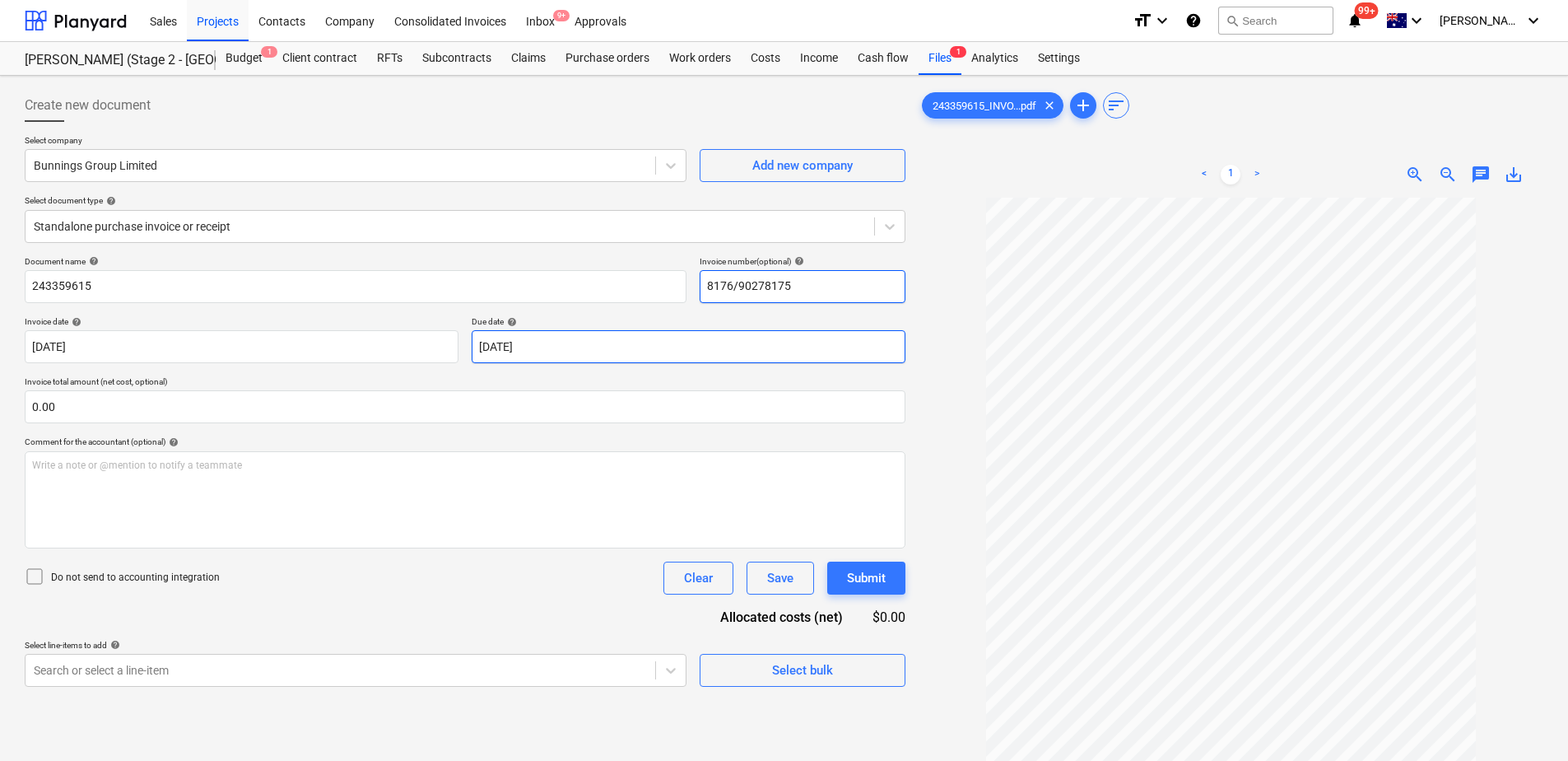
type input "8176/90278175"
click at [637, 344] on body "Sales Projects Contacts Company Consolidated Invoices Inbox 9+ Approvals format…" at bounding box center [784, 380] width 1568 height 761
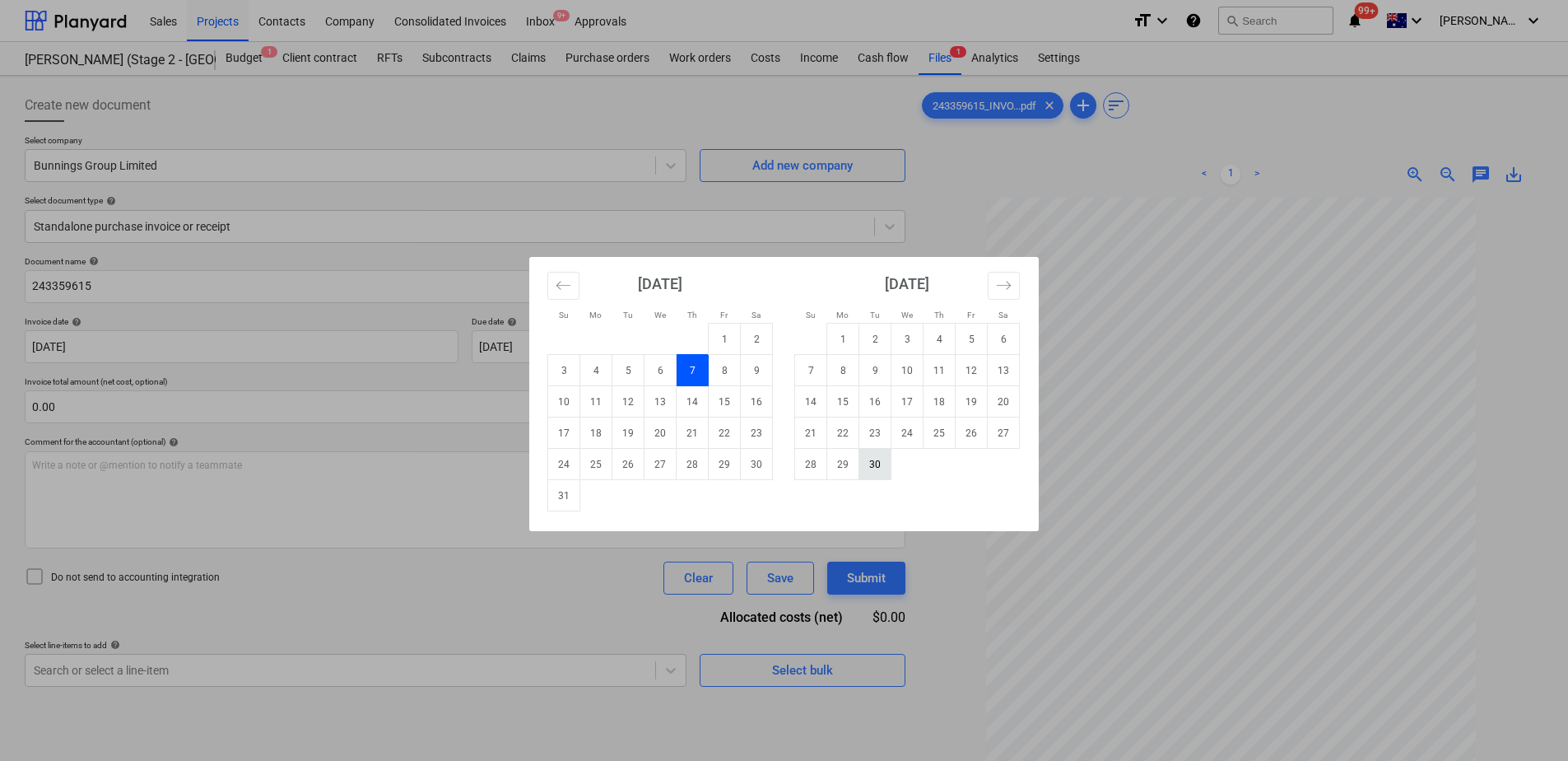
click at [877, 463] on td "30" at bounding box center [875, 464] width 32 height 31
type input "[DATE]"
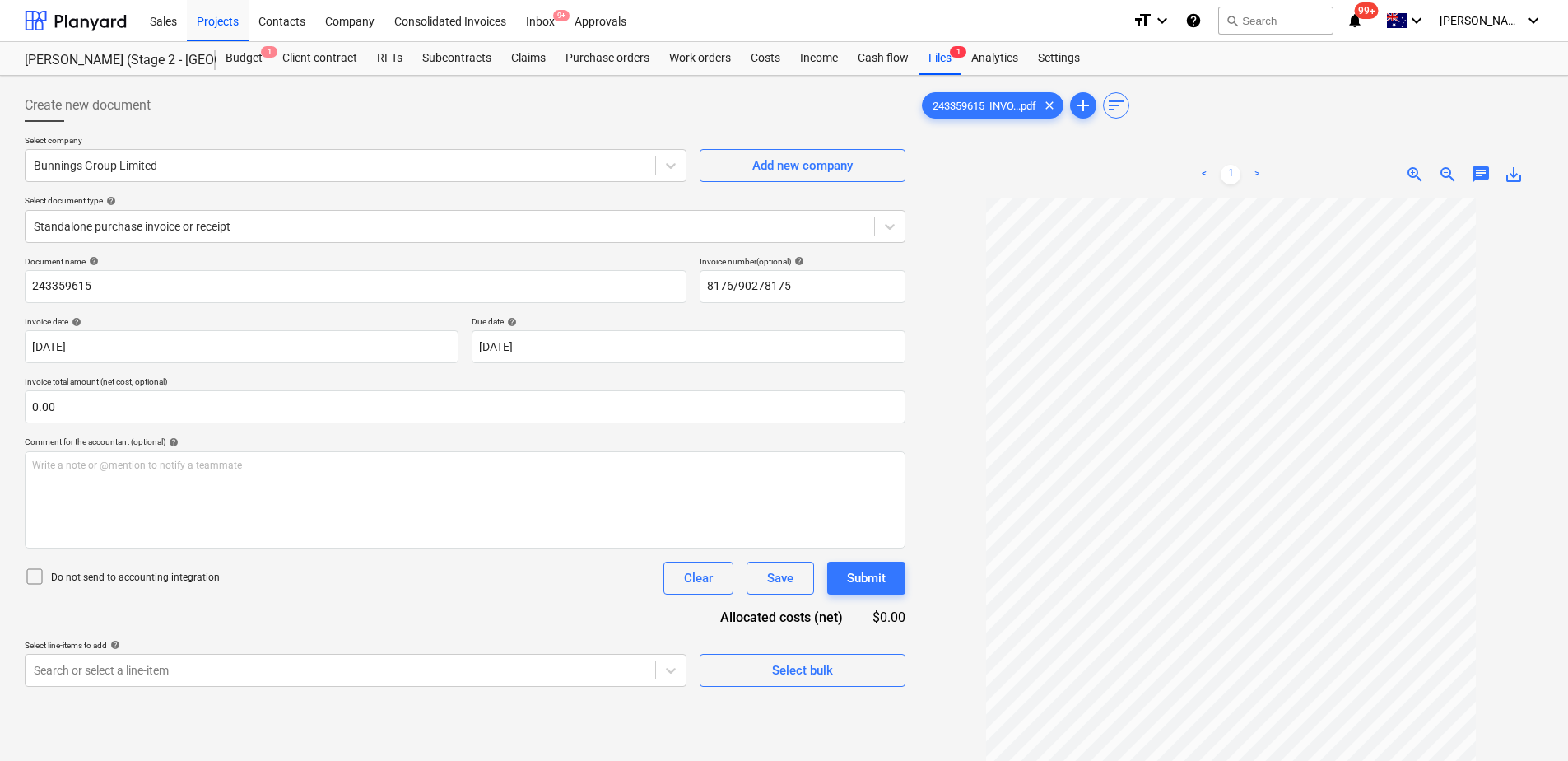
click at [559, 603] on div "Document name help 243359615 Invoice number (optional) help 8176/90278175 Invoi…" at bounding box center [465, 470] width 880 height 430
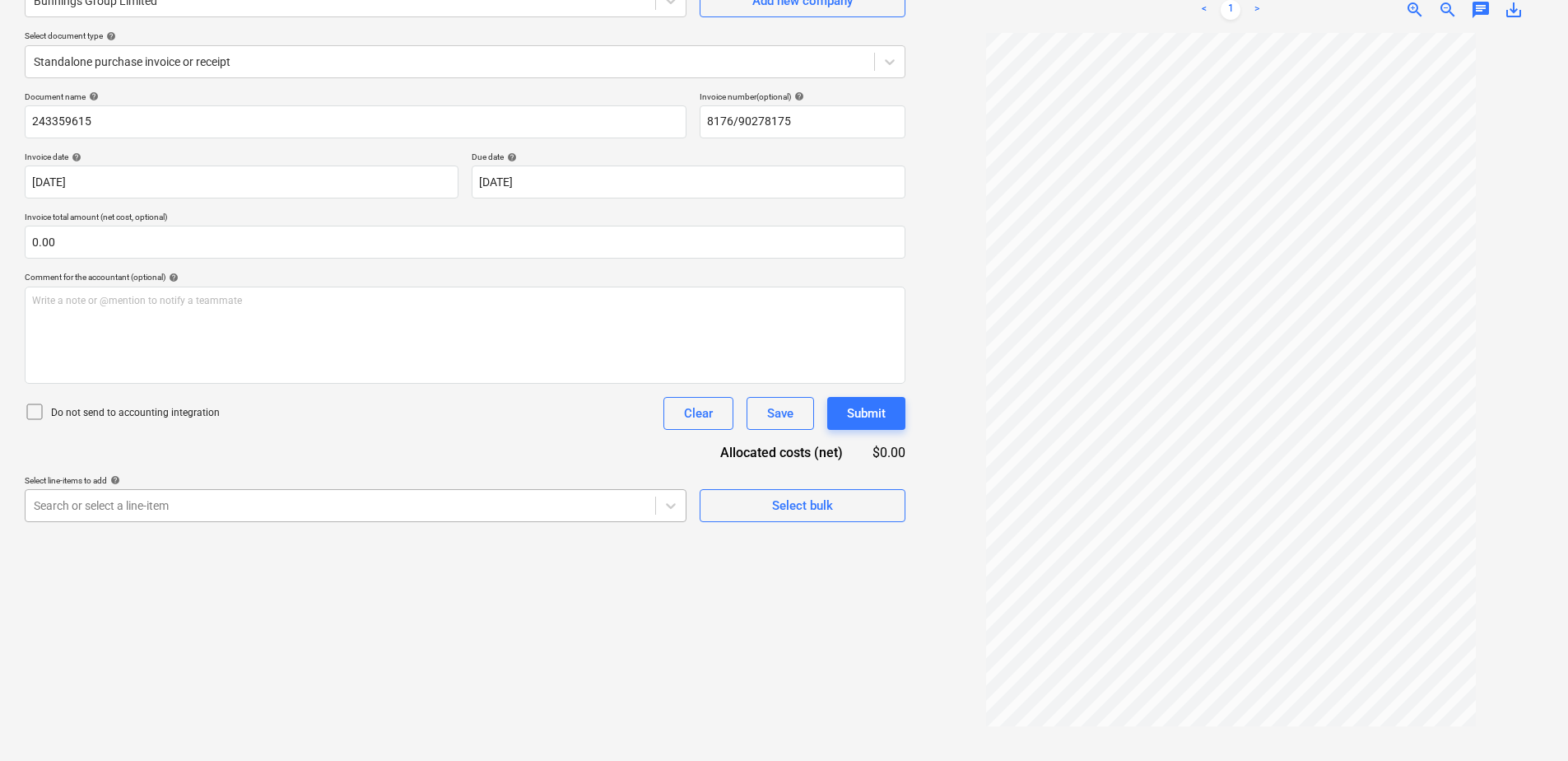
click at [562, 512] on body "Sales Projects Contacts Company Consolidated Invoices Inbox 9+ Approvals format…" at bounding box center [784, 216] width 1568 height 761
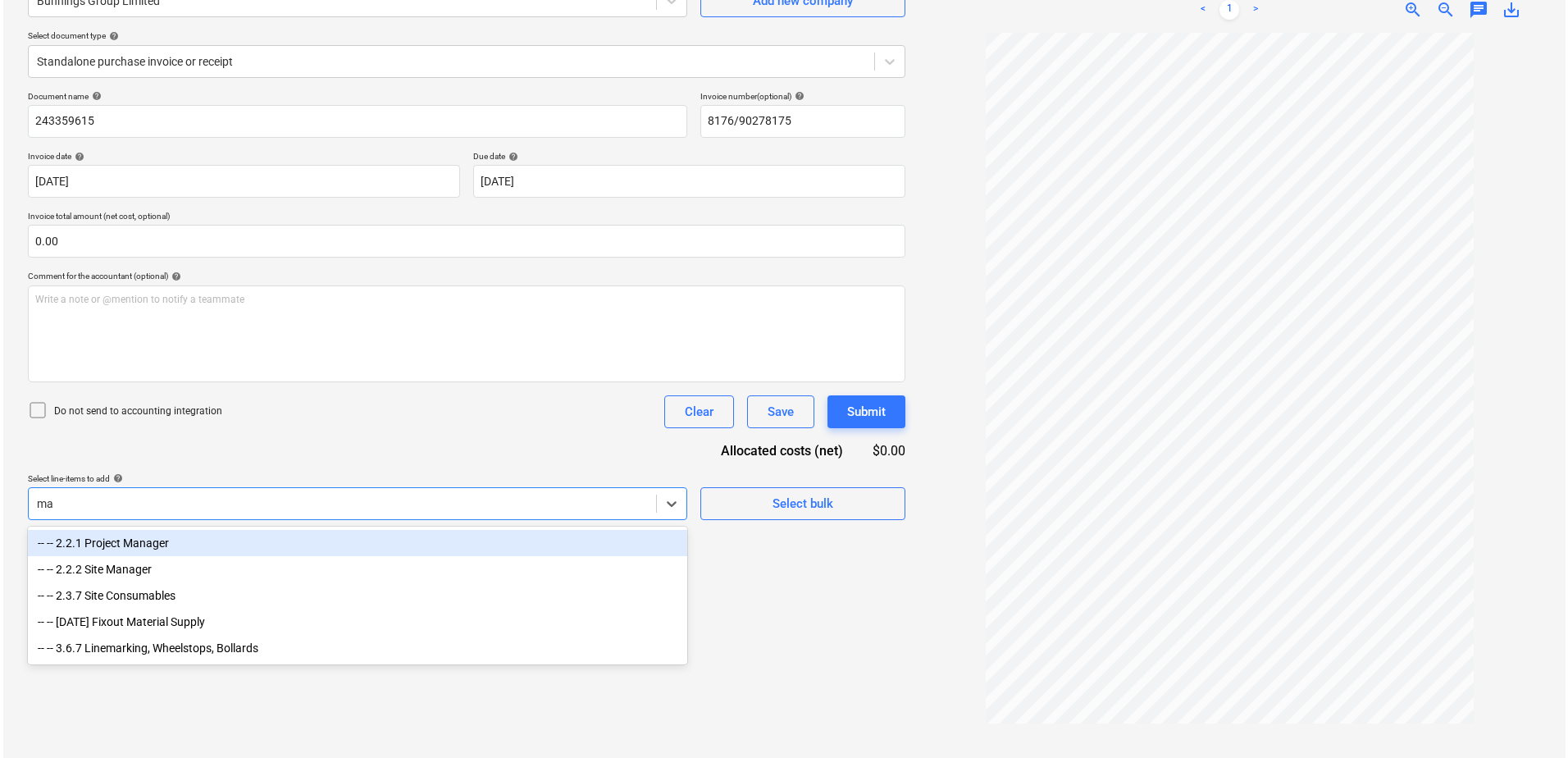
scroll to position [164, 0]
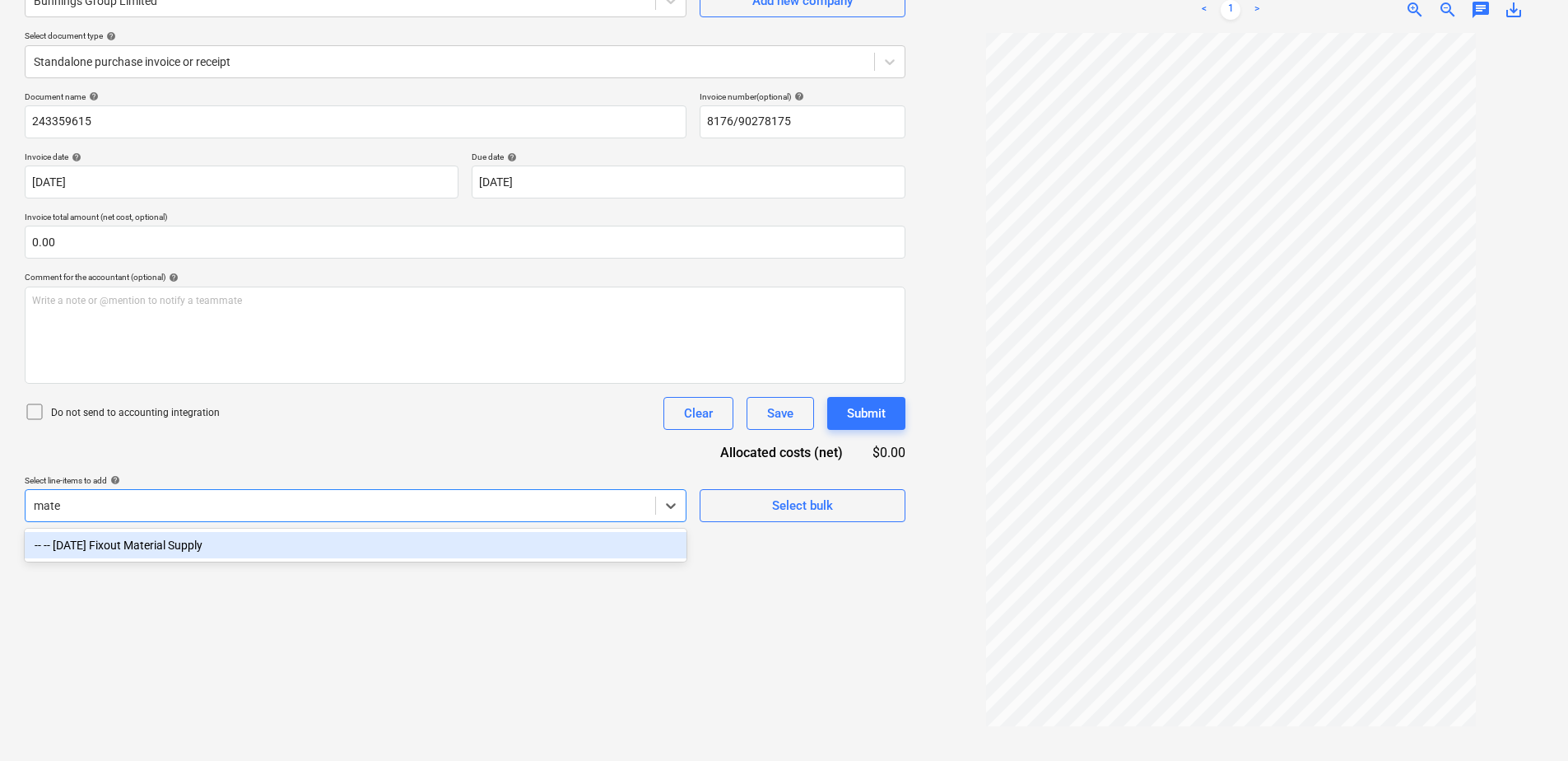
type input "mater"
click at [555, 544] on div "-- -- [DATE] Fixout Material Supply" at bounding box center [355, 544] width 661 height 26
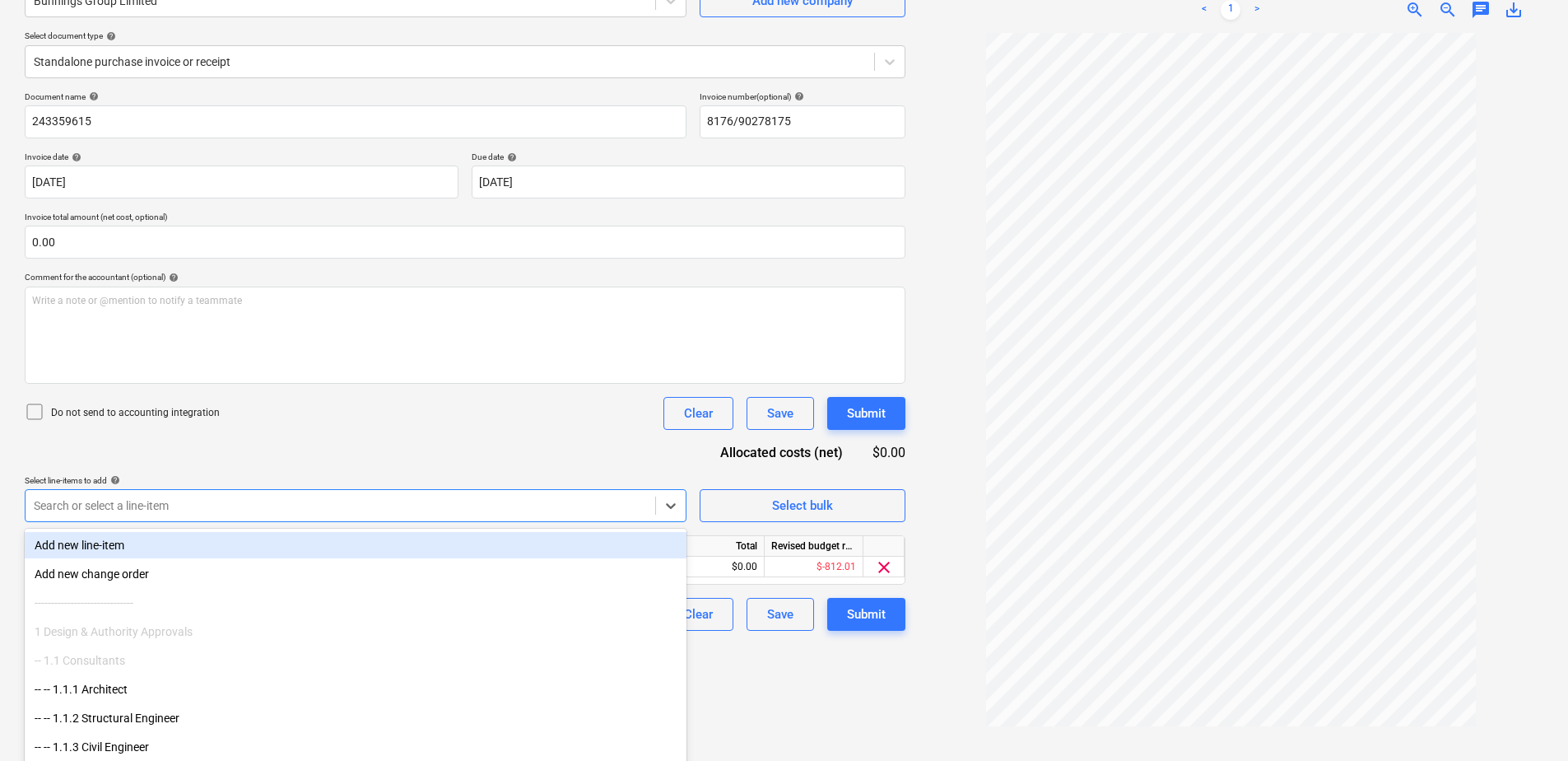
click at [558, 440] on div "Document name help 243359615 Invoice number (optional) help 8176/90278175 Invoi…" at bounding box center [465, 361] width 880 height 539
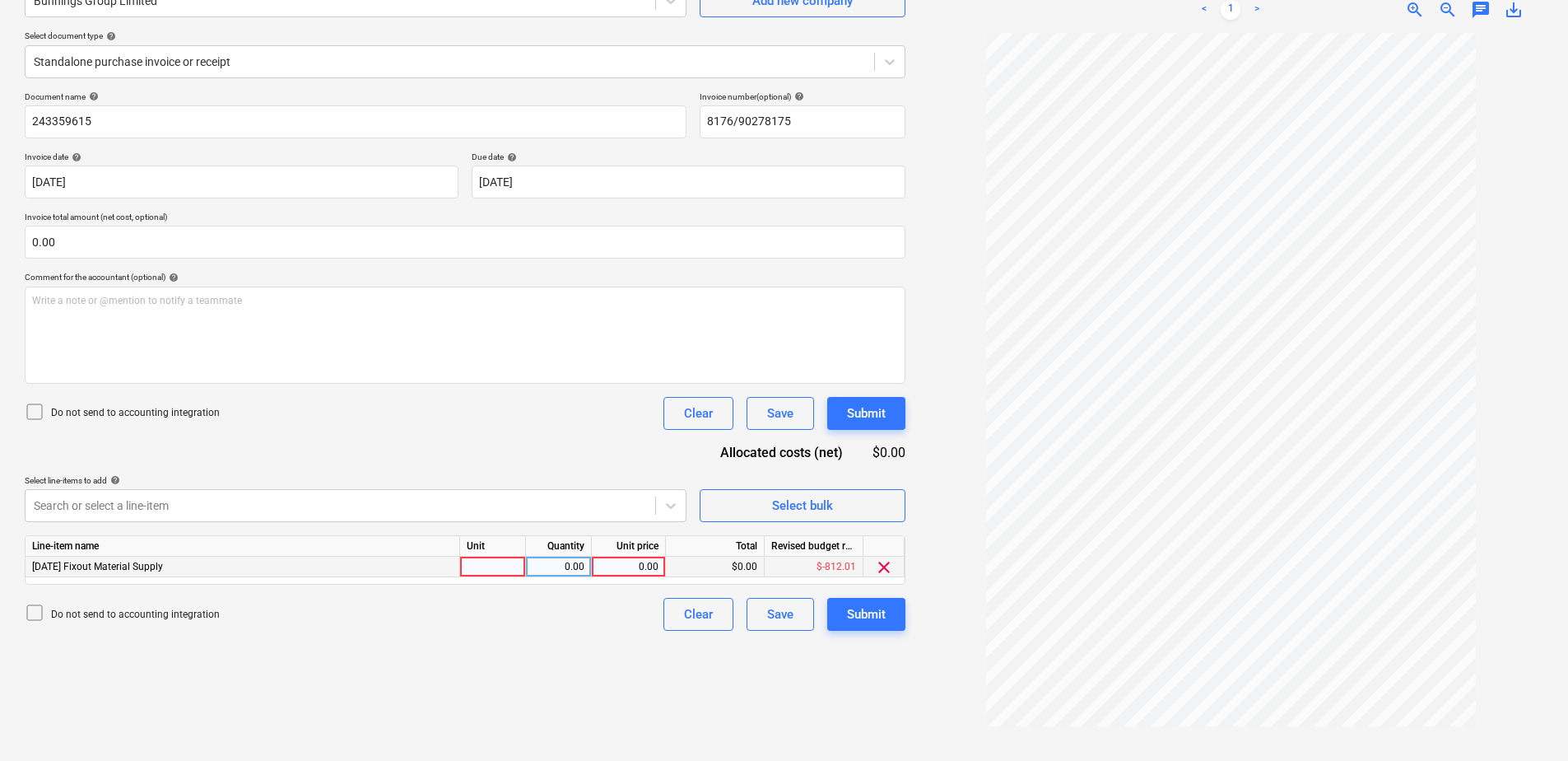
click at [488, 565] on div at bounding box center [493, 566] width 66 height 21
type input "Item"
type input "186.57"
click at [889, 615] on button "Submit" at bounding box center [867, 614] width 79 height 33
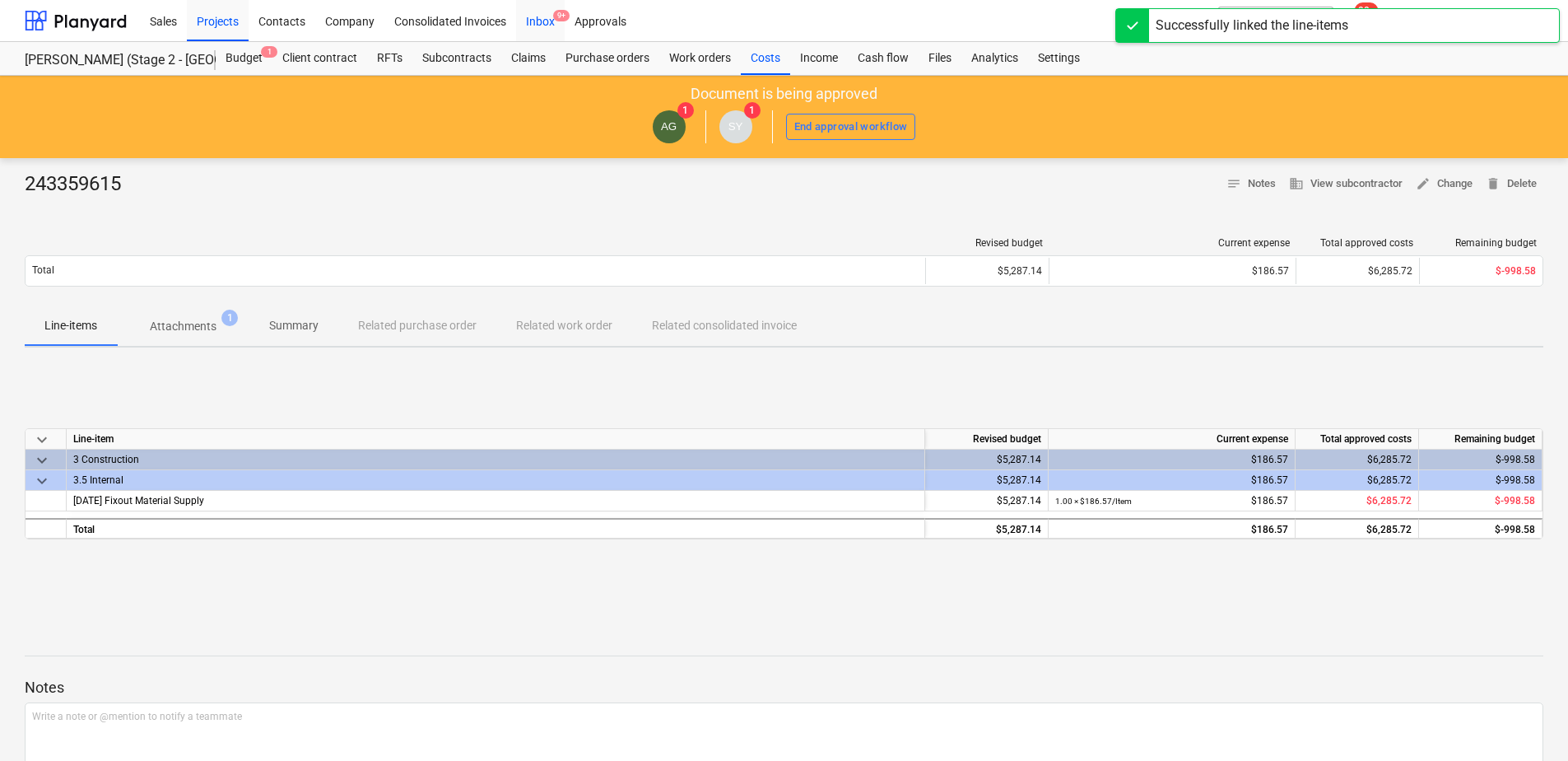
click at [544, 25] on div "Inbox 9+" at bounding box center [540, 20] width 48 height 42
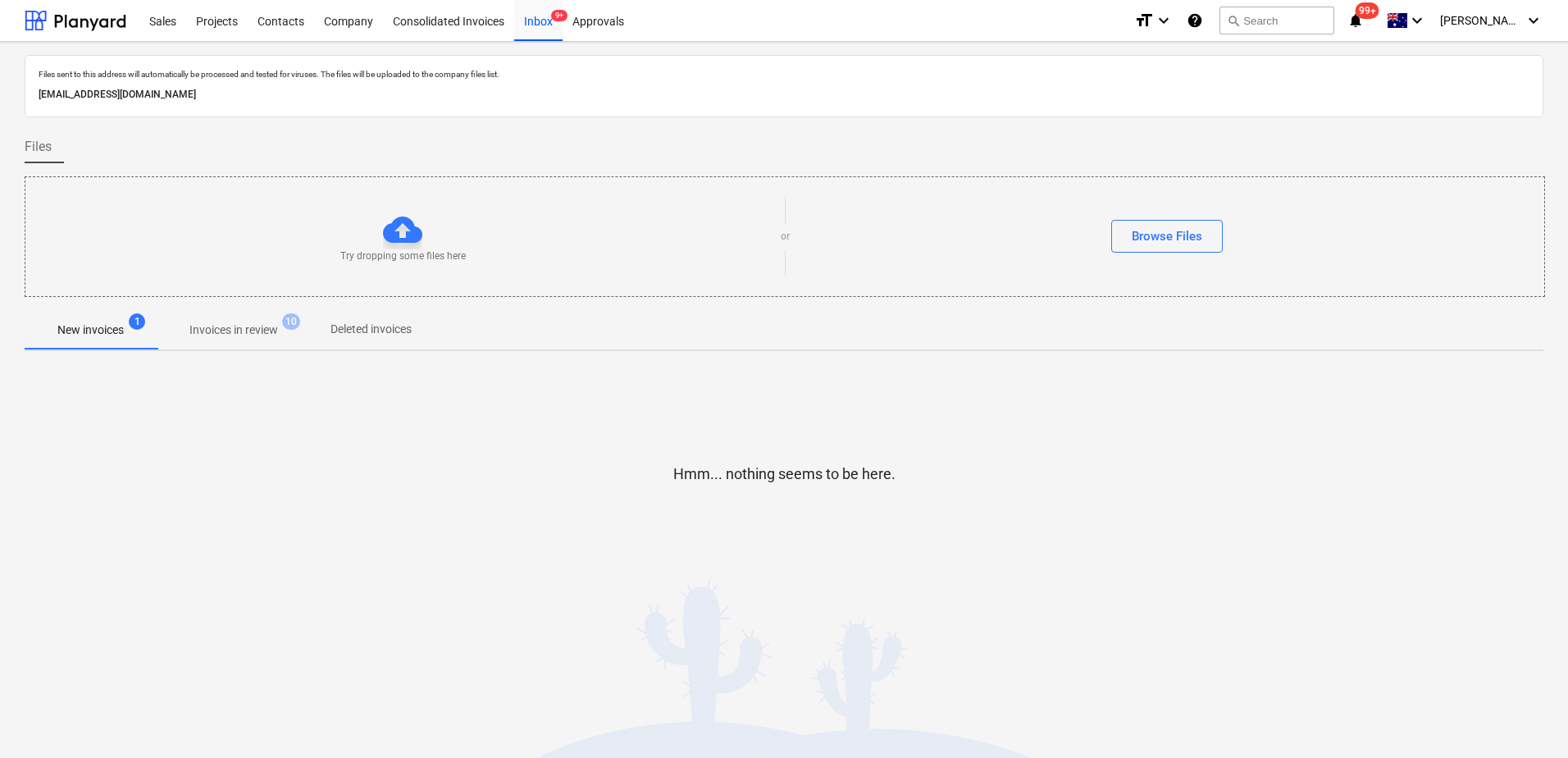
click at [270, 336] on p "Invoices in review" at bounding box center [233, 329] width 88 height 17
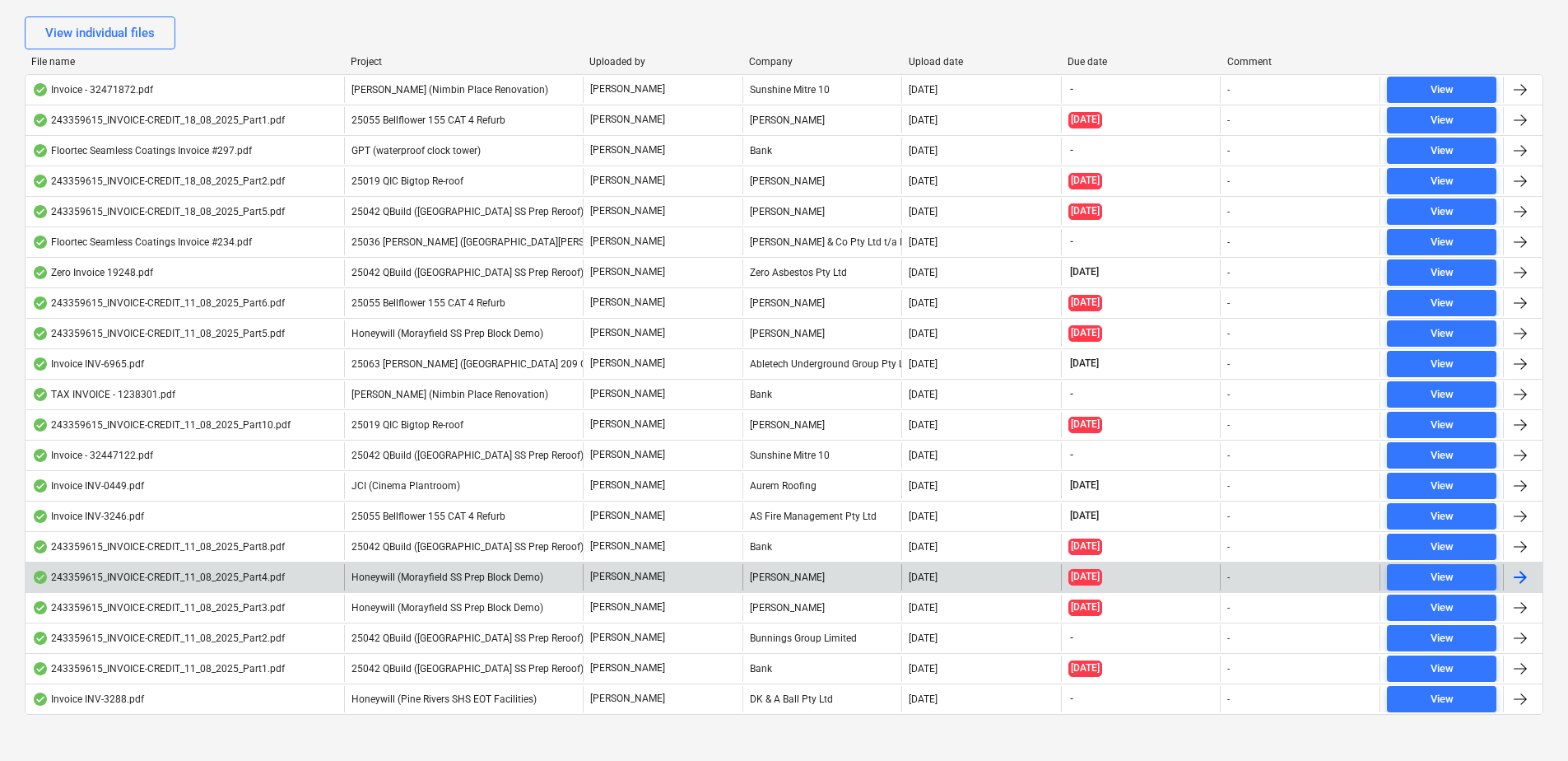
scroll to position [382, 0]
